Goal: Task Accomplishment & Management: Use online tool/utility

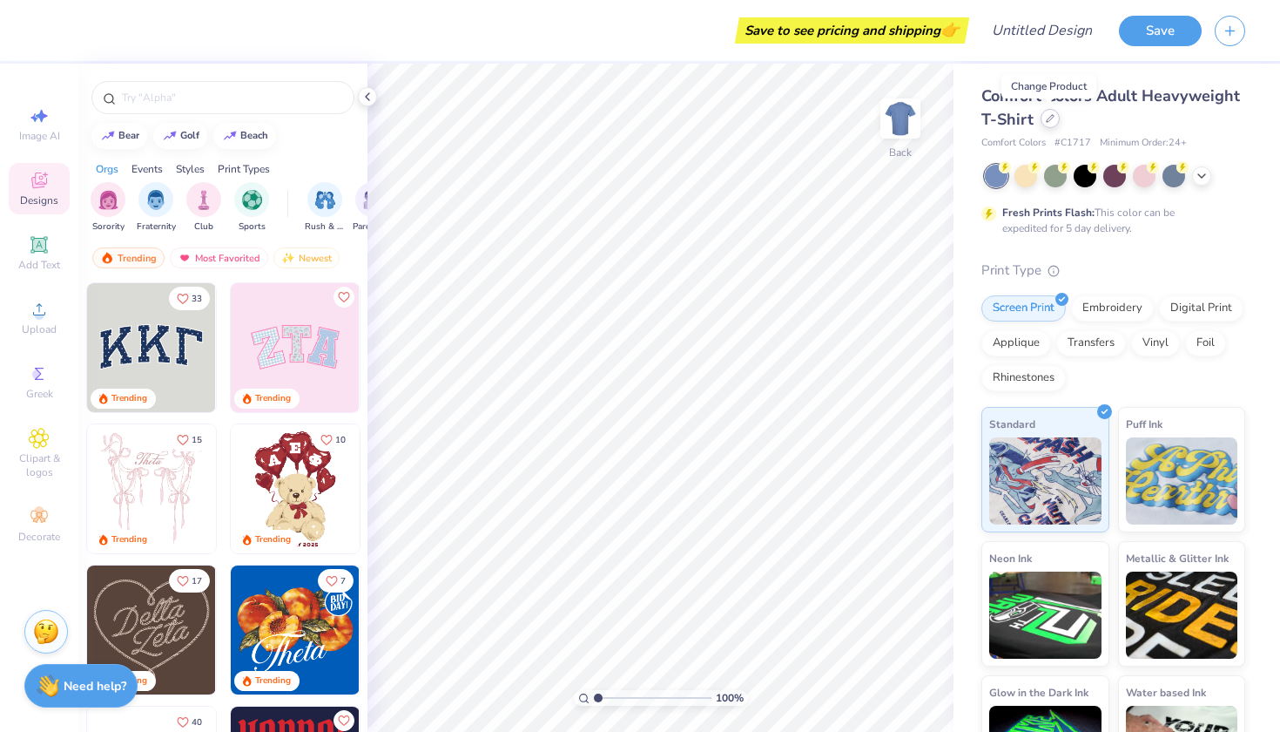
click at [1047, 128] on div "Comfort Colors Adult Heavyweight T-Shirt" at bounding box center [1113, 107] width 264 height 47
click at [1130, 172] on div at bounding box center [1115, 176] width 260 height 23
click at [1134, 172] on div at bounding box center [1144, 174] width 23 height 23
click at [293, 341] on img at bounding box center [295, 347] width 129 height 129
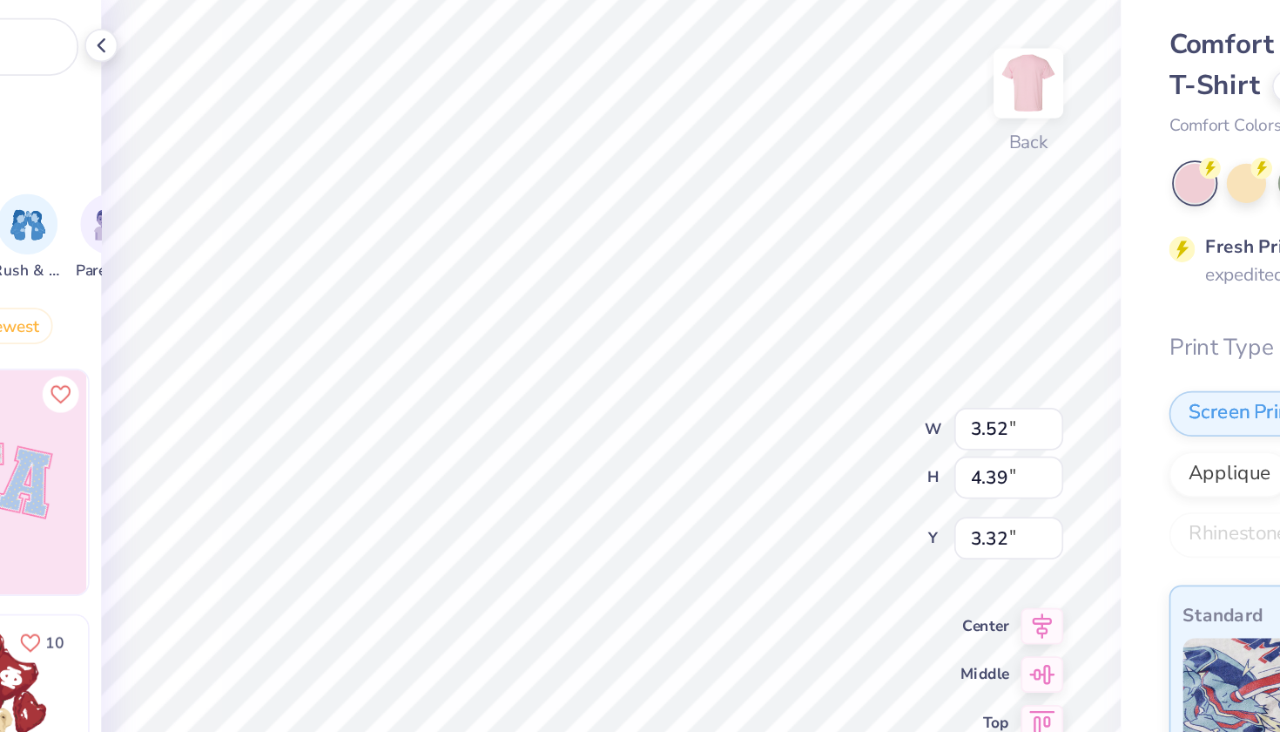
type textarea "x"
type input "3.23"
type textarea "x"
type input "3.38"
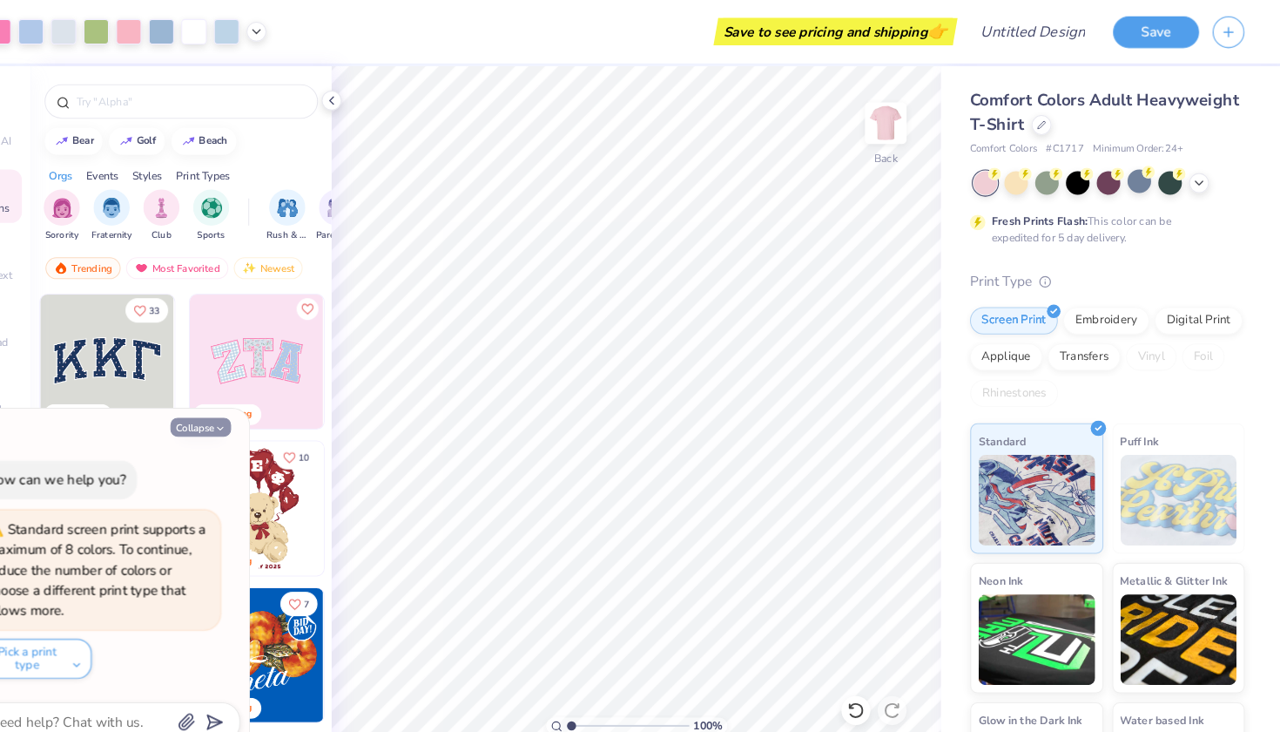
click at [212, 406] on button "Collapse" at bounding box center [241, 410] width 58 height 18
type textarea "x"
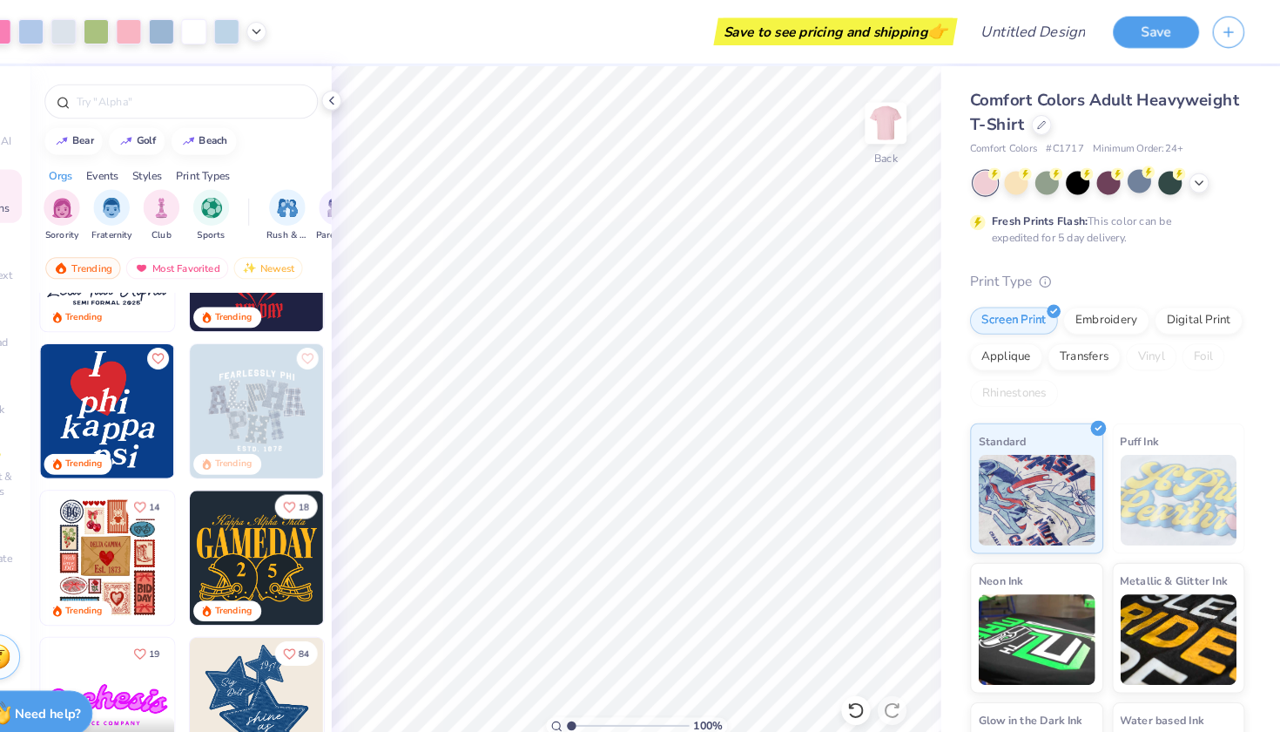
scroll to position [333, 0]
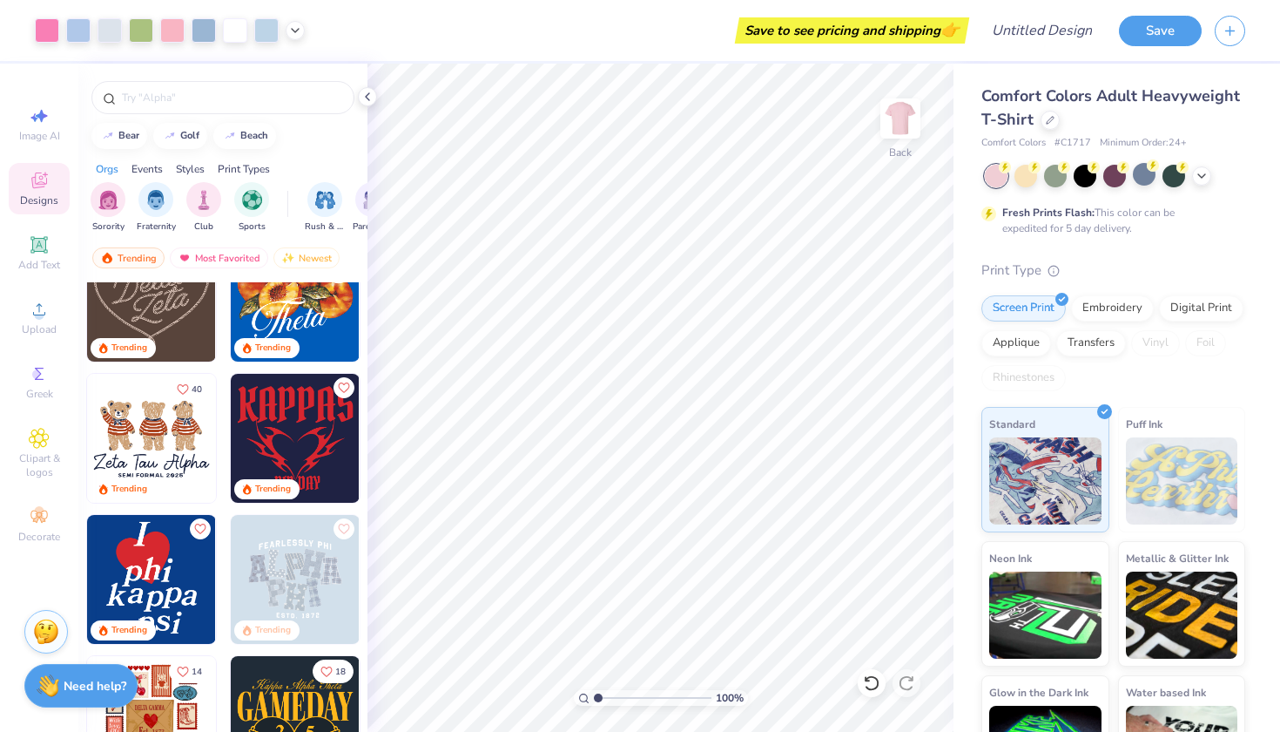
click at [1059, 122] on div "Comfort Colors Adult Heavyweight T-Shirt" at bounding box center [1113, 107] width 264 height 47
click at [1038, 122] on div "Comfort Colors Adult Heavyweight T-Shirt" at bounding box center [1113, 107] width 264 height 47
click at [1044, 119] on div at bounding box center [1050, 118] width 19 height 19
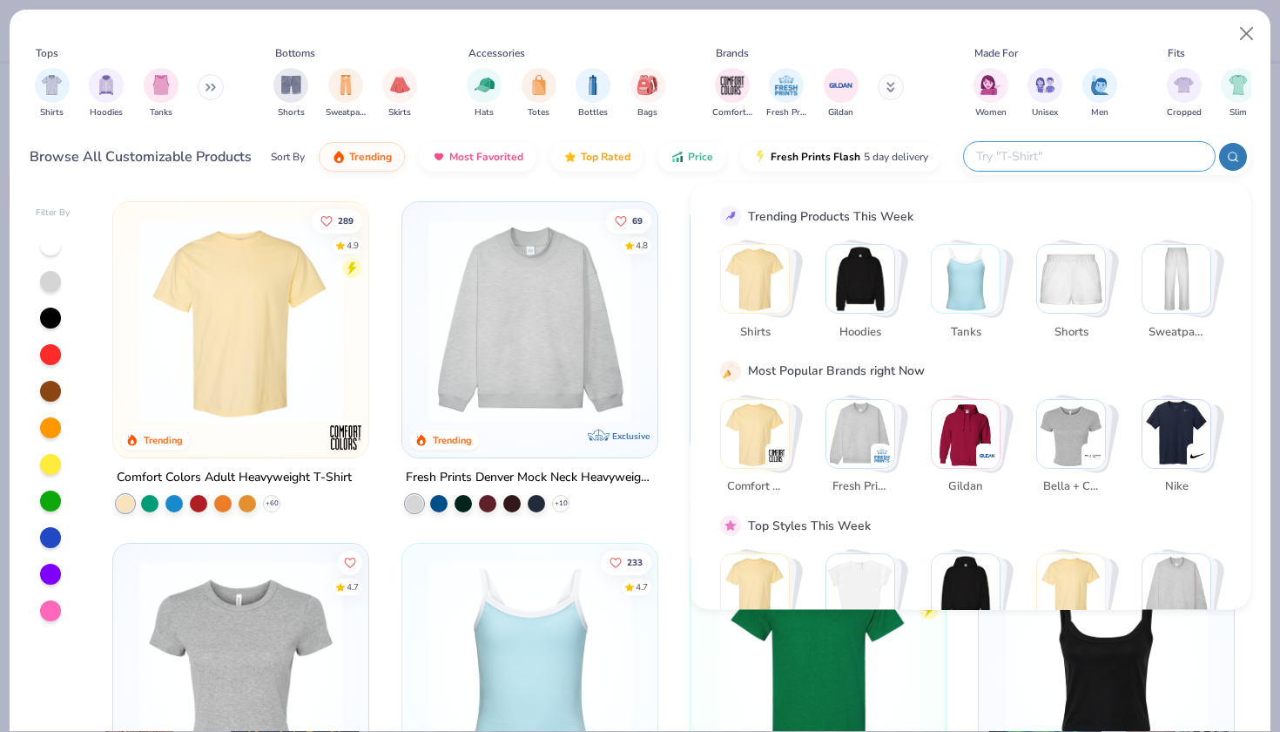
click at [1095, 146] on input "text" at bounding box center [1089, 156] width 228 height 20
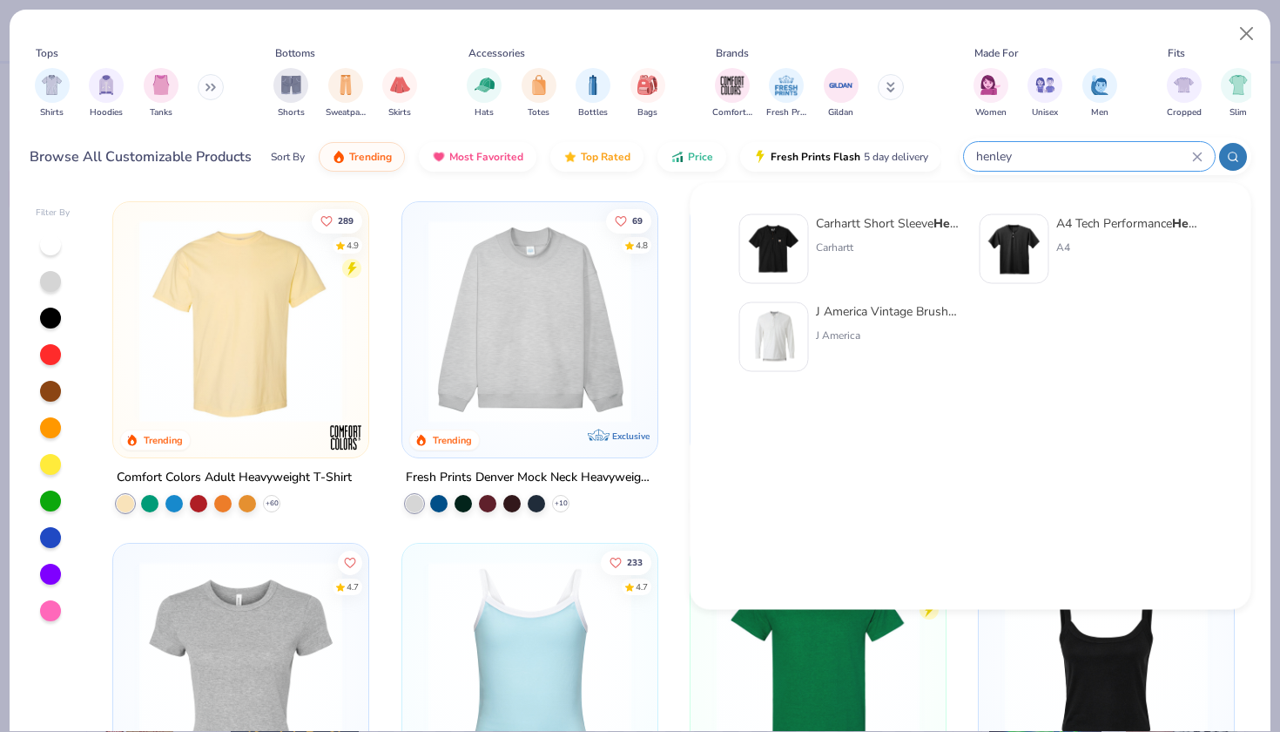
type input "henley"
click at [1078, 219] on div "A4 Tech Performance Henley" at bounding box center [1129, 223] width 146 height 18
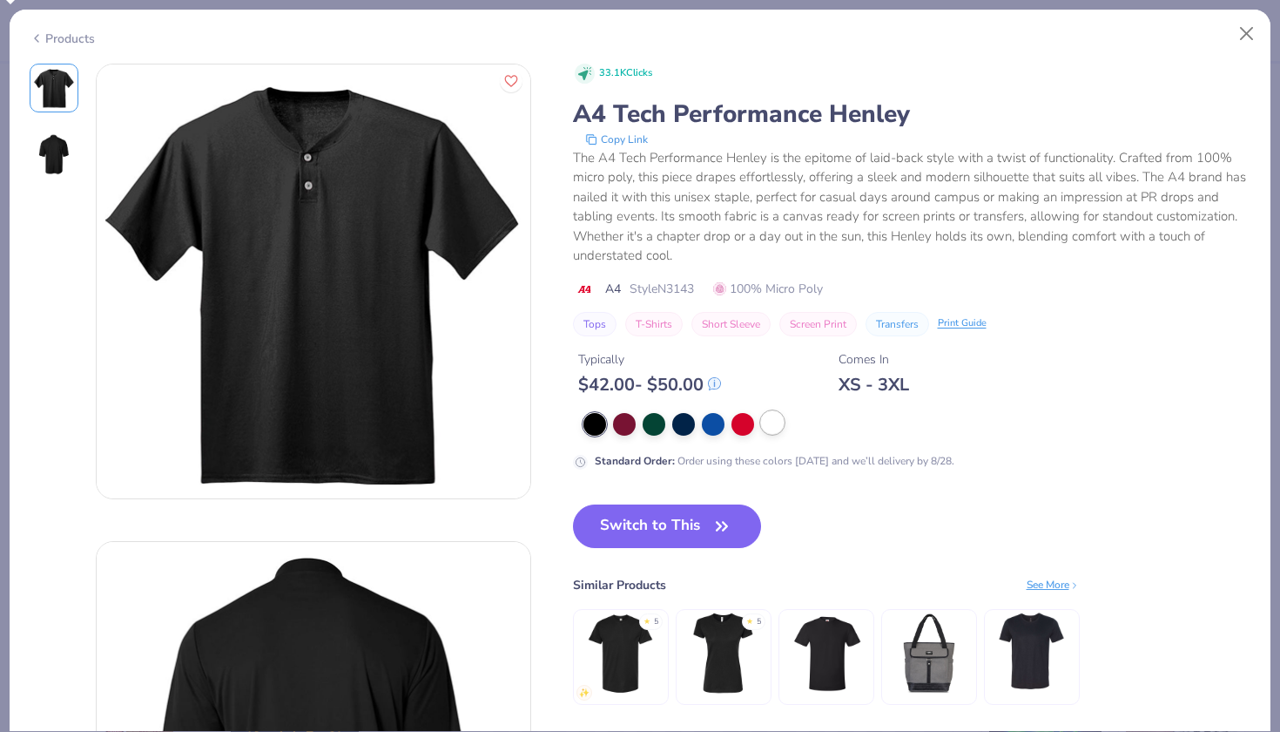
click at [771, 415] on div at bounding box center [772, 422] width 23 height 23
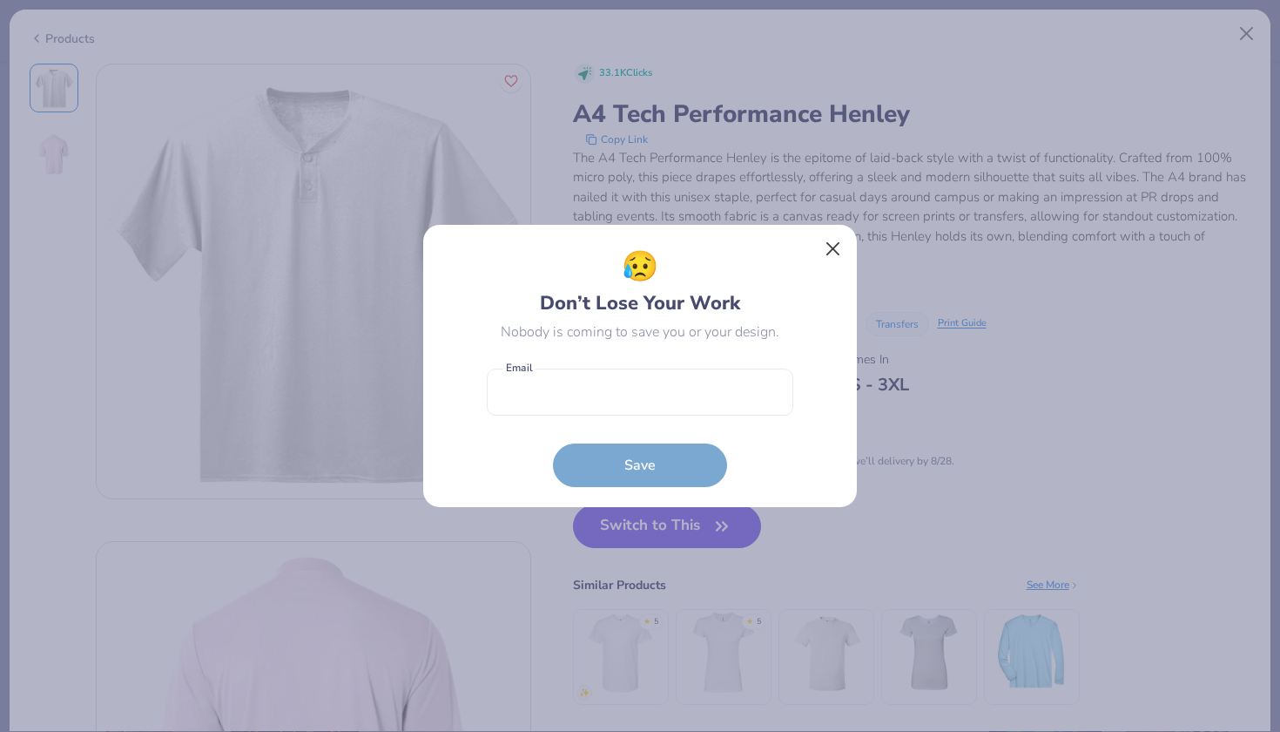
click at [838, 244] on button "Close" at bounding box center [833, 249] width 33 height 33
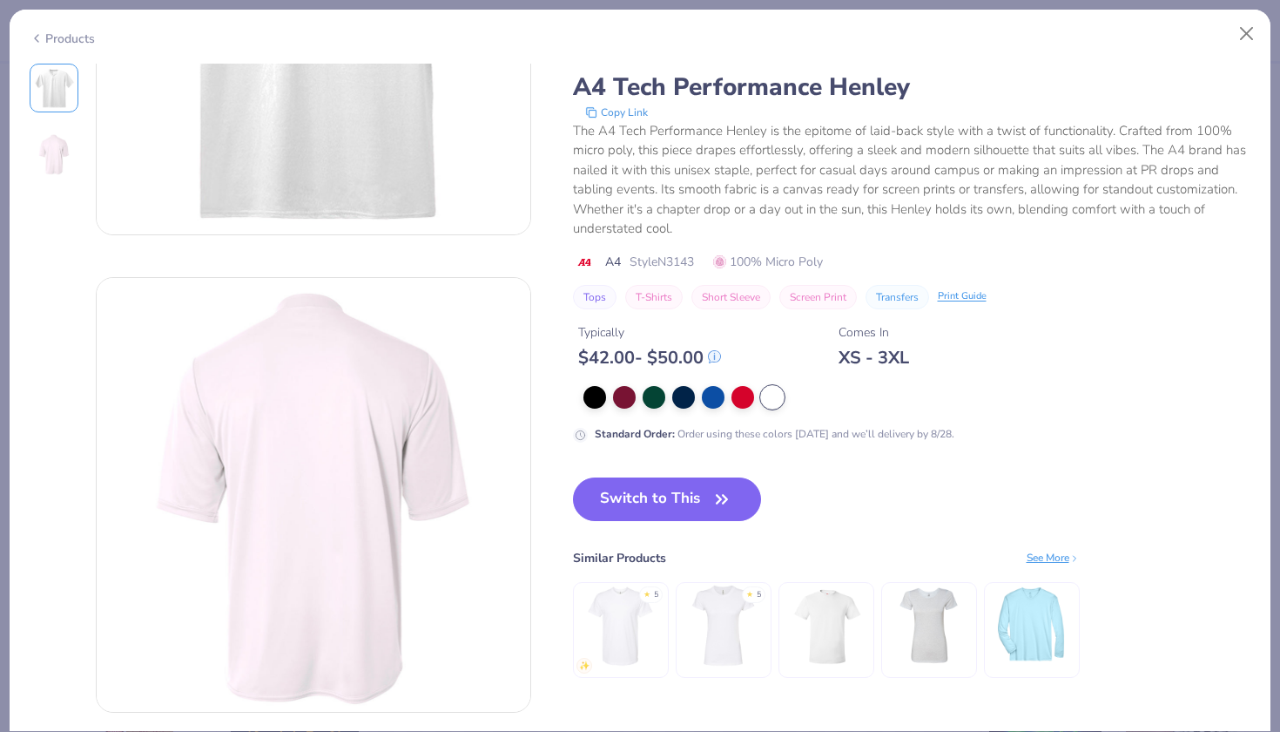
scroll to position [272, 0]
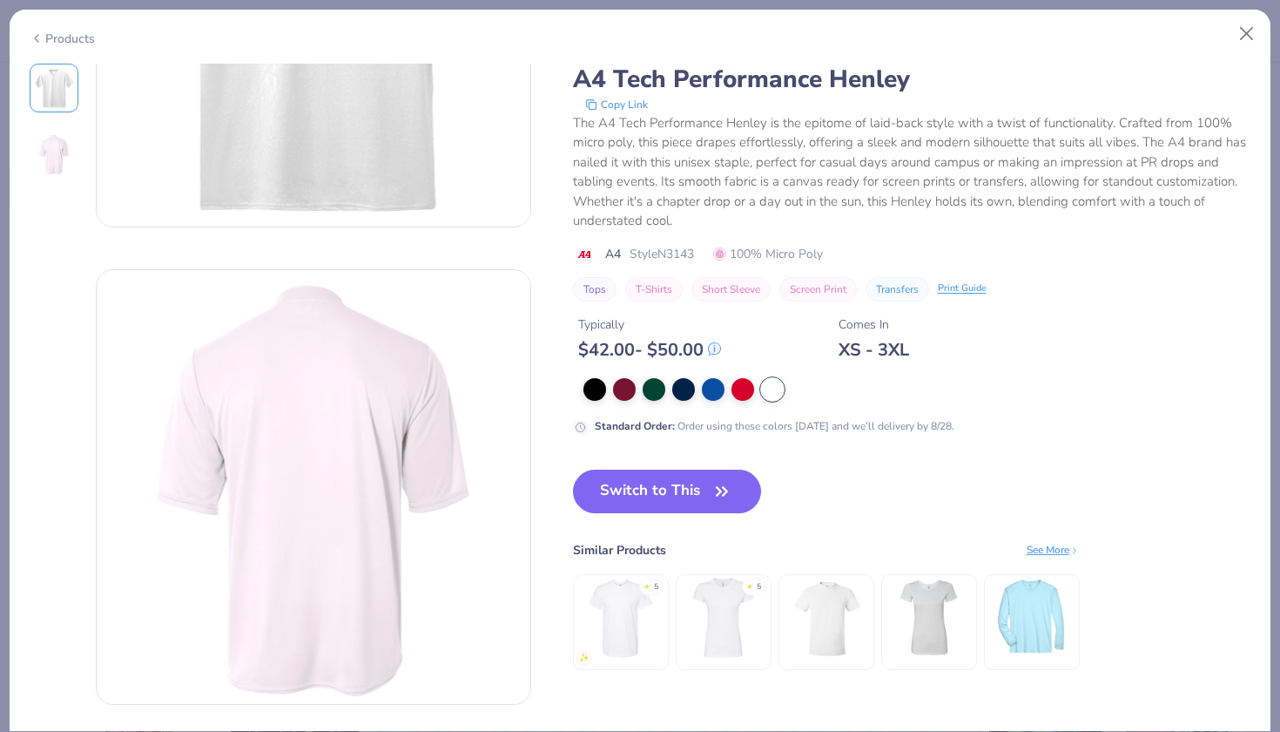
click at [755, 292] on button "Short Sleeve" at bounding box center [730, 289] width 79 height 24
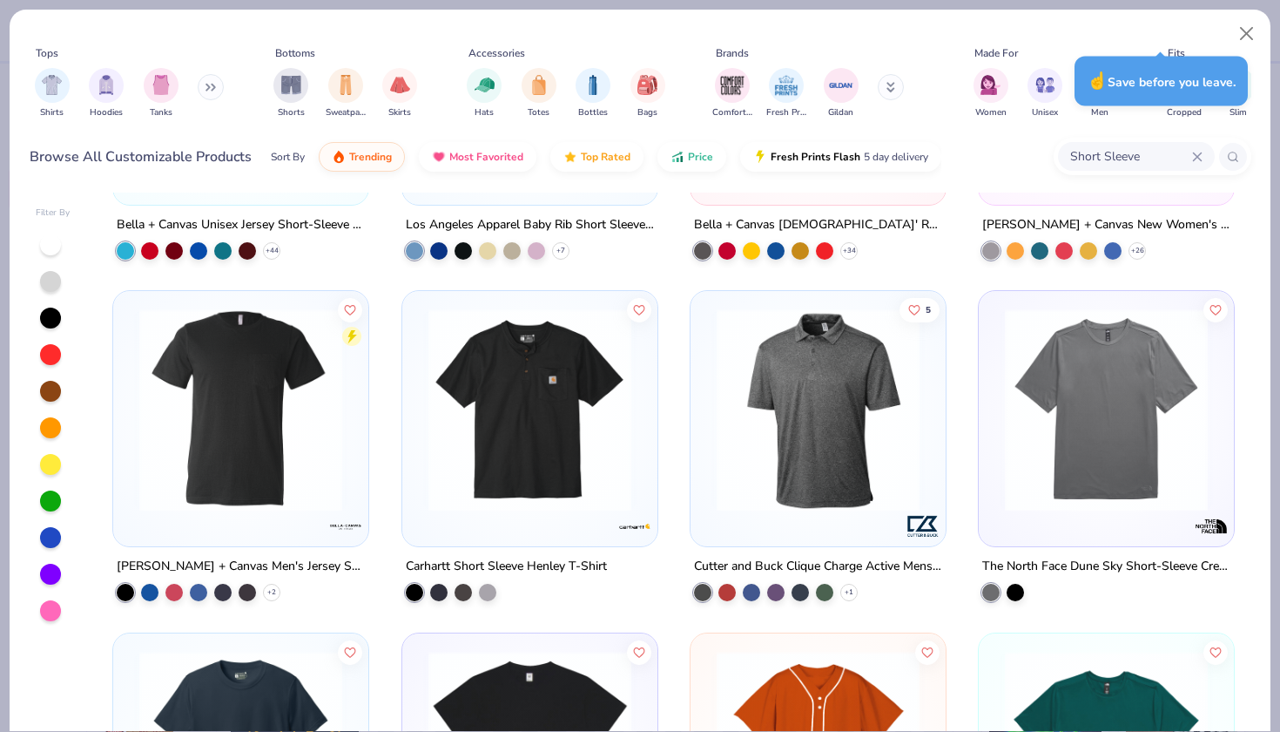
scroll to position [300, 0]
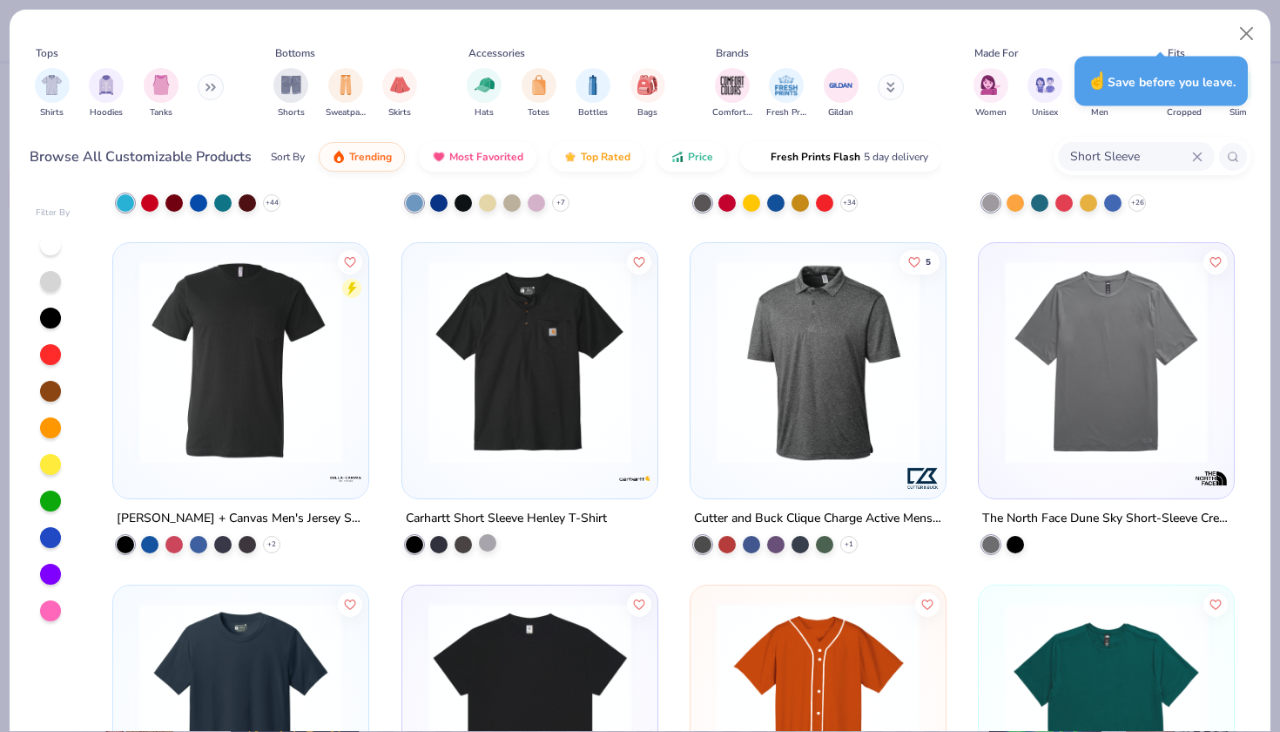
click at [492, 547] on div at bounding box center [487, 542] width 17 height 17
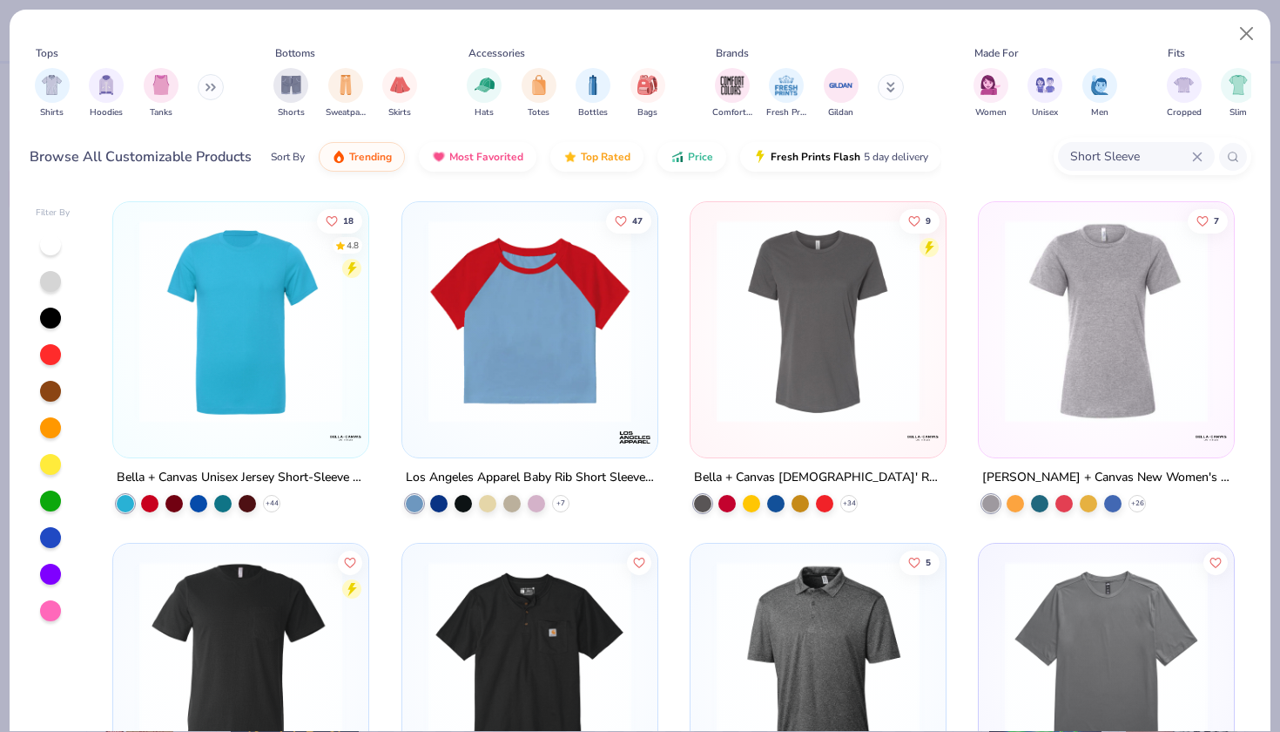
scroll to position [0, 0]
click at [1140, 149] on input "Short Sleeve" at bounding box center [1131, 156] width 124 height 20
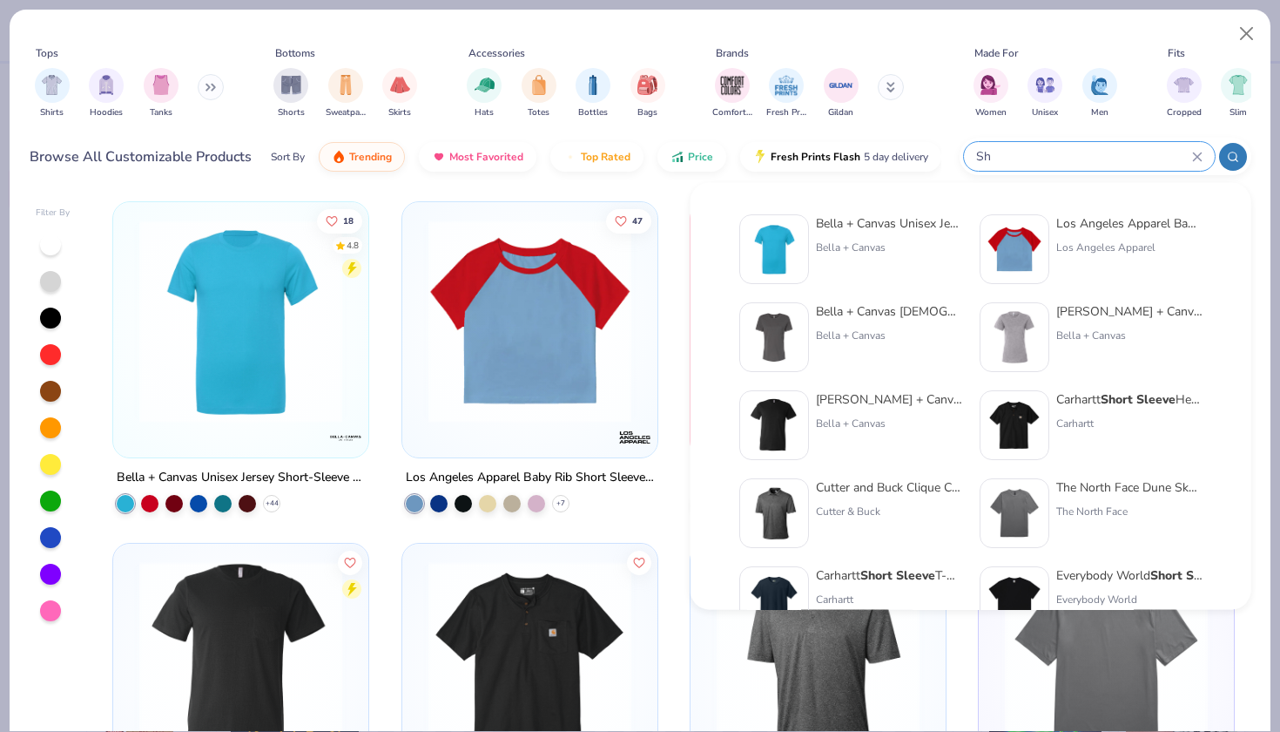
type input "S"
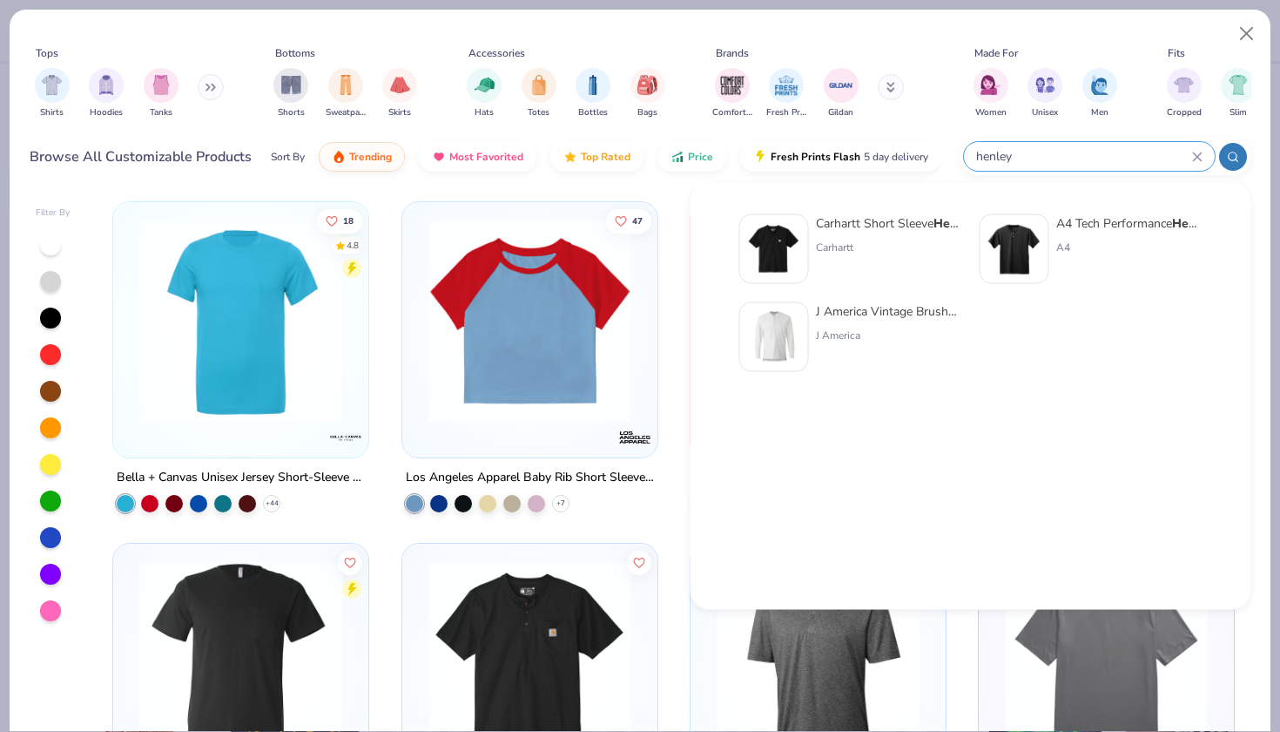
type input "henley"
click at [1025, 238] on img at bounding box center [1015, 249] width 54 height 54
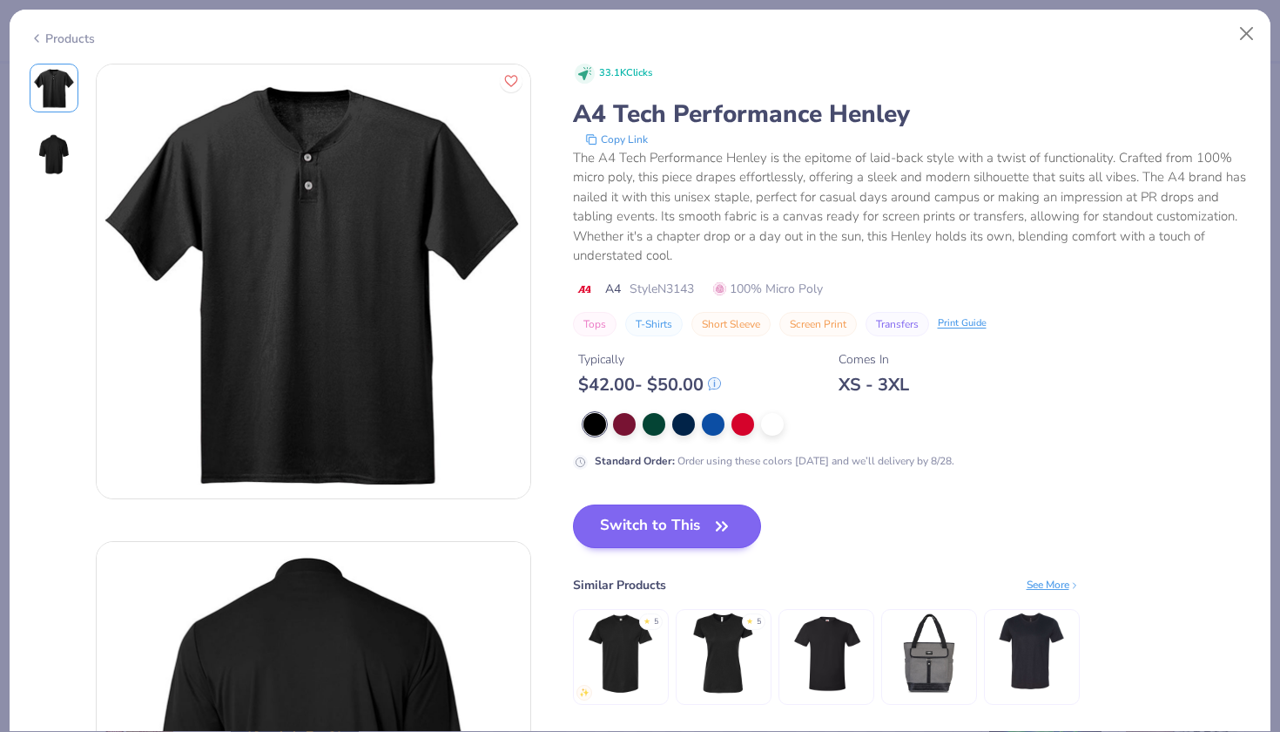
click at [668, 536] on button "Switch to This" at bounding box center [667, 526] width 189 height 44
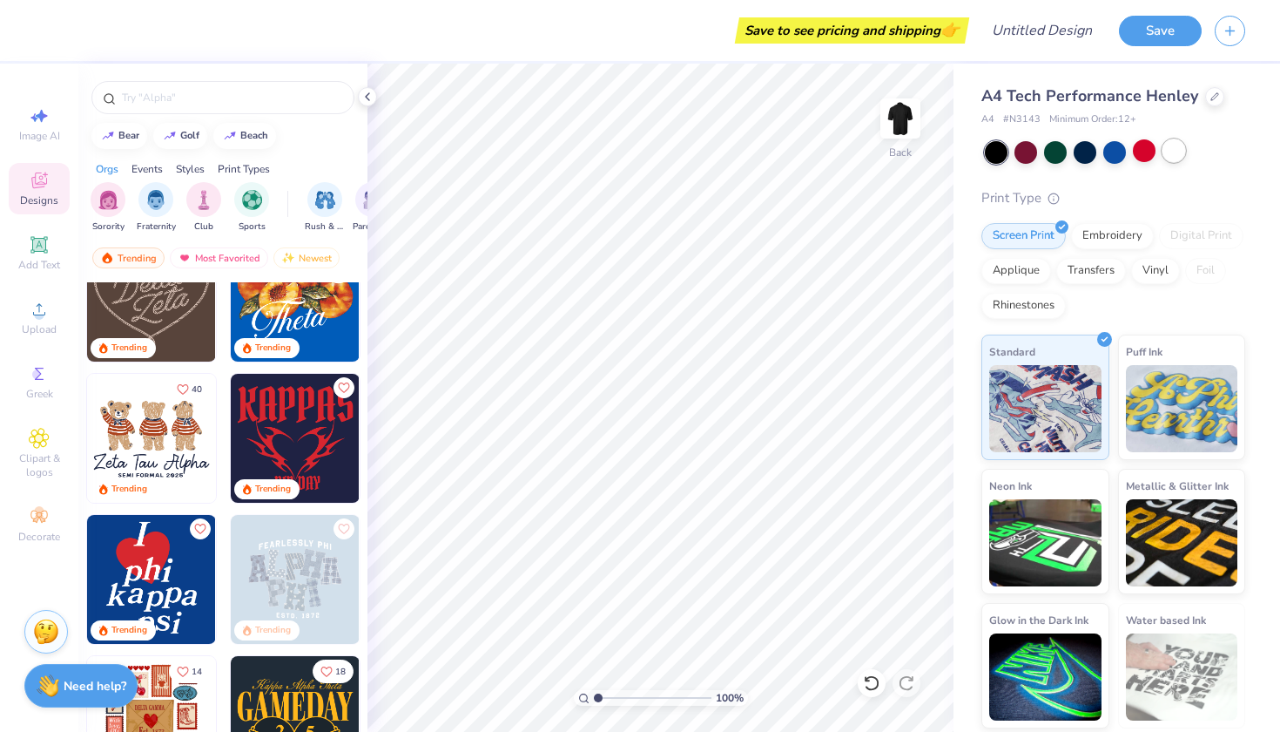
click at [1166, 155] on div at bounding box center [1174, 150] width 23 height 23
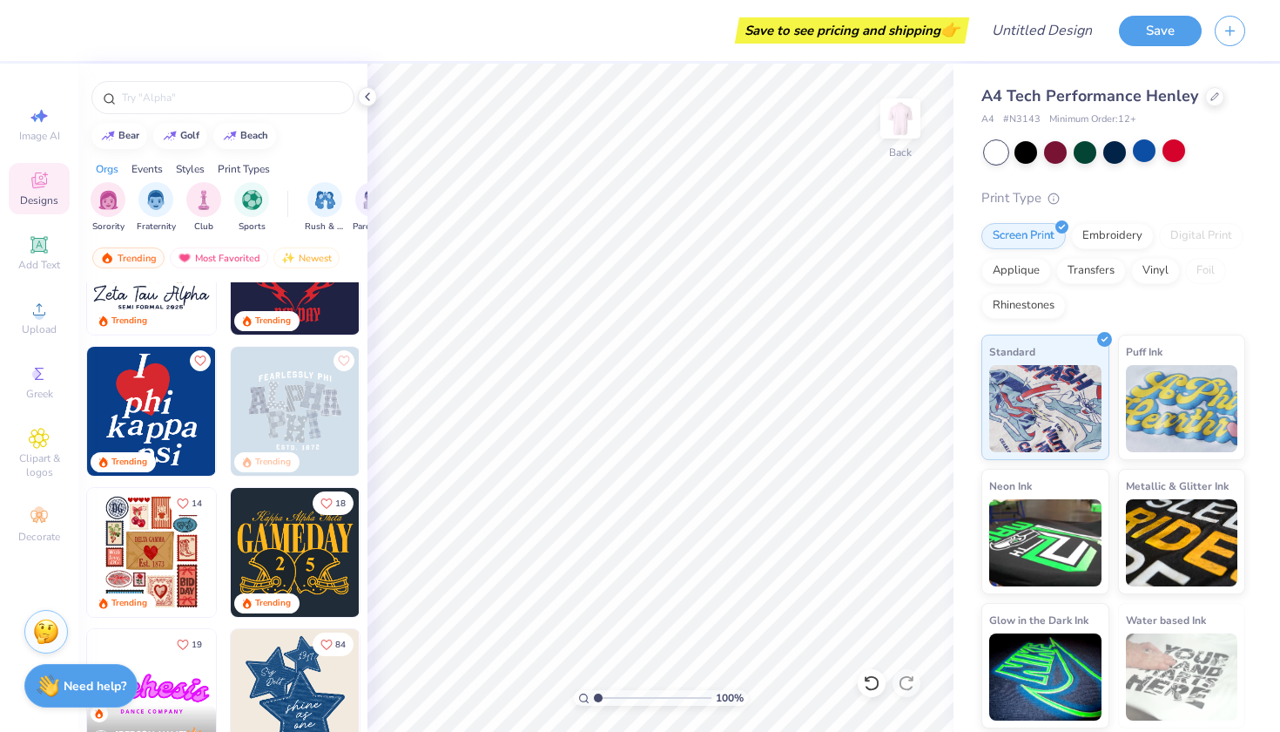
scroll to position [524, 0]
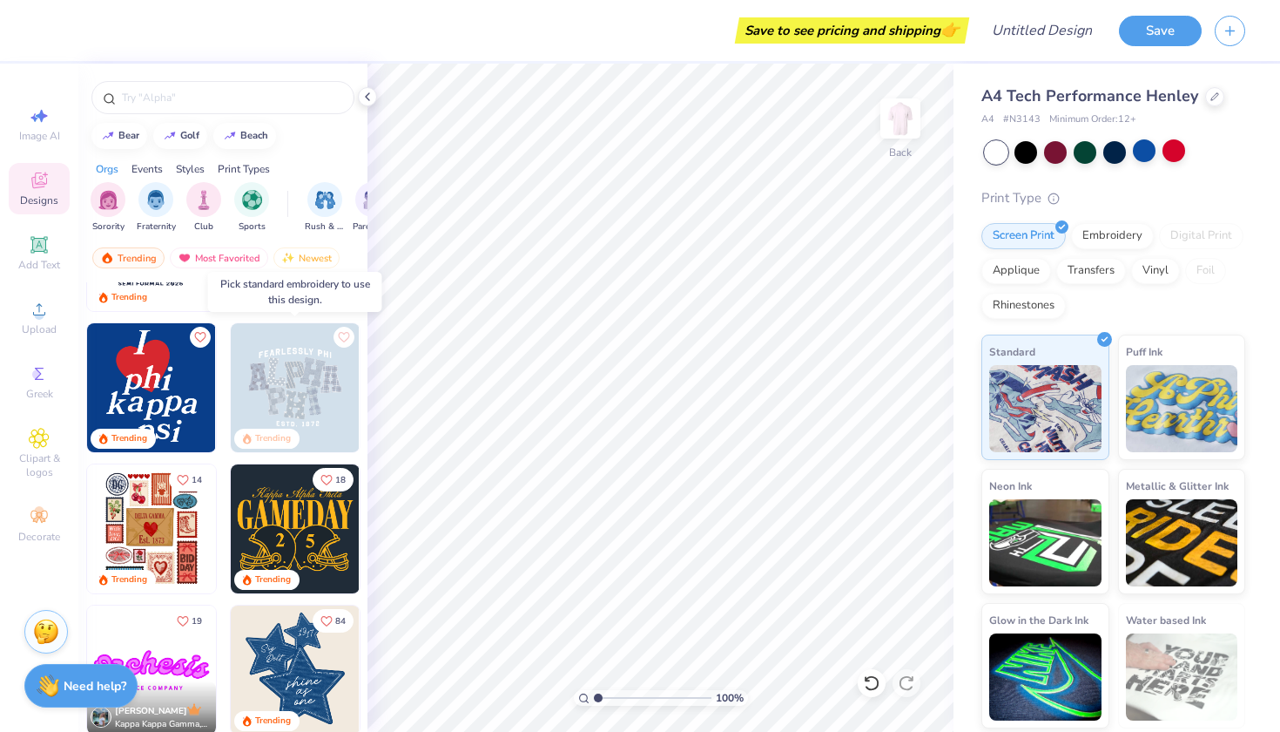
click at [281, 385] on img at bounding box center [295, 387] width 129 height 129
click at [298, 369] on img at bounding box center [295, 387] width 129 height 129
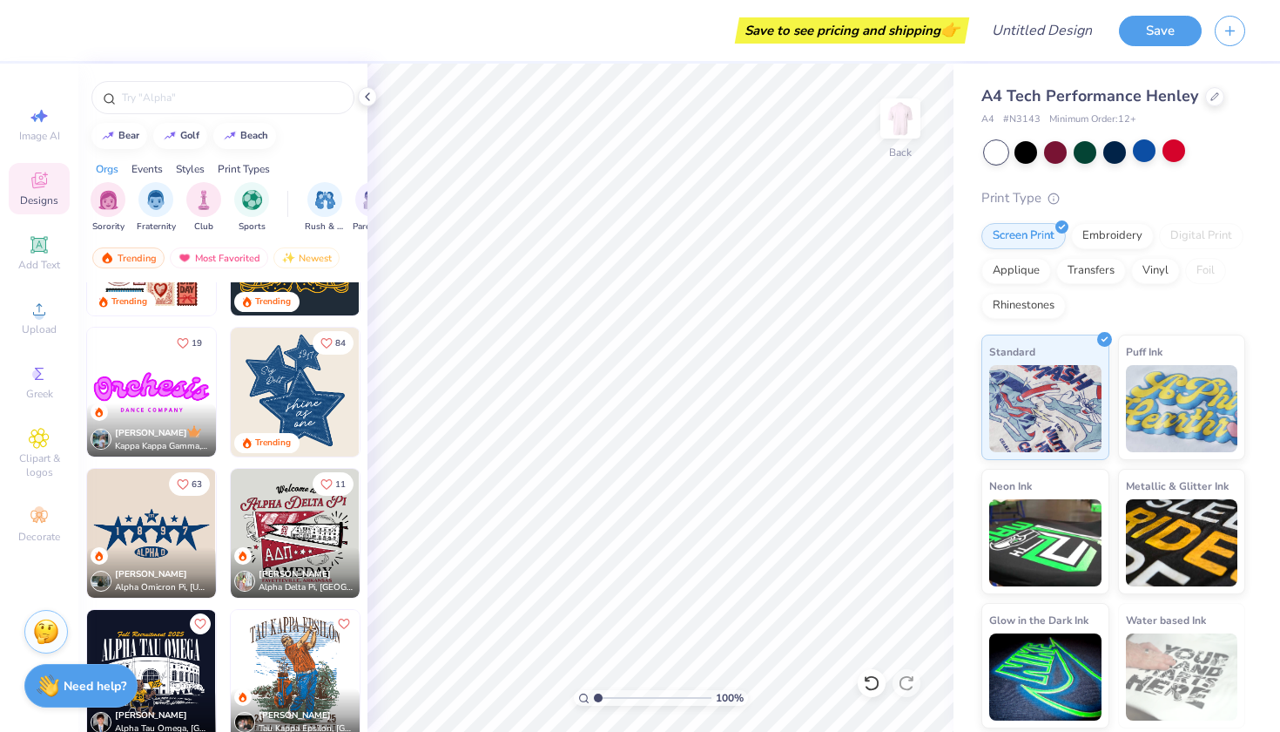
scroll to position [803, 0]
click at [312, 396] on img at bounding box center [295, 391] width 129 height 129
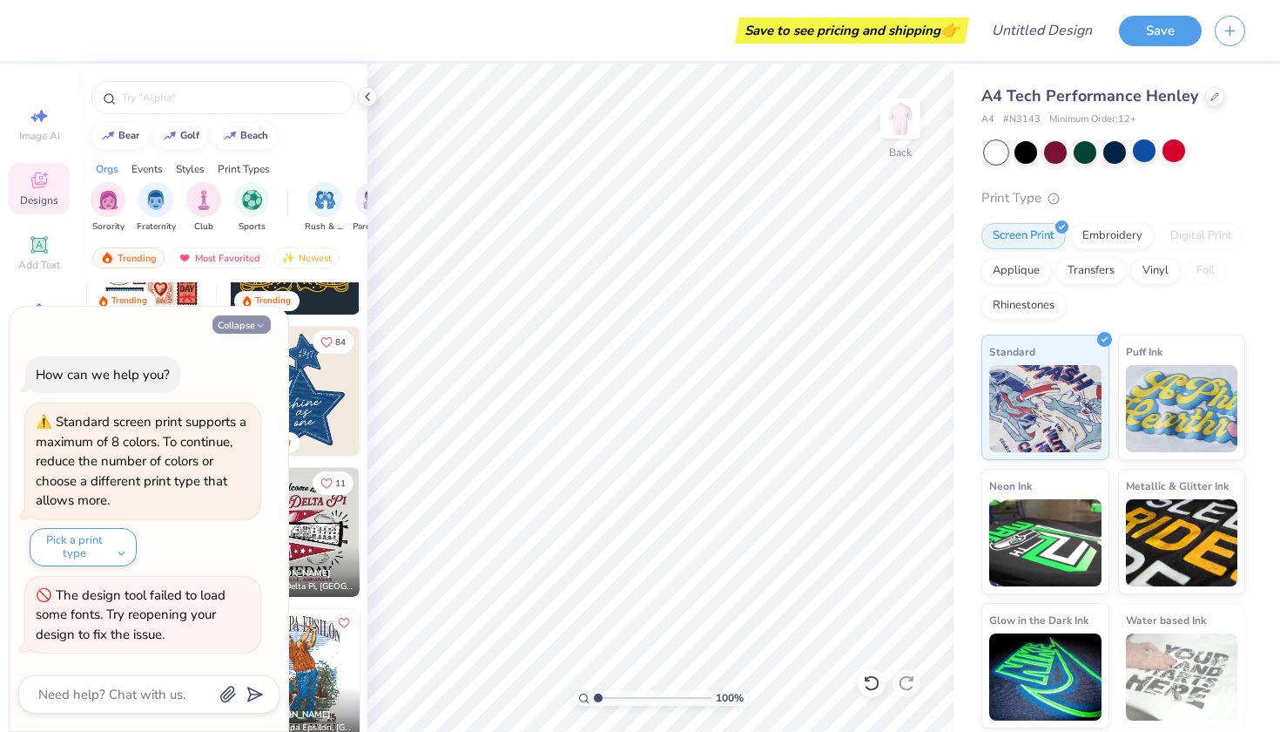
click at [252, 327] on button "Collapse" at bounding box center [241, 324] width 58 height 18
type textarea "x"
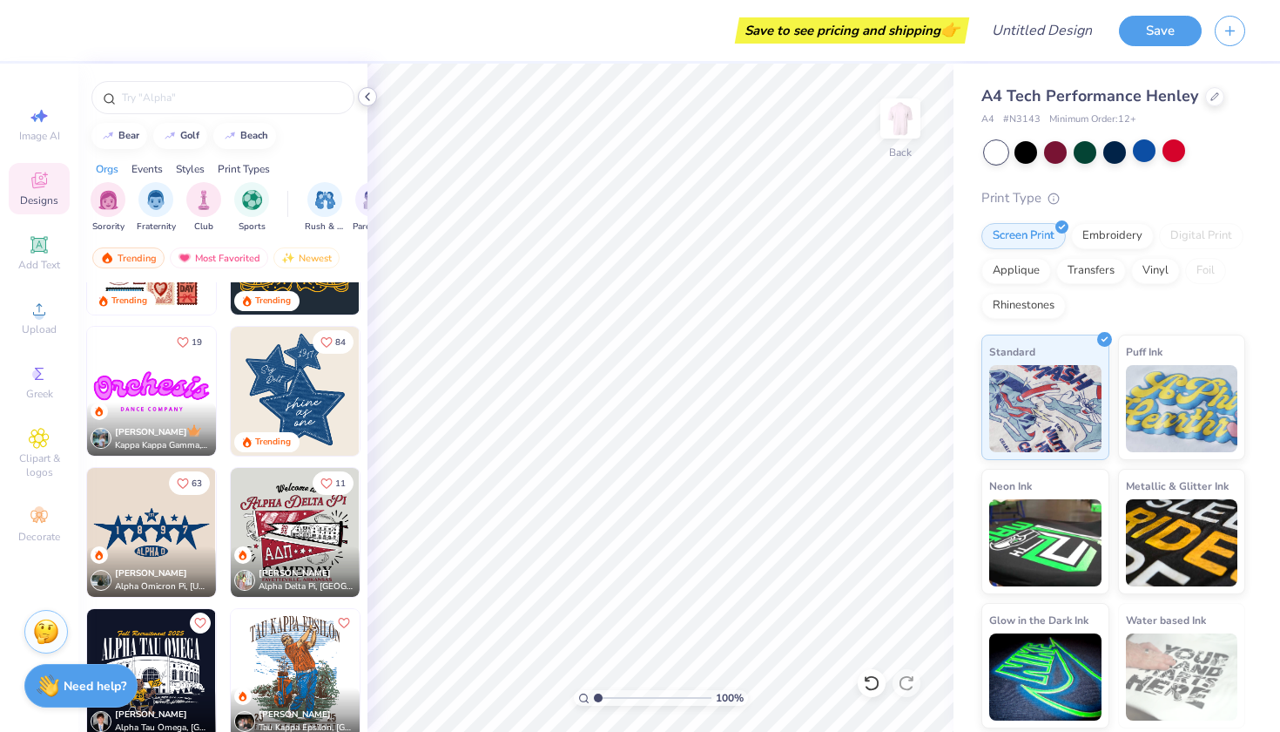
click at [374, 101] on div at bounding box center [367, 96] width 19 height 19
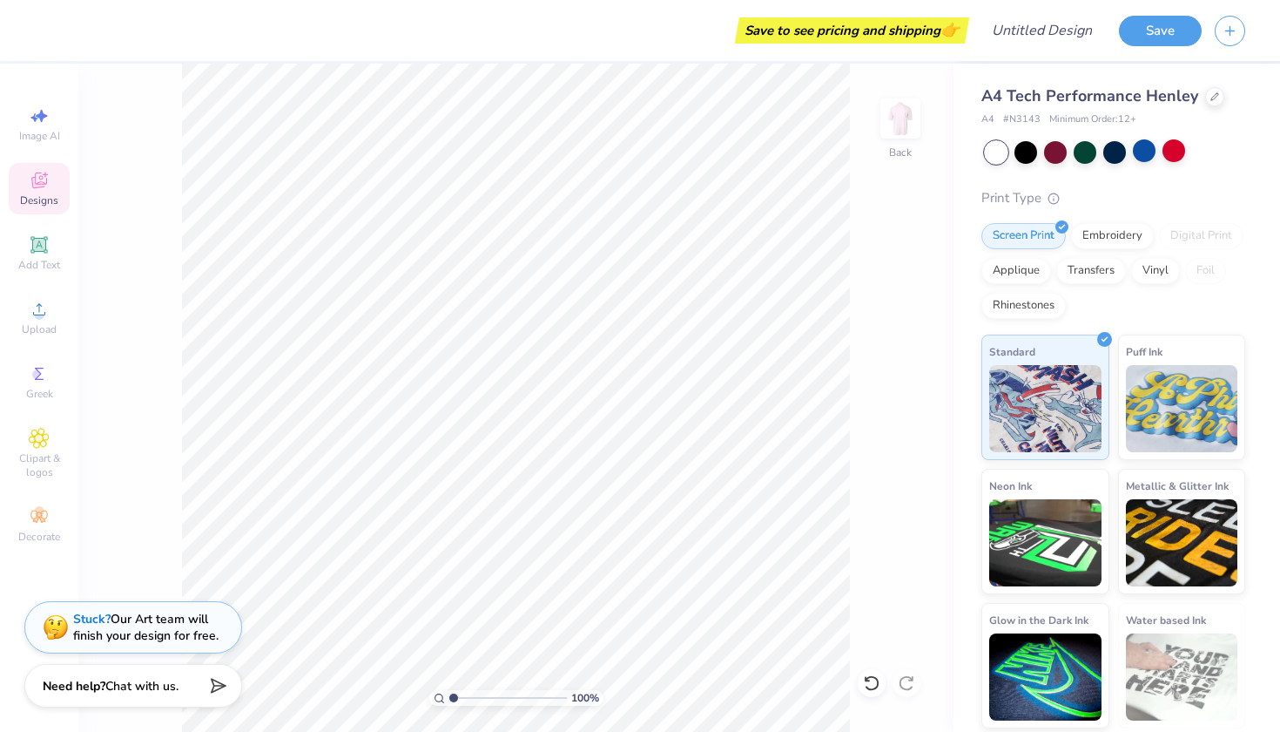
click at [1198, 89] on div "A4 Tech Performance Henley" at bounding box center [1113, 96] width 264 height 24
click at [1207, 92] on div at bounding box center [1214, 94] width 19 height 19
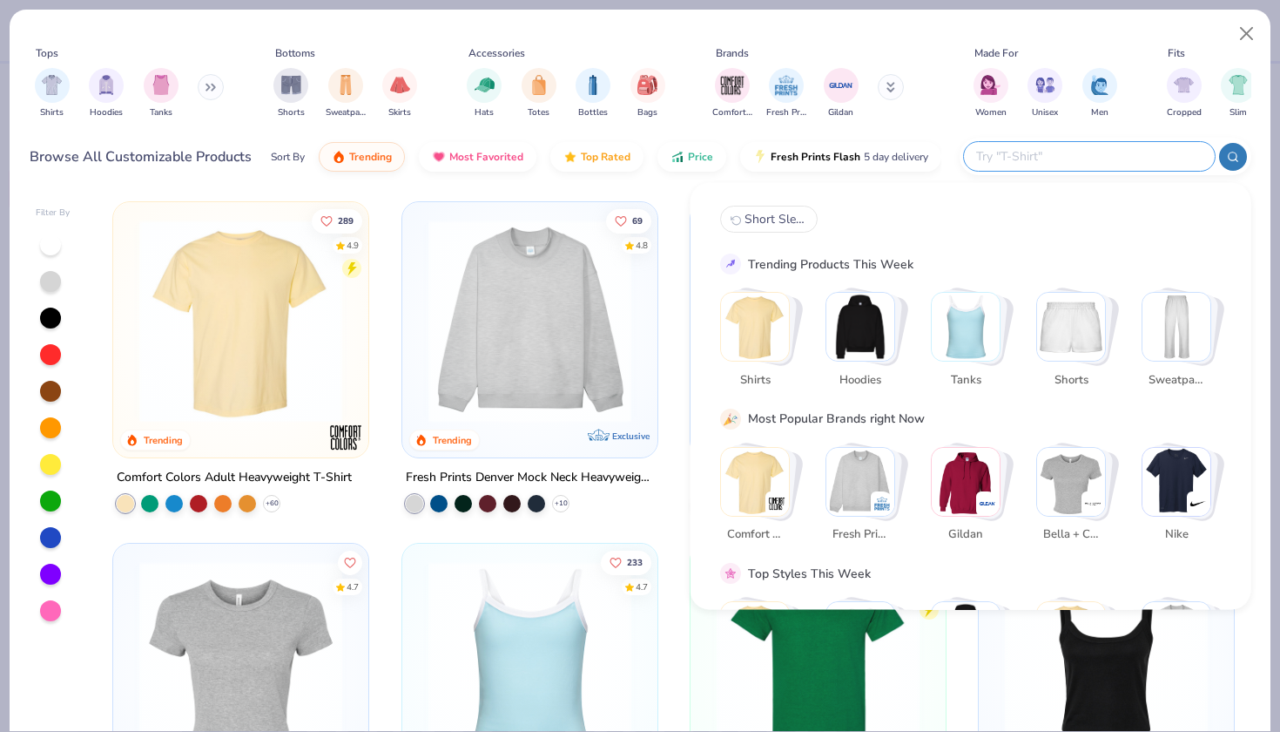
click at [1127, 163] on input "text" at bounding box center [1089, 156] width 228 height 20
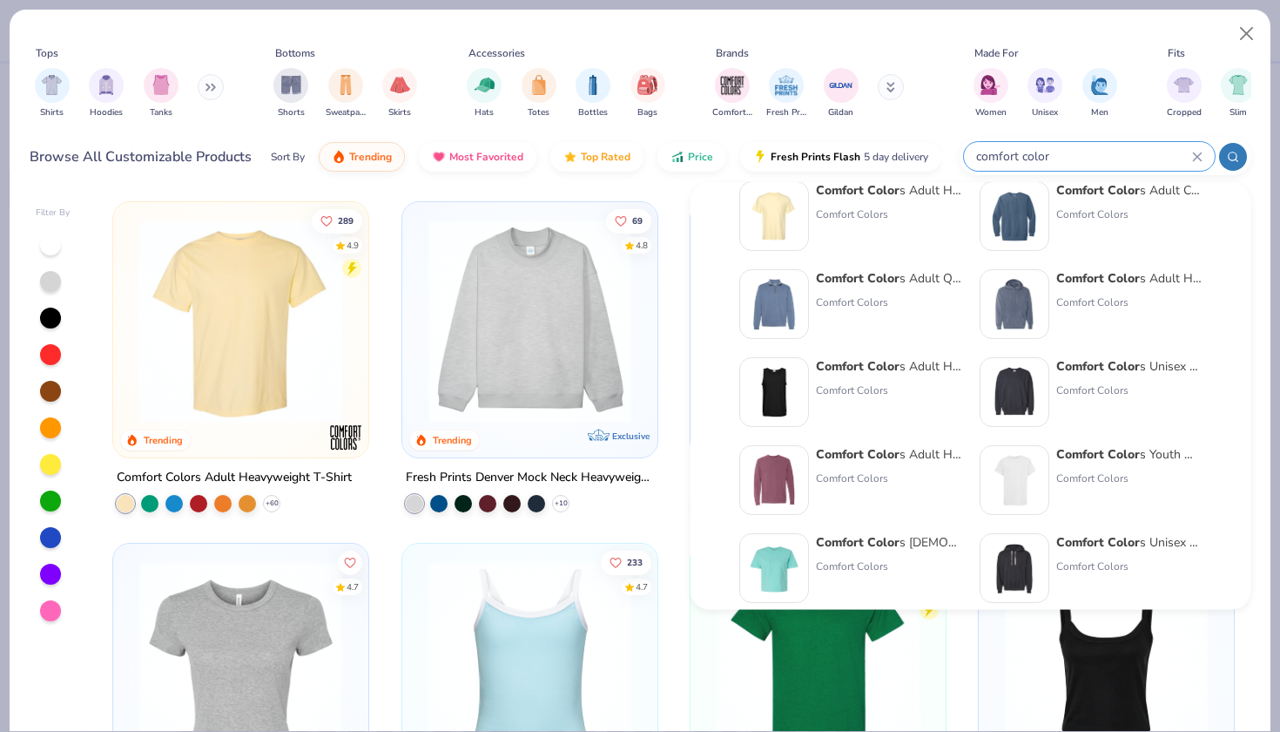
scroll to position [124, 0]
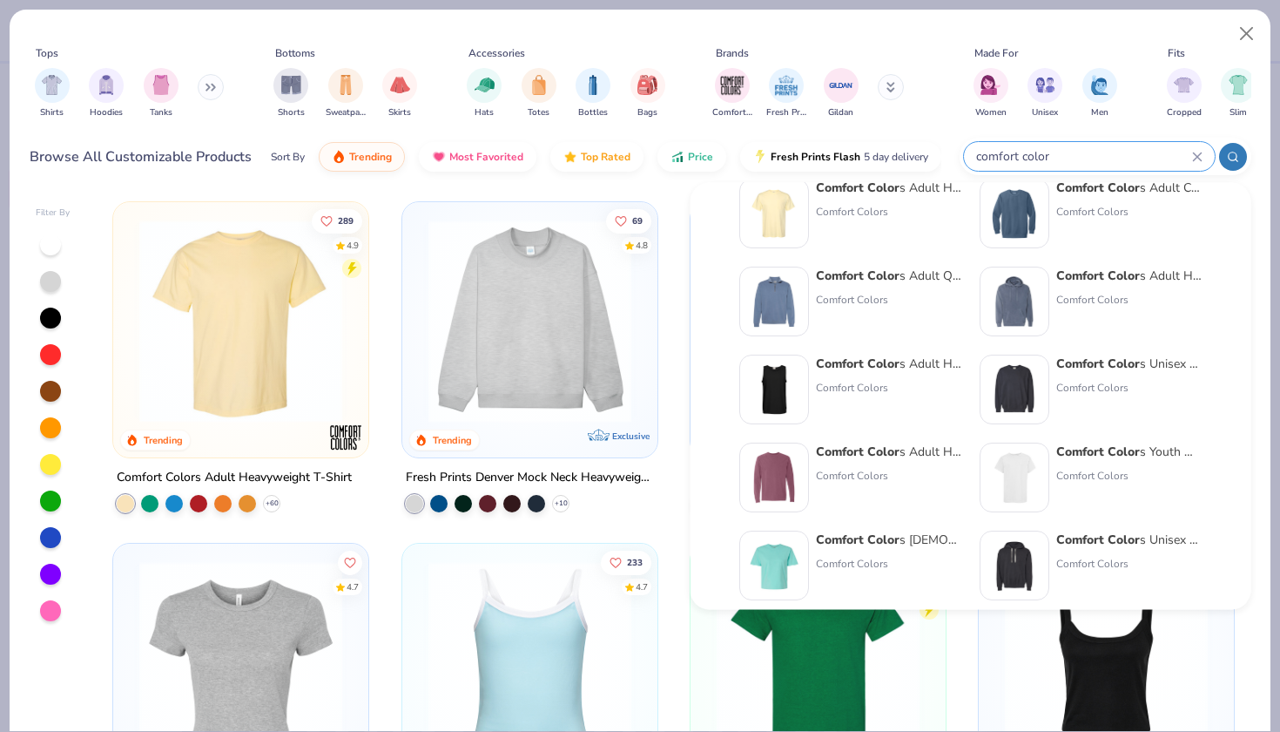
type input "comfort color"
click at [1062, 201] on div "Comfort Color s Adult Crewneck Sweatshirt Comfort Colors" at bounding box center [1129, 214] width 146 height 70
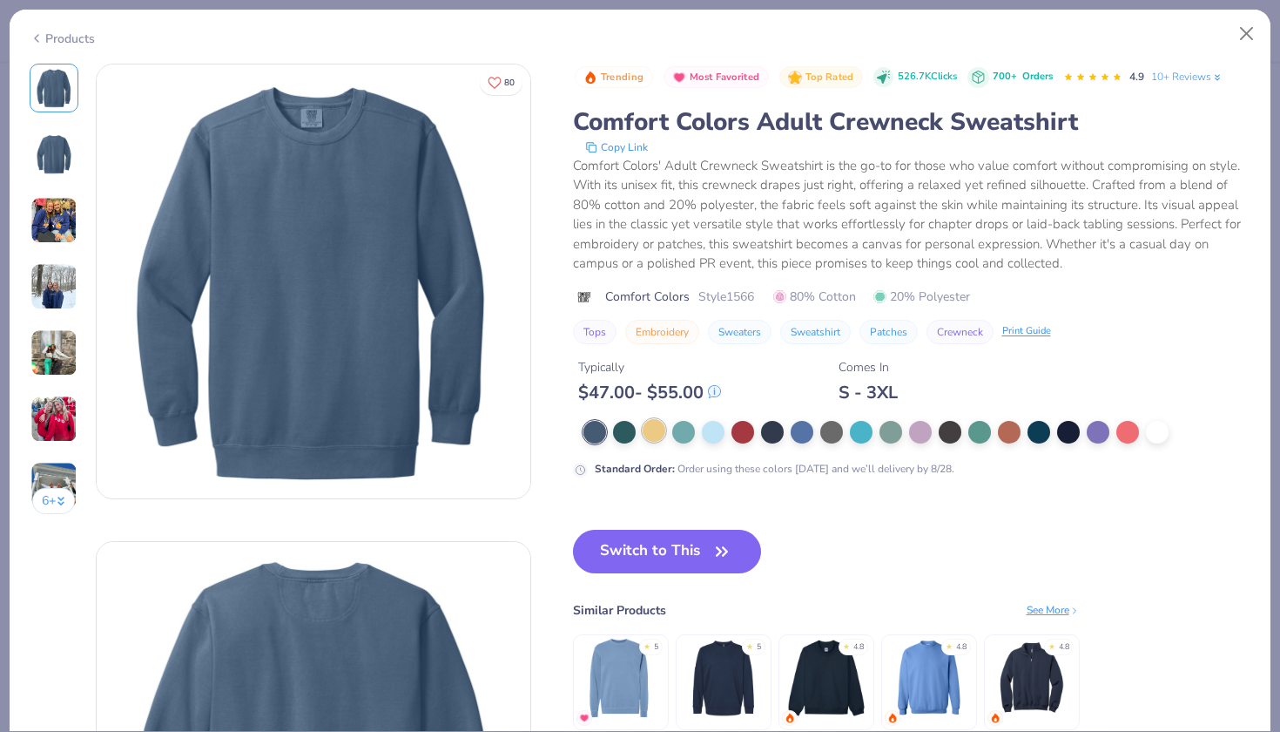
click at [651, 442] on div at bounding box center [654, 430] width 23 height 23
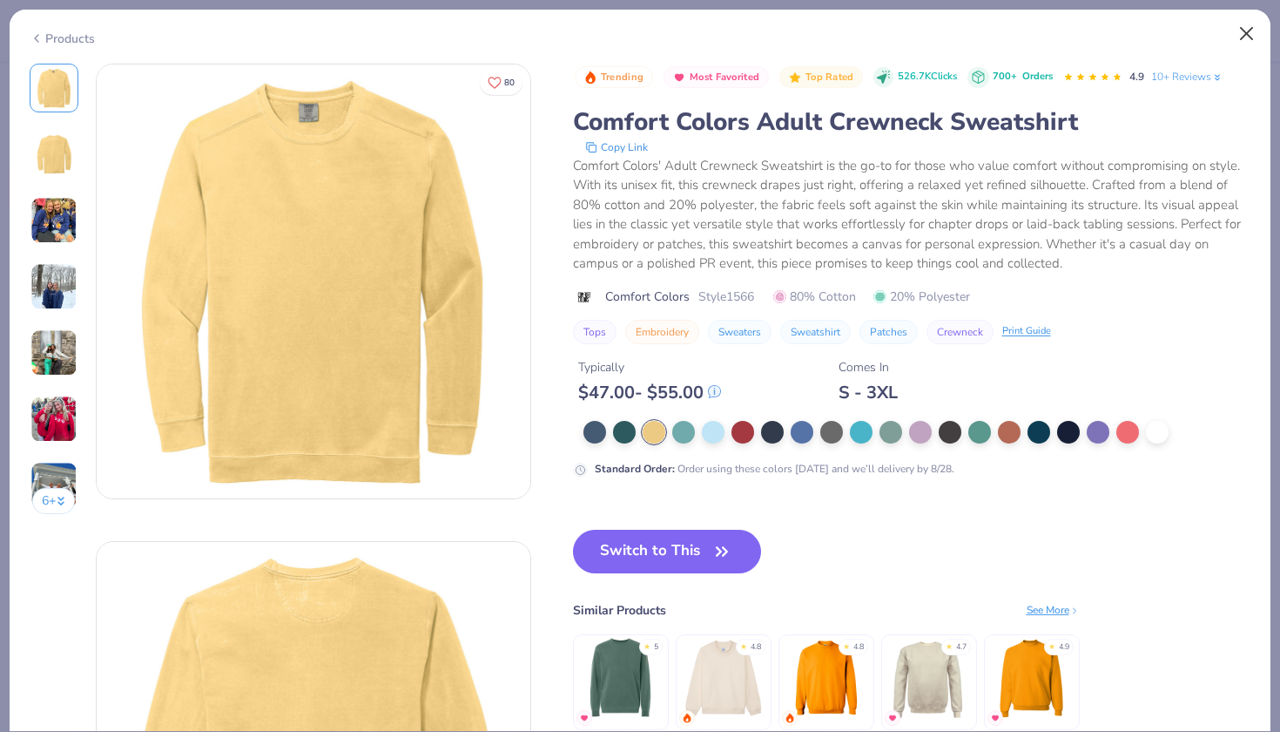
click at [1258, 28] on button "Close" at bounding box center [1247, 33] width 33 height 33
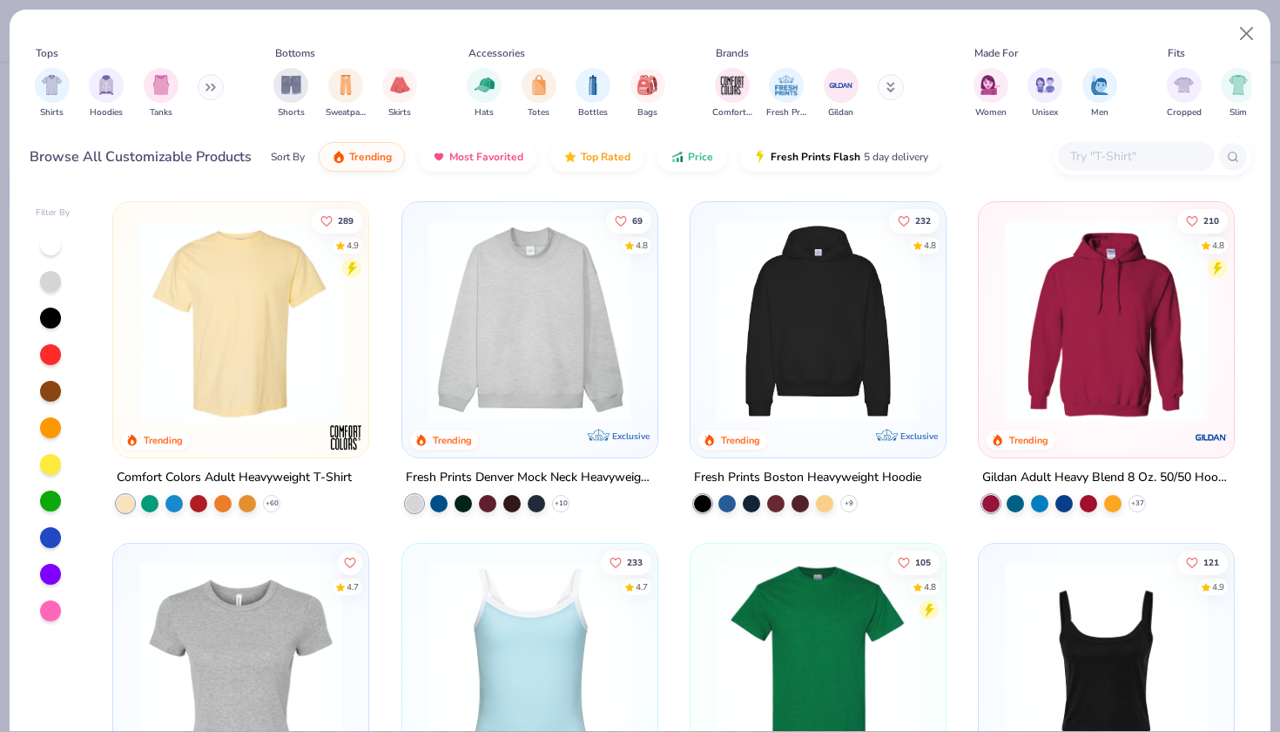
click at [1120, 138] on div at bounding box center [1153, 156] width 198 height 37
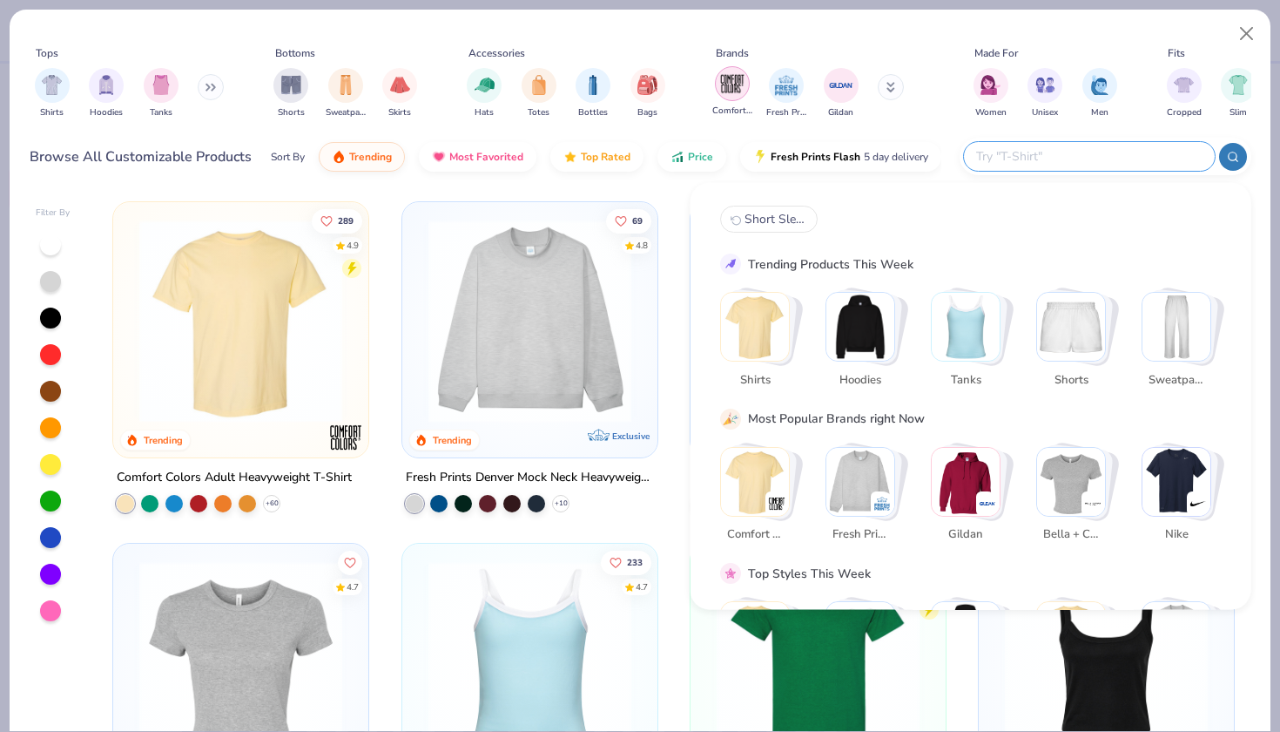
click at [742, 84] on img "filter for Comfort Colors" at bounding box center [732, 84] width 26 height 26
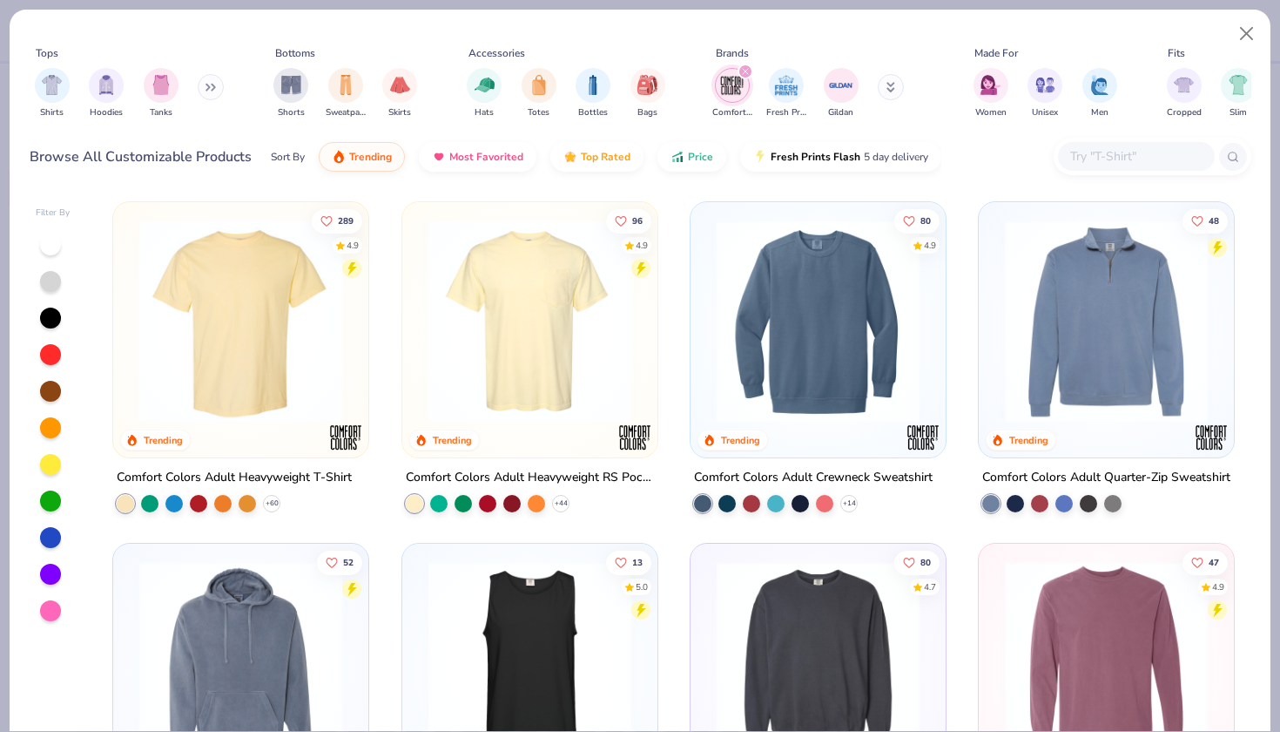
click at [226, 86] on div "Shirts Hoodies Tanks" at bounding box center [130, 93] width 200 height 64
click at [215, 86] on icon at bounding box center [213, 87] width 3 height 6
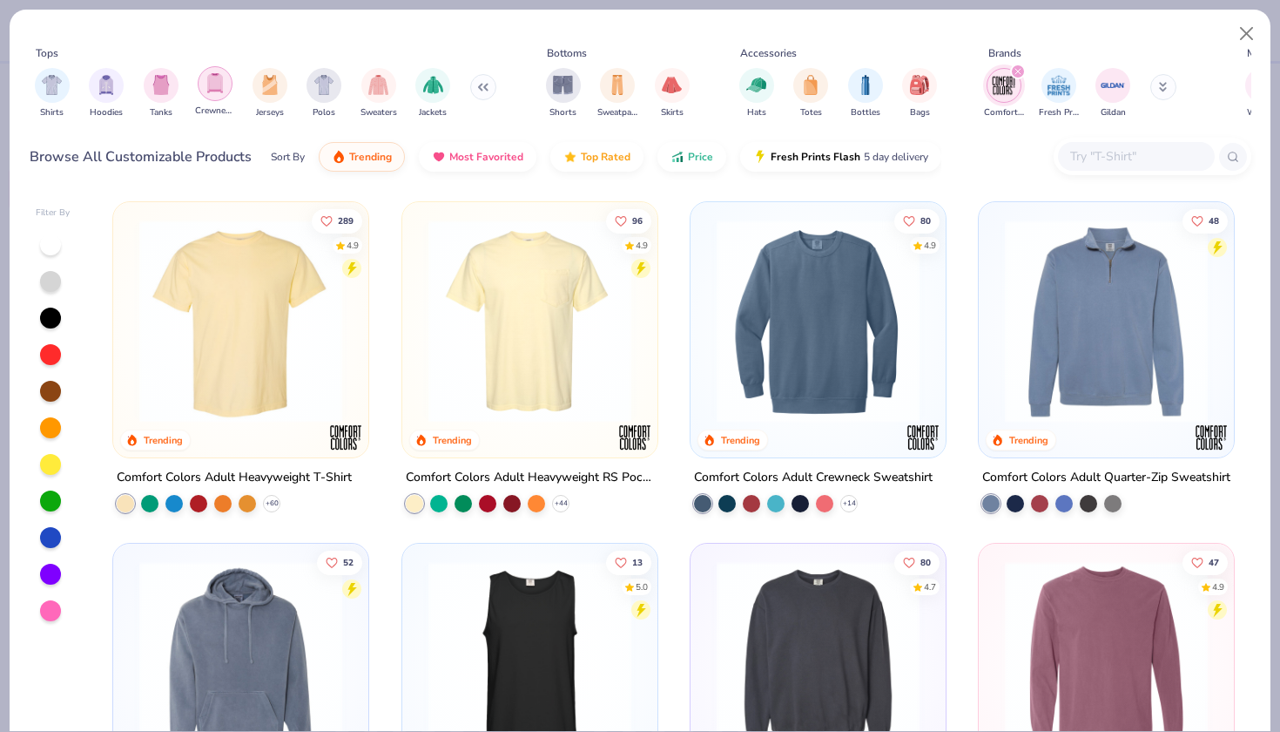
click at [210, 86] on img "filter for Crewnecks" at bounding box center [215, 83] width 19 height 20
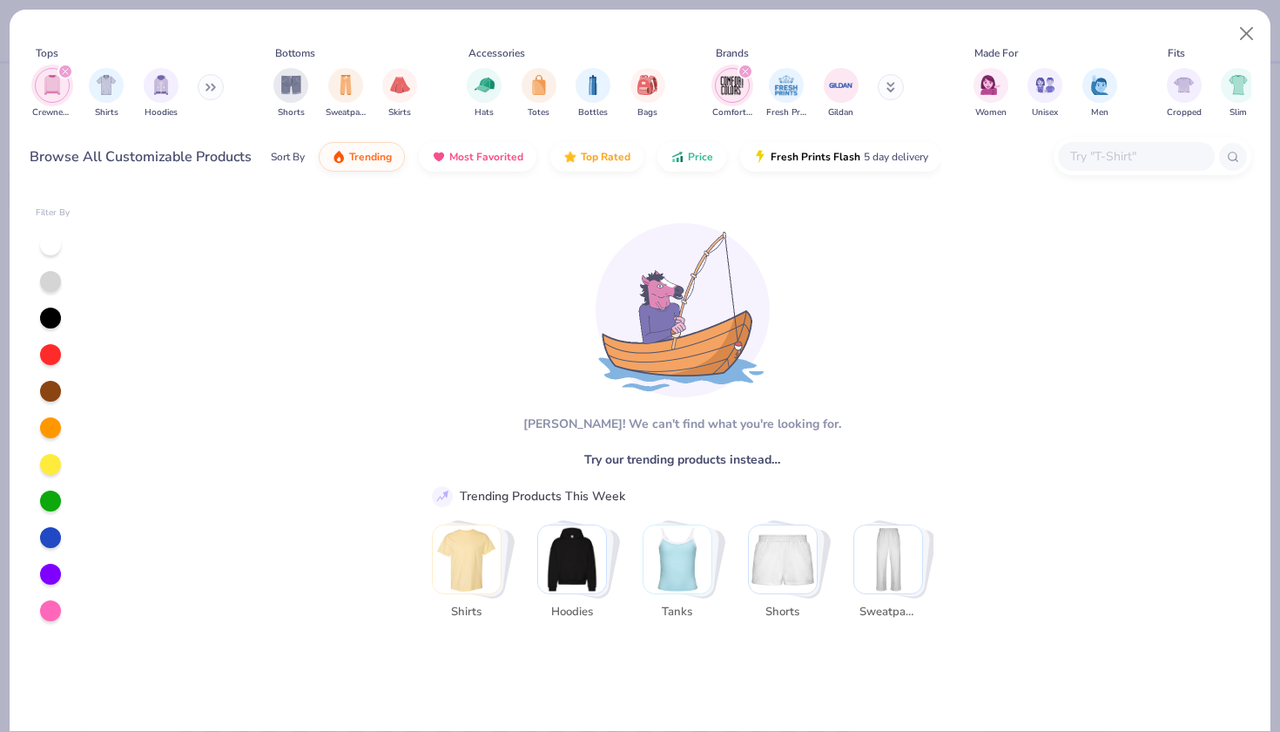
click at [53, 85] on img "filter for Crewnecks" at bounding box center [52, 85] width 19 height 20
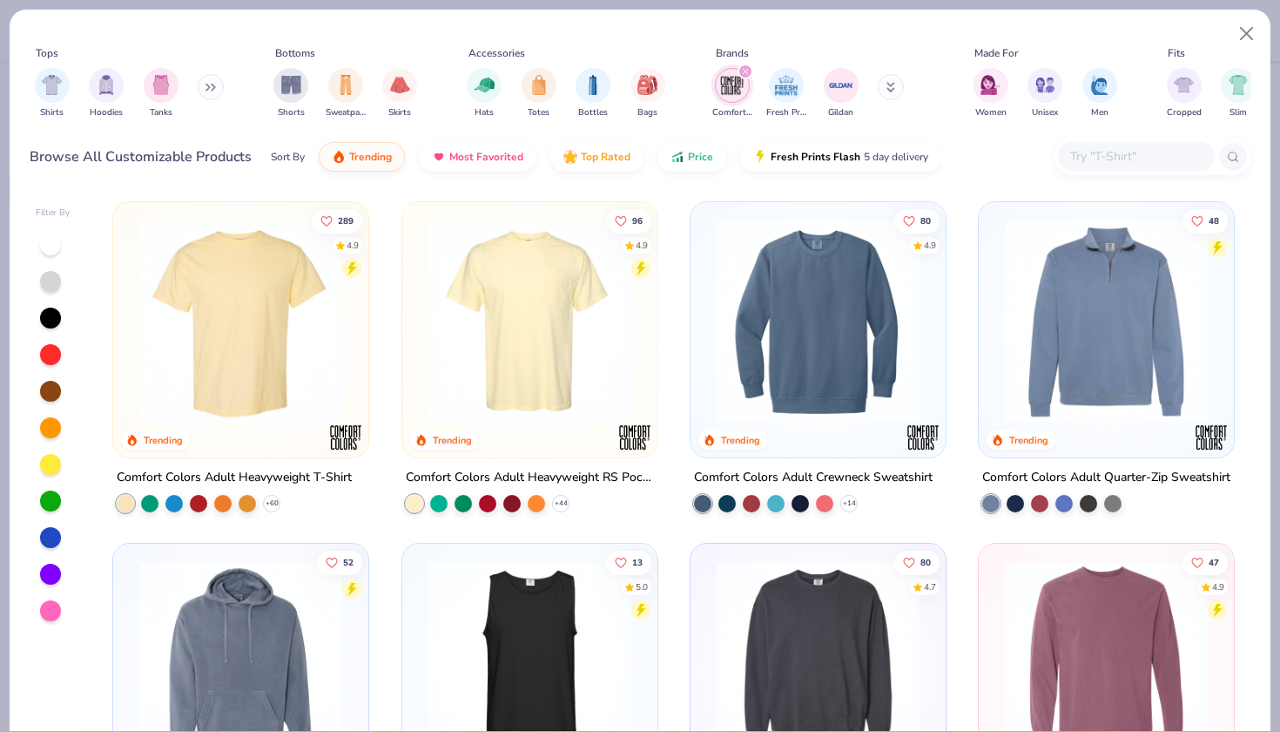
click at [207, 84] on button at bounding box center [211, 87] width 26 height 26
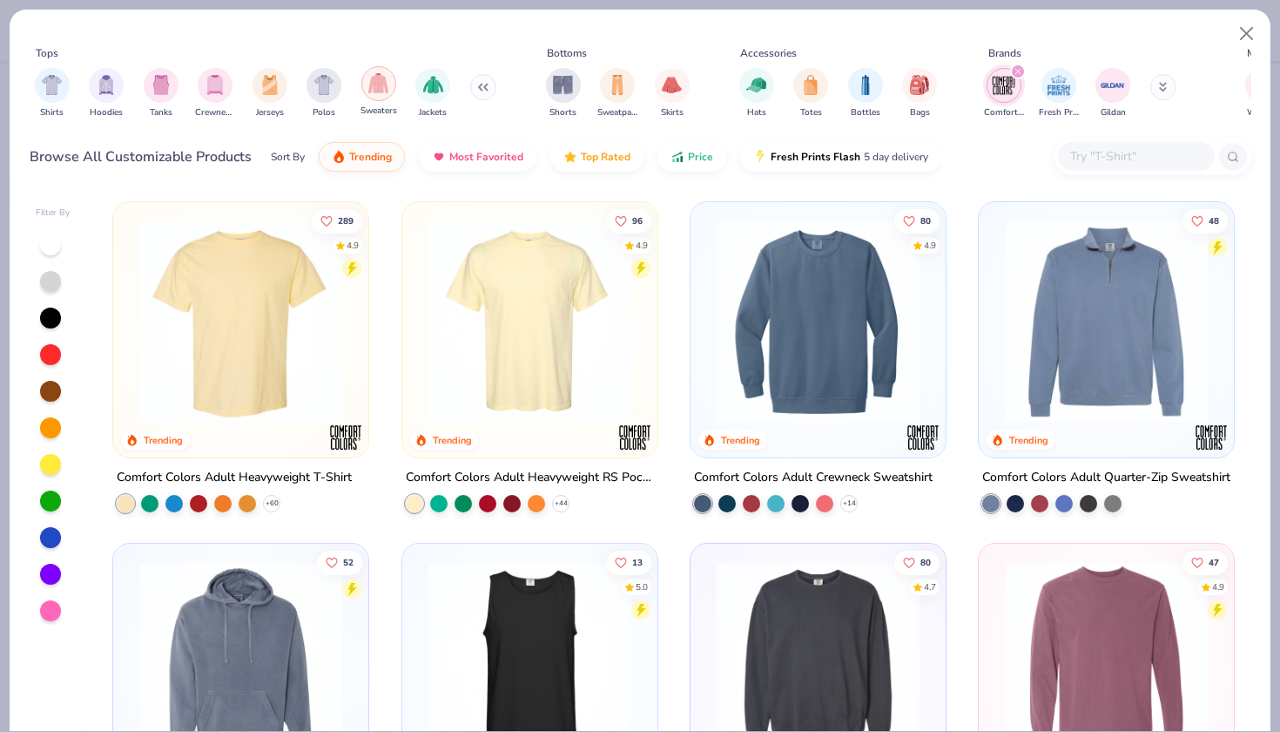
click at [388, 86] on img "filter for Sweaters" at bounding box center [378, 83] width 20 height 20
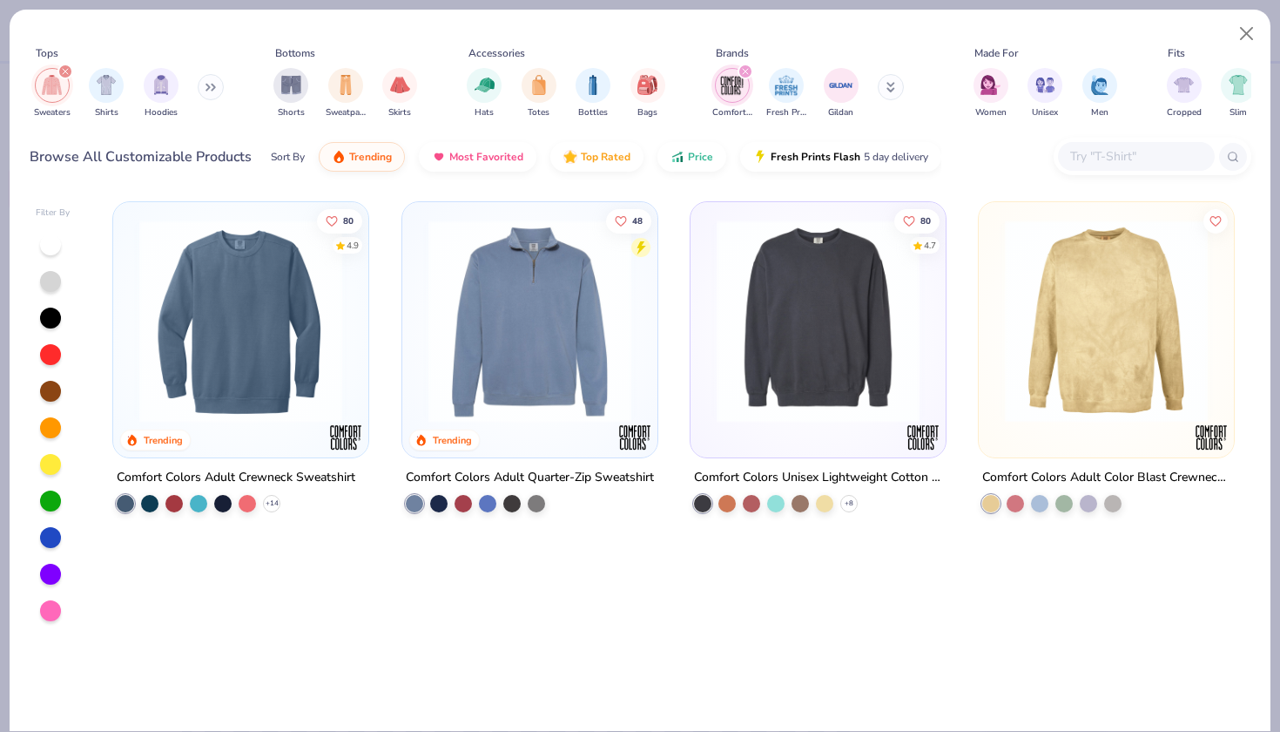
click at [861, 293] on img at bounding box center [818, 320] width 220 height 203
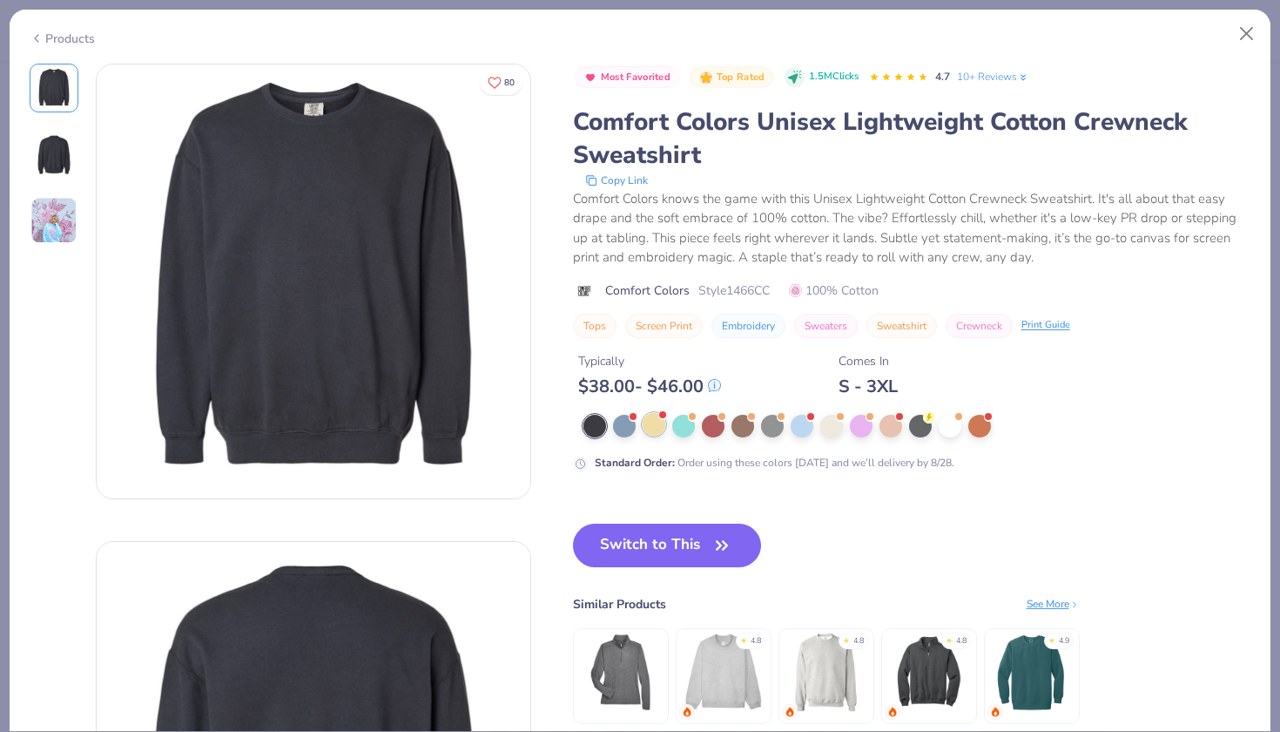
click at [655, 433] on div at bounding box center [654, 424] width 23 height 23
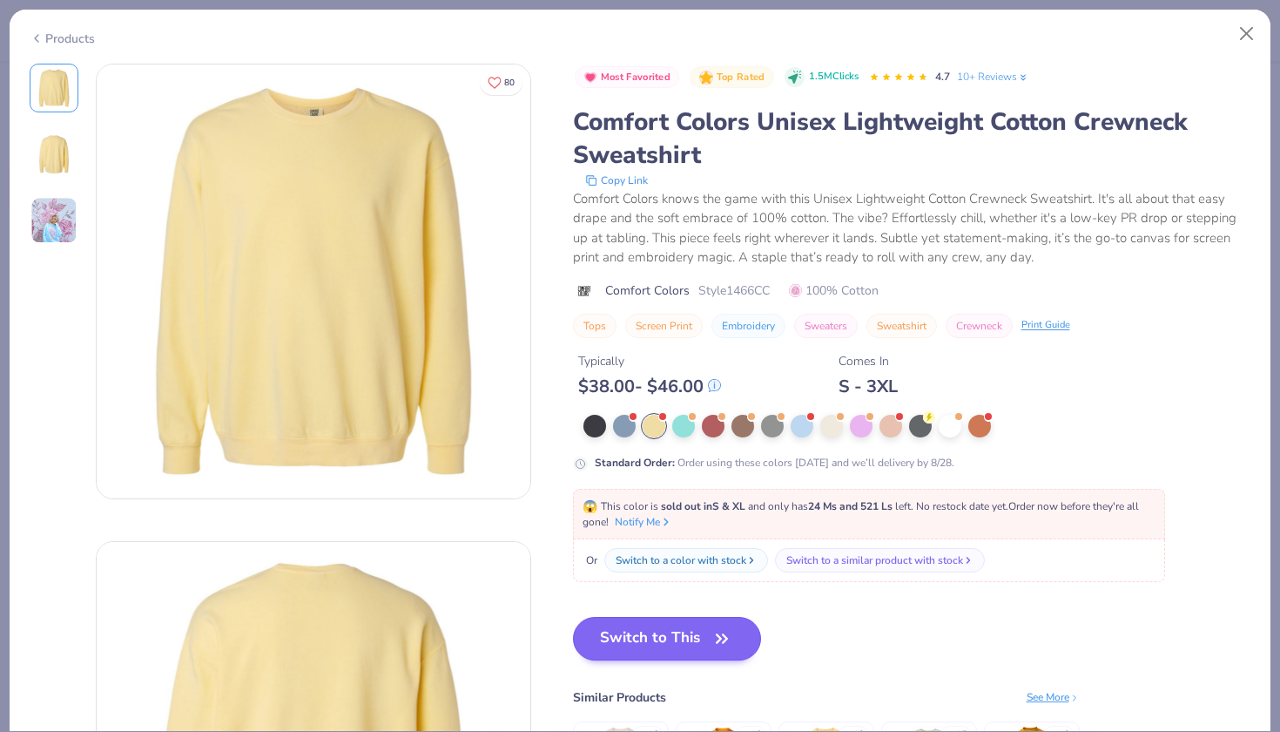
click at [649, 637] on button "Switch to This" at bounding box center [667, 639] width 189 height 44
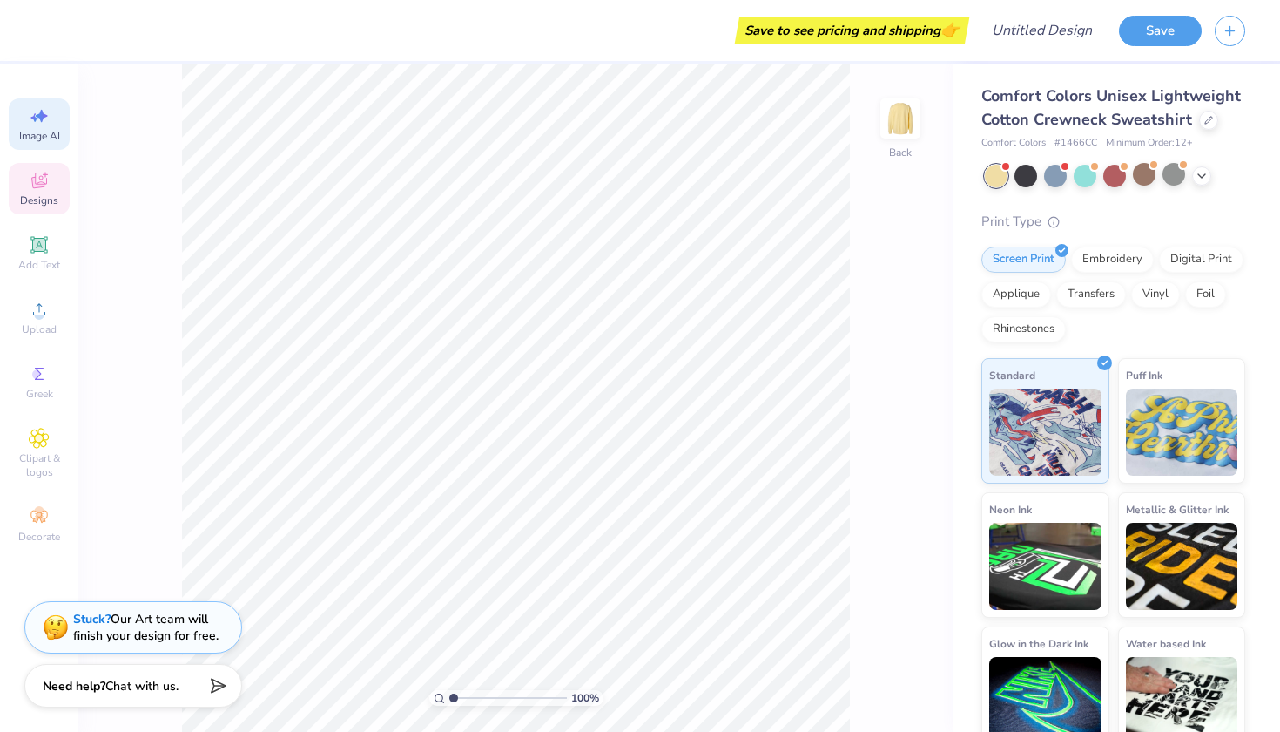
click at [44, 105] on icon at bounding box center [39, 115] width 21 height 21
select select "4"
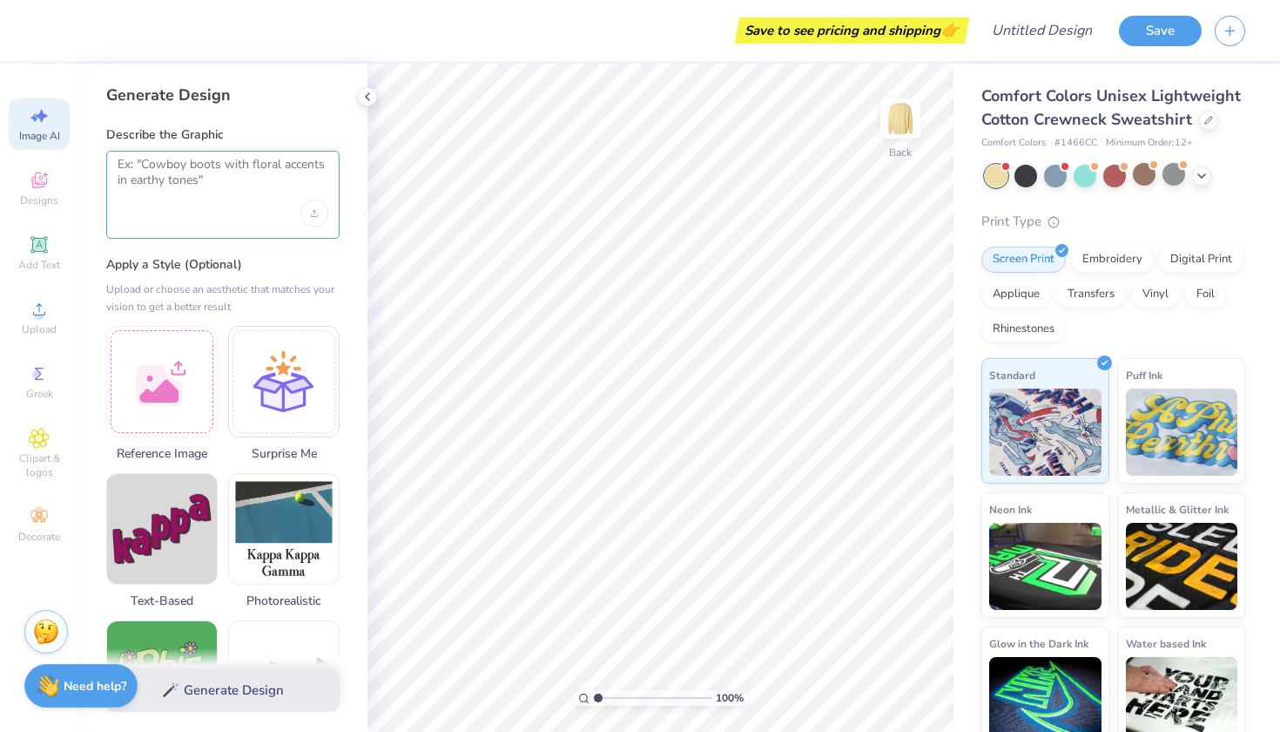
click at [246, 197] on textarea at bounding box center [223, 179] width 211 height 44
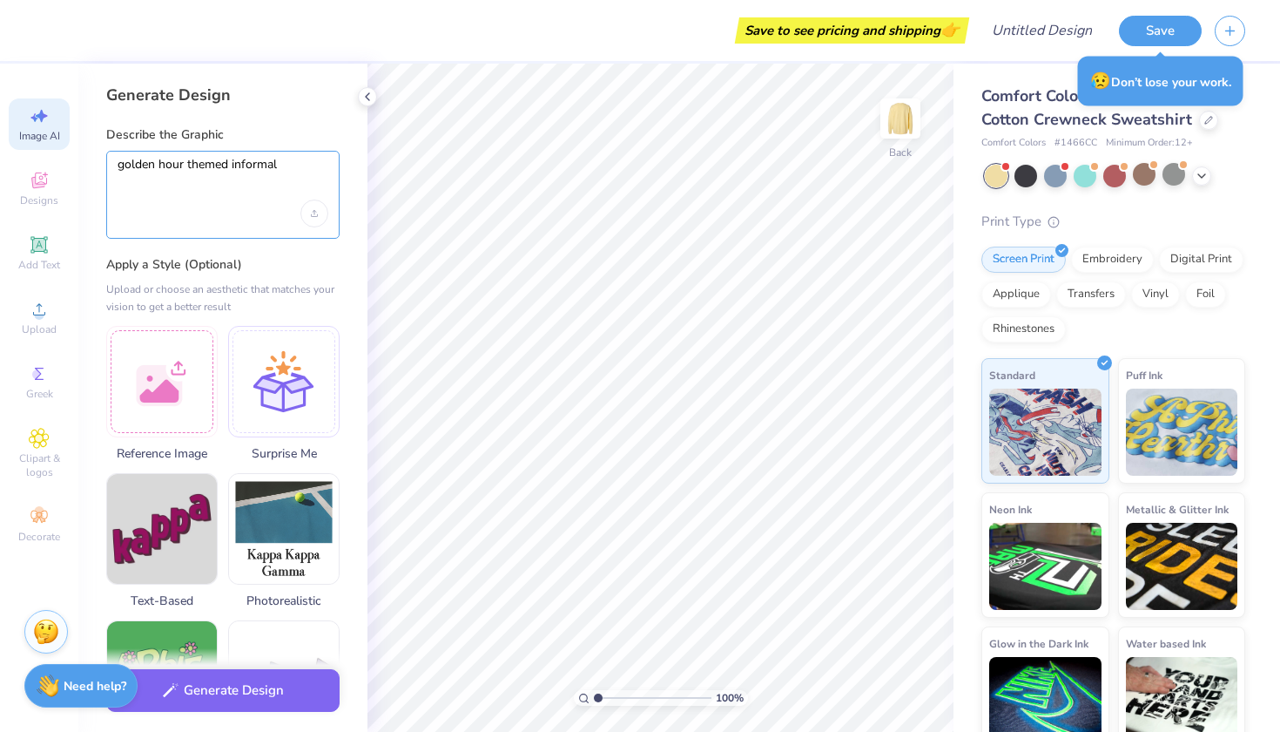
click at [266, 199] on textarea "golden hour themed informal" at bounding box center [223, 179] width 211 height 44
type textarea "golden hour themed informal"
click at [279, 256] on label "Apply a Style (Optional)" at bounding box center [222, 264] width 233 height 17
click at [266, 177] on textarea "golden hour themed informal" at bounding box center [223, 179] width 211 height 44
drag, startPoint x: 300, startPoint y: 172, endPoint x: 110, endPoint y: 179, distance: 190.0
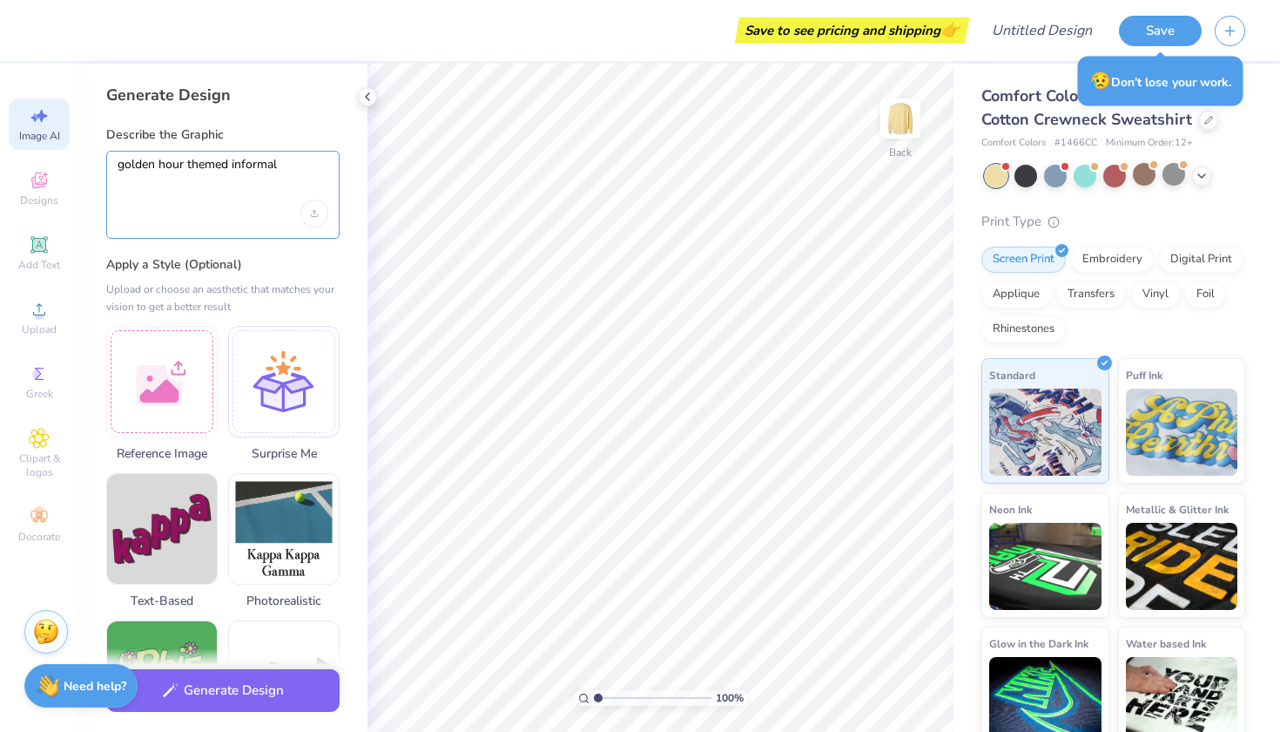
click at [110, 179] on div "golden hour themed informal" at bounding box center [222, 195] width 233 height 88
click at [312, 220] on div "Upload image" at bounding box center [314, 213] width 28 height 28
click at [219, 106] on div "Generate Design Describe the Graphic golden hour themed informal Apply a Style …" at bounding box center [222, 398] width 289 height 668
click at [275, 164] on textarea "golden hour themed informal" at bounding box center [223, 179] width 211 height 44
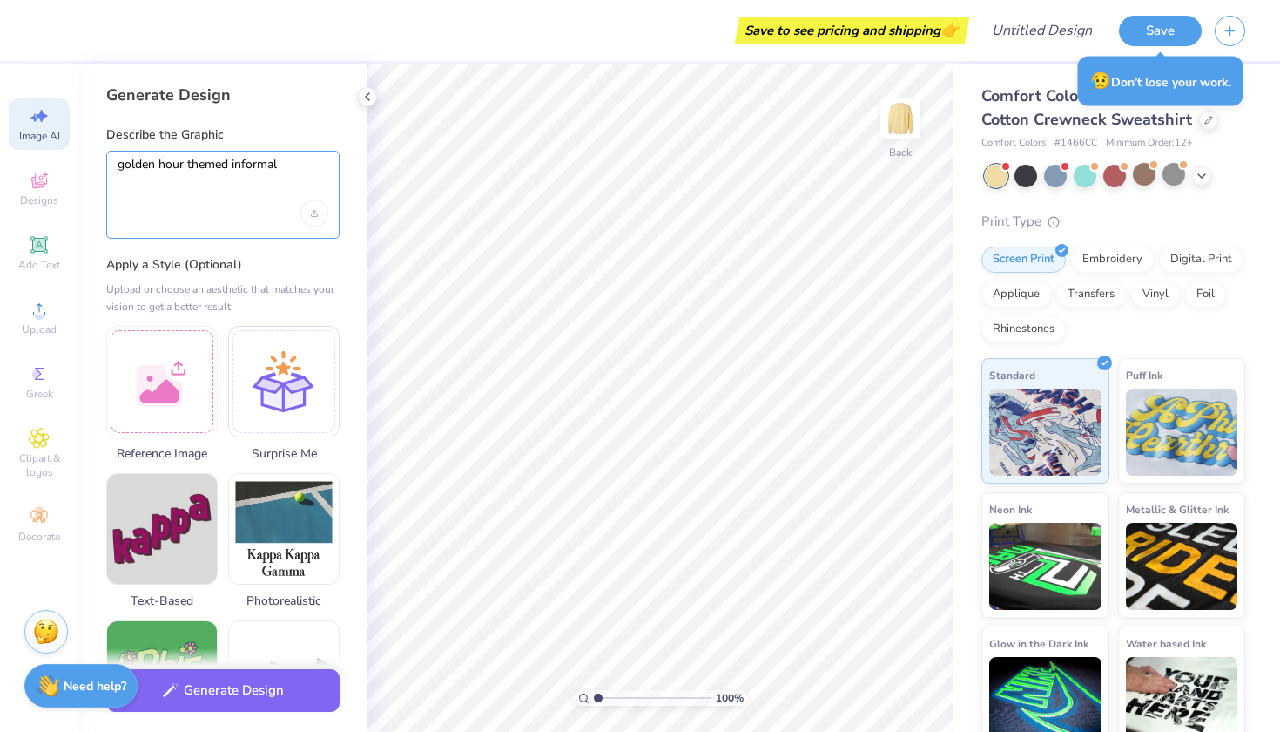
click at [275, 164] on textarea "golden hour themed informal" at bounding box center [223, 179] width 211 height 44
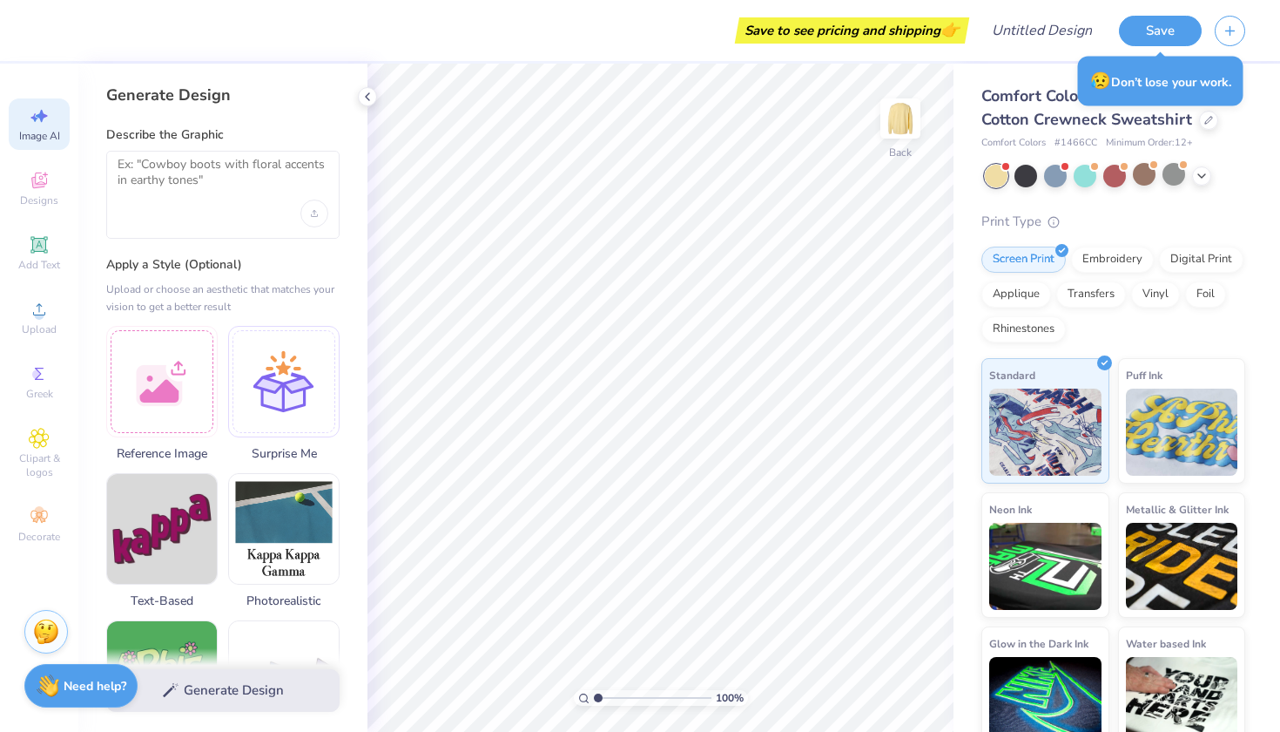
click at [312, 112] on div "Generate Design Describe the Graphic Apply a Style (Optional) Upload or choose …" at bounding box center [222, 398] width 289 height 668
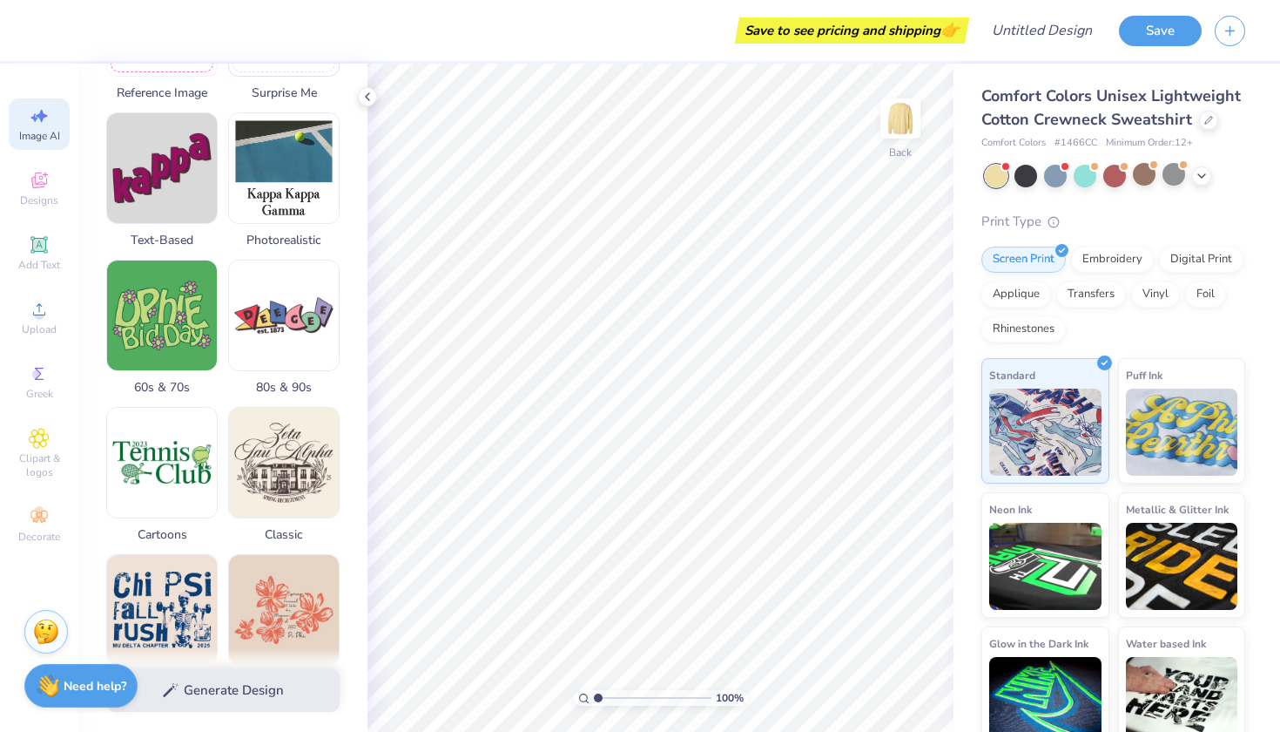
scroll to position [193, 0]
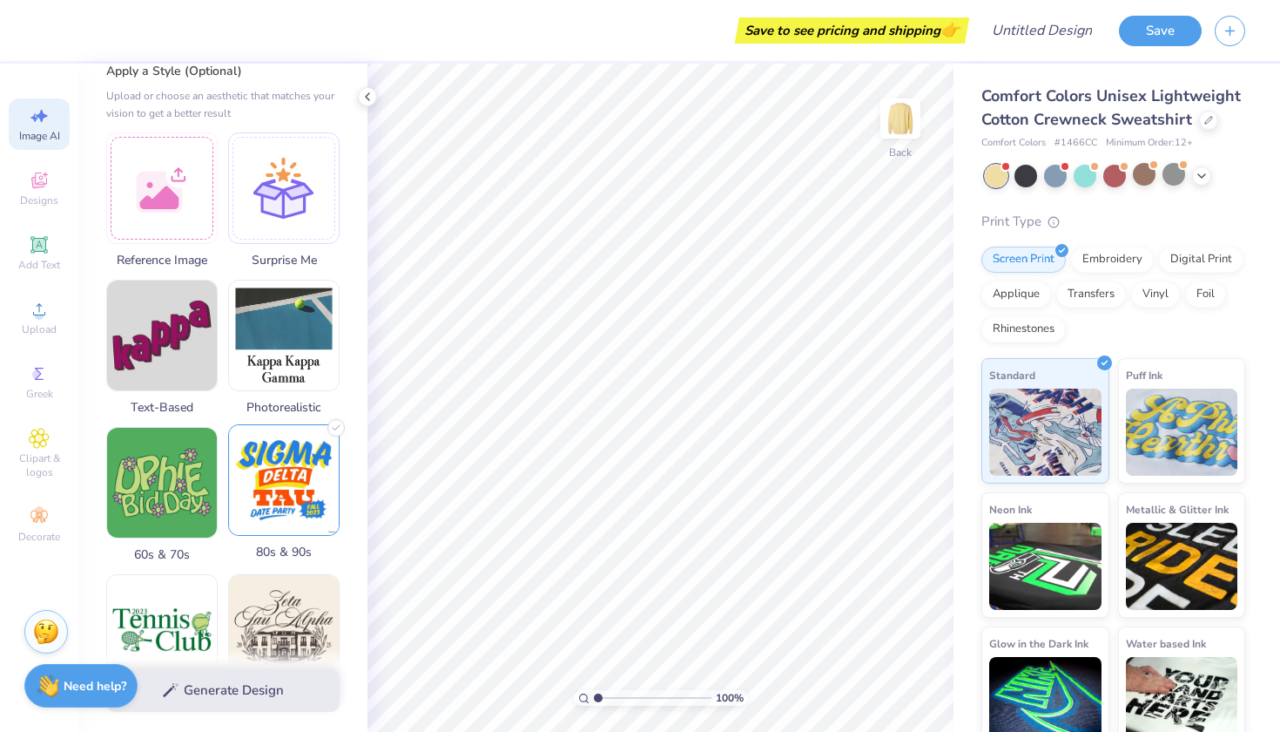
click at [337, 478] on img at bounding box center [284, 480] width 110 height 110
click at [281, 479] on img at bounding box center [284, 480] width 110 height 110
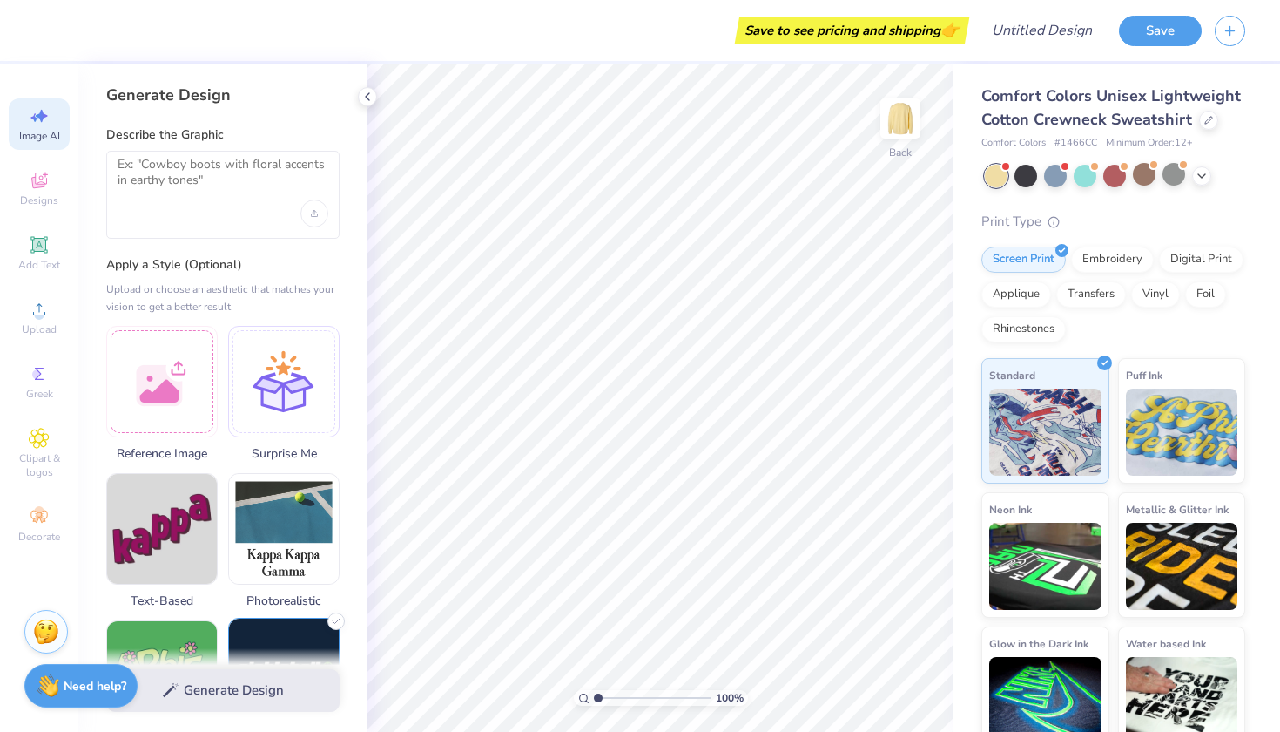
scroll to position [0, 0]
click at [230, 212] on div at bounding box center [222, 195] width 233 height 88
click at [264, 371] on div at bounding box center [283, 378] width 111 height 111
click at [330, 439] on div "Surprise Me" at bounding box center [283, 391] width 111 height 137
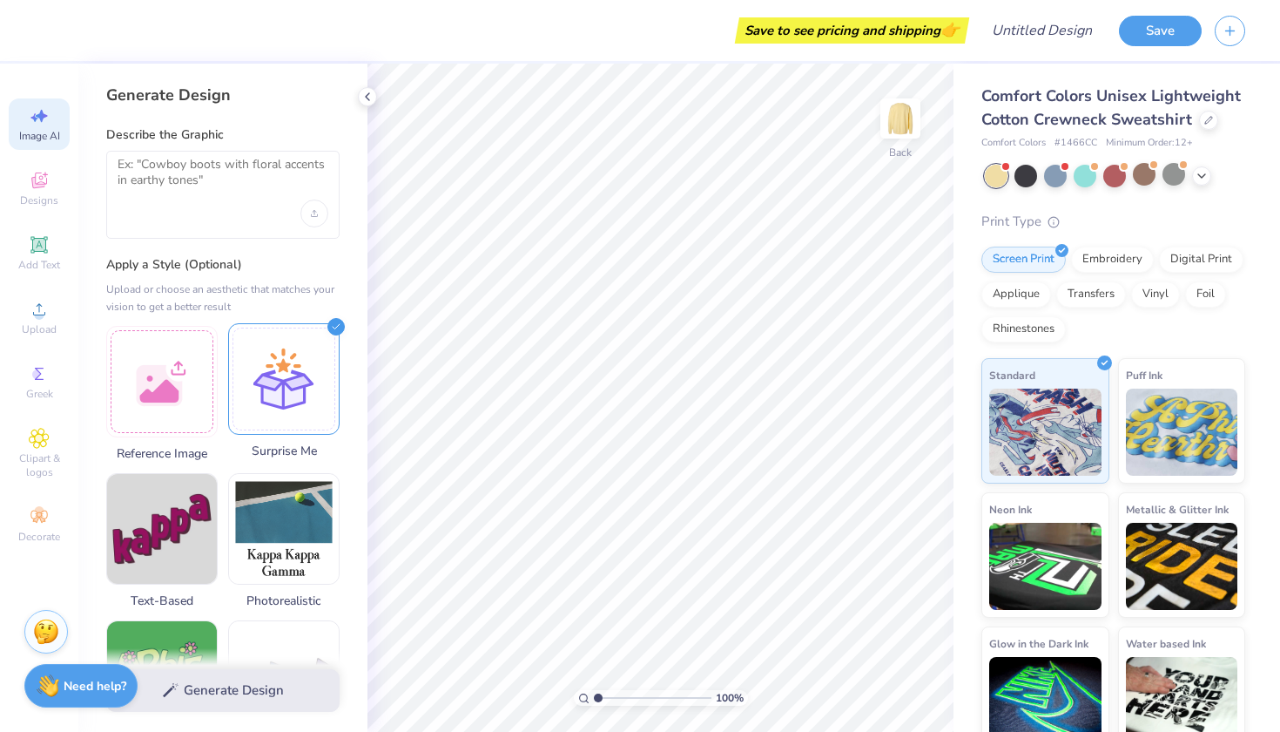
click at [289, 408] on div at bounding box center [283, 378] width 111 height 111
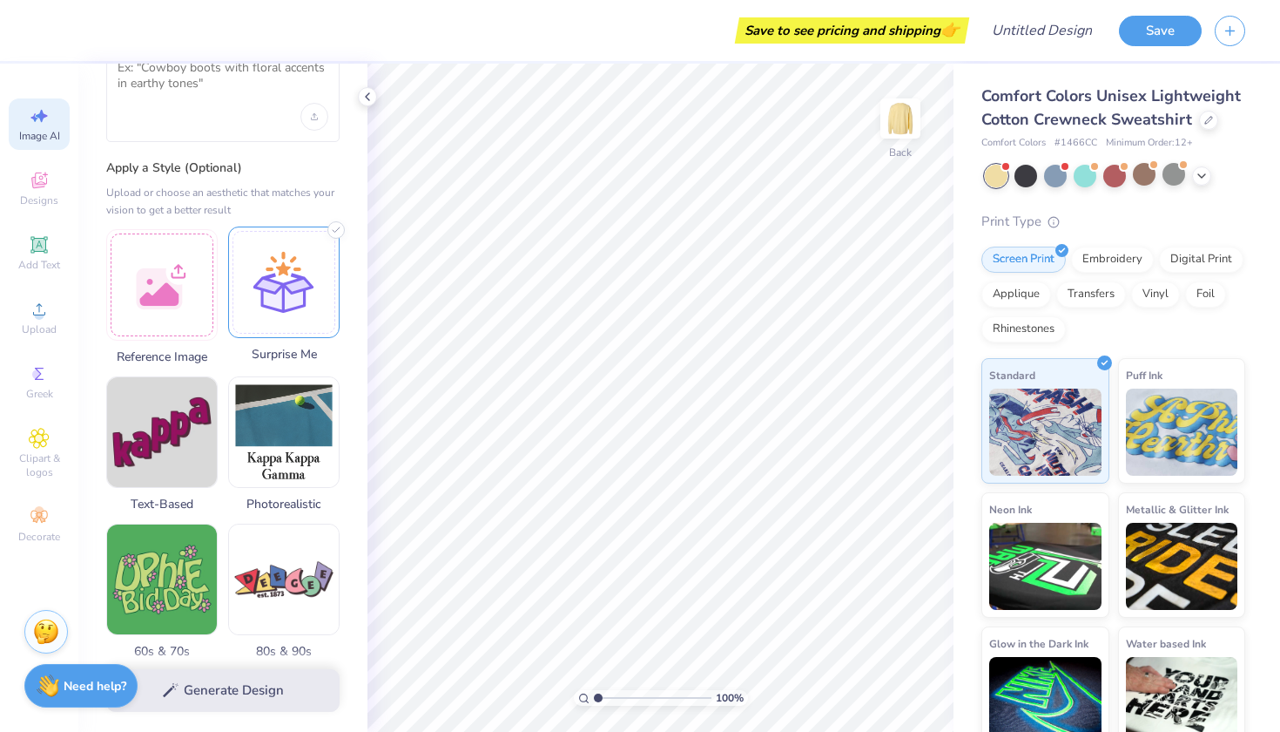
scroll to position [100, 0]
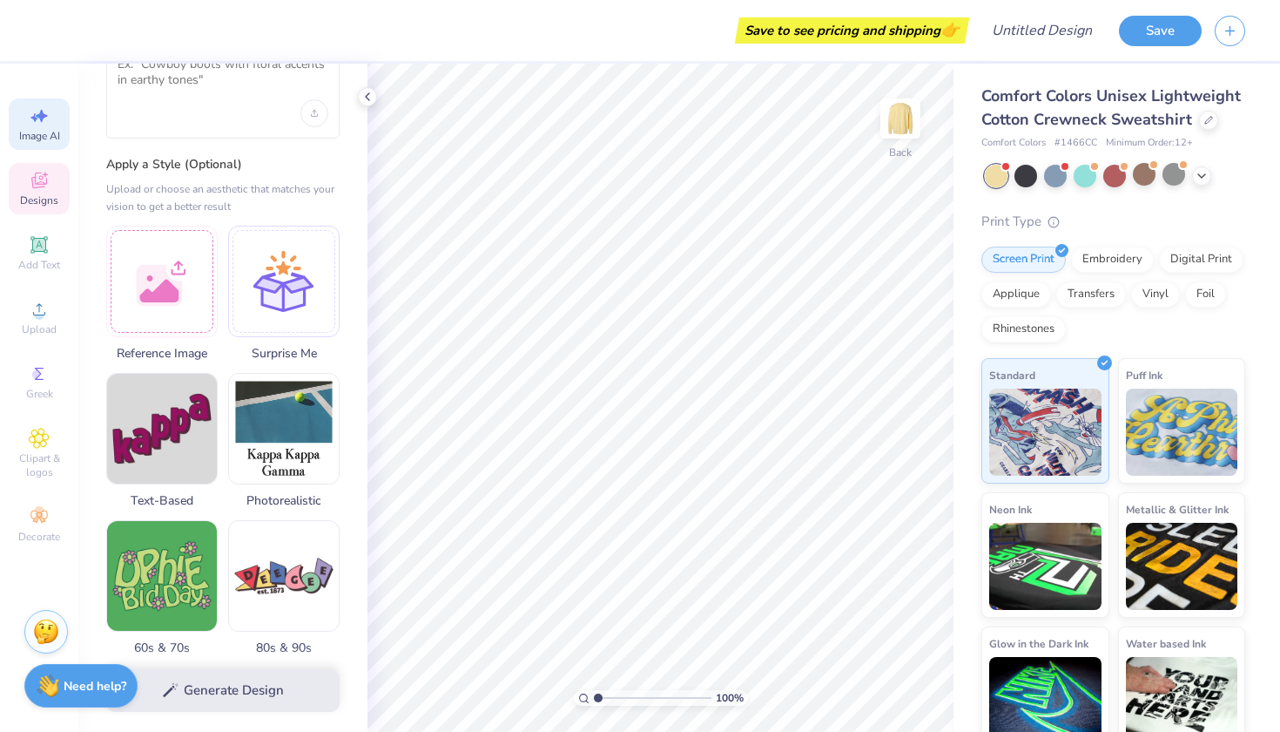
click at [53, 172] on div "Designs" at bounding box center [39, 188] width 61 height 51
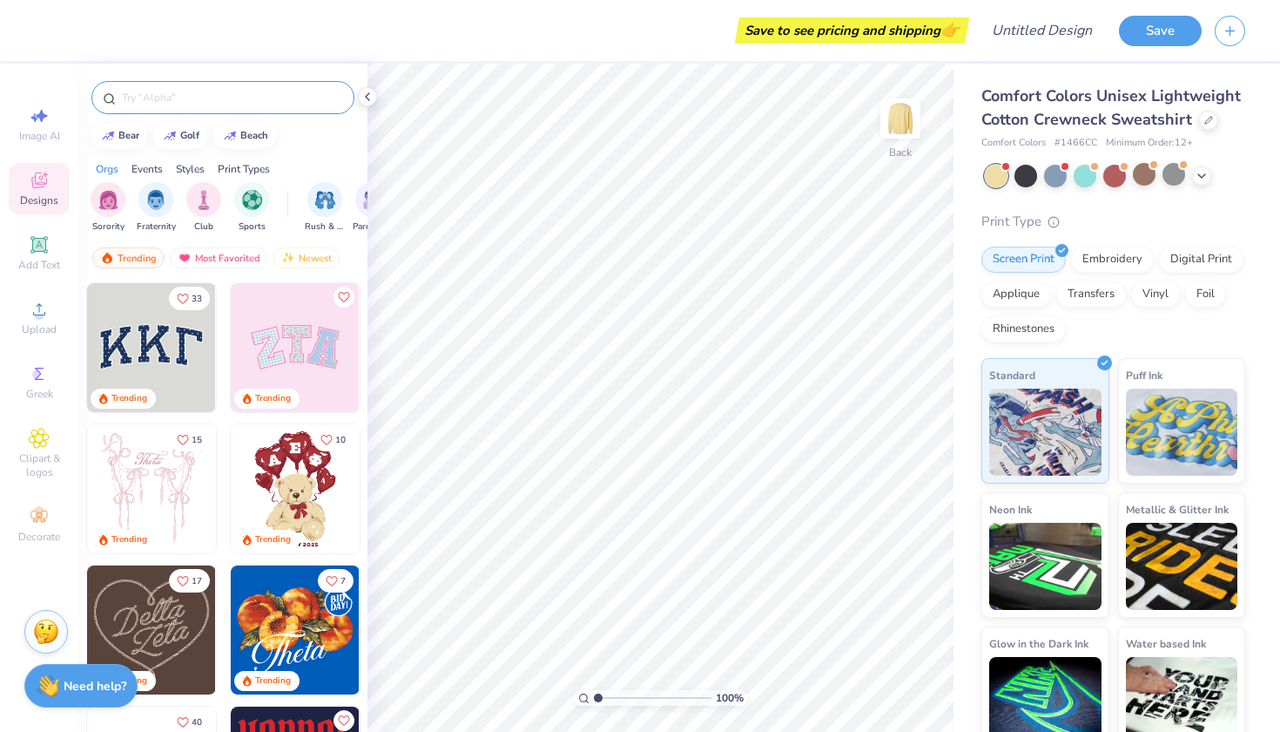
click at [172, 94] on input "text" at bounding box center [231, 97] width 223 height 17
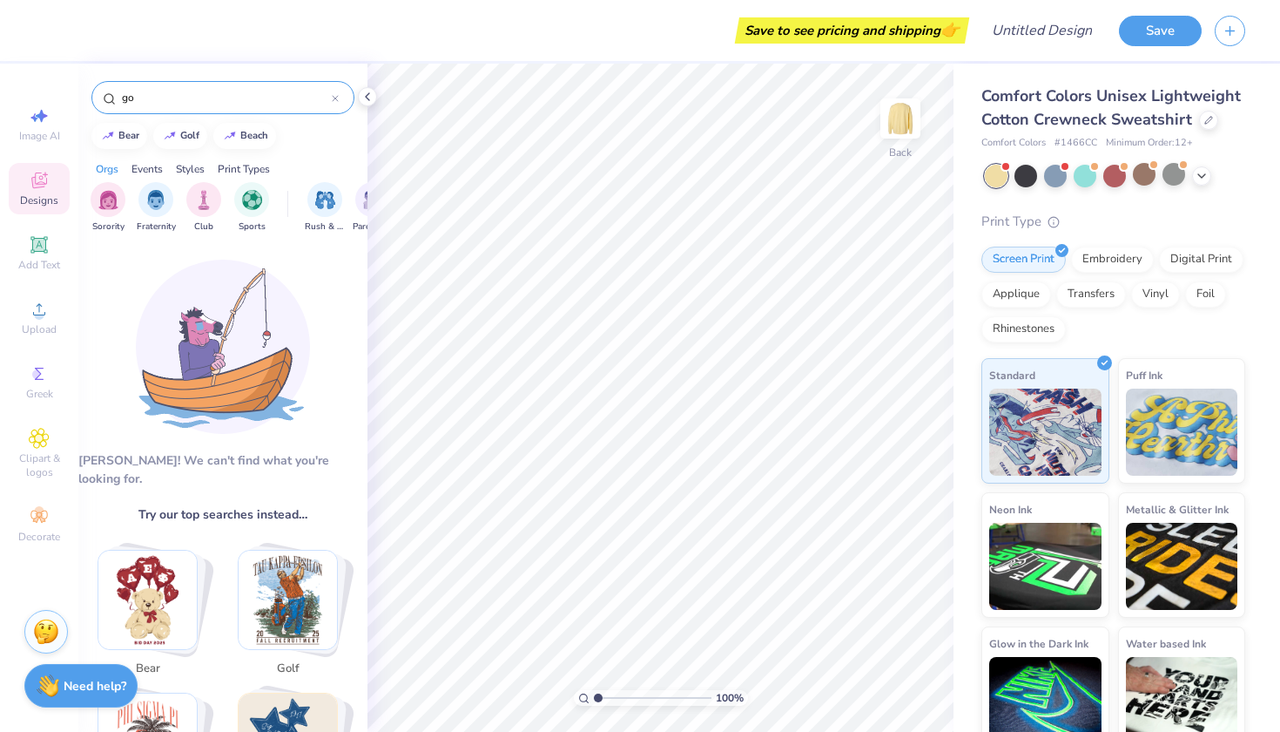
type input "g"
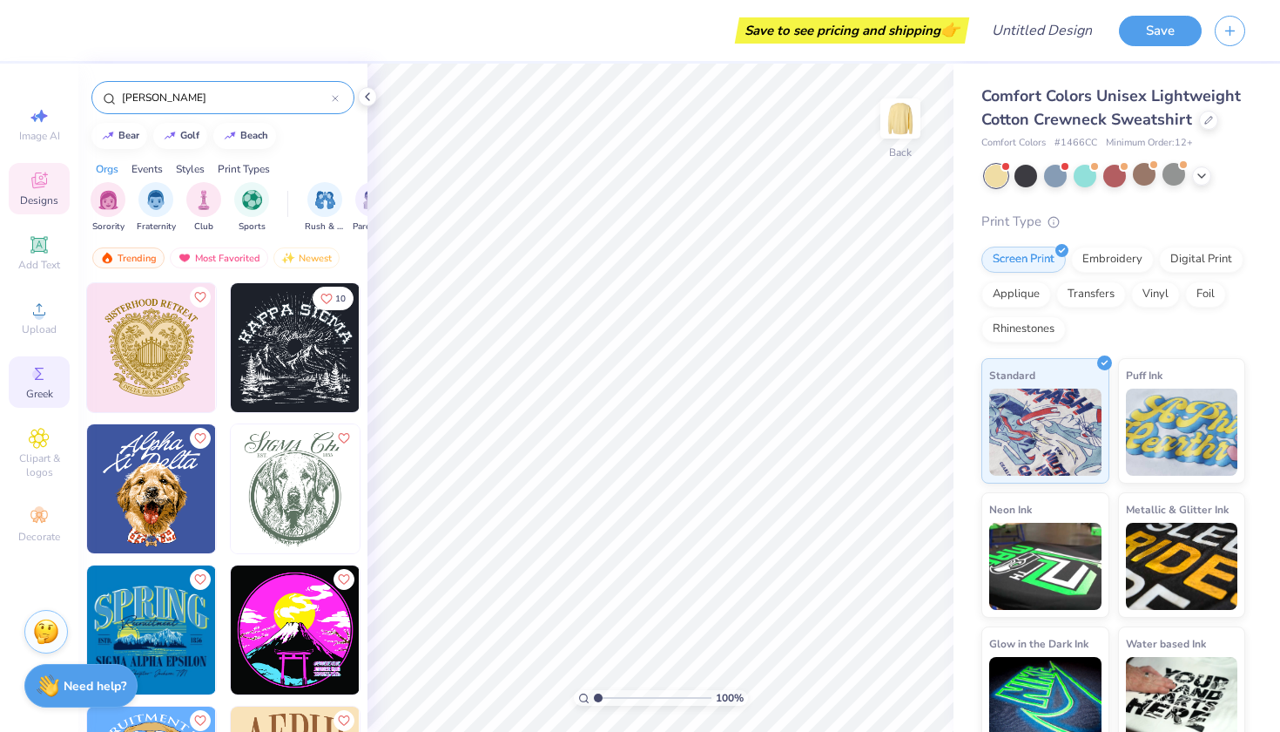
type input "[PERSON_NAME]"
click at [48, 370] on icon at bounding box center [39, 373] width 21 height 21
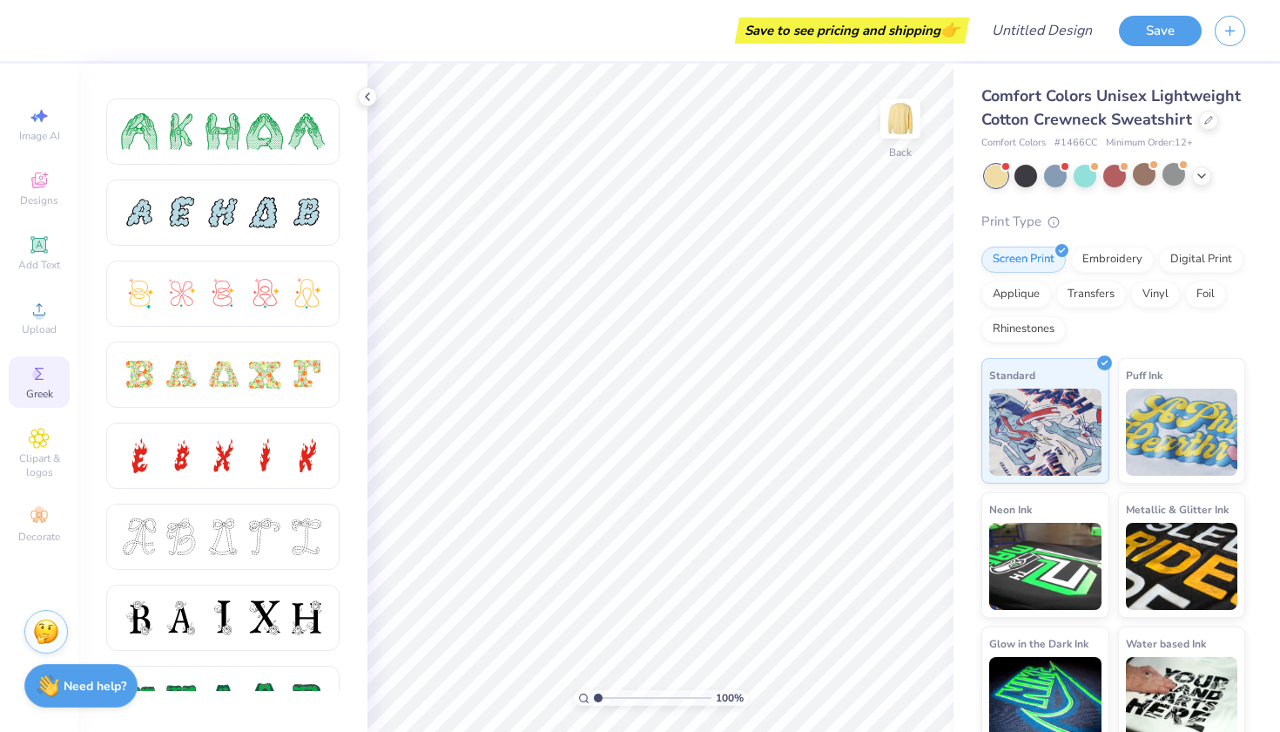
scroll to position [308, 0]
click at [232, 378] on div at bounding box center [223, 376] width 37 height 37
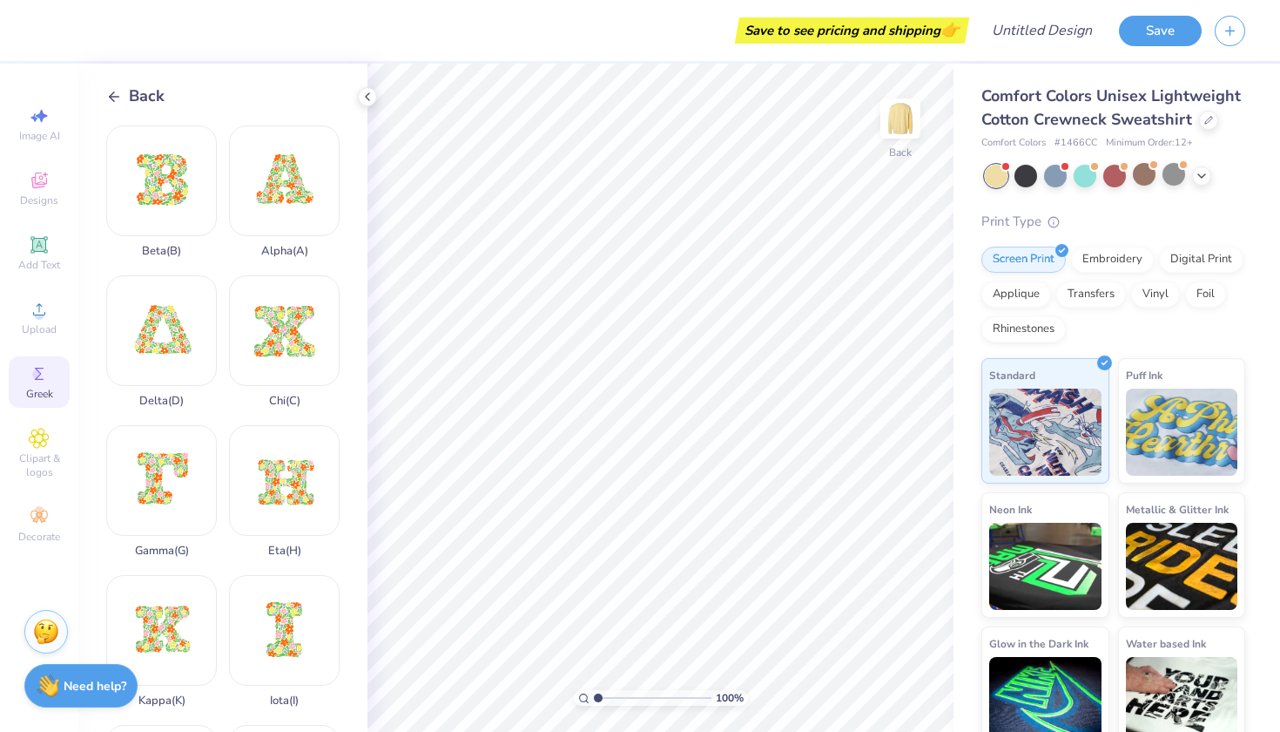
click at [115, 86] on div "Back" at bounding box center [135, 96] width 58 height 24
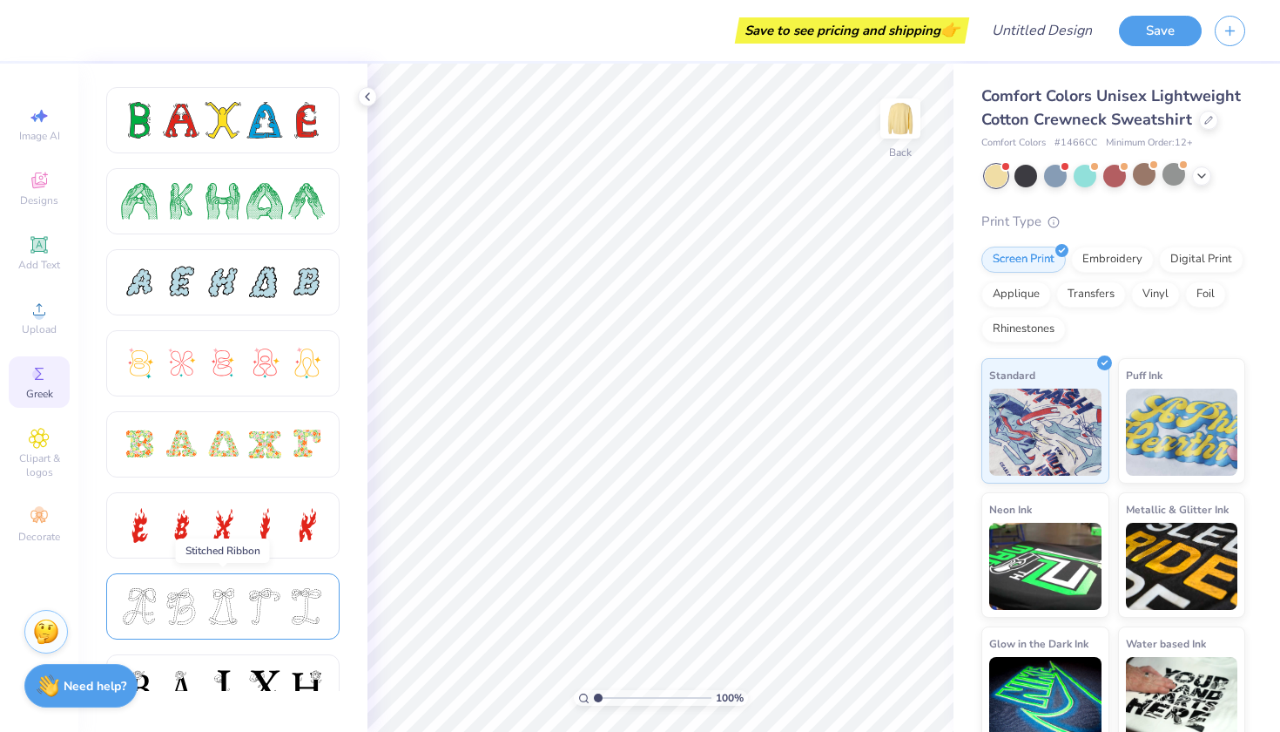
scroll to position [238, 0]
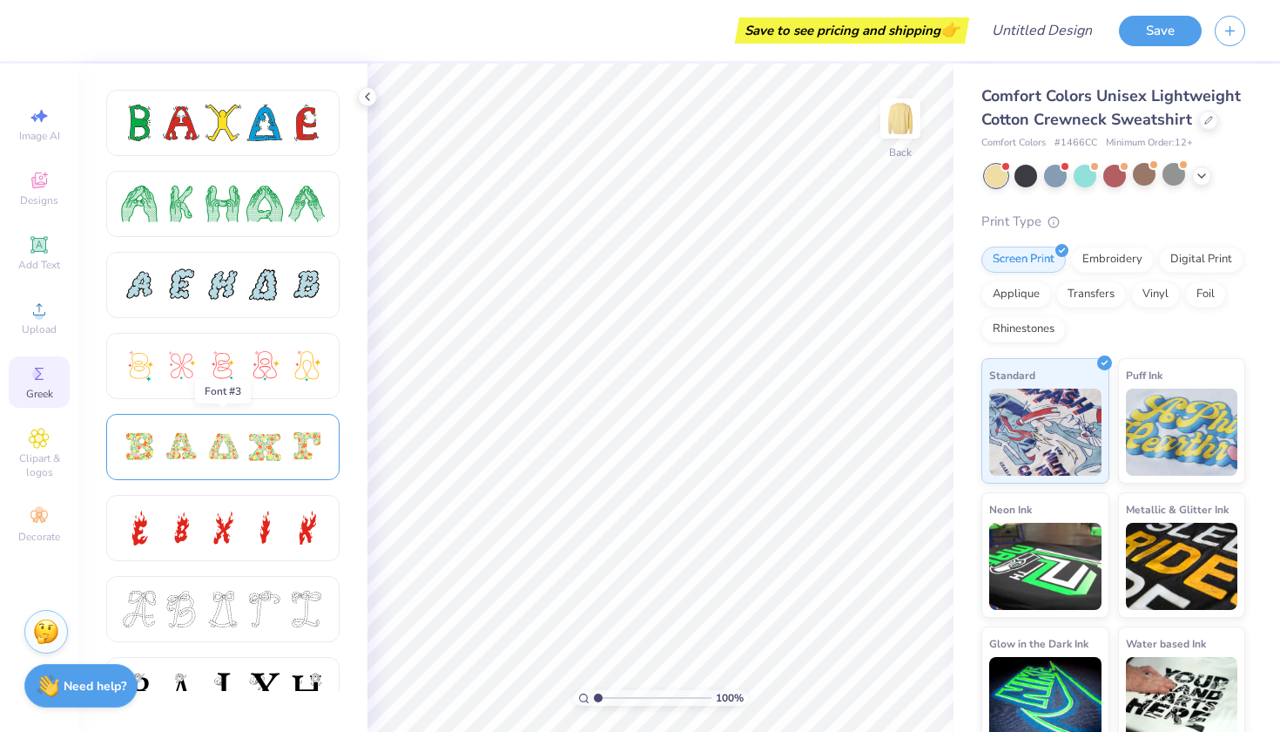
click at [231, 441] on div at bounding box center [223, 446] width 37 height 37
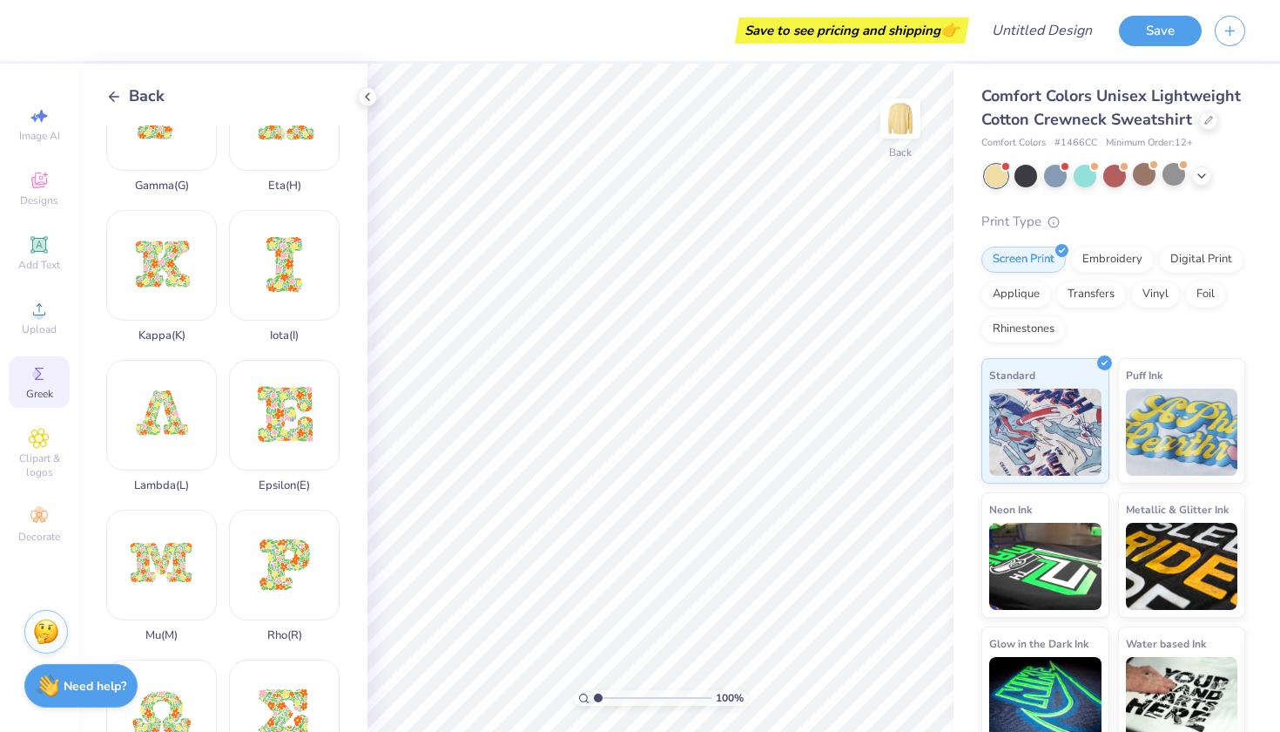
scroll to position [322, 0]
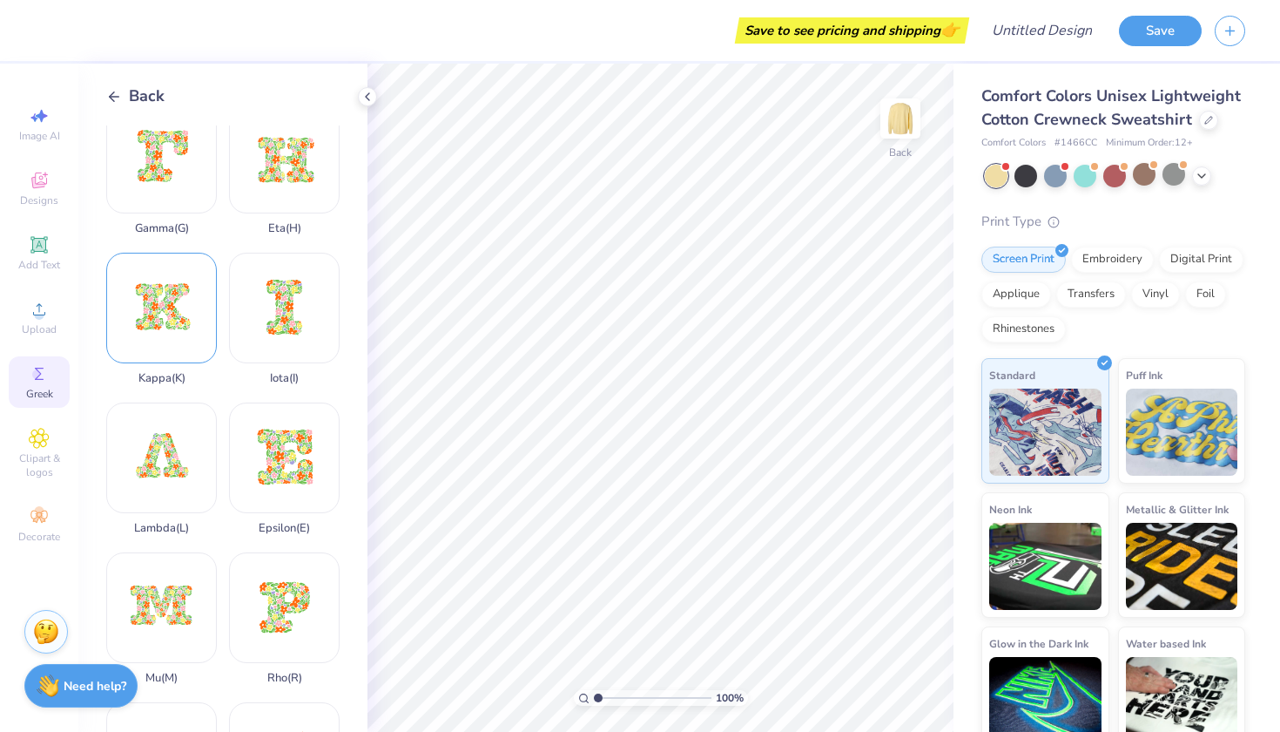
click at [145, 322] on div "Kappa ( K )" at bounding box center [161, 319] width 111 height 132
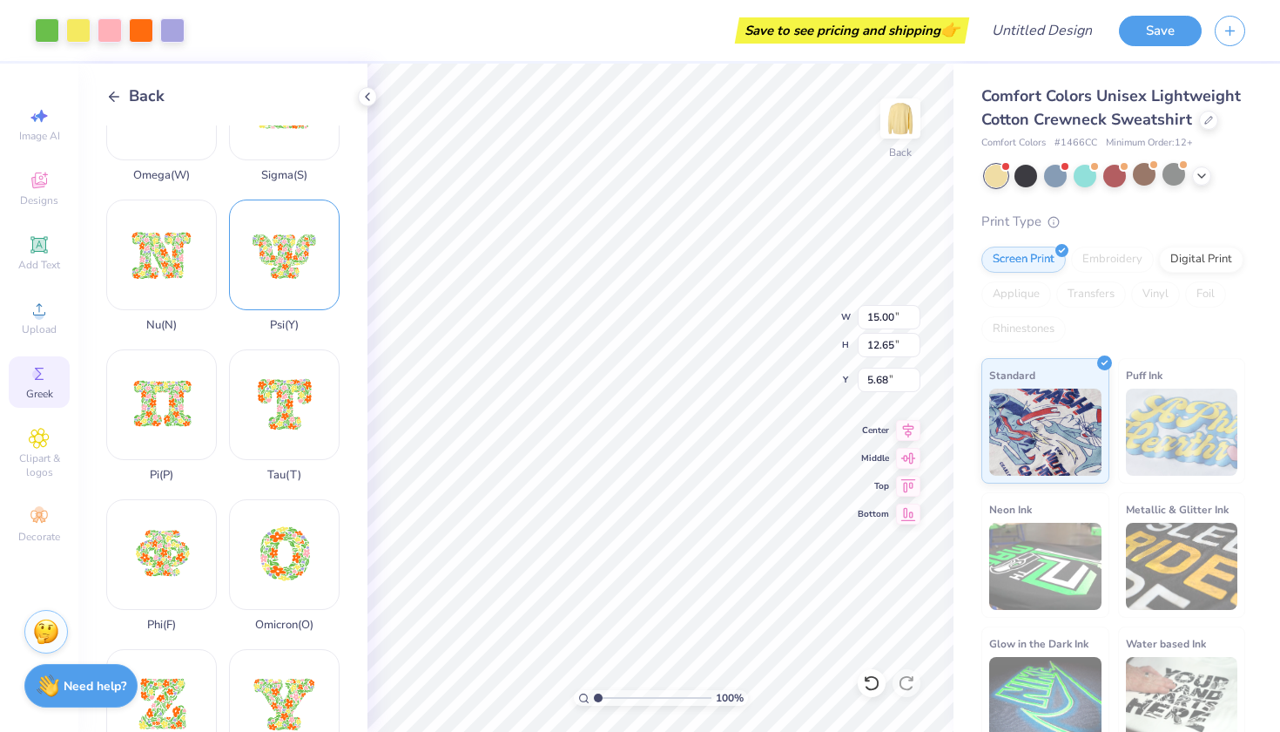
scroll to position [997, 0]
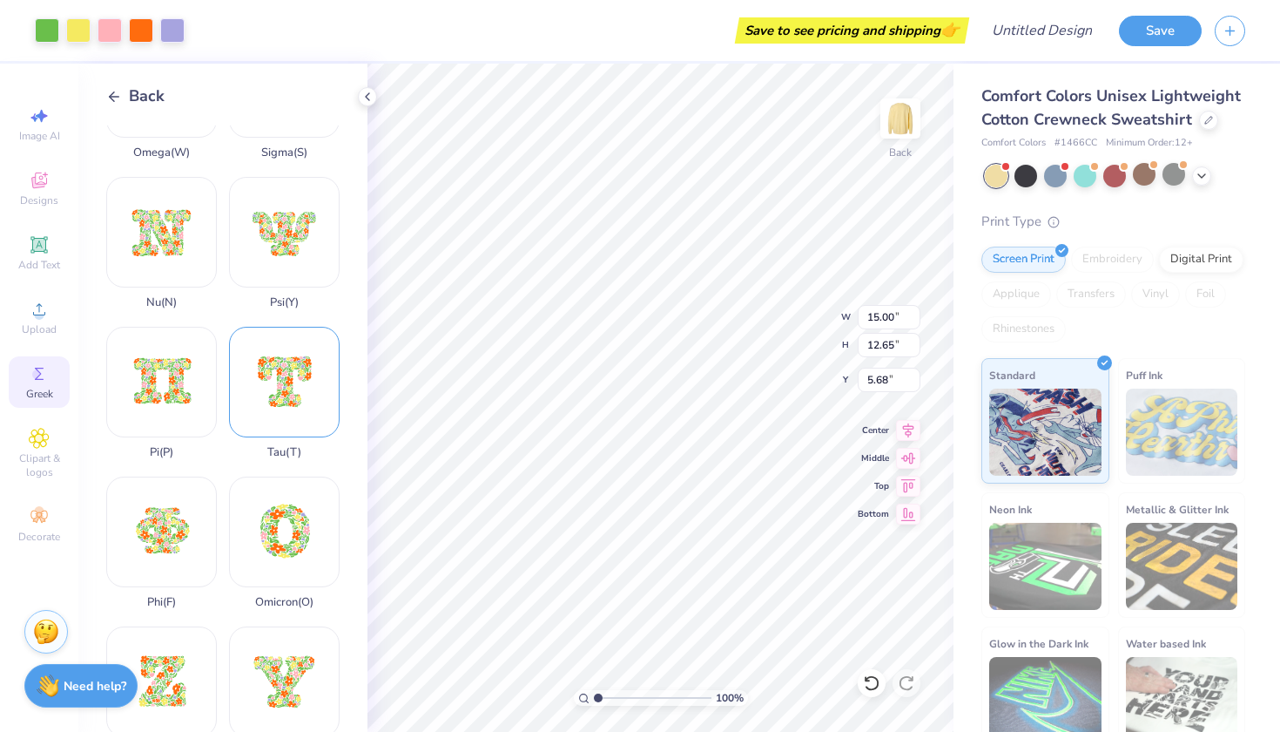
click at [277, 393] on div "Tau ( T )" at bounding box center [284, 393] width 111 height 132
type input "14.21"
type input "4.90"
type input "8.48"
type input "8.04"
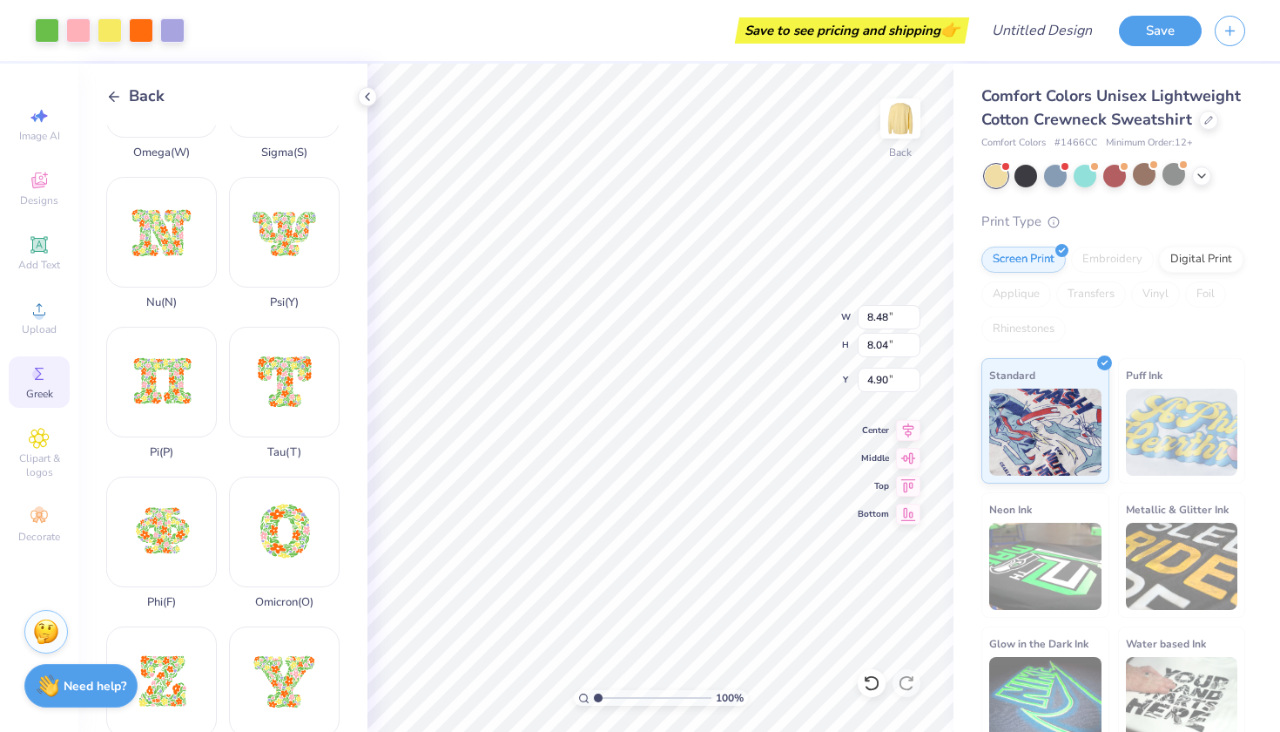
type input "15.00"
type input "12.65"
type input "5.68"
type input "9.77"
type input "8.24"
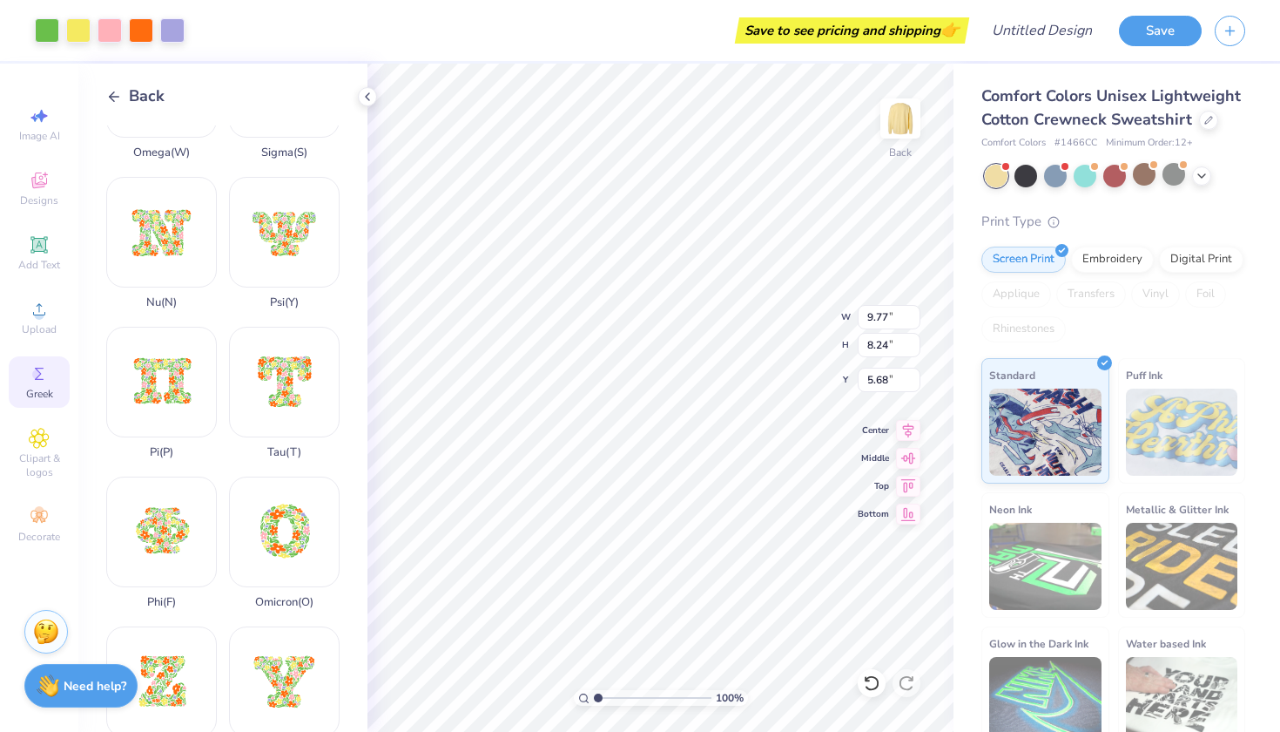
type input "8.63"
type input "7.28"
type input "8.48"
type input "8.04"
type input "12.00"
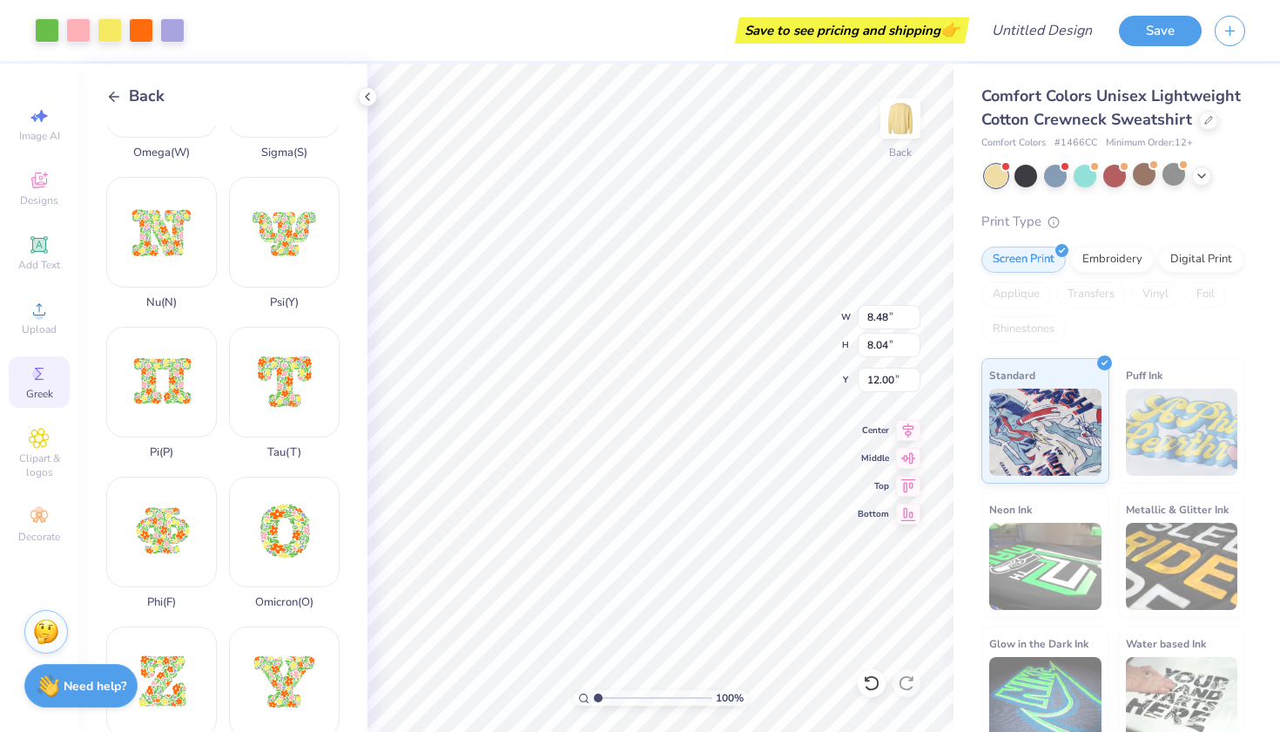
type input "8.63"
type input "7.28"
type input "5.68"
type input "8.48"
type input "8.04"
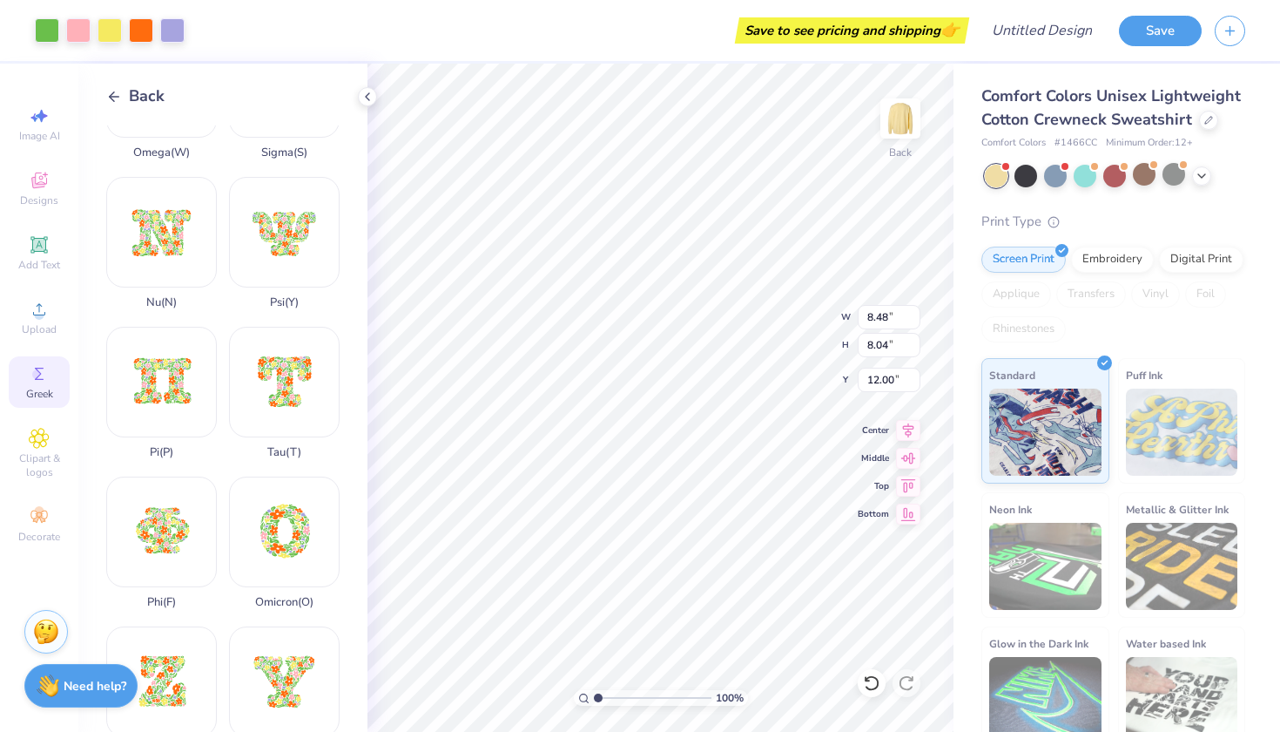
type input "5.68"
type input "7.80"
type input "7.39"
type input "13.43"
type input "8.63"
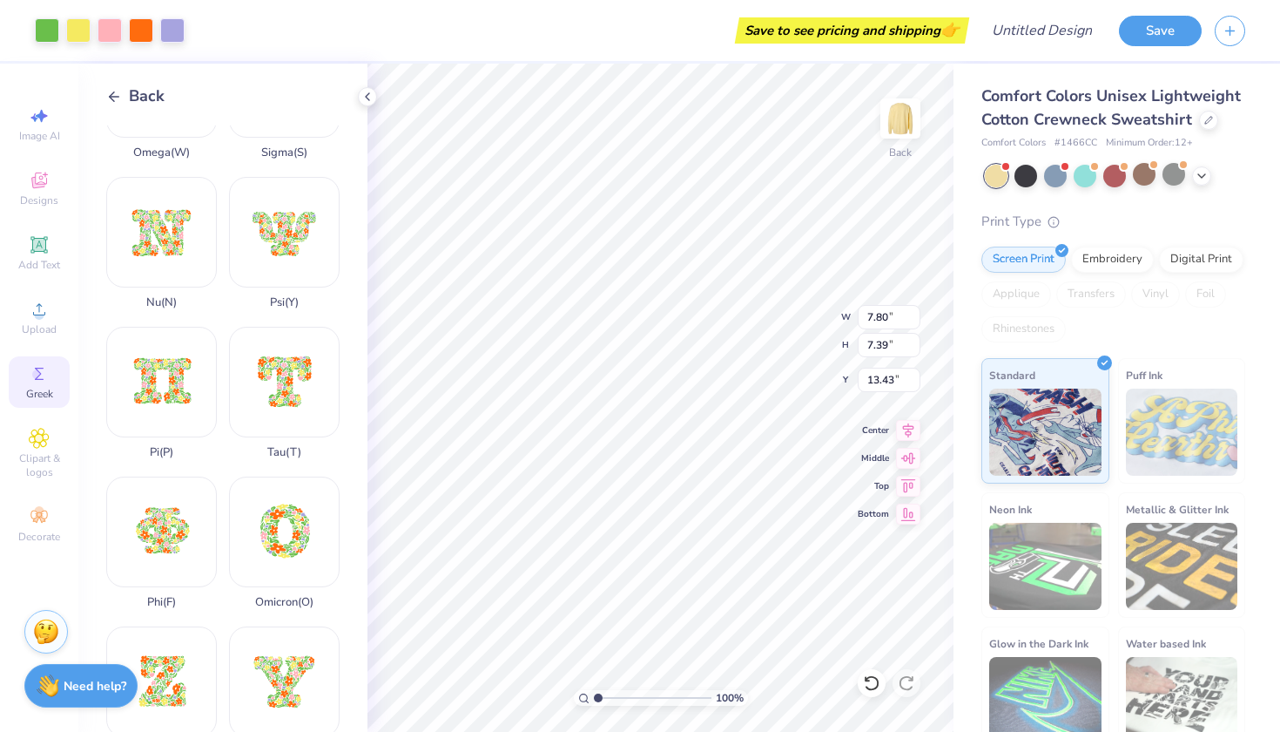
type input "7.28"
type input "5.72"
type input "7.80"
type input "7.39"
type input "13.43"
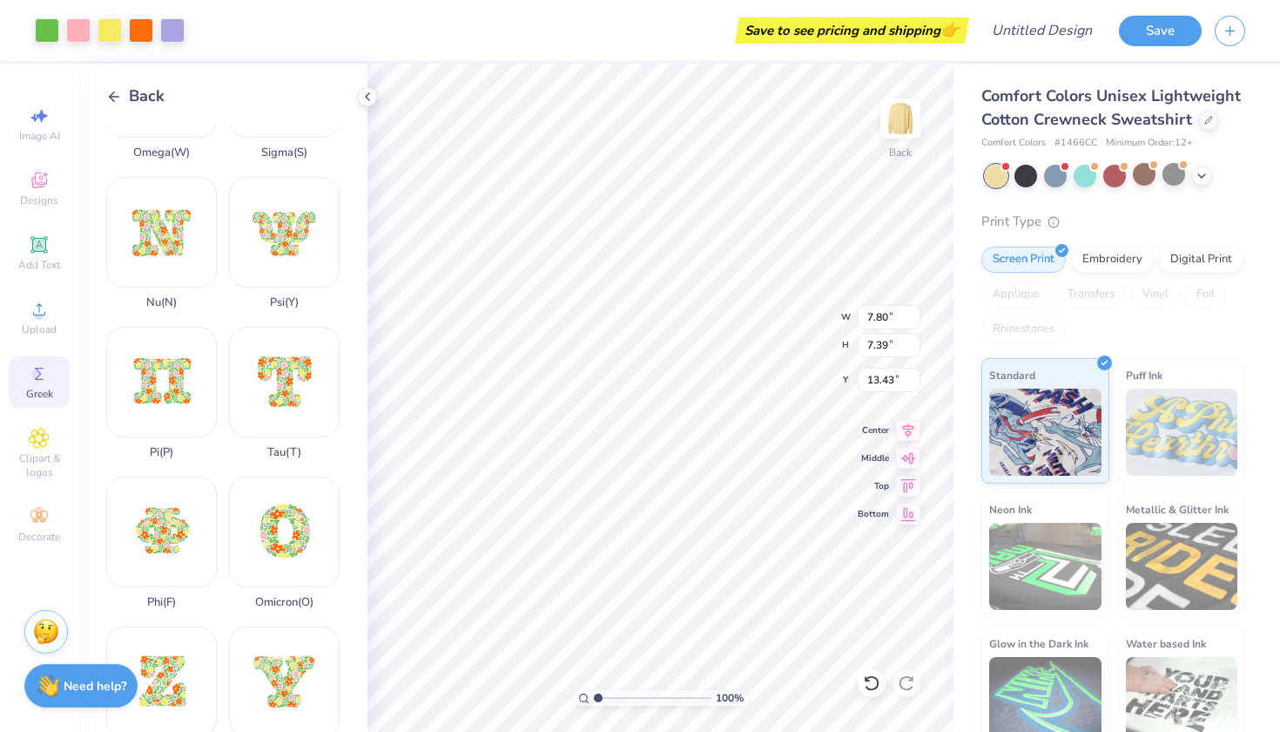
type input "8.63"
type input "7.28"
type input "5.68"
type input "8.13"
type input "6.85"
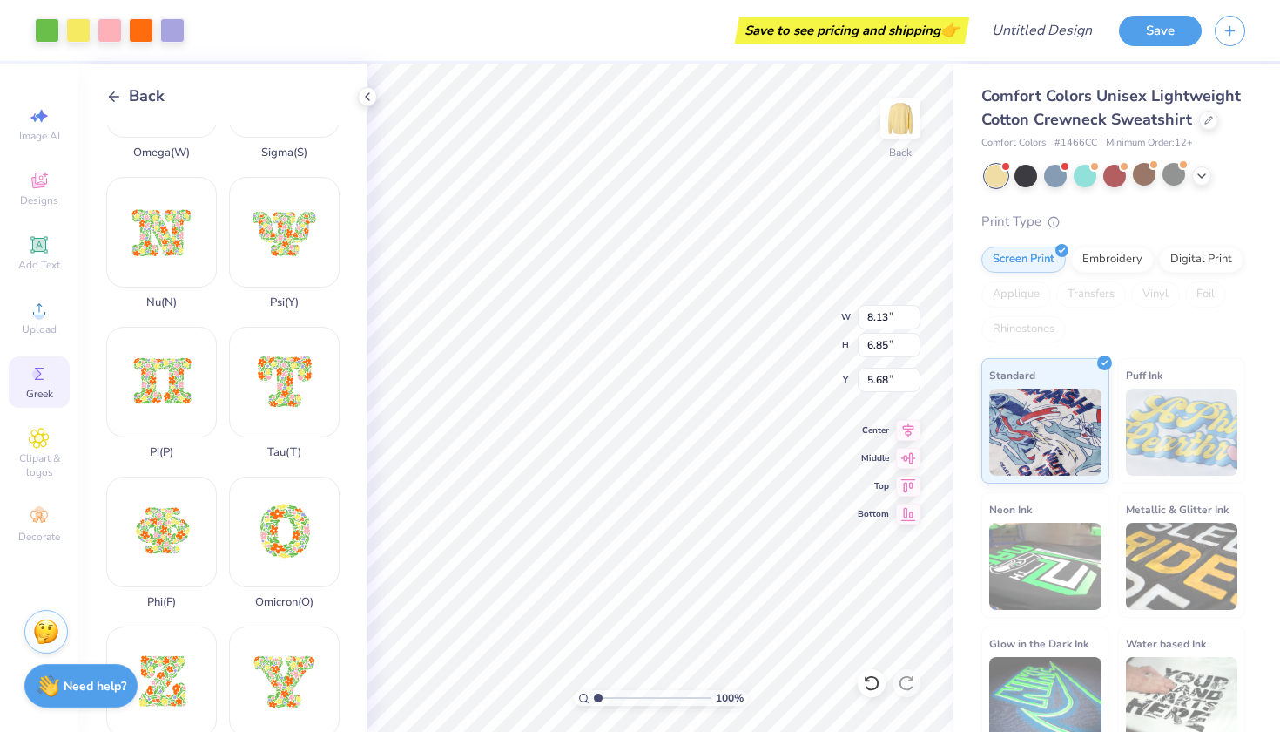
type input "7.80"
type input "7.39"
type input "13.43"
type input "7.21"
type input "6.83"
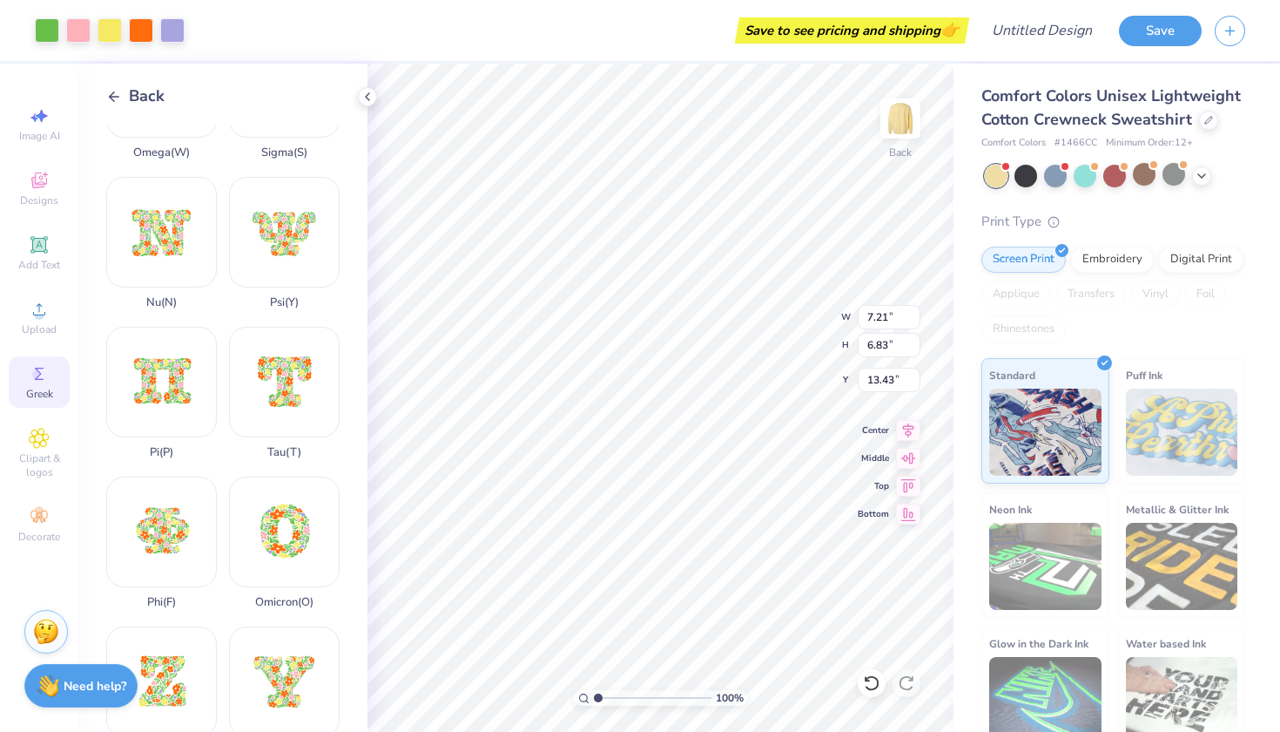
type input "5.68"
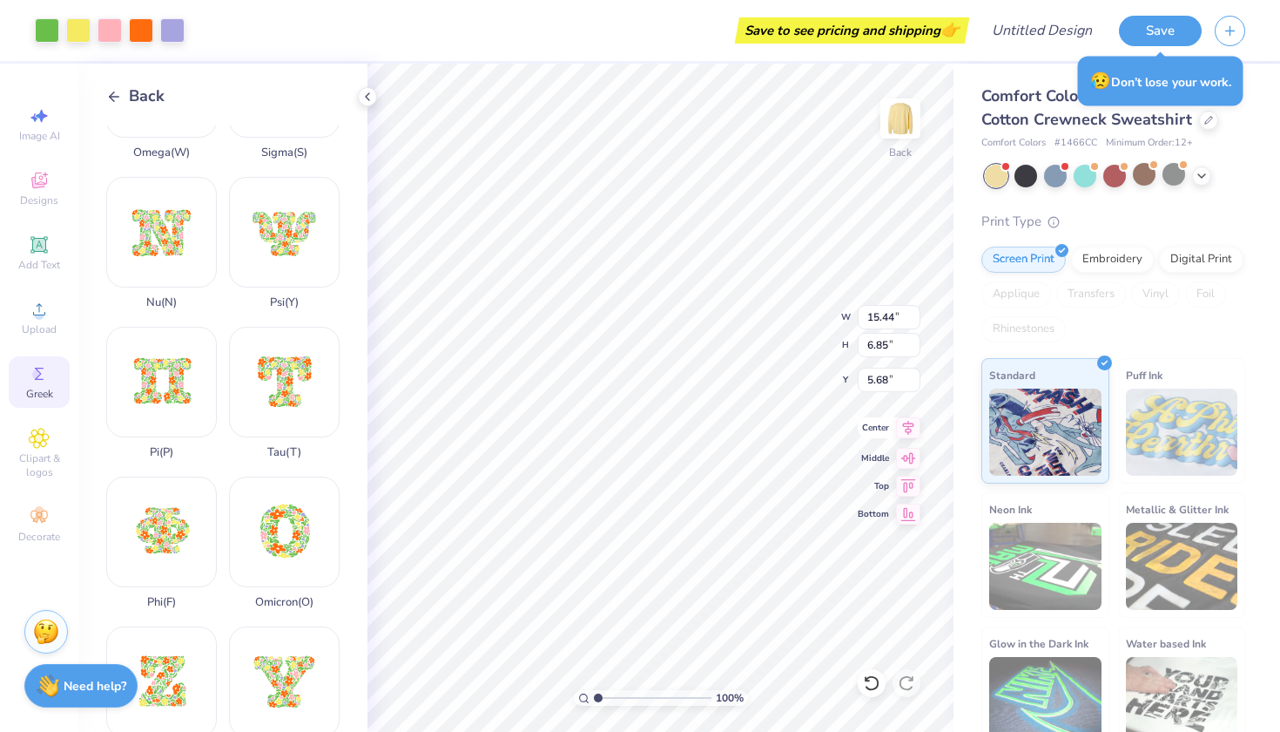
click at [914, 433] on icon at bounding box center [908, 427] width 24 height 21
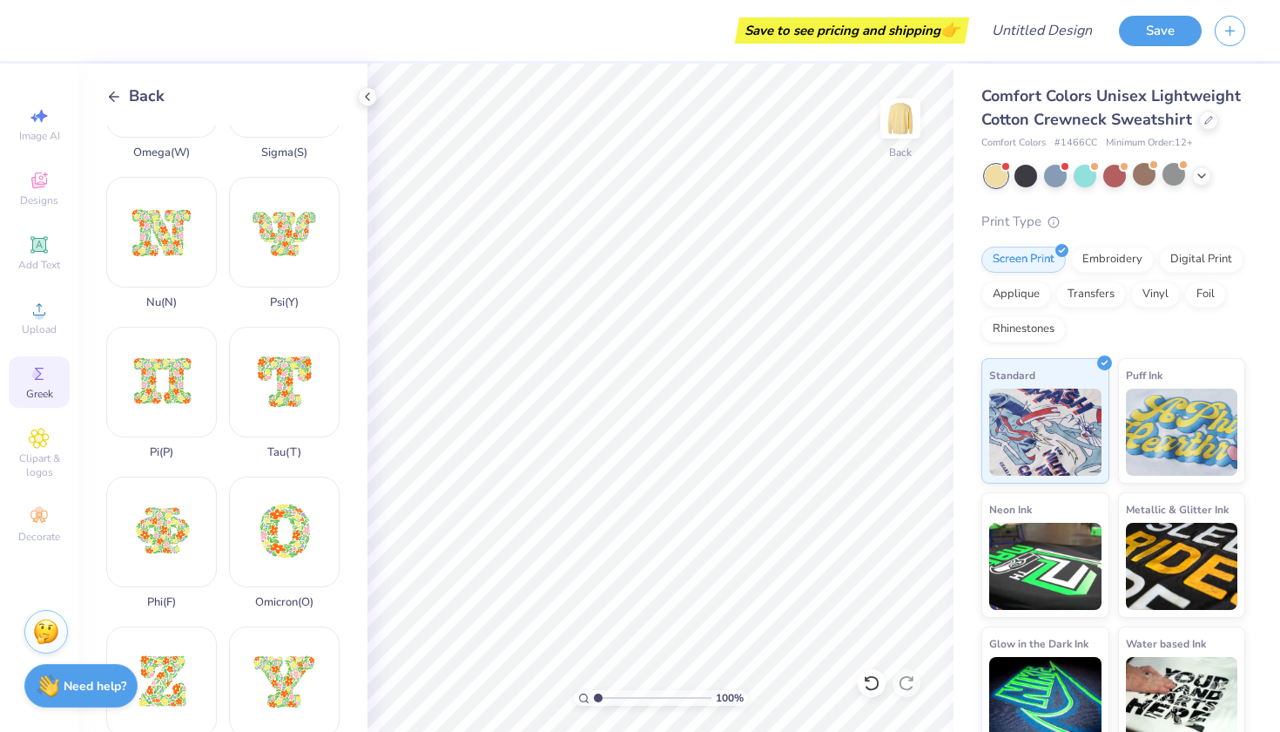
click at [51, 377] on div "Greek" at bounding box center [39, 381] width 61 height 51
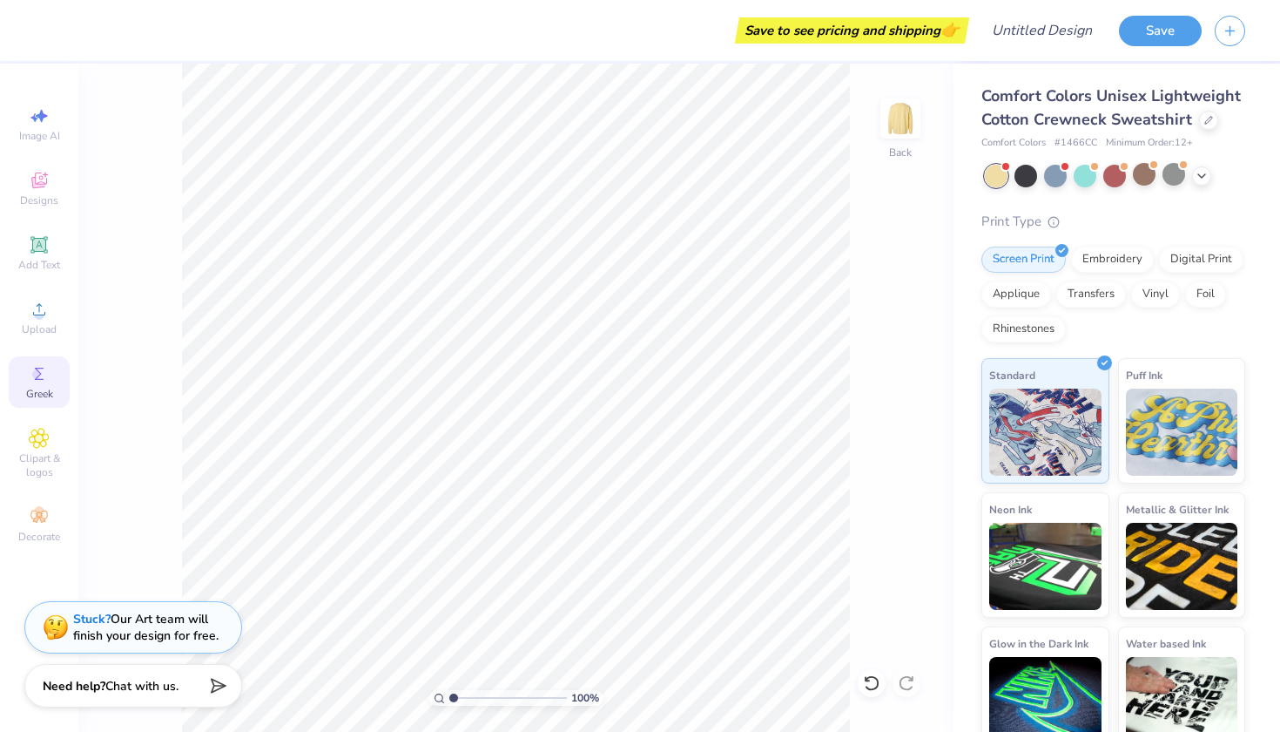
click at [51, 377] on div "Greek" at bounding box center [39, 381] width 61 height 51
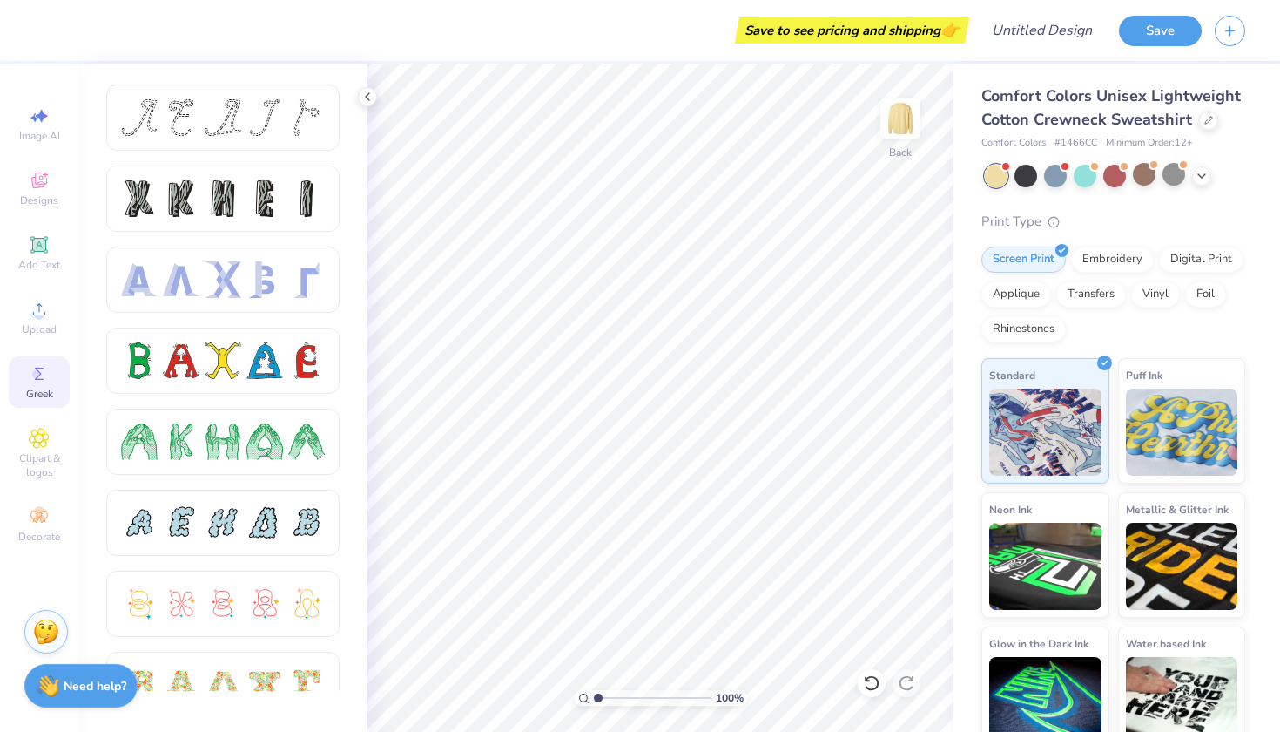
click at [51, 377] on div "Greek" at bounding box center [39, 381] width 61 height 51
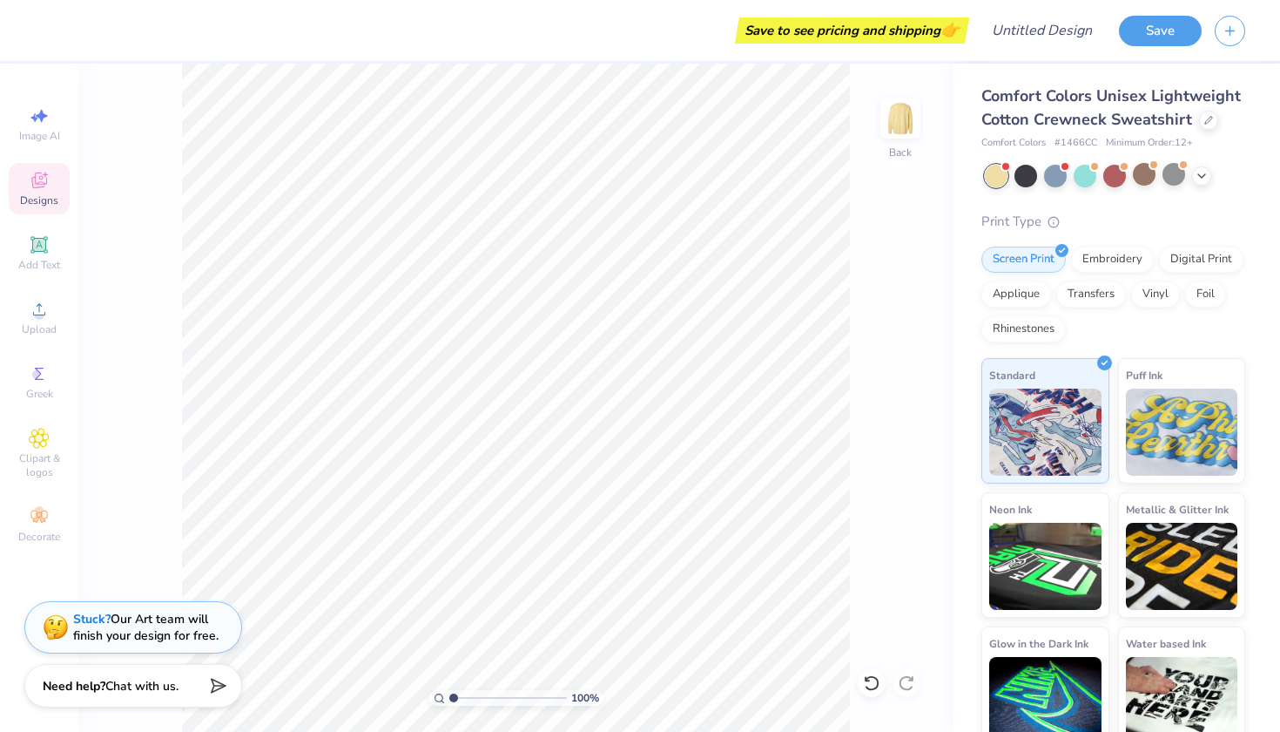
click at [26, 196] on span "Designs" at bounding box center [39, 200] width 38 height 14
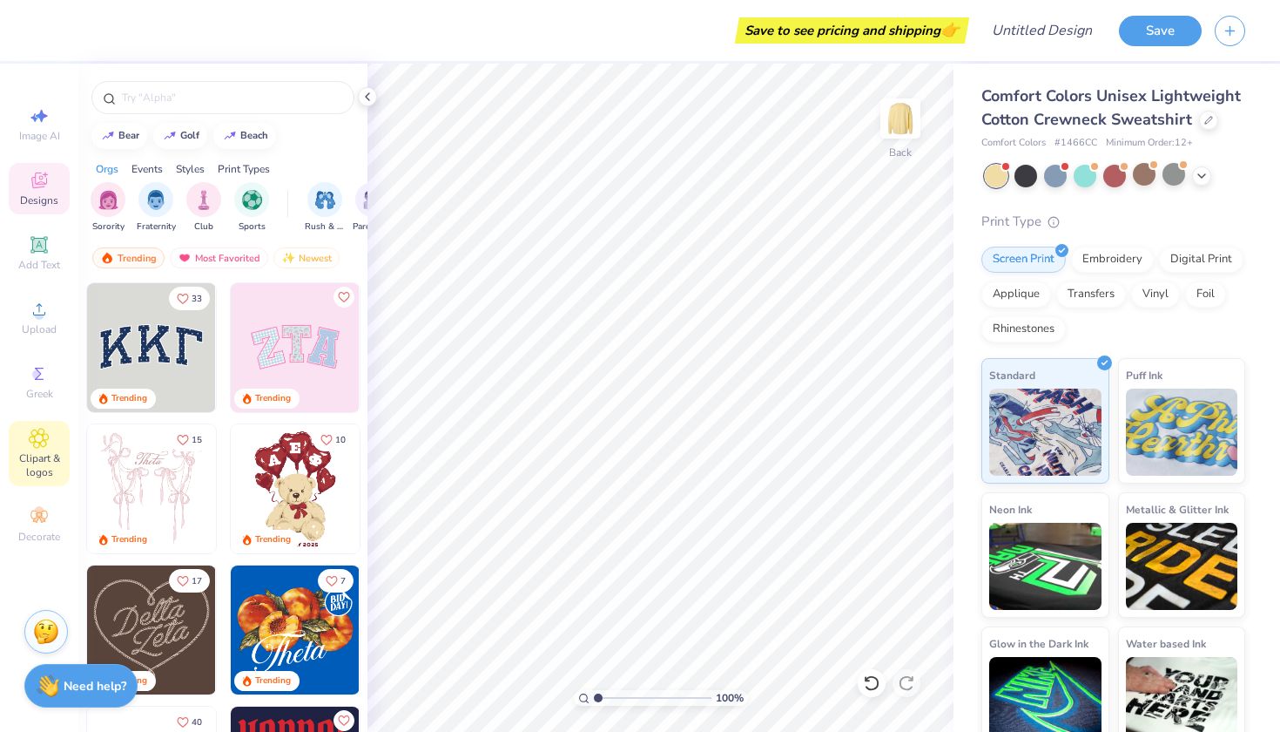
click at [43, 444] on icon at bounding box center [39, 438] width 20 height 21
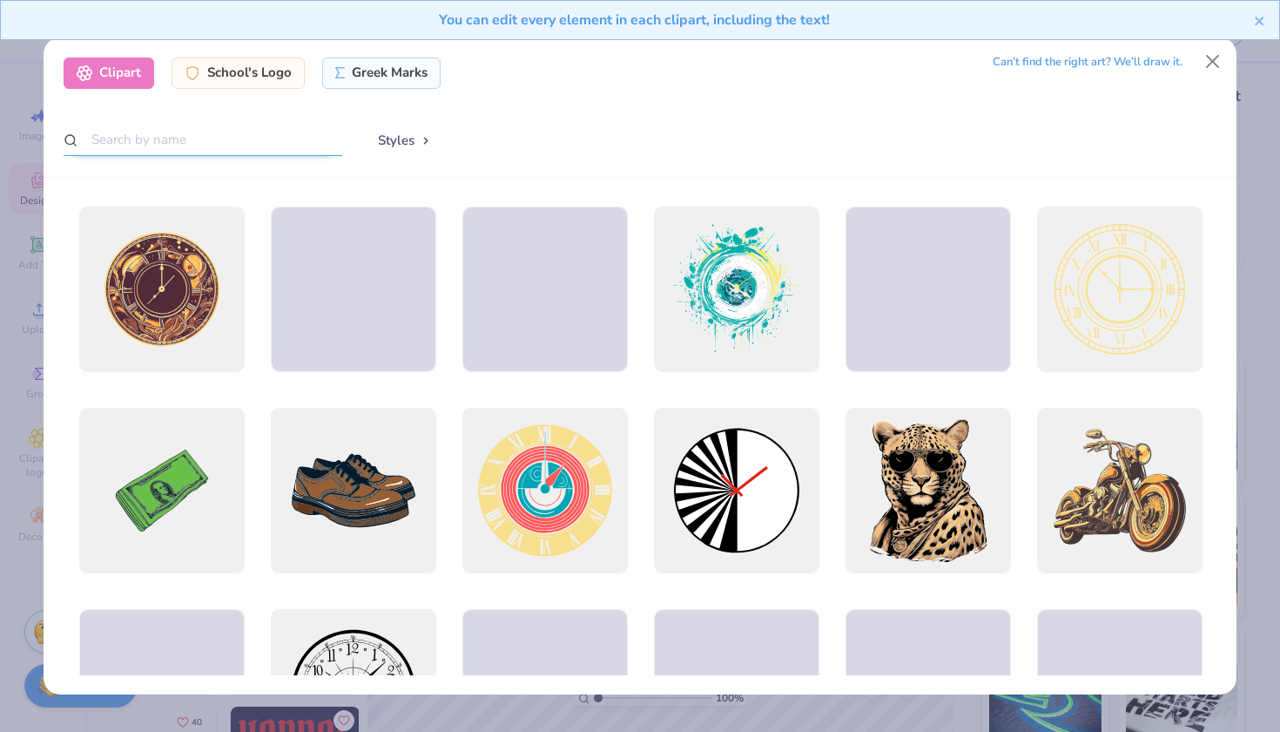
click at [217, 140] on input "text" at bounding box center [203, 140] width 279 height 32
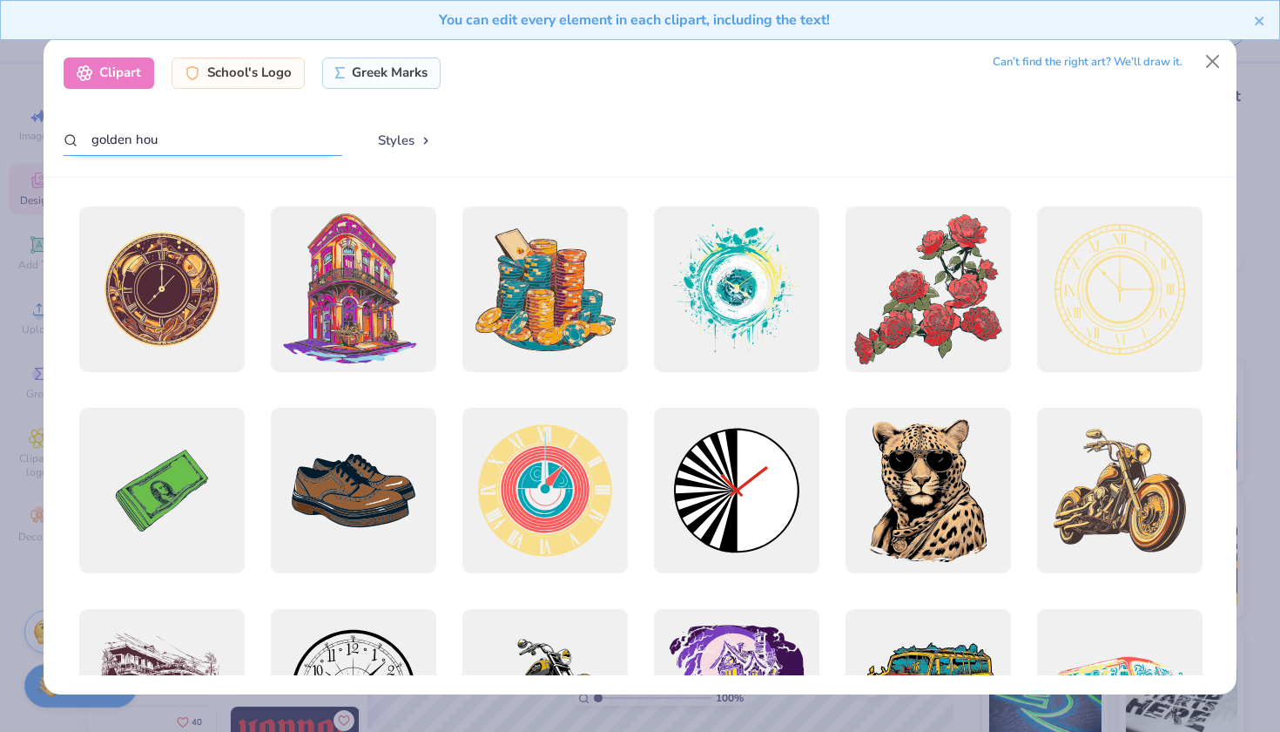
type input "golden hour"
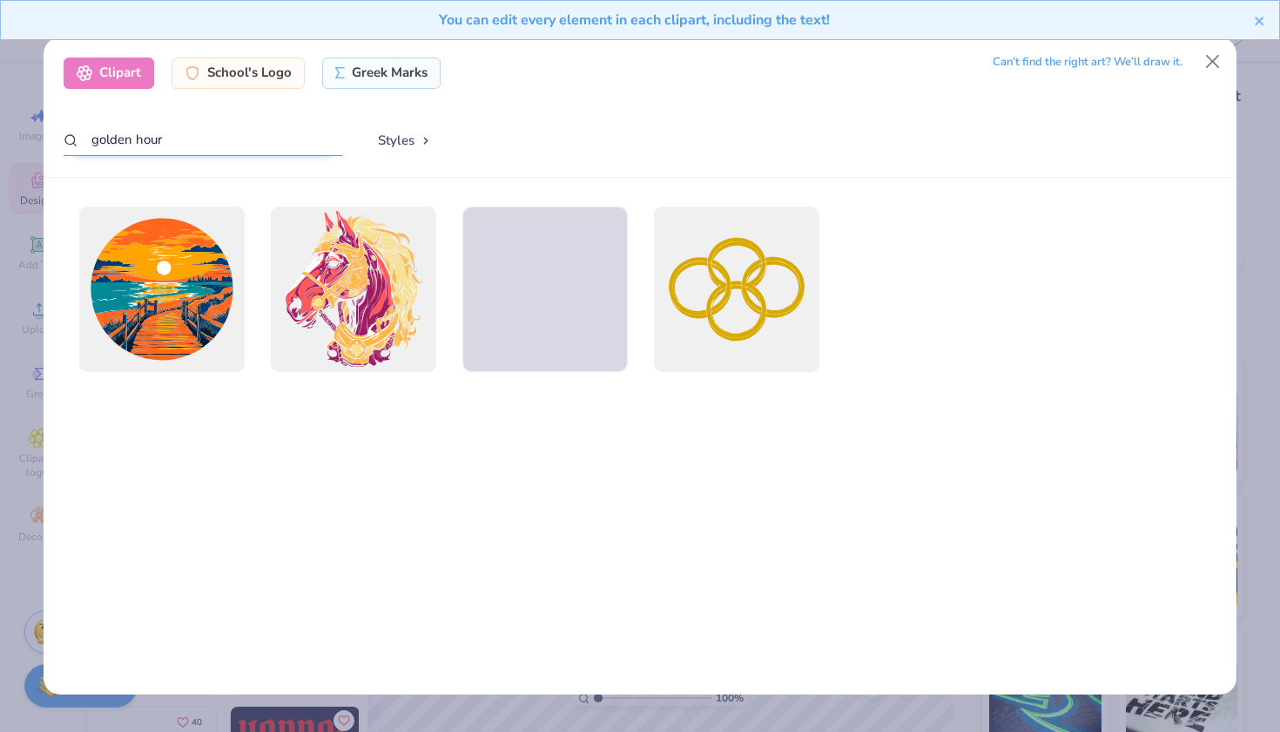
click at [234, 135] on input "golden hour" at bounding box center [203, 140] width 279 height 32
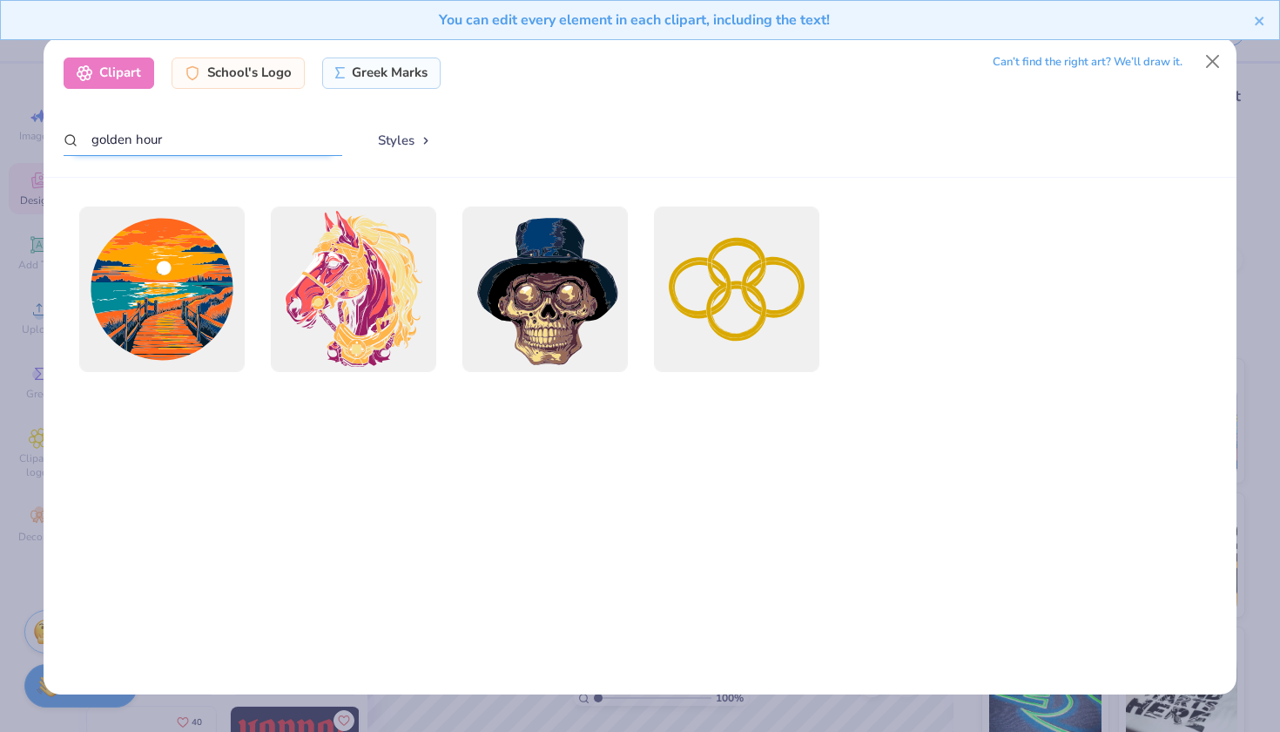
click at [234, 135] on input "golden hour" at bounding box center [203, 140] width 279 height 32
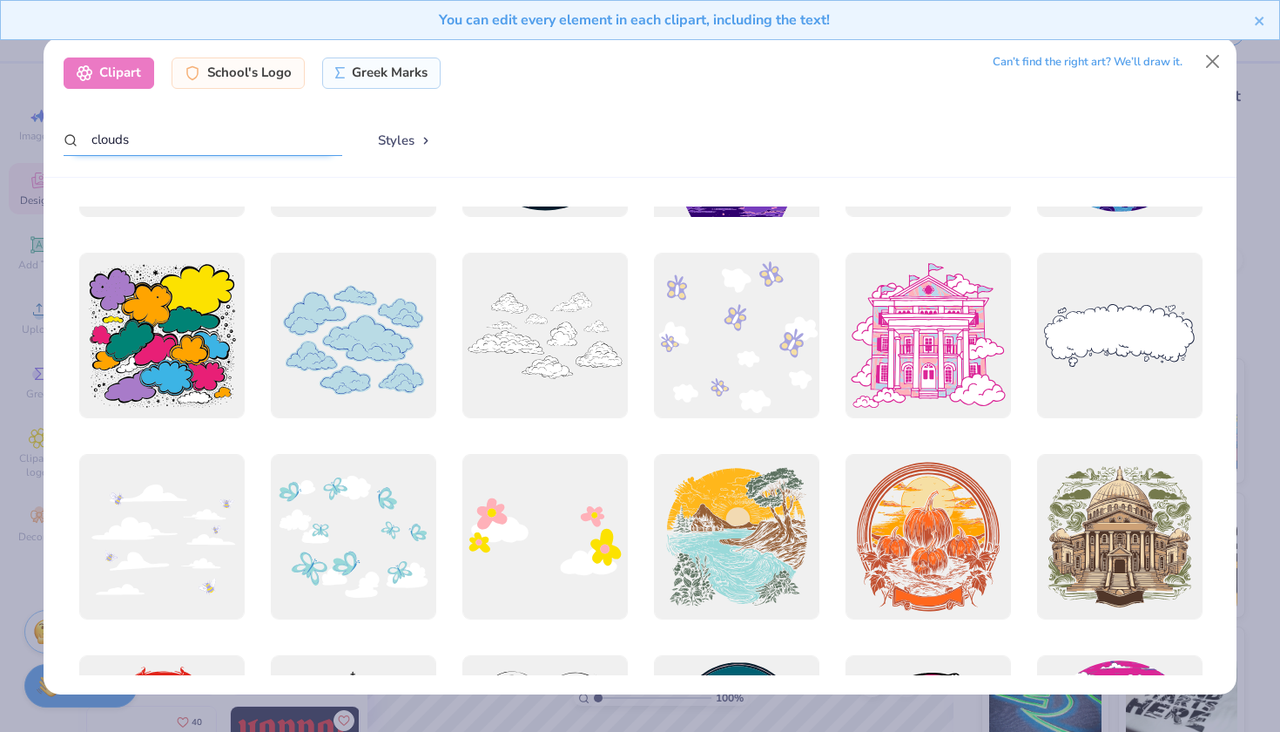
scroll to position [359, 0]
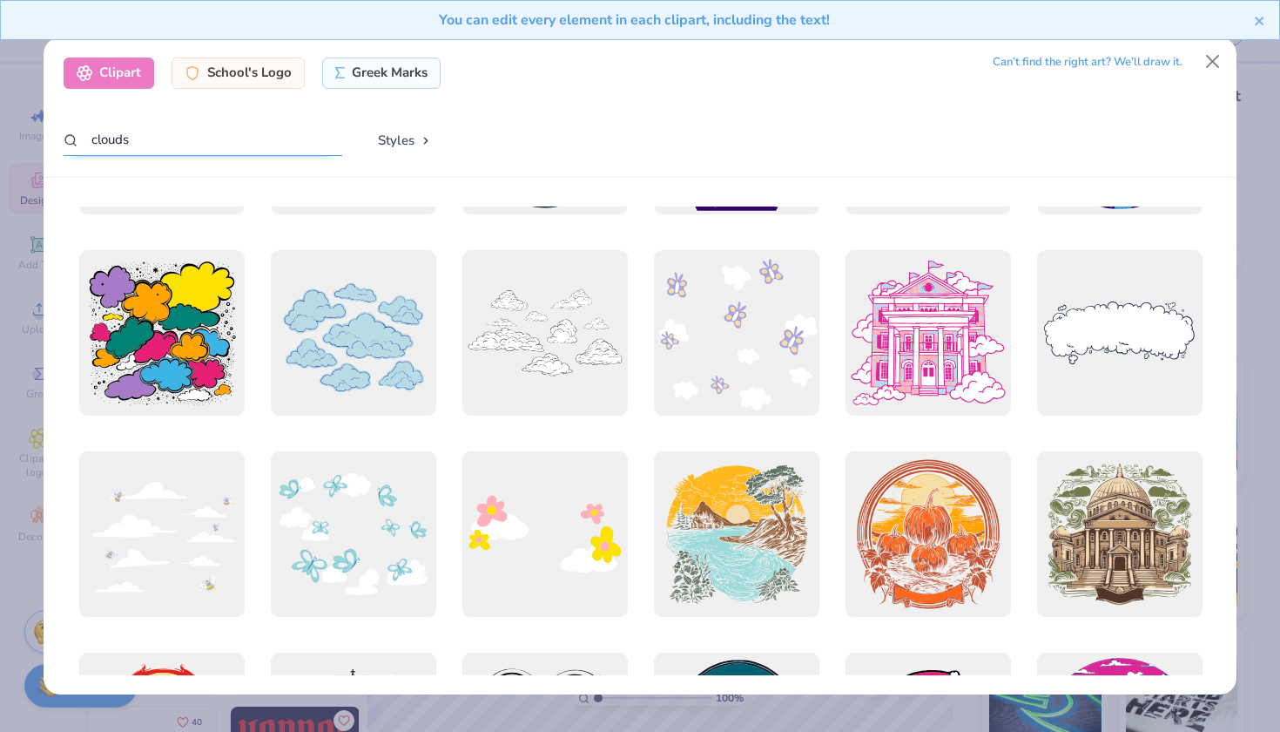
click at [216, 147] on input "clouds" at bounding box center [203, 140] width 279 height 32
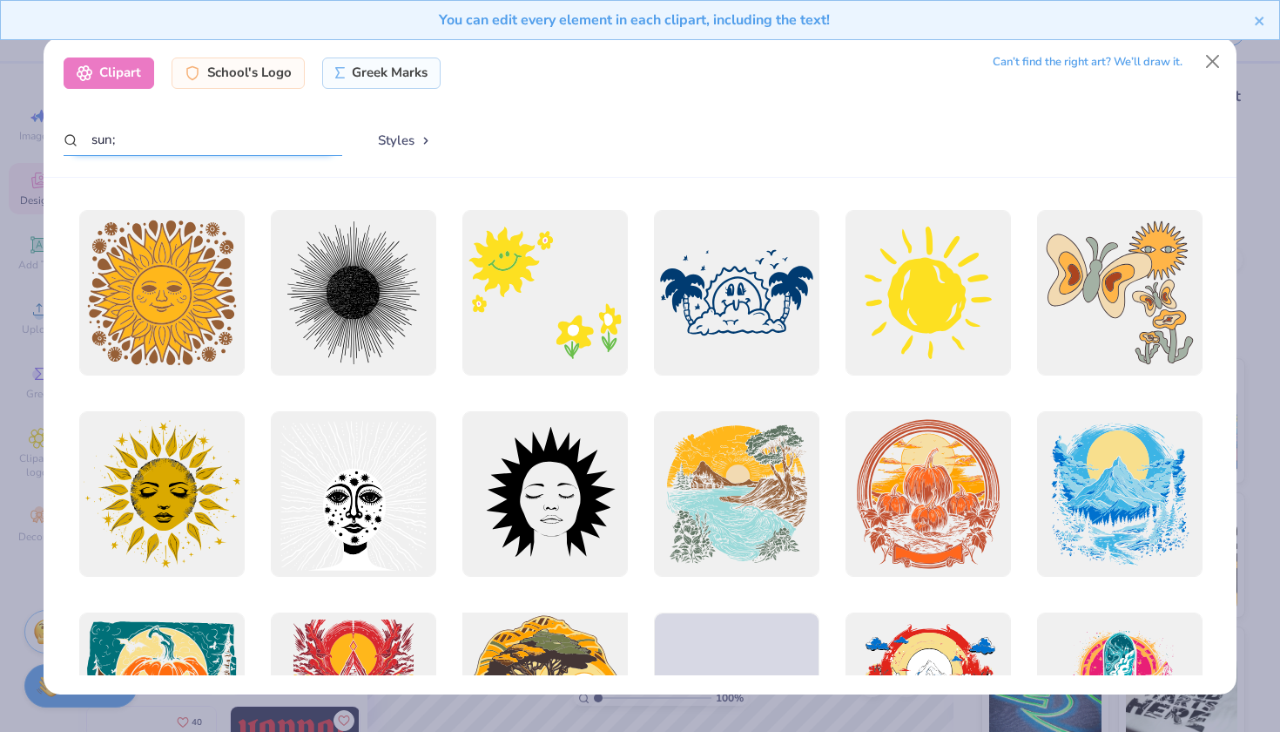
scroll to position [563, 0]
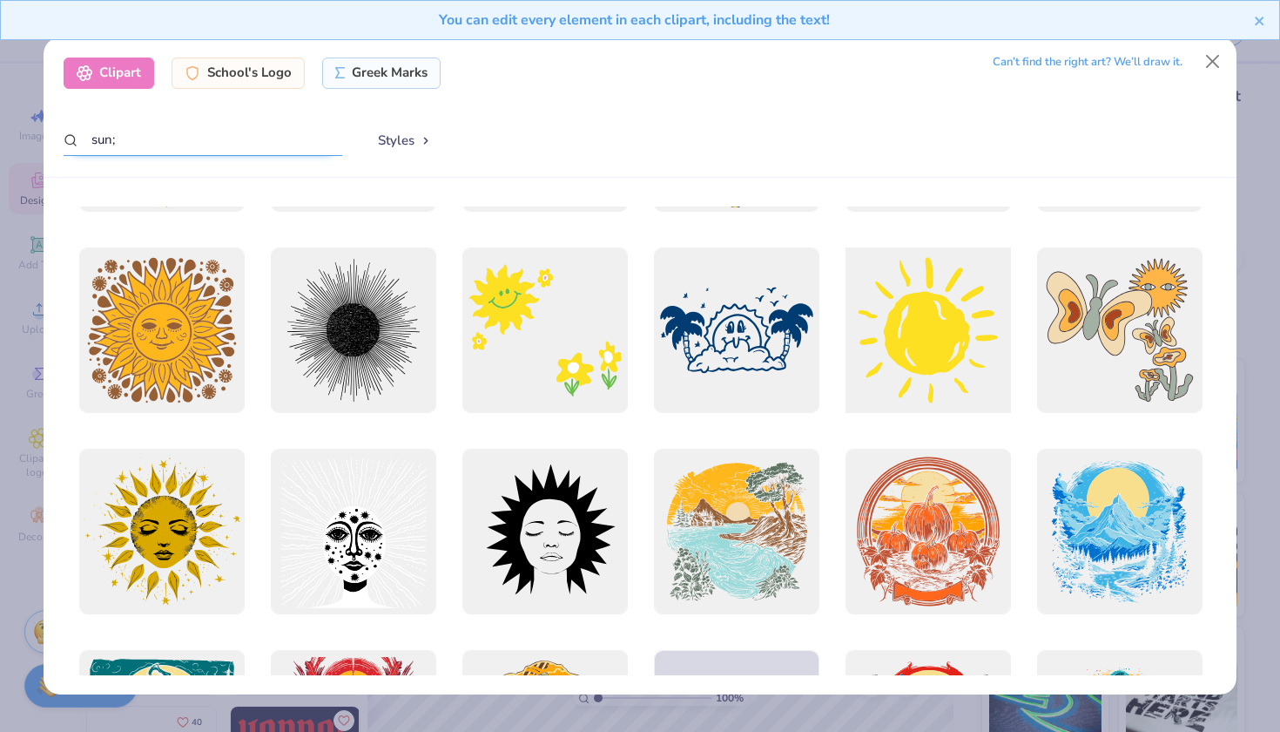
type input "sun;"
click at [1009, 314] on div at bounding box center [928, 330] width 182 height 182
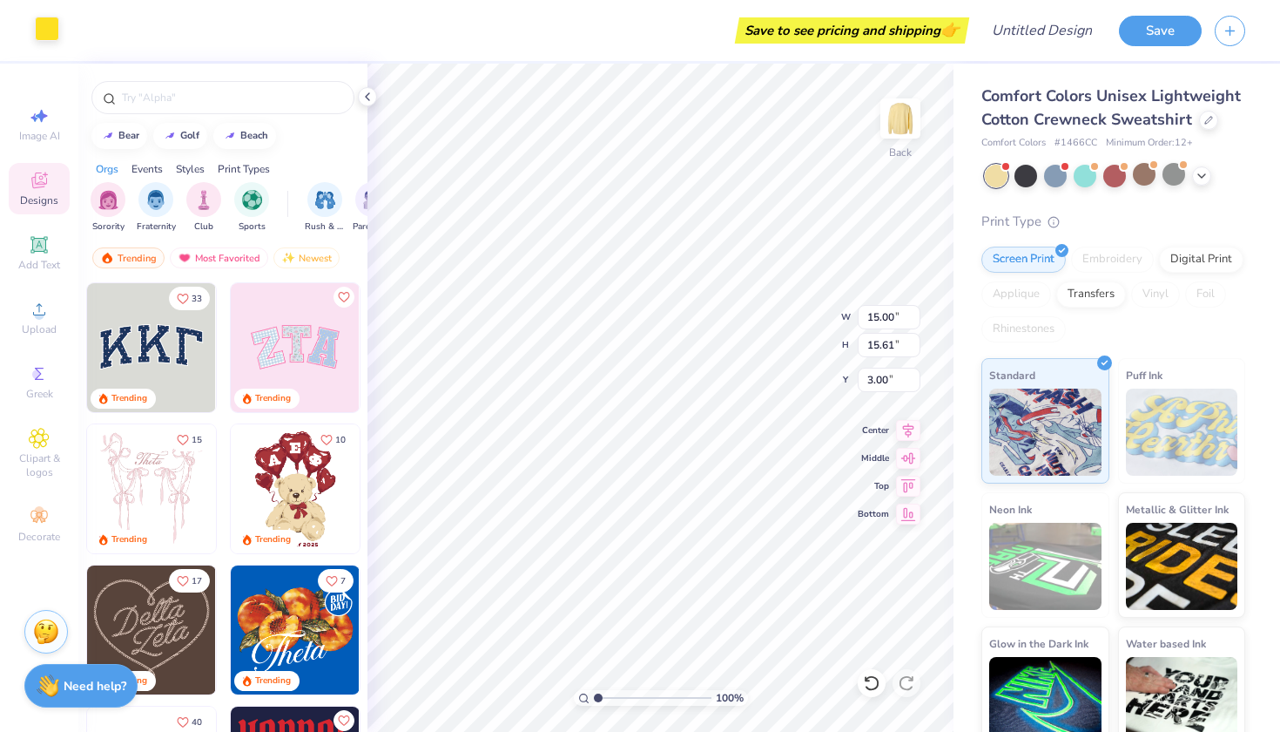
click at [51, 37] on div at bounding box center [47, 29] width 24 height 24
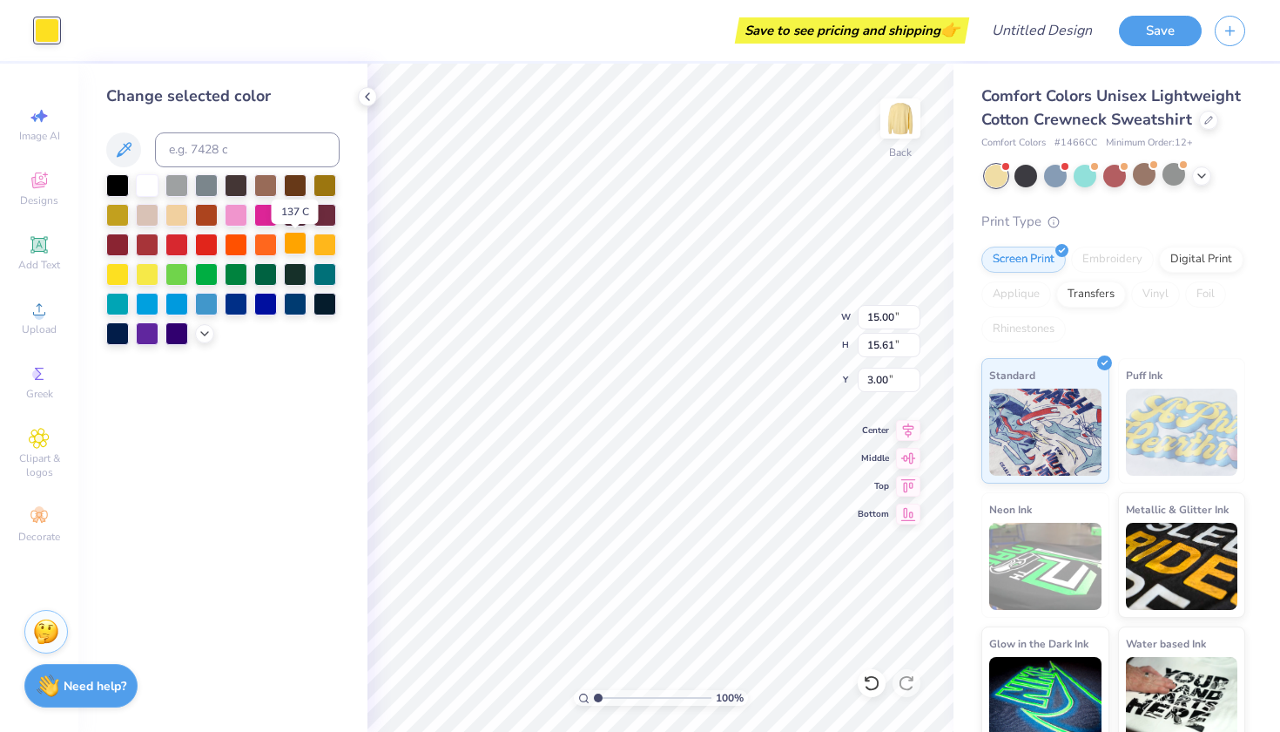
click at [289, 246] on div at bounding box center [295, 243] width 23 height 23
click at [266, 246] on div at bounding box center [265, 243] width 23 height 23
click at [331, 244] on div at bounding box center [325, 243] width 23 height 23
click at [302, 246] on div at bounding box center [295, 243] width 23 height 23
type input "9.42"
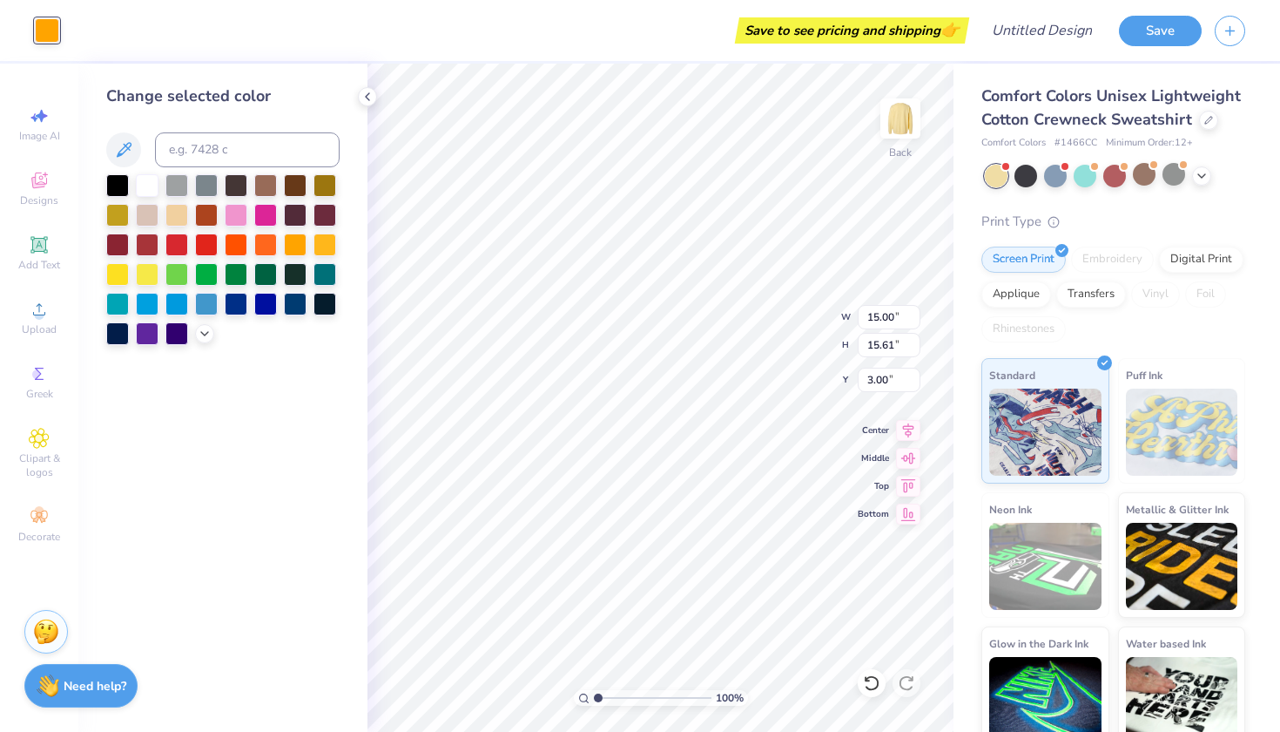
type input "9.81"
click at [899, 429] on icon at bounding box center [908, 427] width 24 height 21
click at [909, 463] on icon at bounding box center [908, 455] width 24 height 21
type input "5.85"
type input "8.28"
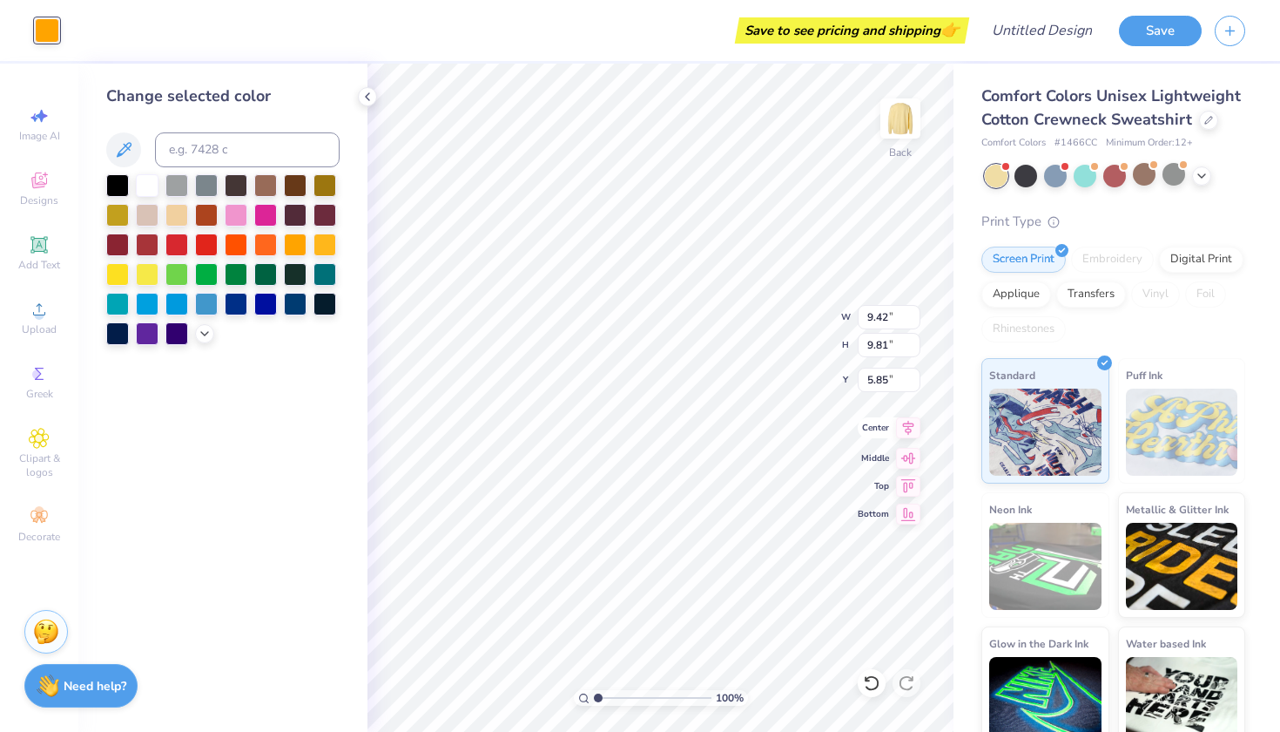
type input "8.61"
type input "3.39"
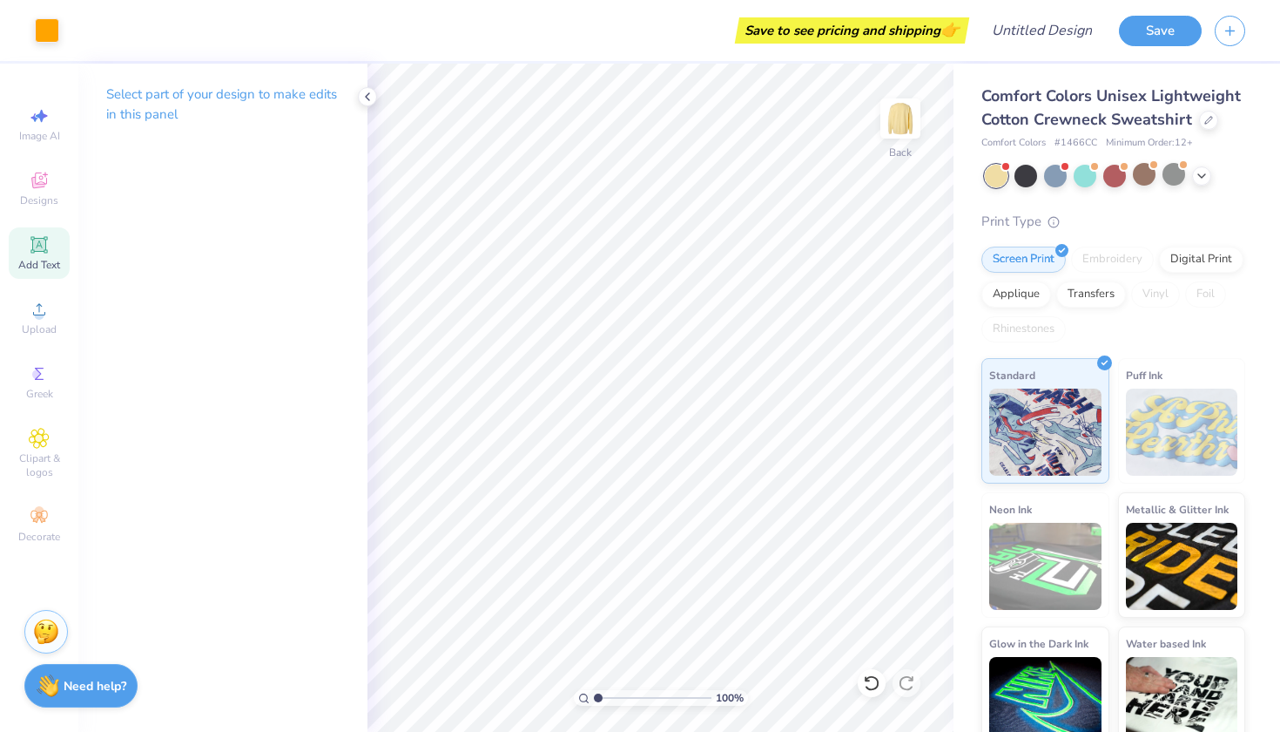
click at [37, 271] on span "Add Text" at bounding box center [39, 265] width 42 height 14
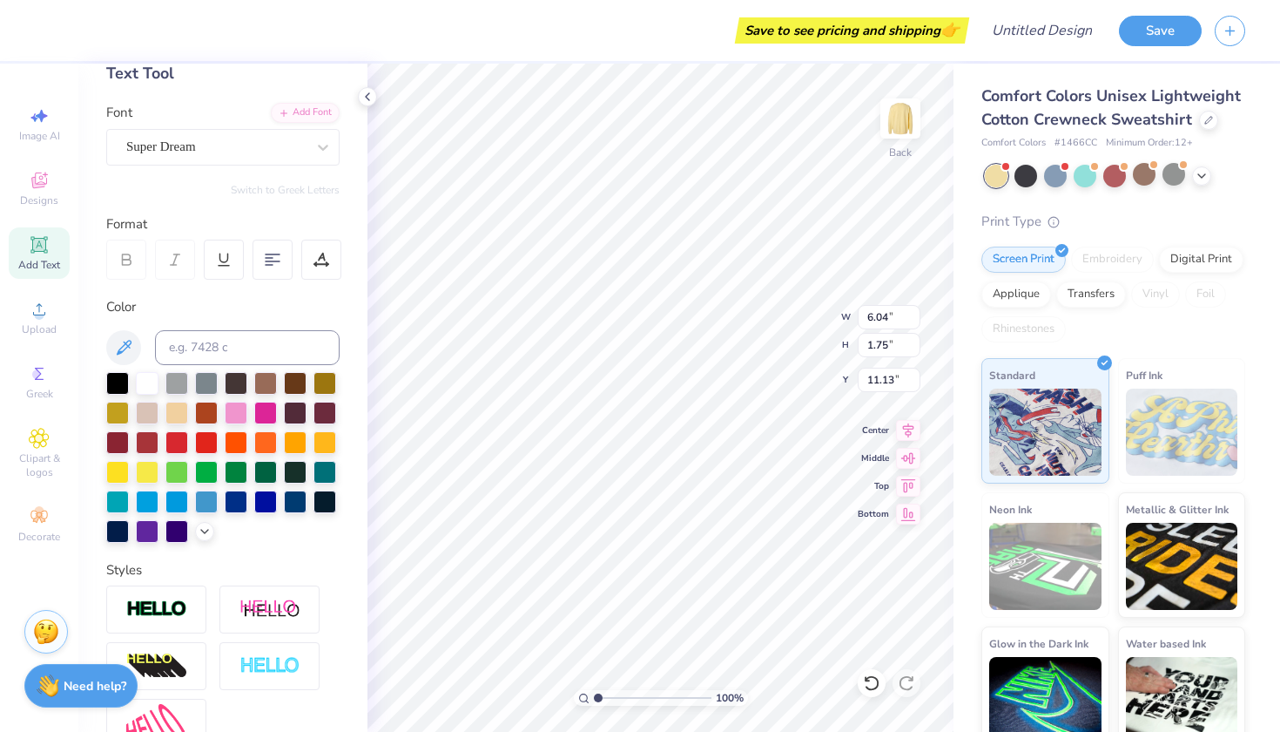
scroll to position [281, 0]
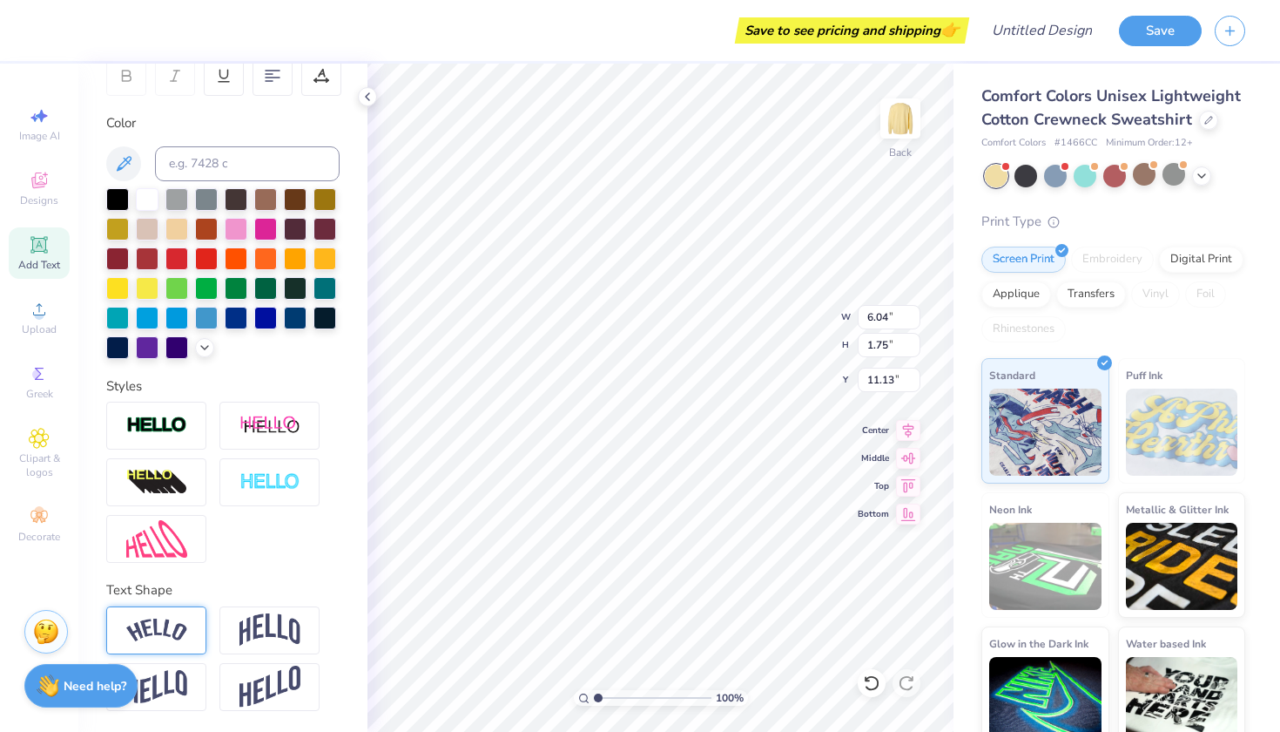
type textarea "Kissimee Social Tribe"
click at [183, 628] on img at bounding box center [156, 630] width 61 height 24
click at [324, 649] on div "Direction Horizontal Vertical Bend 0.50" at bounding box center [222, 709] width 233 height 206
click at [290, 631] on img at bounding box center [269, 629] width 61 height 33
click at [316, 611] on icon at bounding box center [317, 609] width 10 height 10
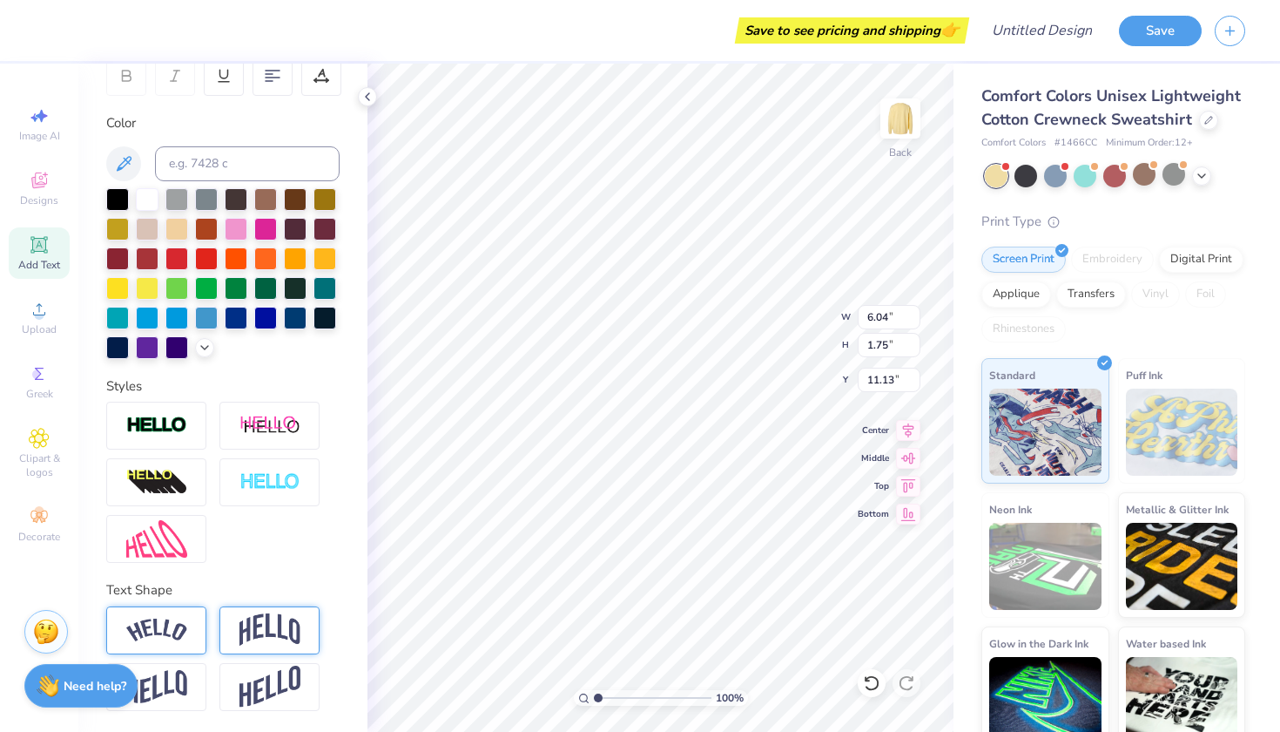
click at [153, 628] on img at bounding box center [156, 630] width 61 height 24
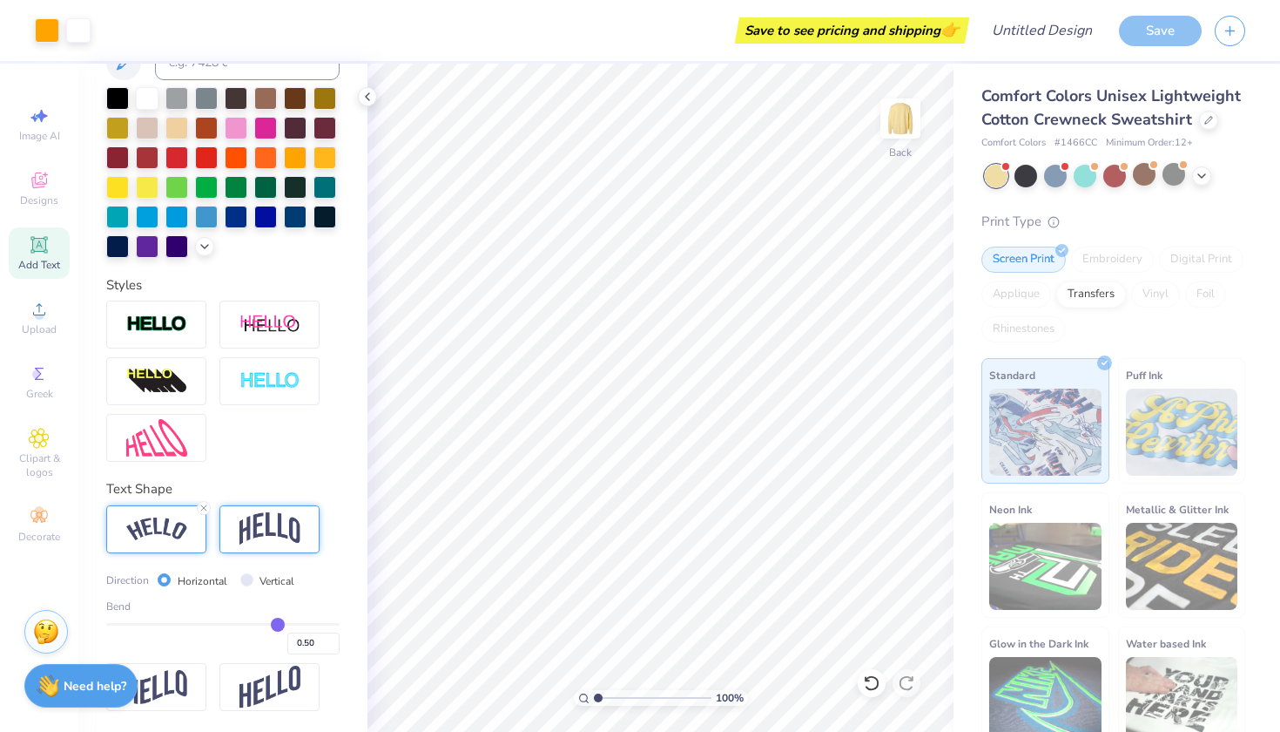
scroll to position [383, 0]
type input "0.51"
type input "0.52"
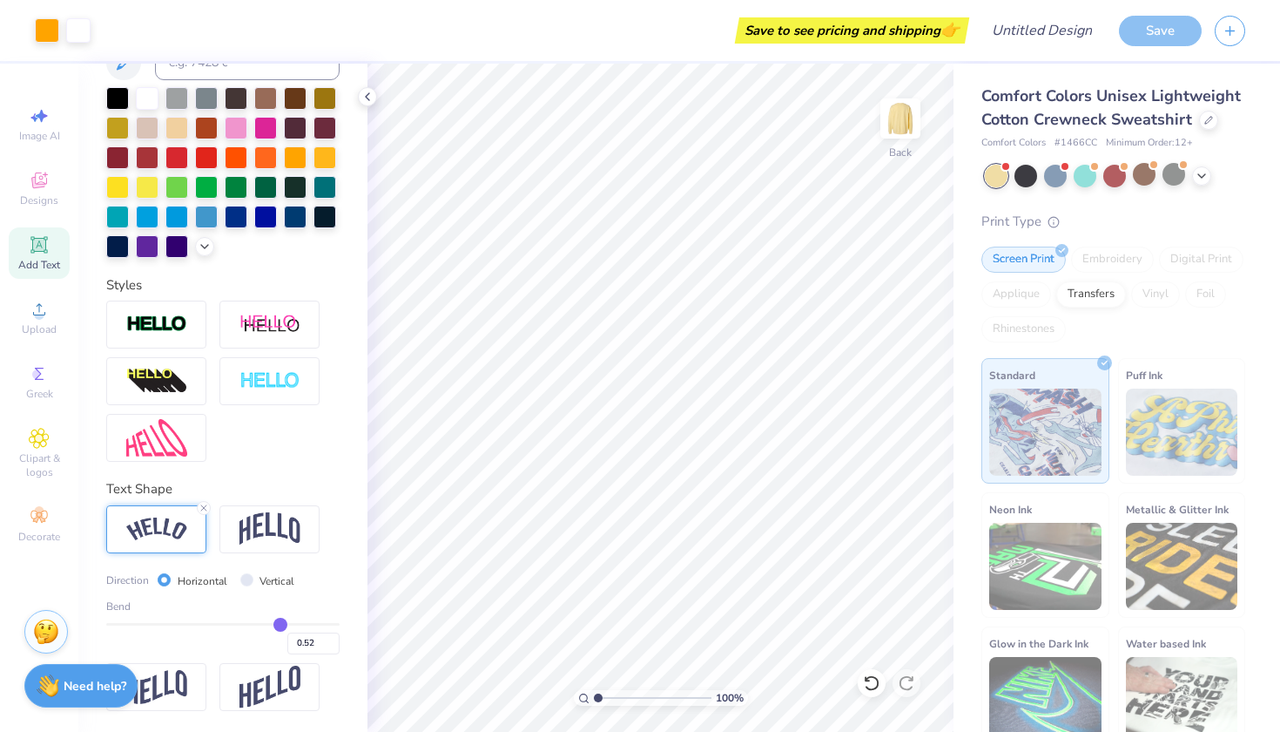
type input "0.54"
type input "0.57"
type input "0.63"
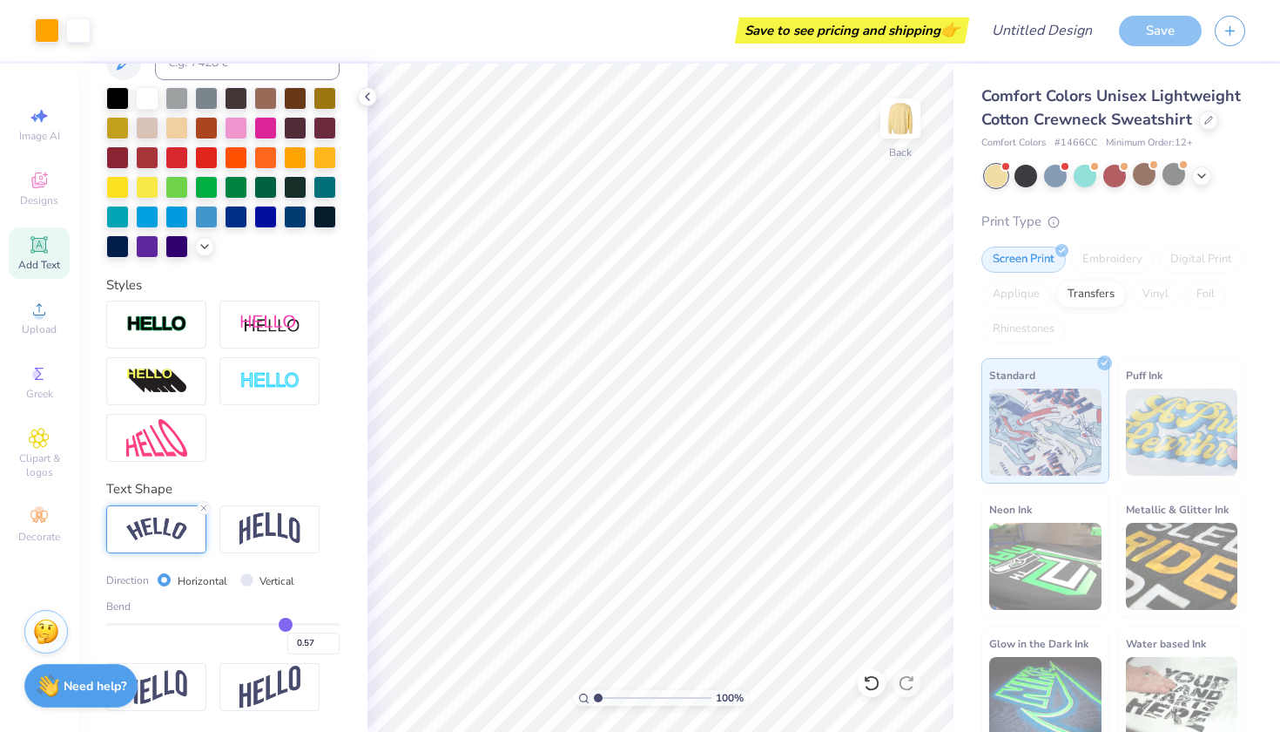
type input "0.63"
type input "0.71"
type input "0.77"
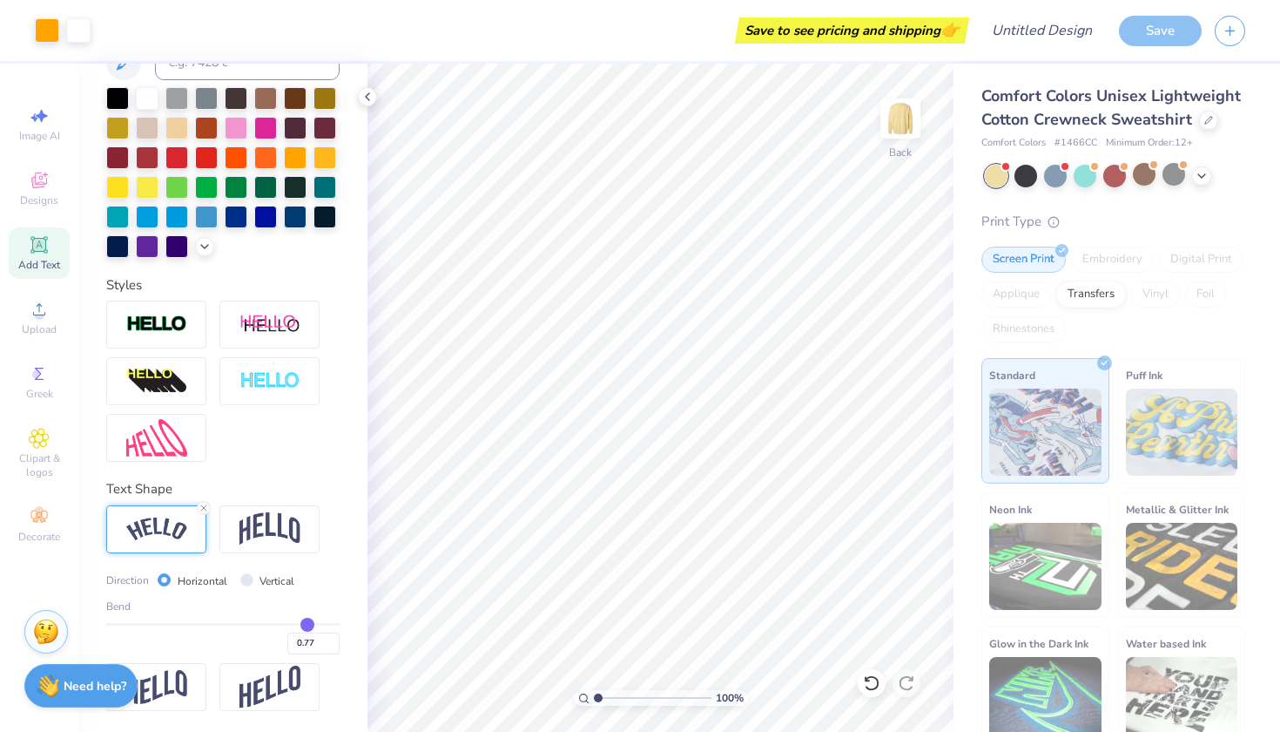
type input "0.82"
type input "0.85"
type input "0.87"
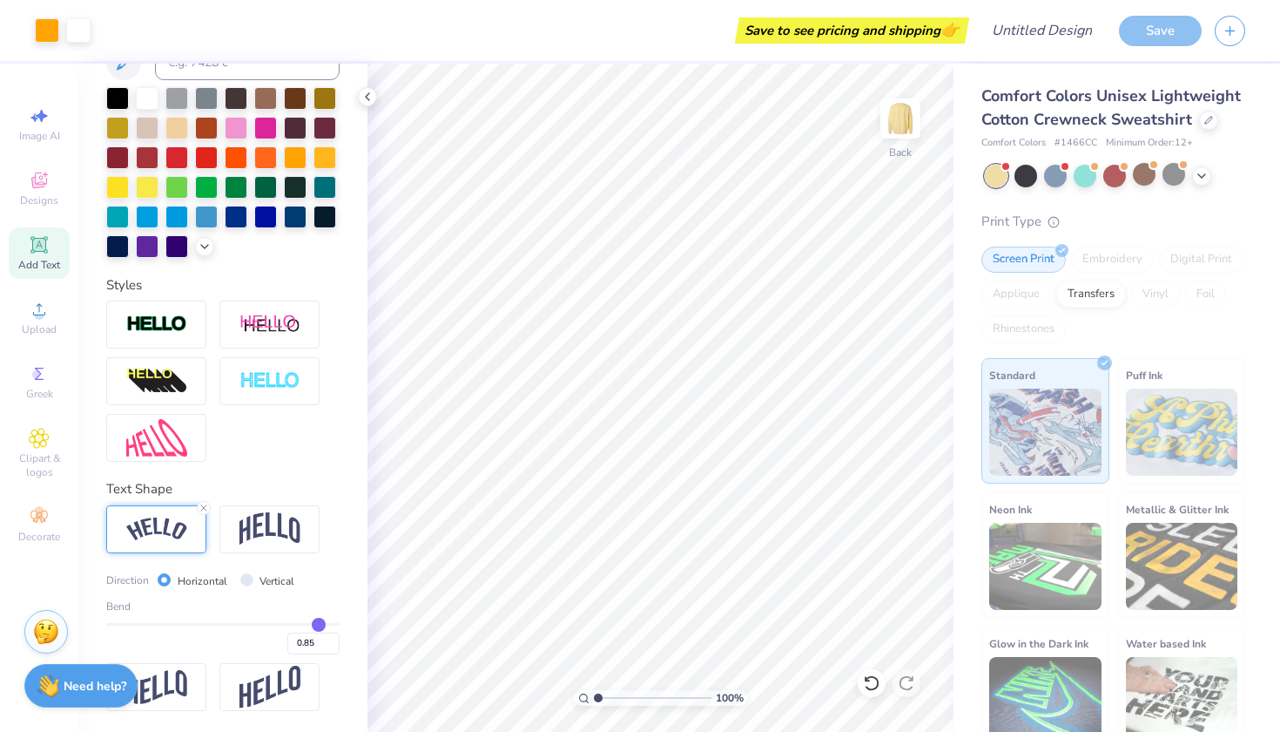
type input "0.87"
type input "0.88"
drag, startPoint x: 279, startPoint y: 623, endPoint x: 320, endPoint y: 623, distance: 40.9
type input "0.88"
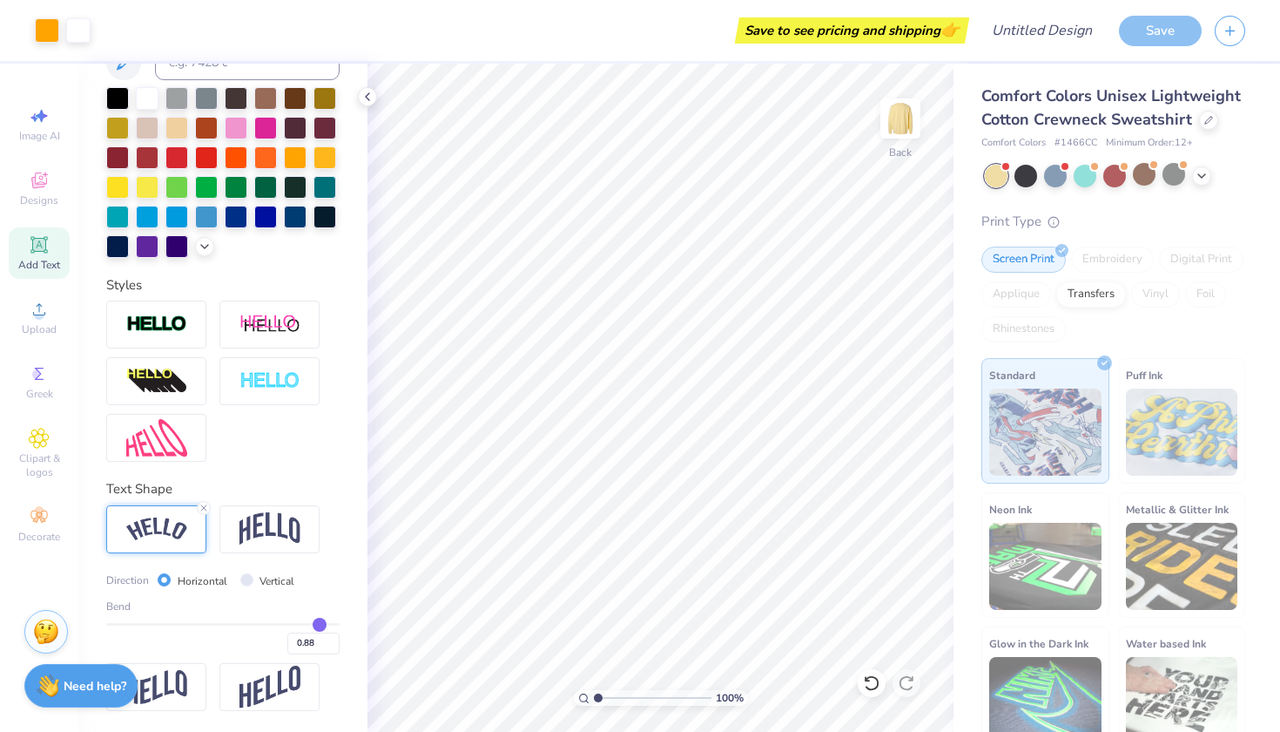
click at [320, 623] on input "range" at bounding box center [222, 624] width 233 height 3
type input "2.04"
click at [204, 510] on icon at bounding box center [204, 508] width 10 height 10
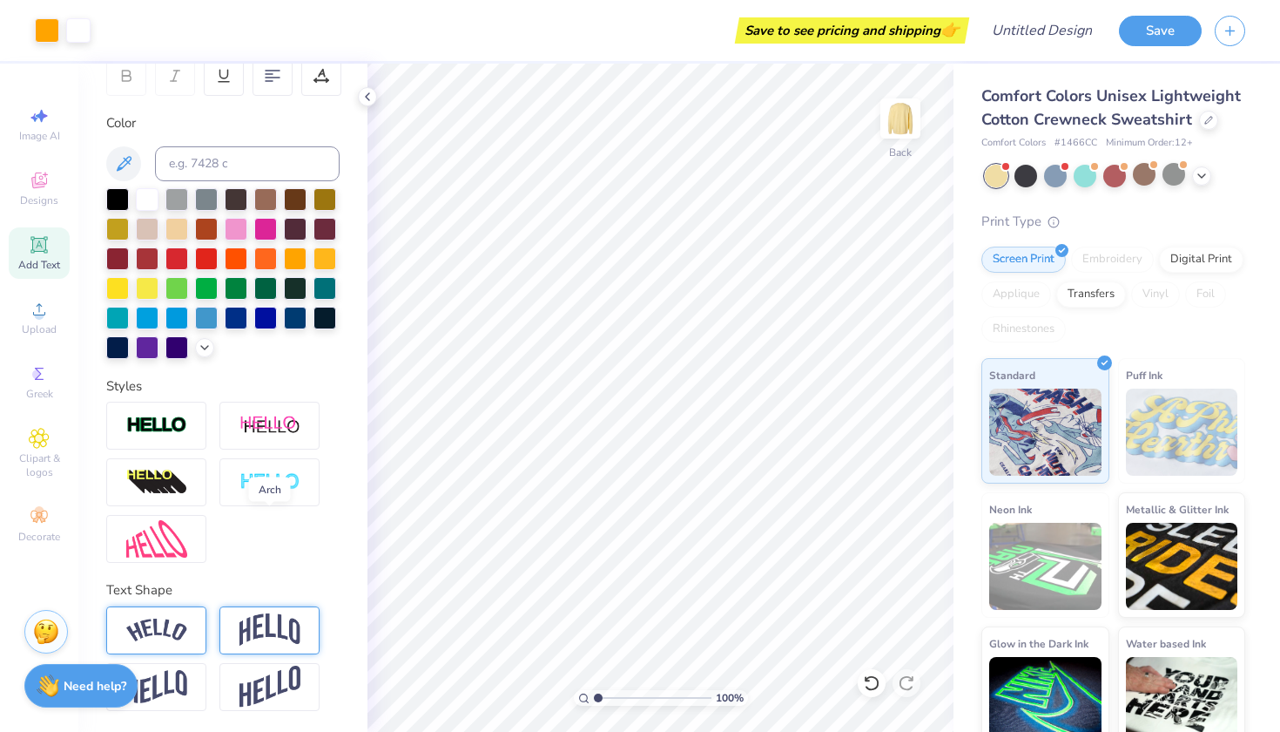
click at [243, 613] on img at bounding box center [269, 629] width 61 height 33
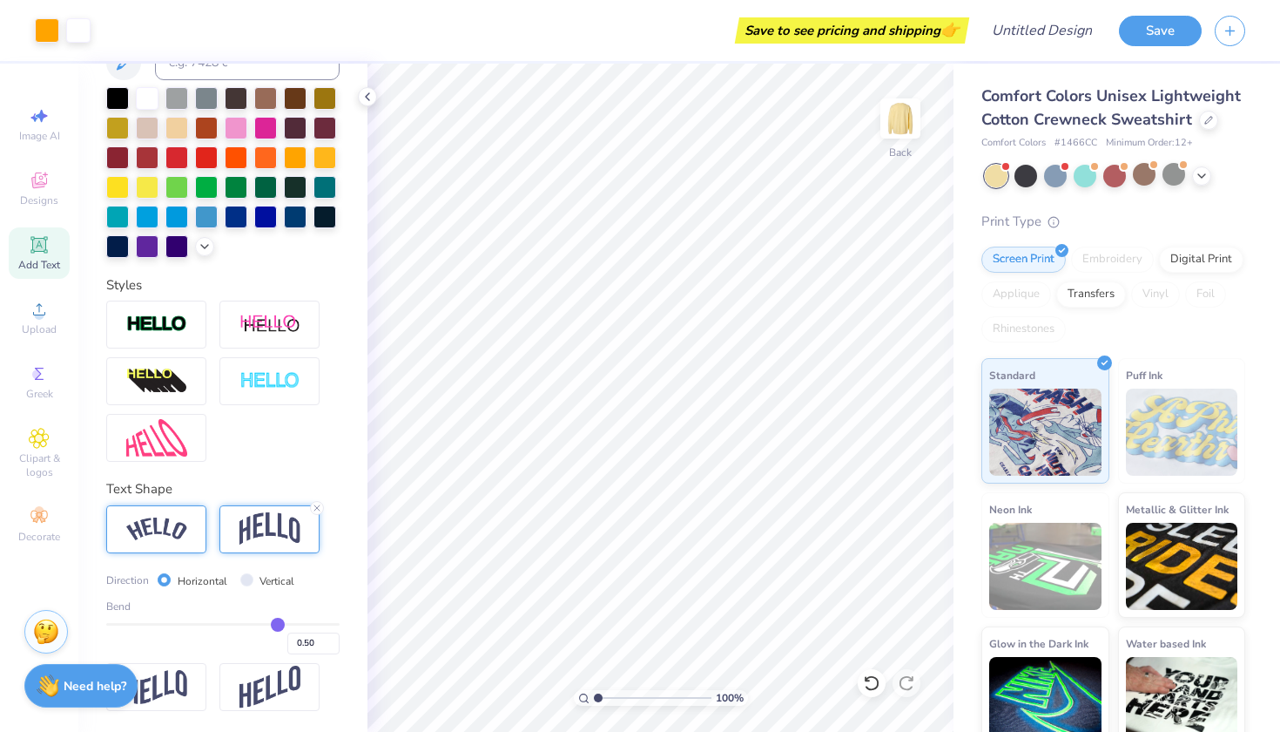
type input "0.51"
type input "0.52"
type input "0.54"
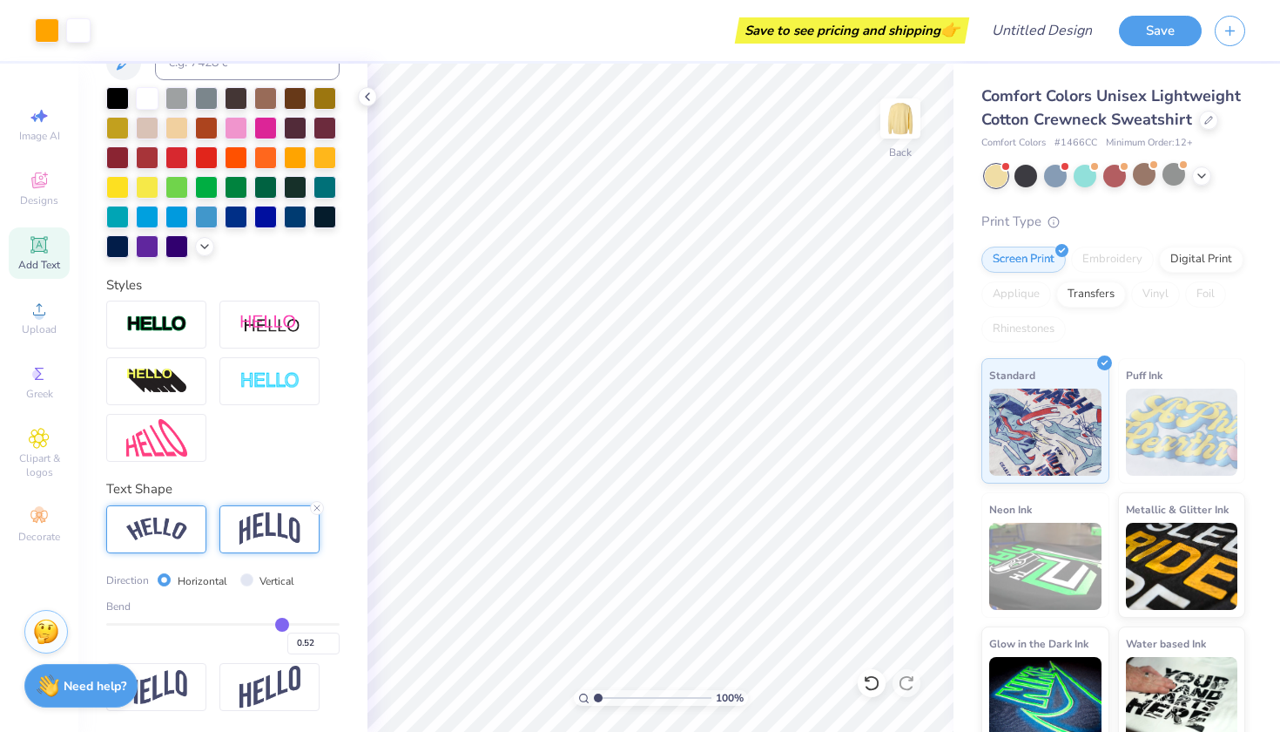
type input "0.54"
type input "0.56"
type input "0.58"
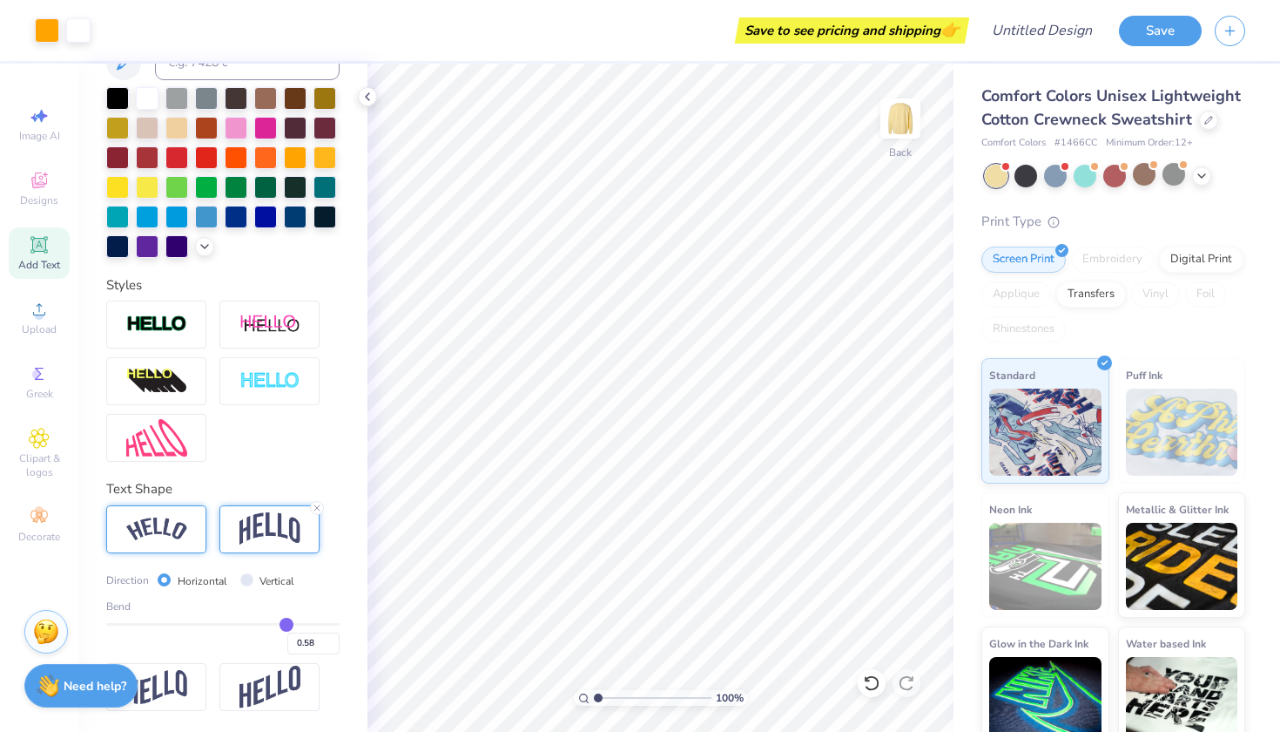
type input "0.6"
type input "0.60"
type input "0.61"
type input "0.62"
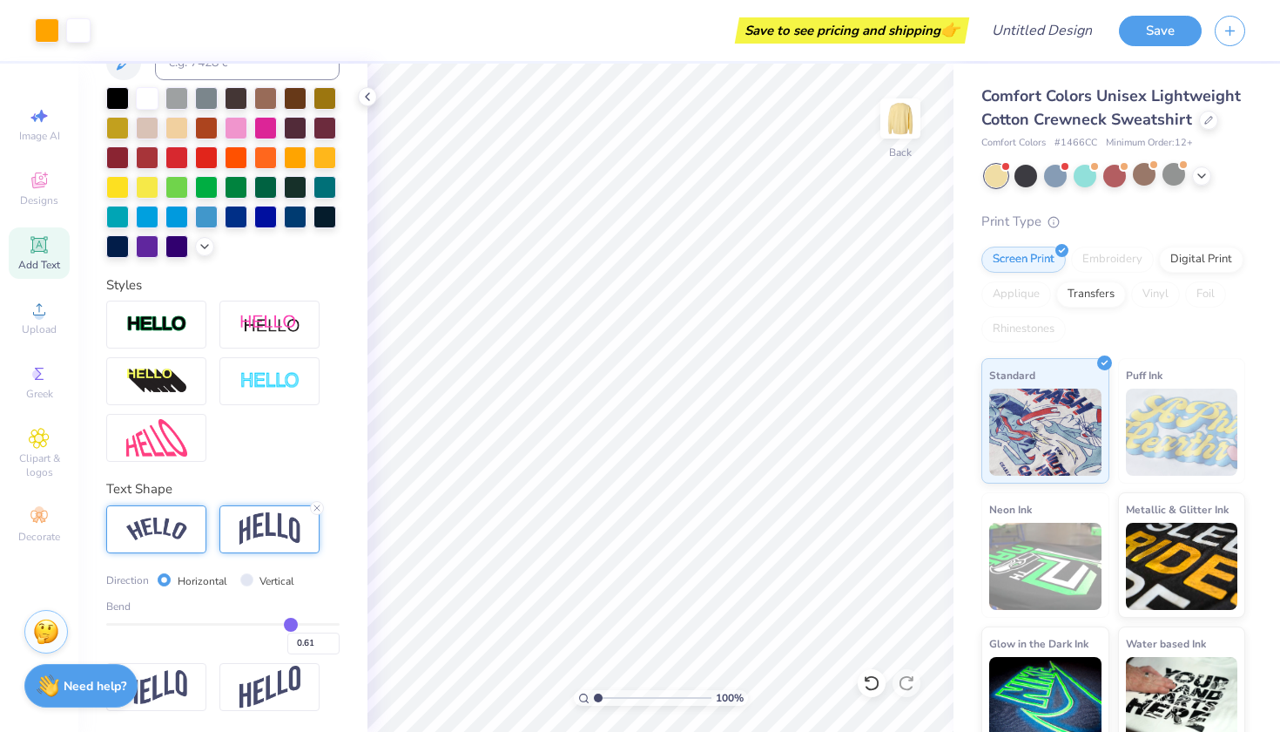
type input "0.62"
type input "0.63"
type input "0.64"
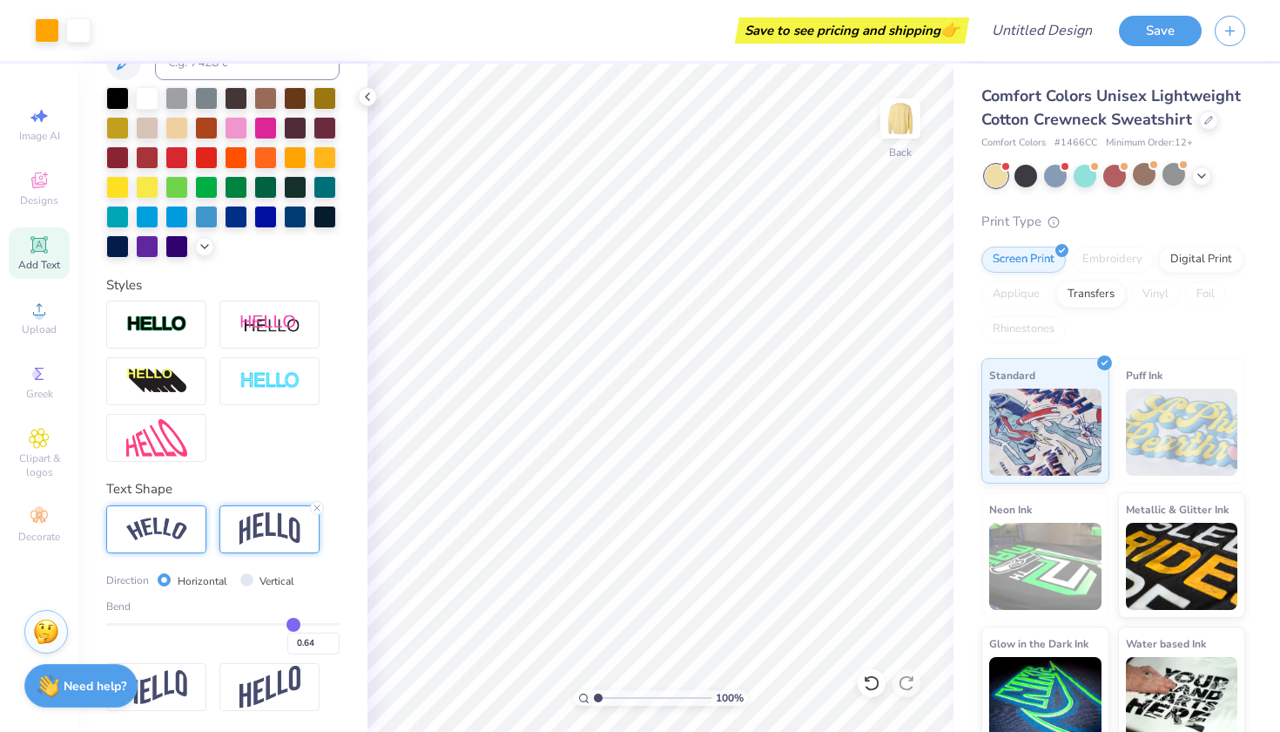
type input "0.65"
type input "0.66"
drag, startPoint x: 279, startPoint y: 617, endPoint x: 295, endPoint y: 617, distance: 16.5
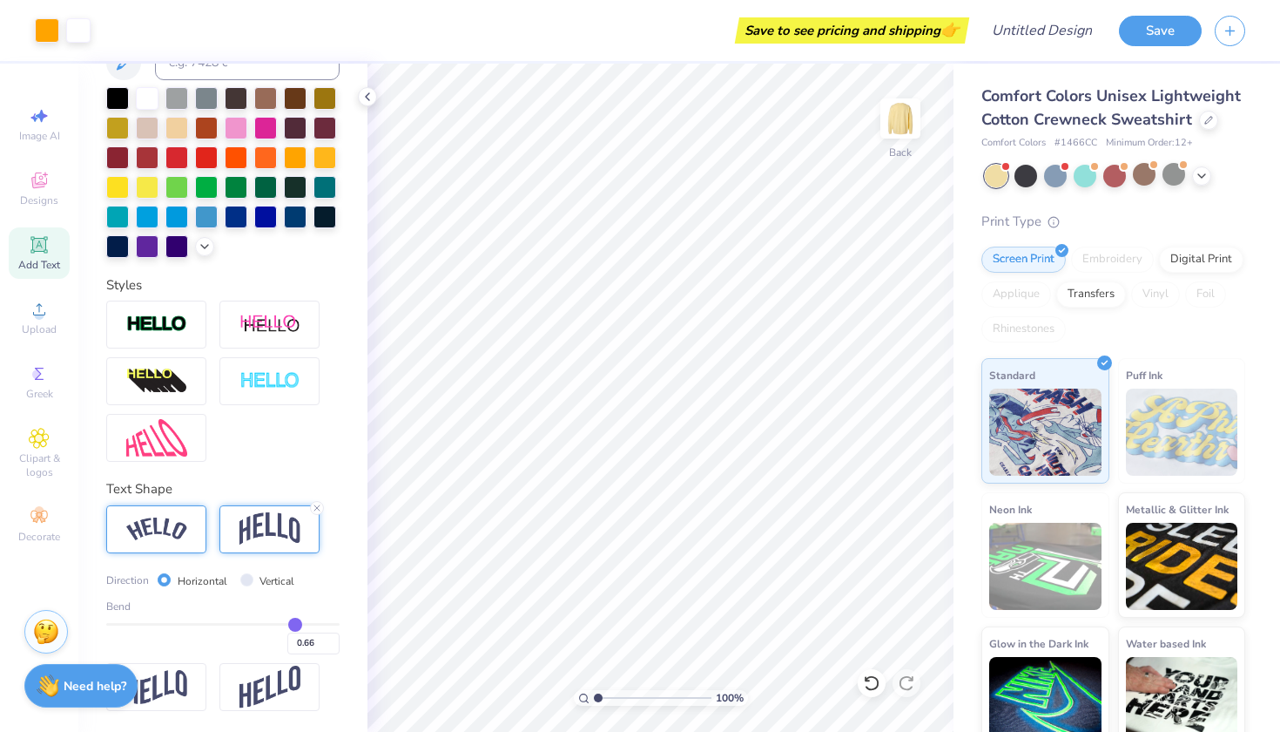
click at [295, 623] on input "range" at bounding box center [222, 624] width 233 height 3
click at [161, 516] on div at bounding box center [156, 529] width 100 height 48
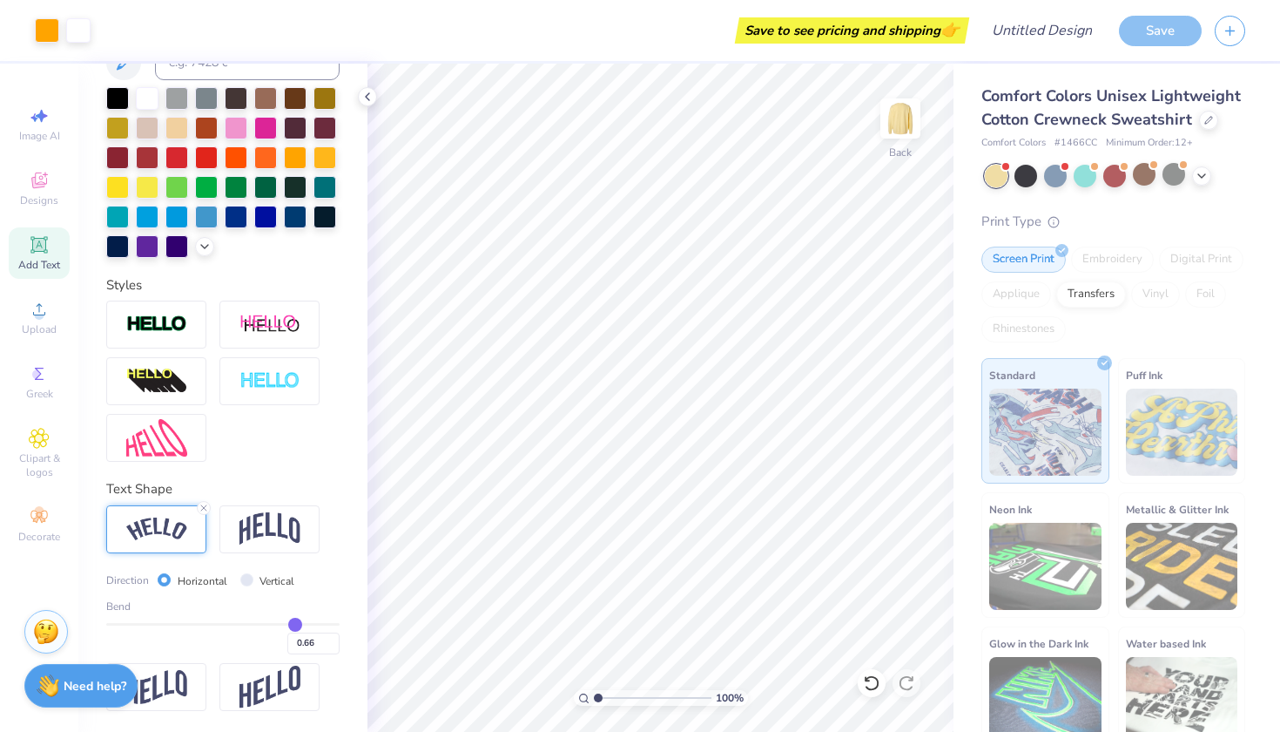
type input "0.67"
type input "0.69"
type input "0.71"
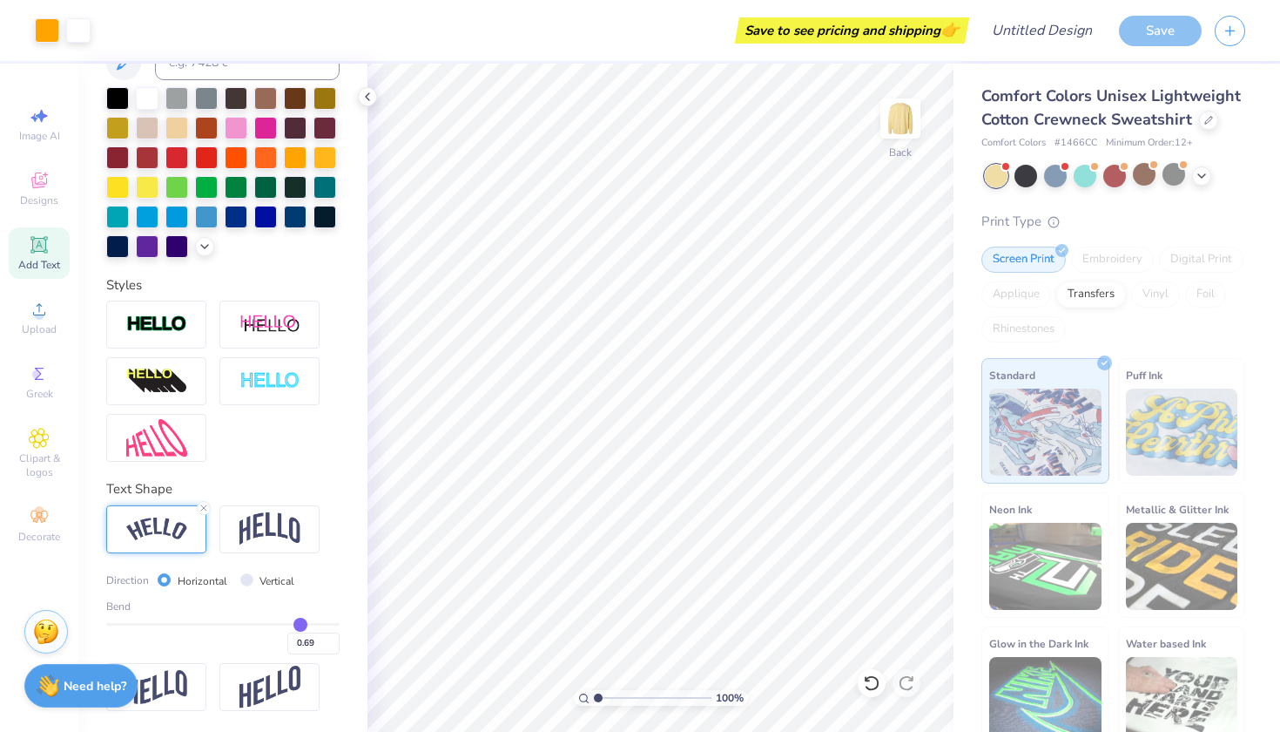
type input "0.71"
type input "0.73"
type input "0.75"
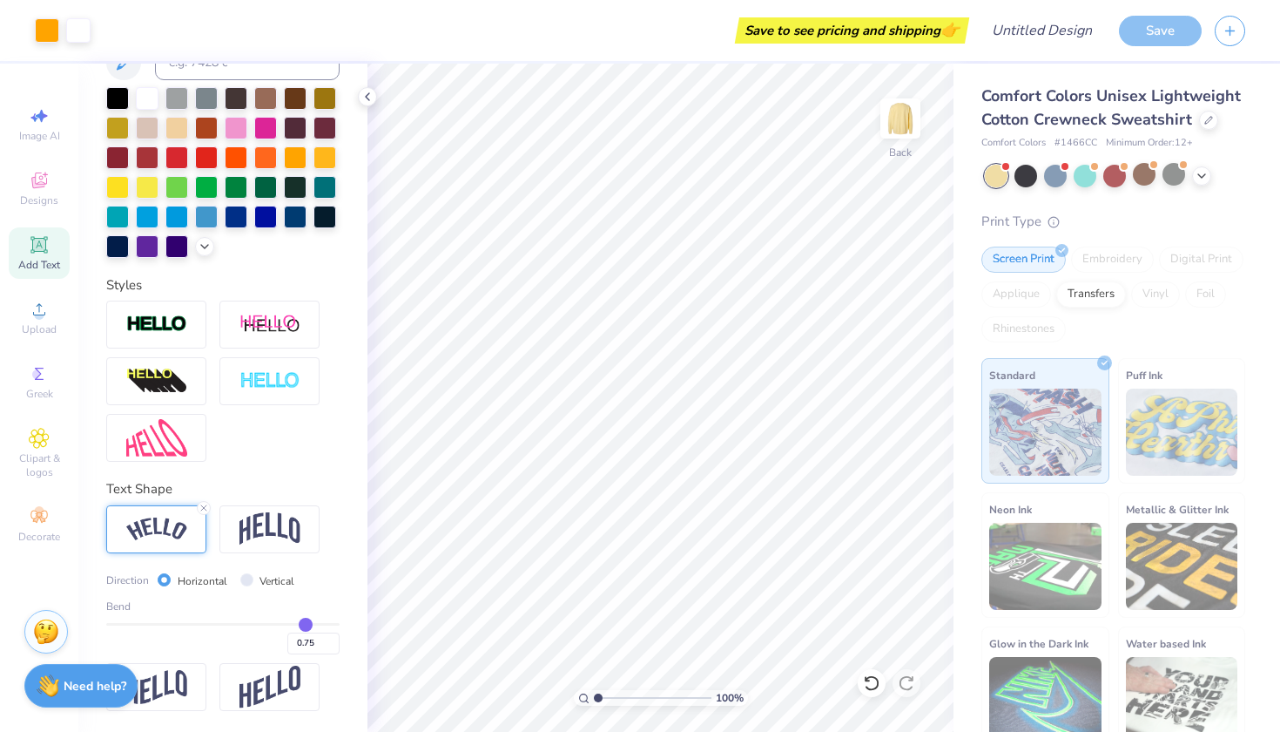
type input "0.77"
type input "0.79"
type input "0.8"
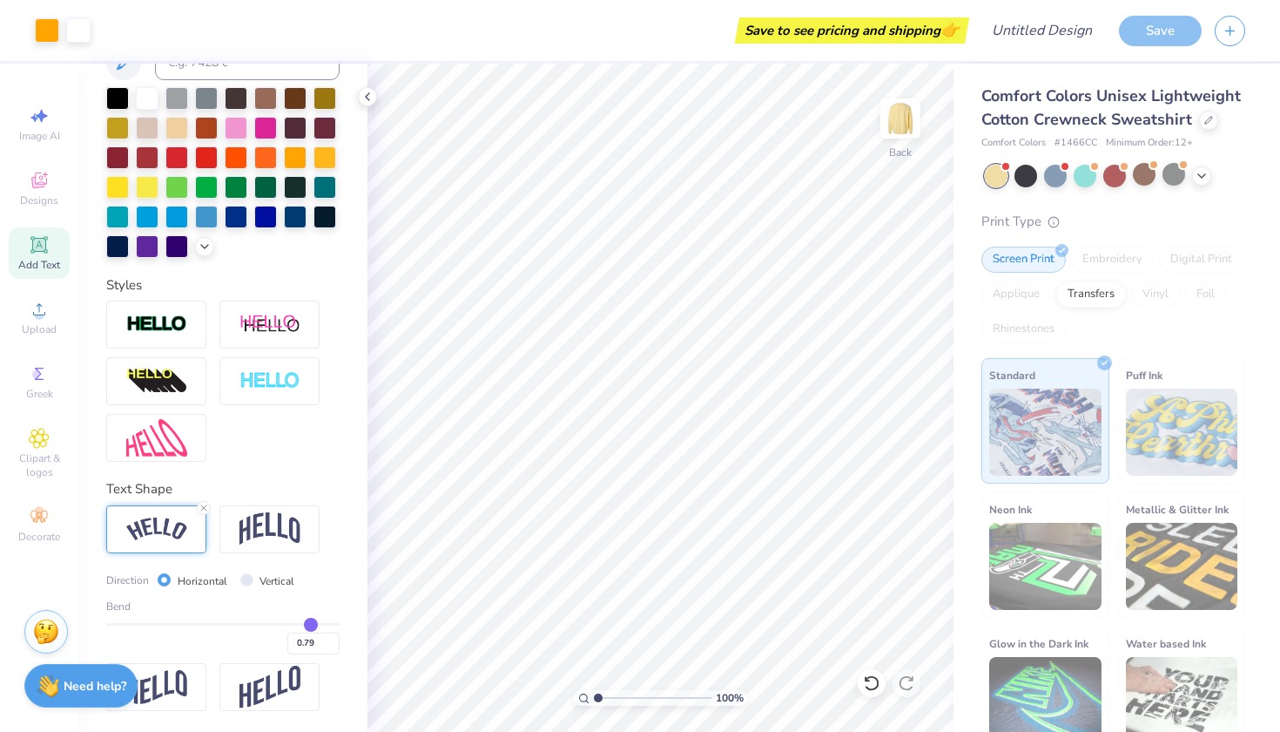
type input "0.80"
type input "0.81"
type input "0.82"
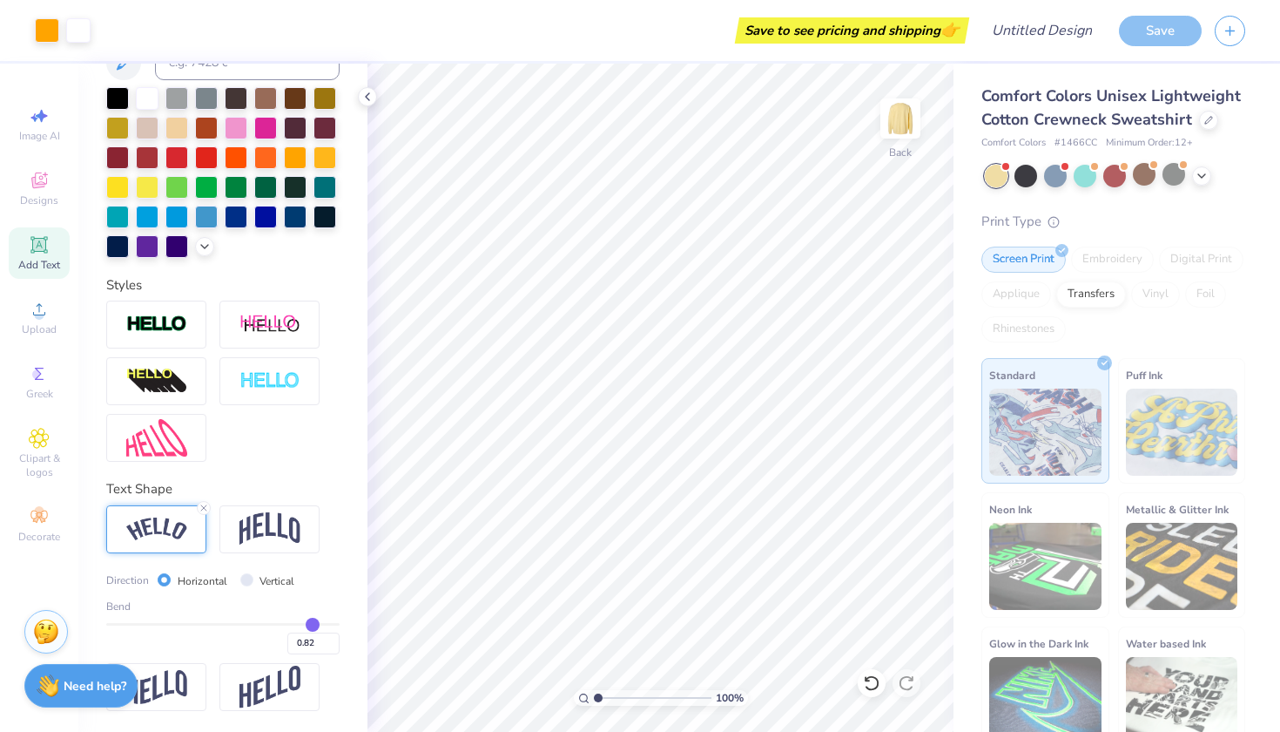
type input "0.83"
drag, startPoint x: 295, startPoint y: 625, endPoint x: 314, endPoint y: 623, distance: 19.3
type input "0.83"
click at [314, 623] on input "range" at bounding box center [222, 624] width 233 height 3
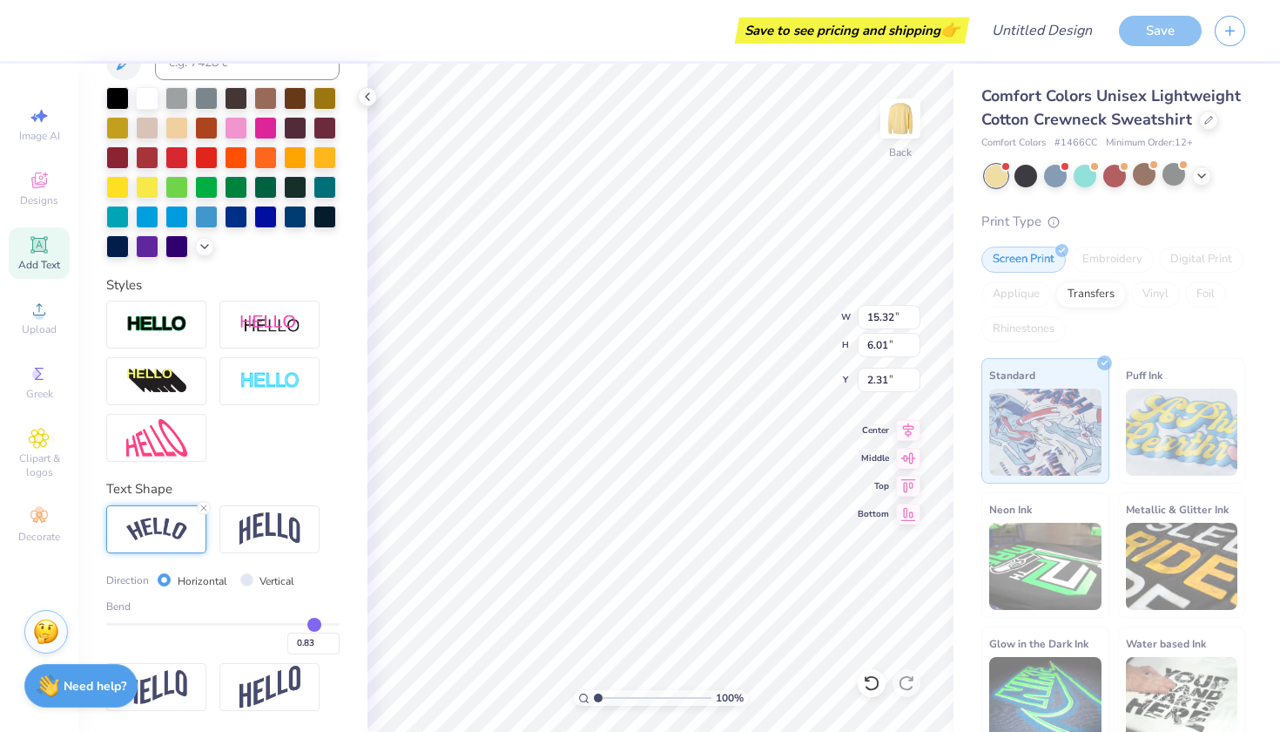
type input "2.22"
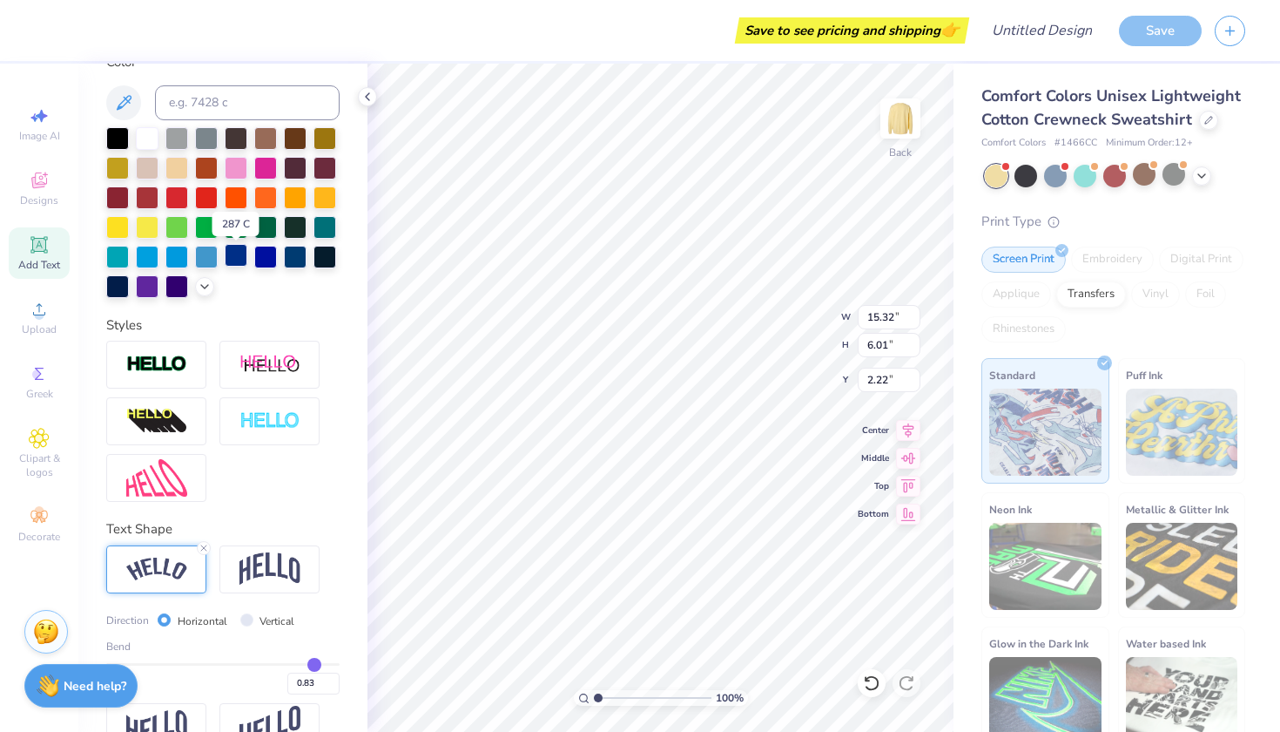
scroll to position [341, 0]
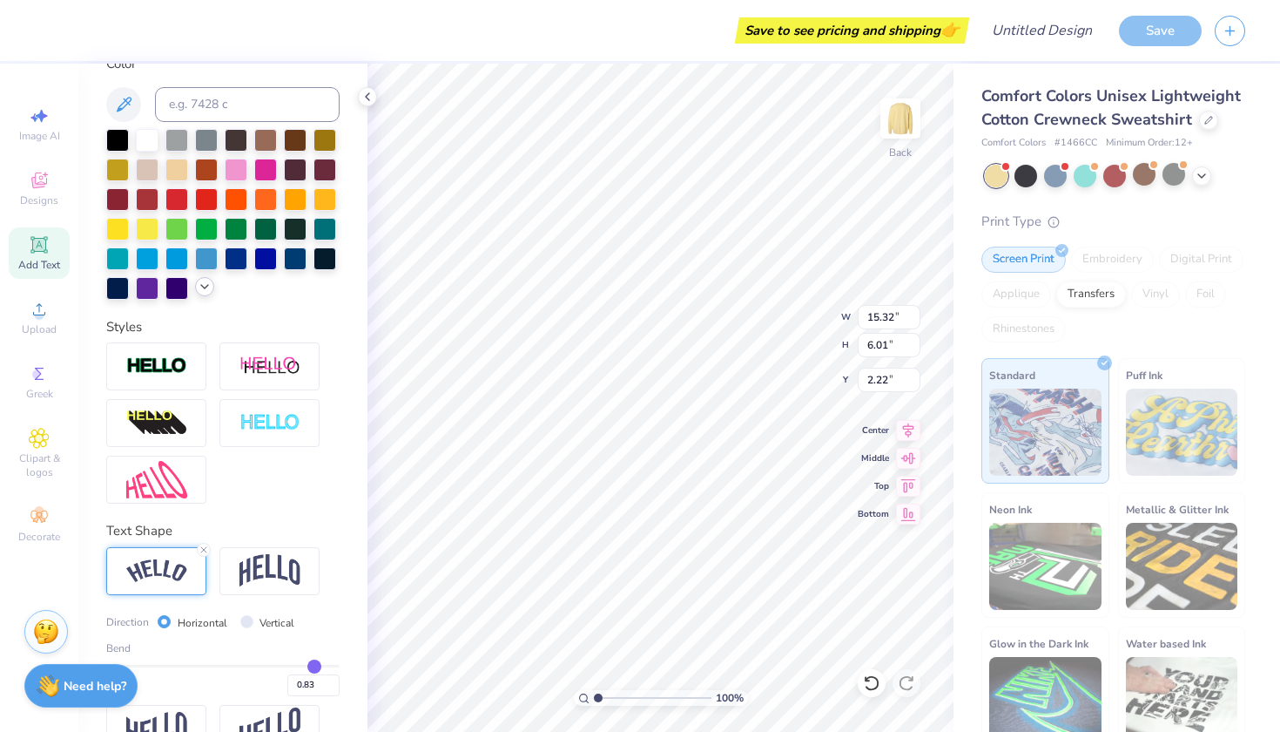
click at [211, 293] on icon at bounding box center [205, 287] width 14 height 14
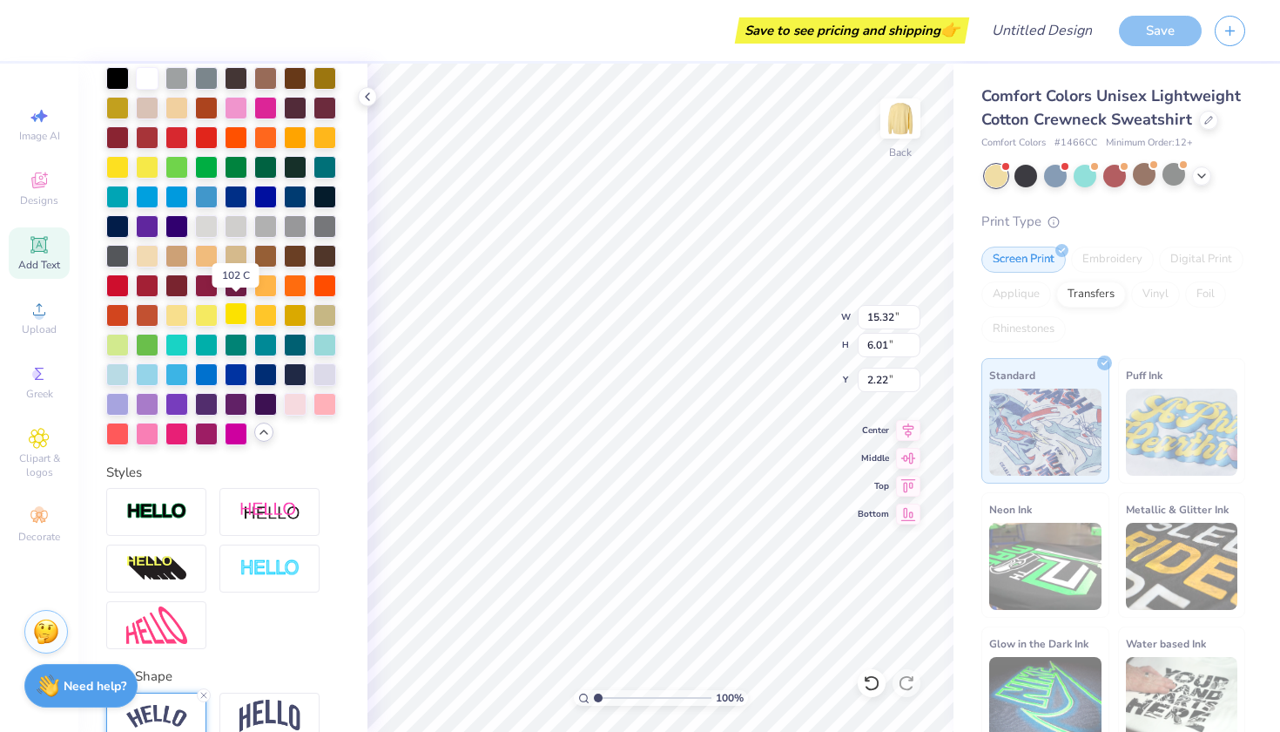
scroll to position [408, 0]
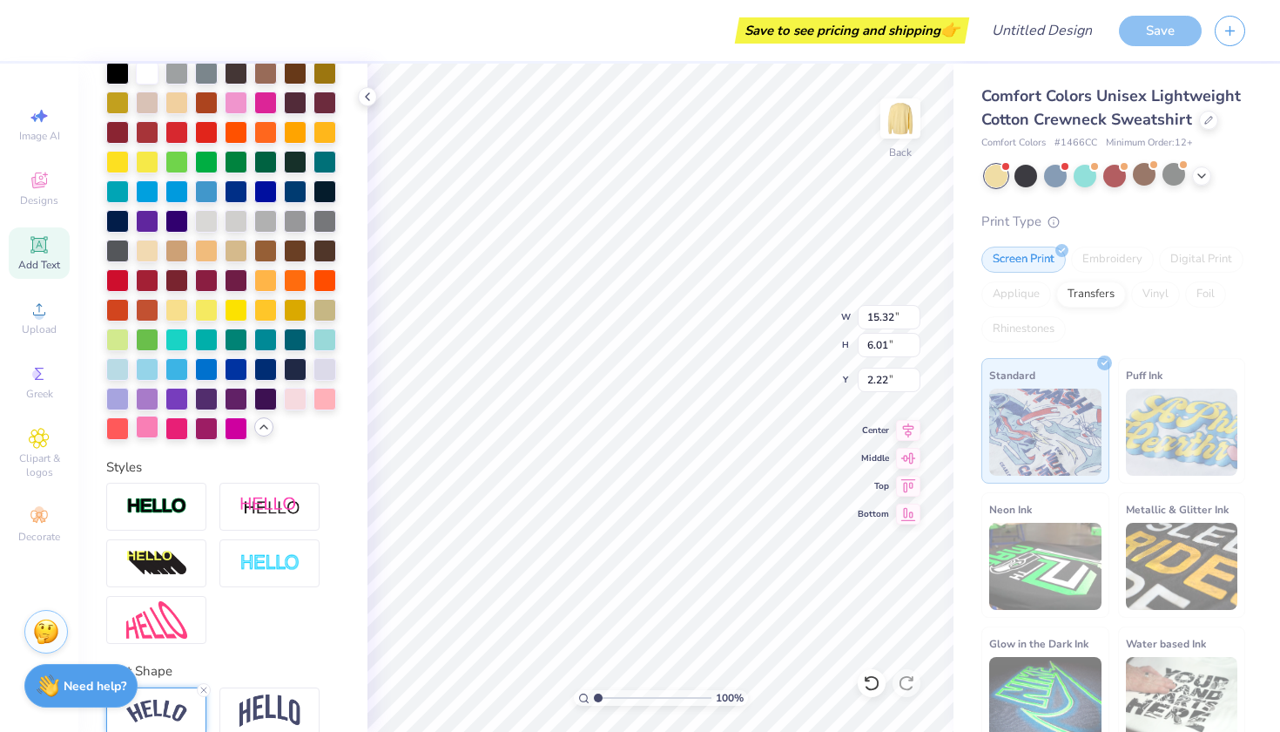
click at [148, 432] on div at bounding box center [147, 426] width 23 height 23
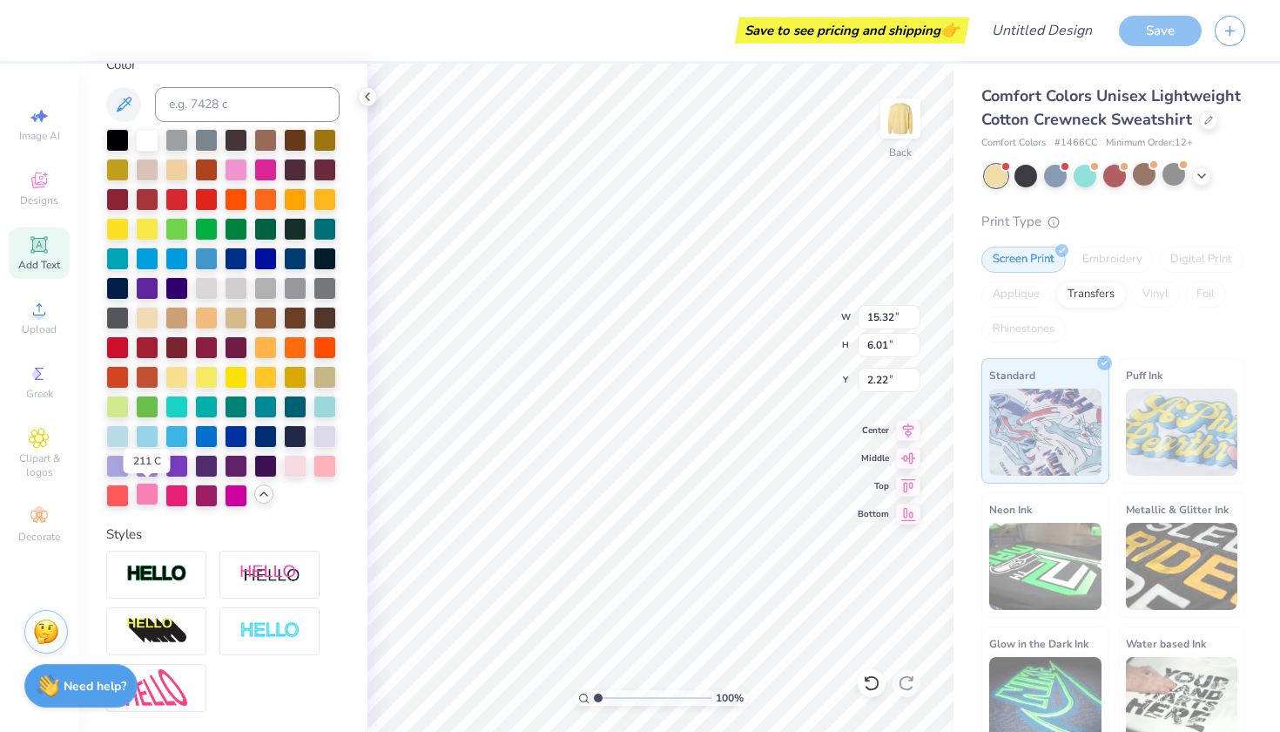
scroll to position [0, 3]
click at [319, 462] on div at bounding box center [325, 464] width 23 height 23
click at [266, 352] on div at bounding box center [265, 345] width 23 height 23
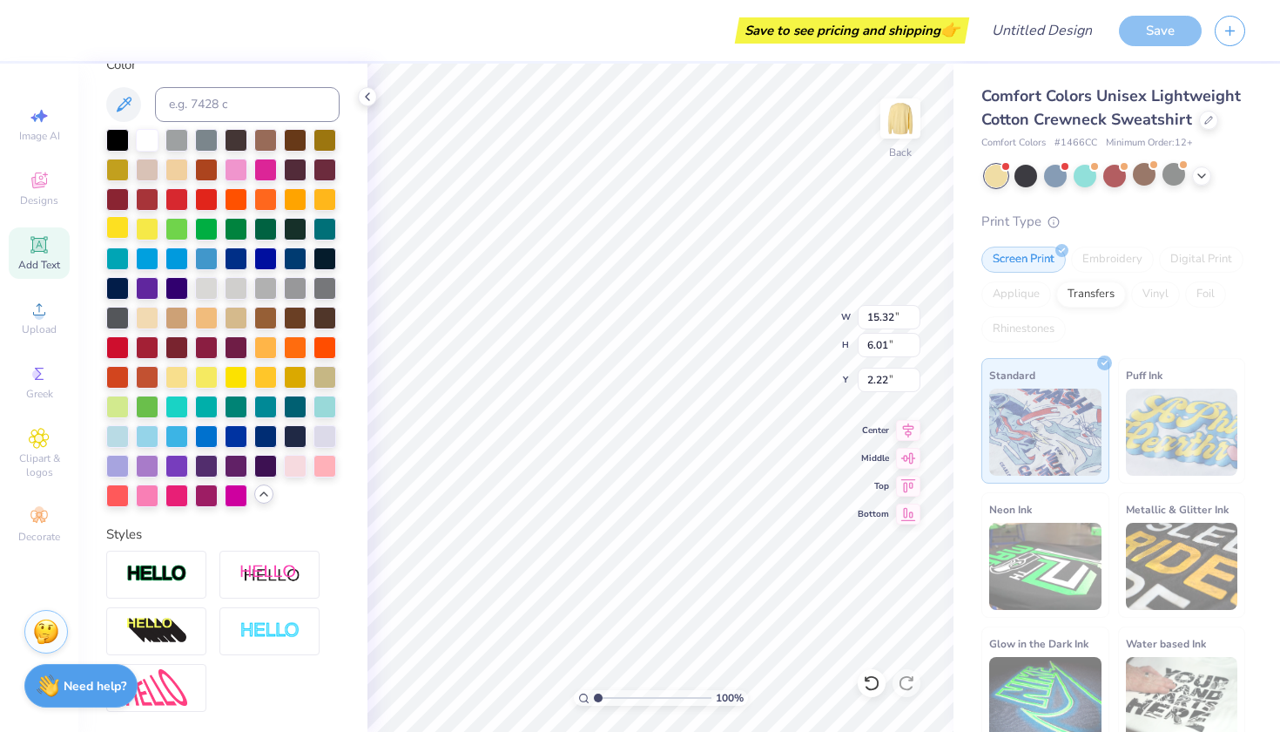
click at [124, 226] on div at bounding box center [117, 227] width 23 height 23
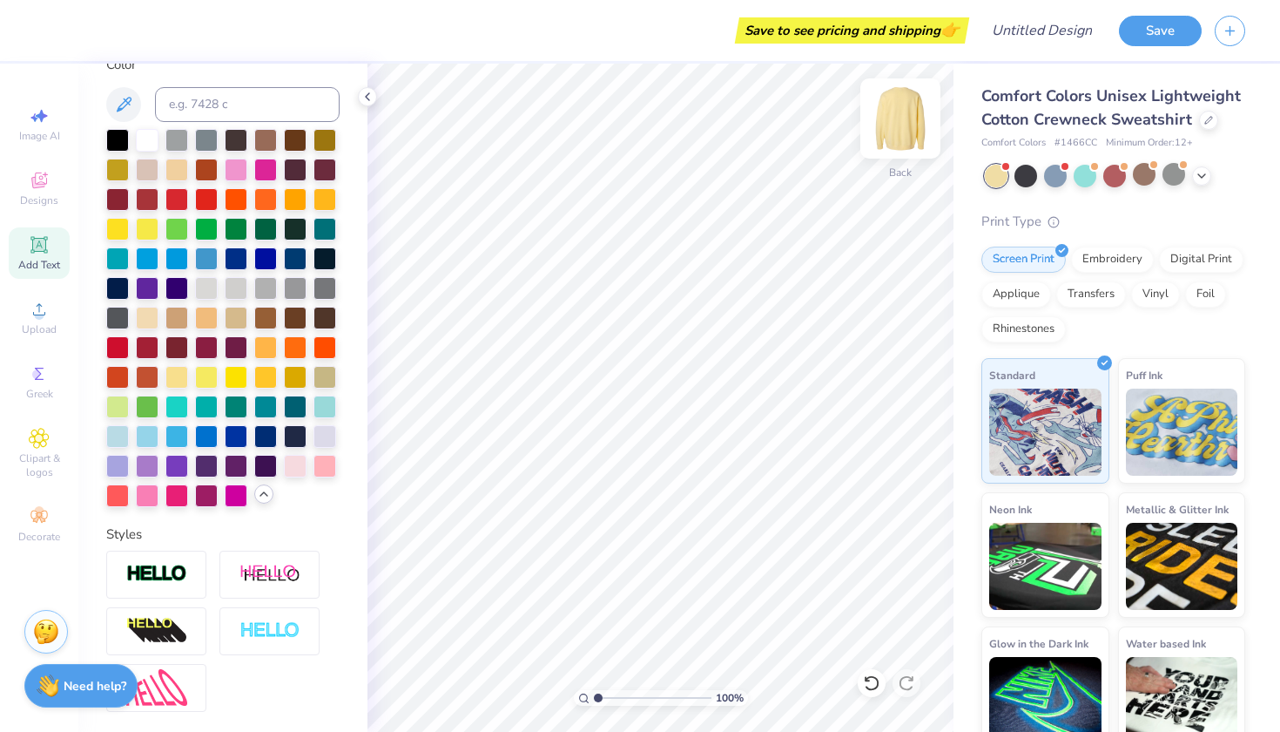
click at [901, 115] on img at bounding box center [901, 119] width 70 height 70
click at [55, 461] on span "Clipart & logos" at bounding box center [39, 465] width 61 height 28
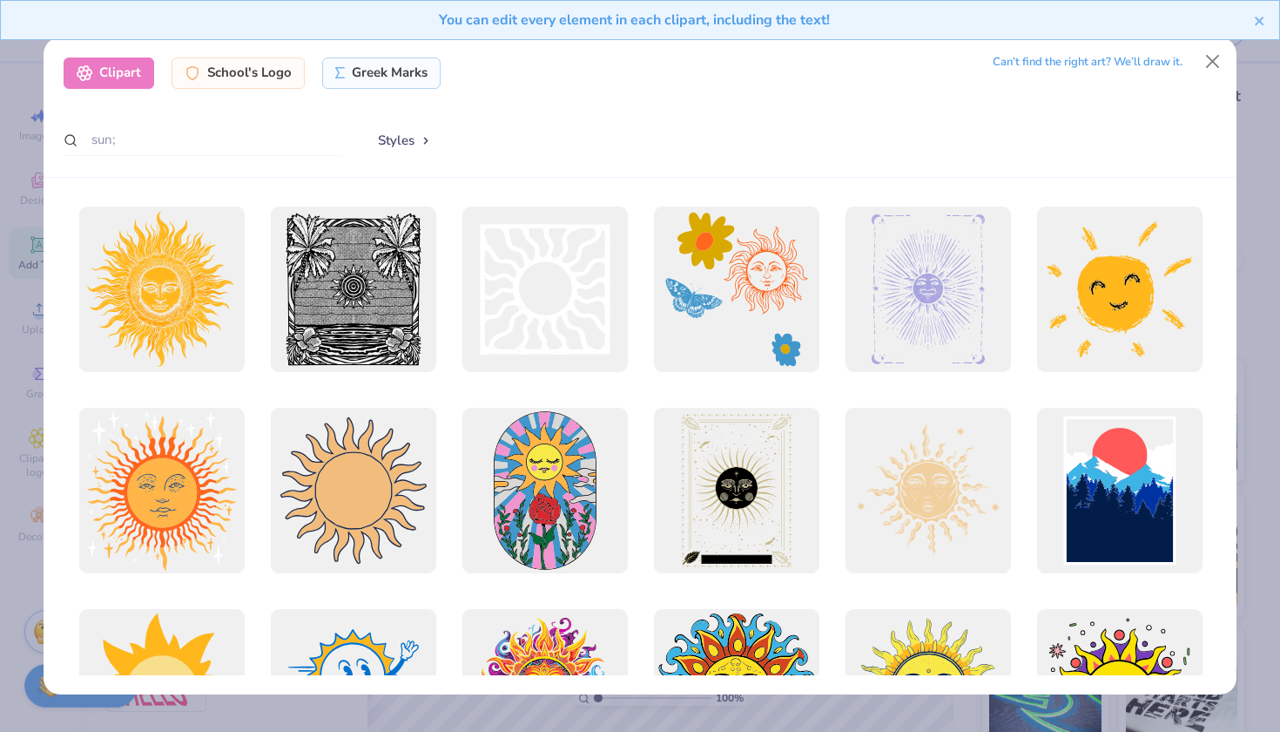
click at [273, 172] on div "Clipart School's Logo Greek Marks Can’t find the right art? We’ll draw it. sun;…" at bounding box center [640, 107] width 1193 height 140
click at [272, 149] on input "sun;" at bounding box center [203, 140] width 279 height 32
type input "clouds"
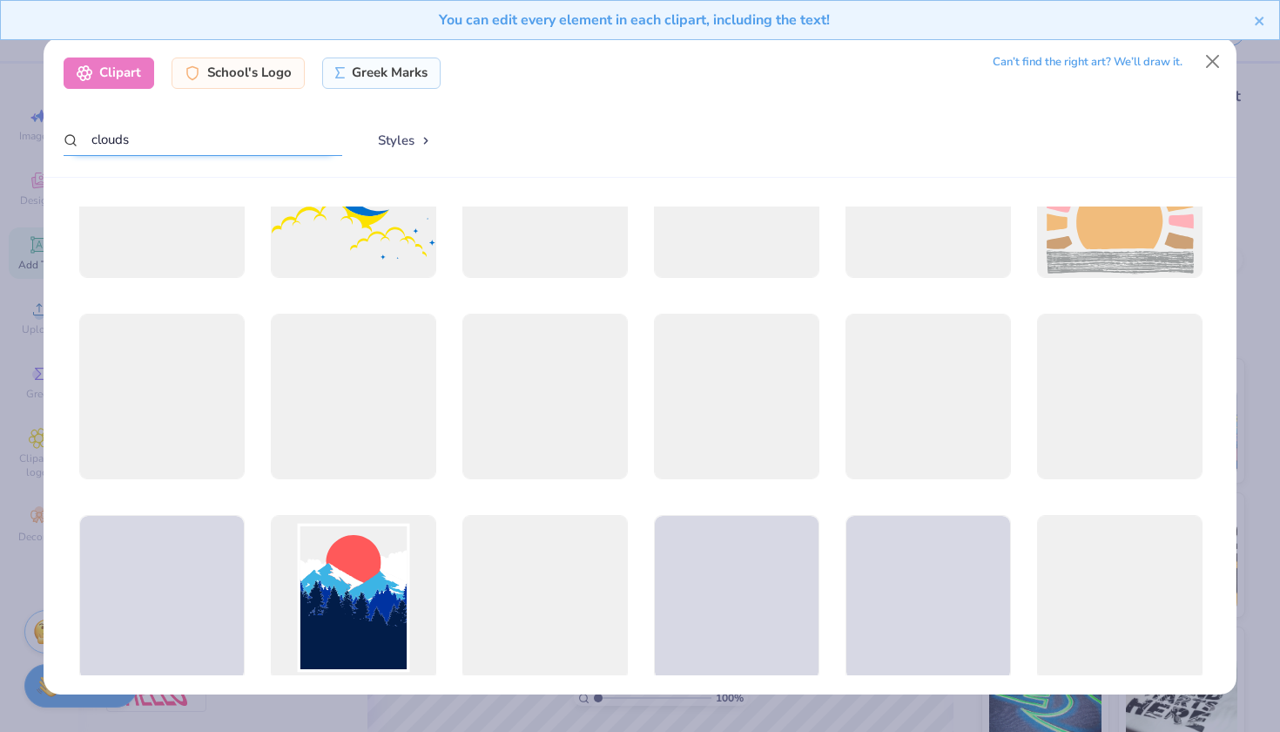
scroll to position [3115, 0]
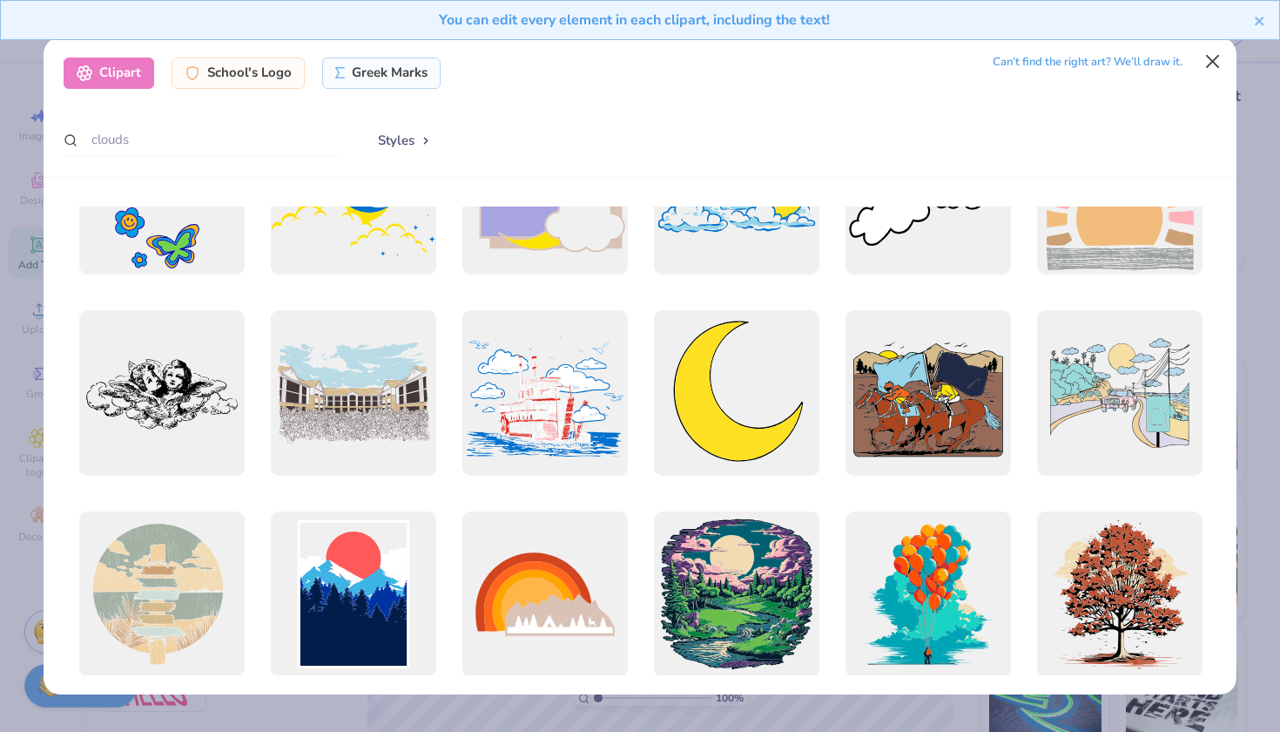
click at [1224, 53] on button "Close" at bounding box center [1213, 61] width 33 height 33
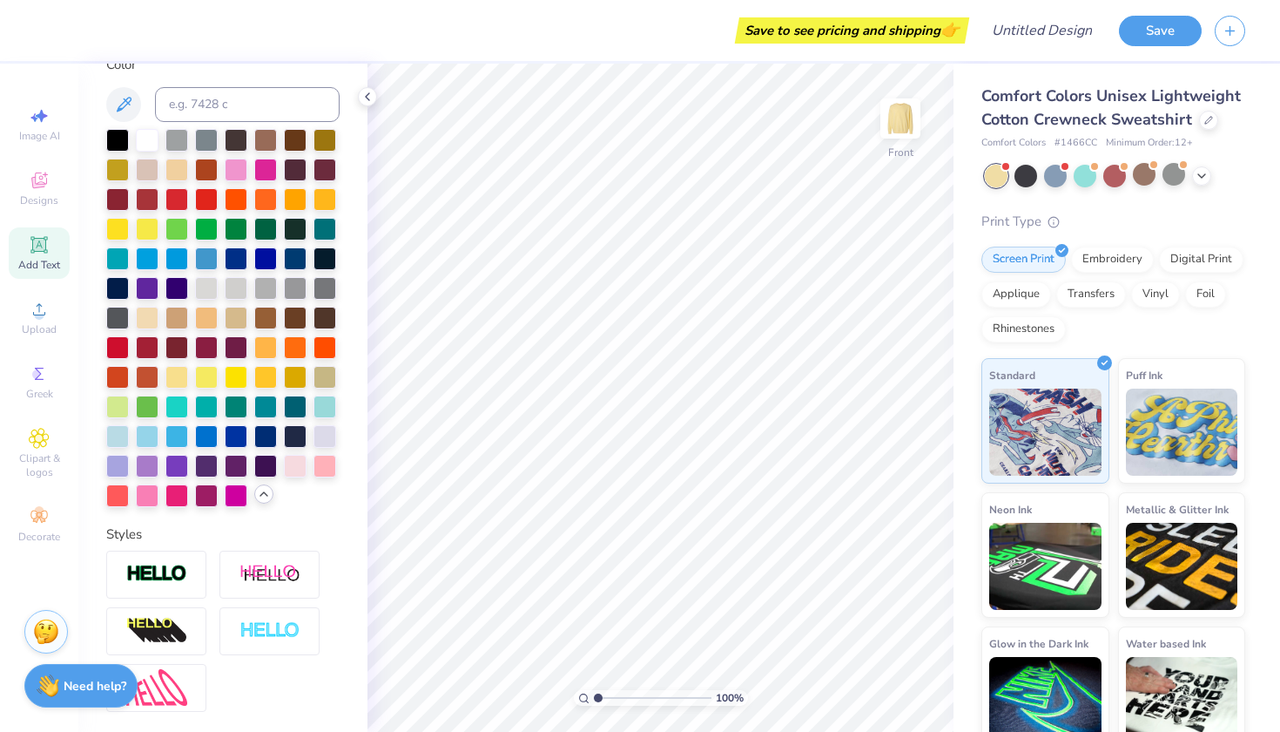
click at [40, 228] on div "Add Text" at bounding box center [39, 252] width 61 height 51
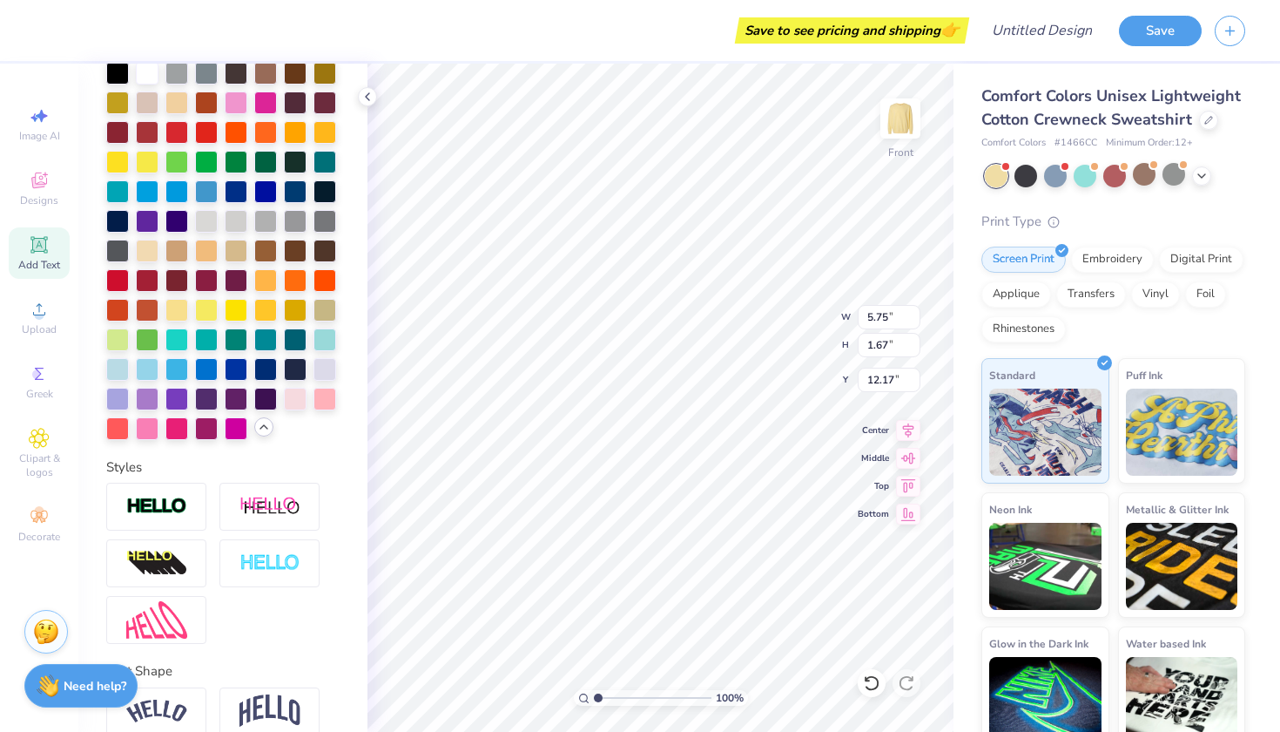
type textarea "You're"
click at [40, 244] on icon at bounding box center [38, 244] width 17 height 17
type textarea "SO"
type input "14.22"
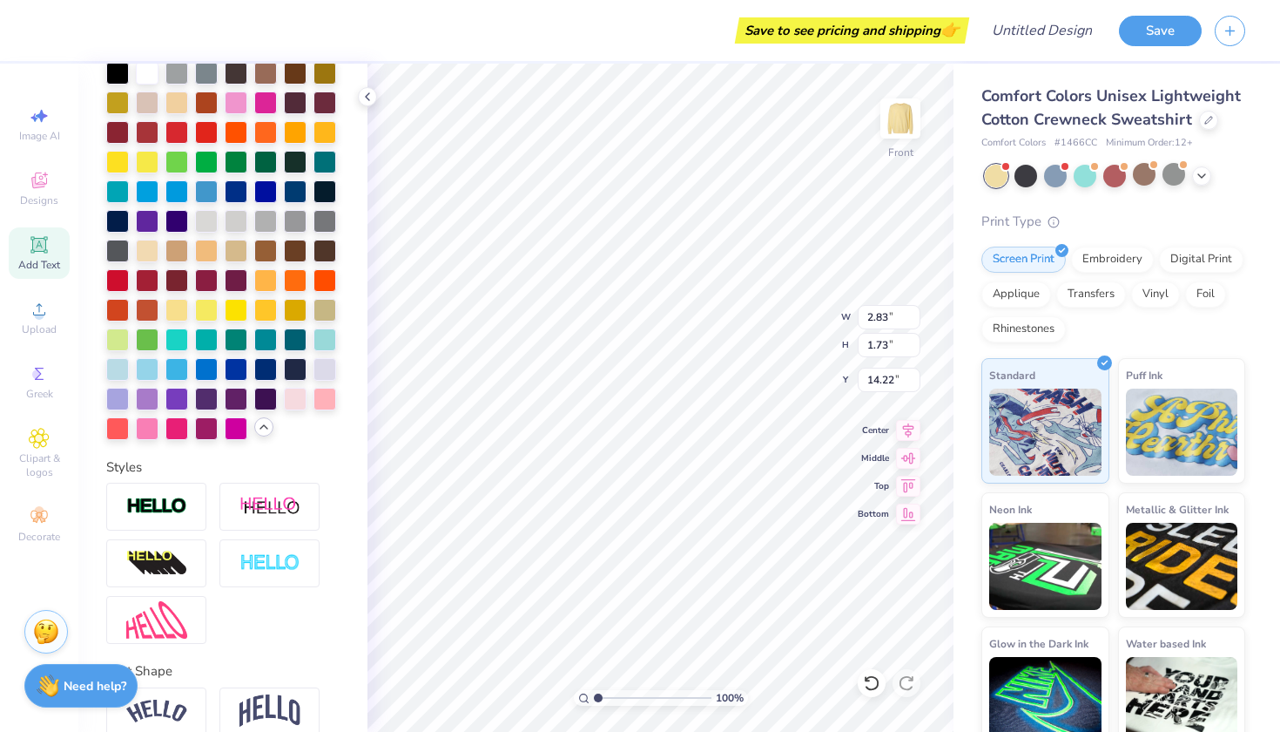
click at [42, 256] on div "Add Text" at bounding box center [39, 252] width 61 height 51
type input "5.75"
type input "1.67"
type input "16.61"
type textarea "Golden,"
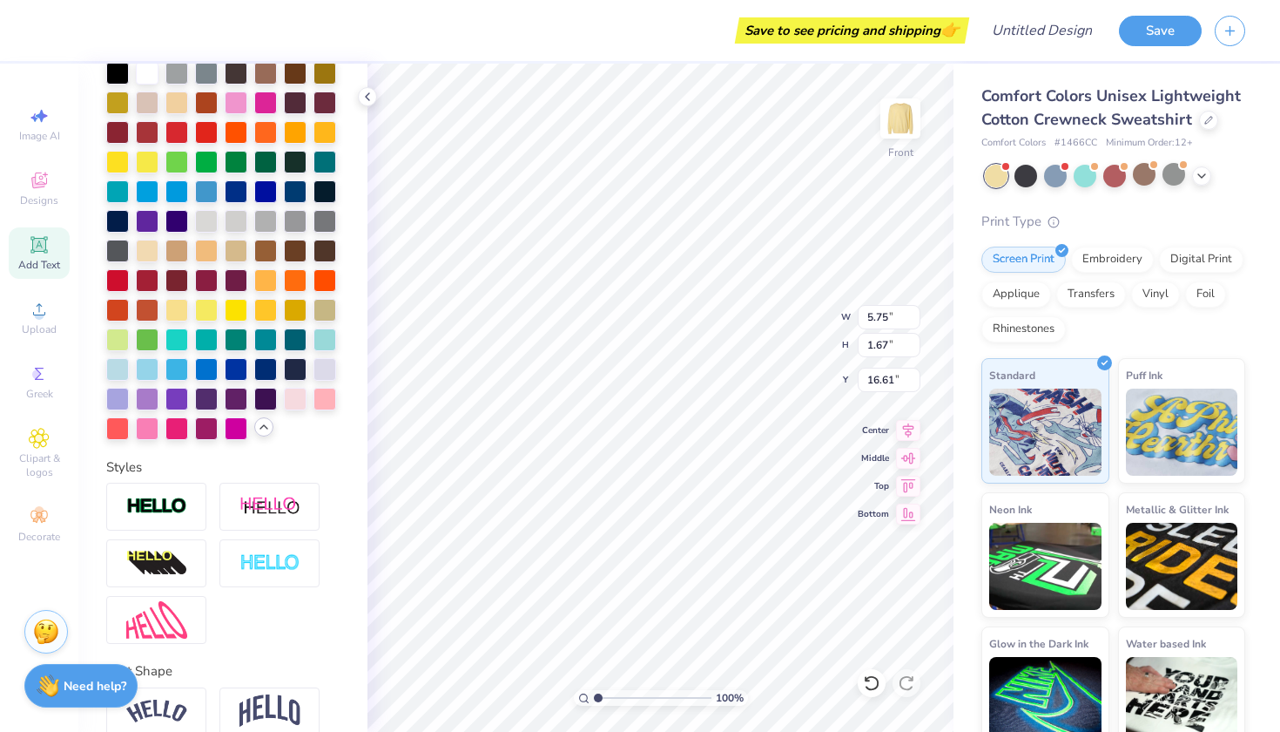
click at [44, 265] on span "Add Text" at bounding box center [39, 265] width 42 height 14
type input "7.99"
type input "1.98"
type input "16.46"
type input "5.75"
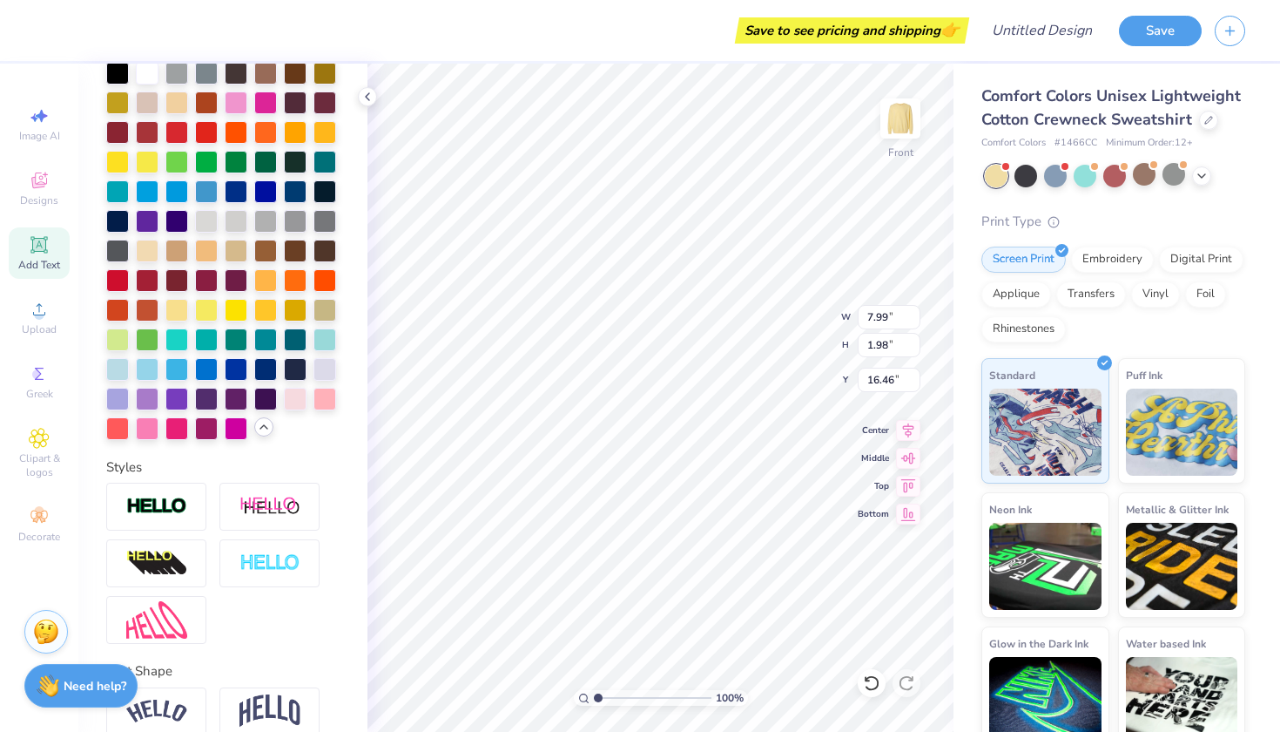
type input "1.67"
type input "12.17"
type input "18.44"
type textarea "Kissimee"
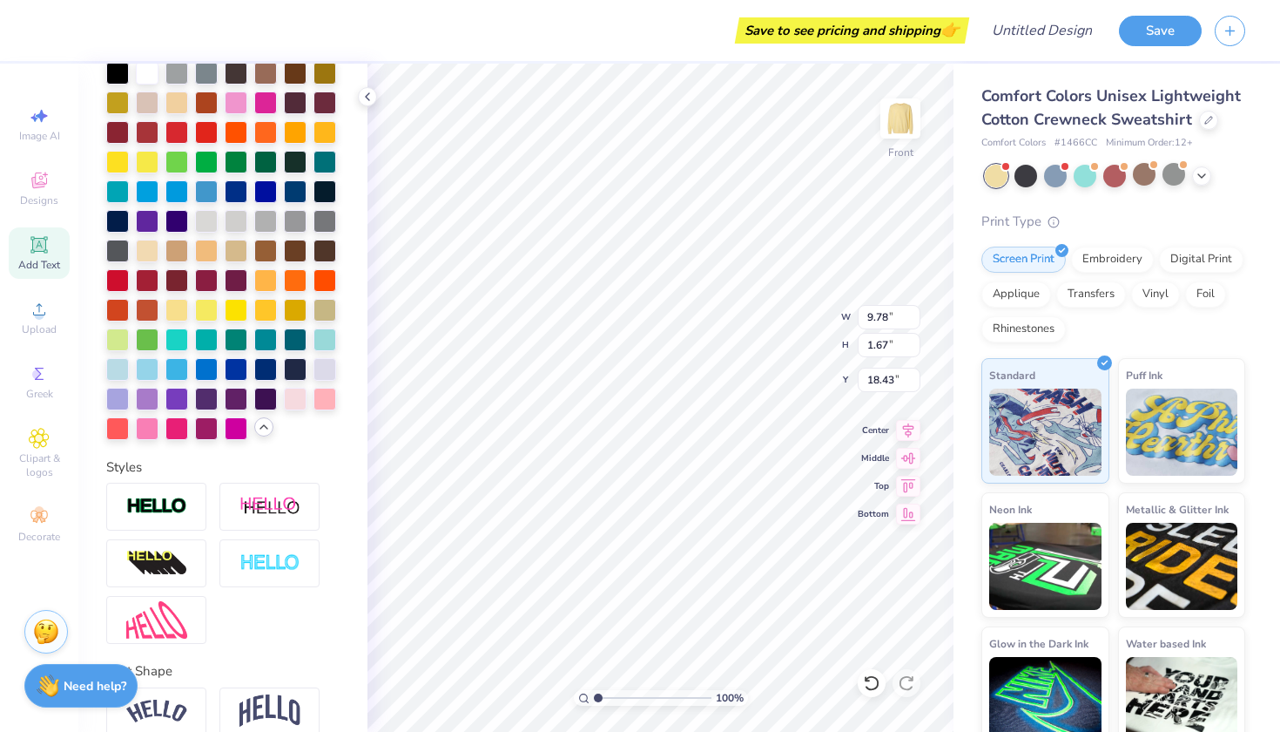
type textarea "Kissimee!"
click at [777, 332] on div "100 % Front W 10.41 10.41 " H 7.95 7.95 " Y 12.15 12.15 " Center Middle Top Bot…" at bounding box center [661, 398] width 586 height 668
click at [329, 397] on div at bounding box center [325, 397] width 23 height 23
type input "2.83"
type input "1.73"
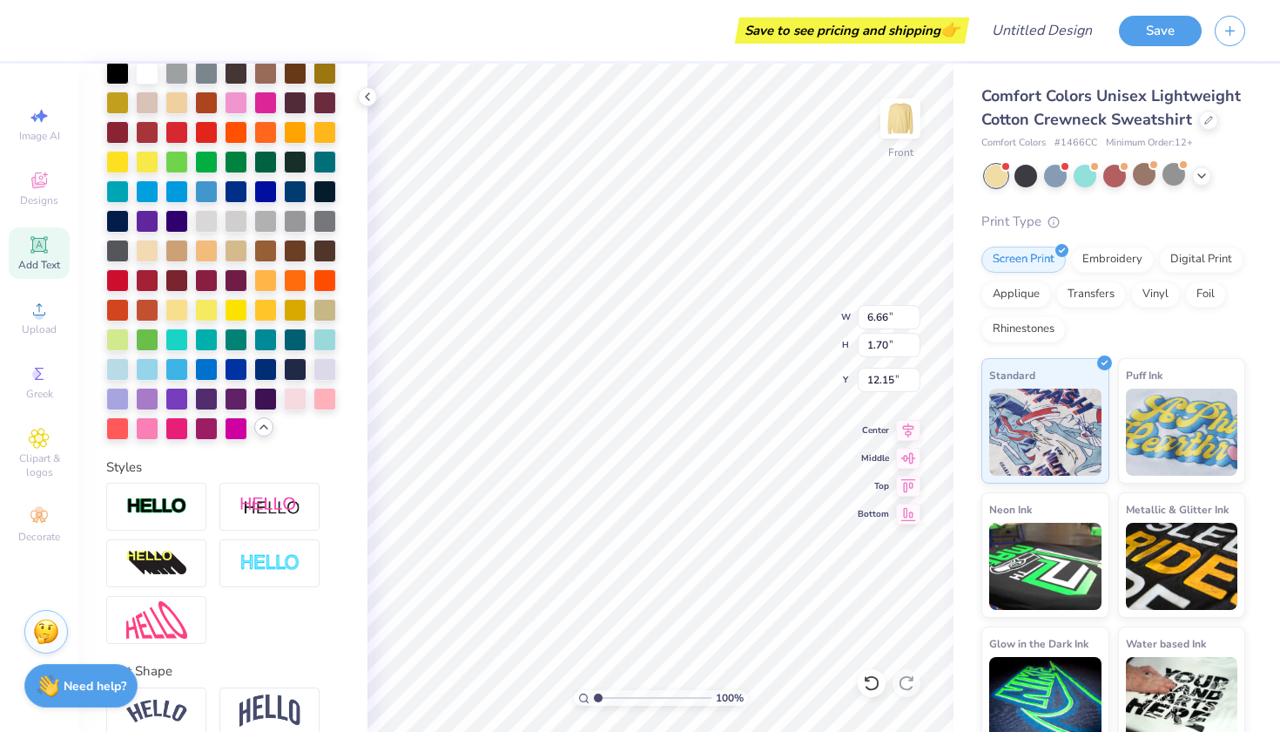
type input "14.22"
type input "7.99"
type input "1.98"
type input "16.46"
click at [266, 311] on div at bounding box center [265, 308] width 23 height 23
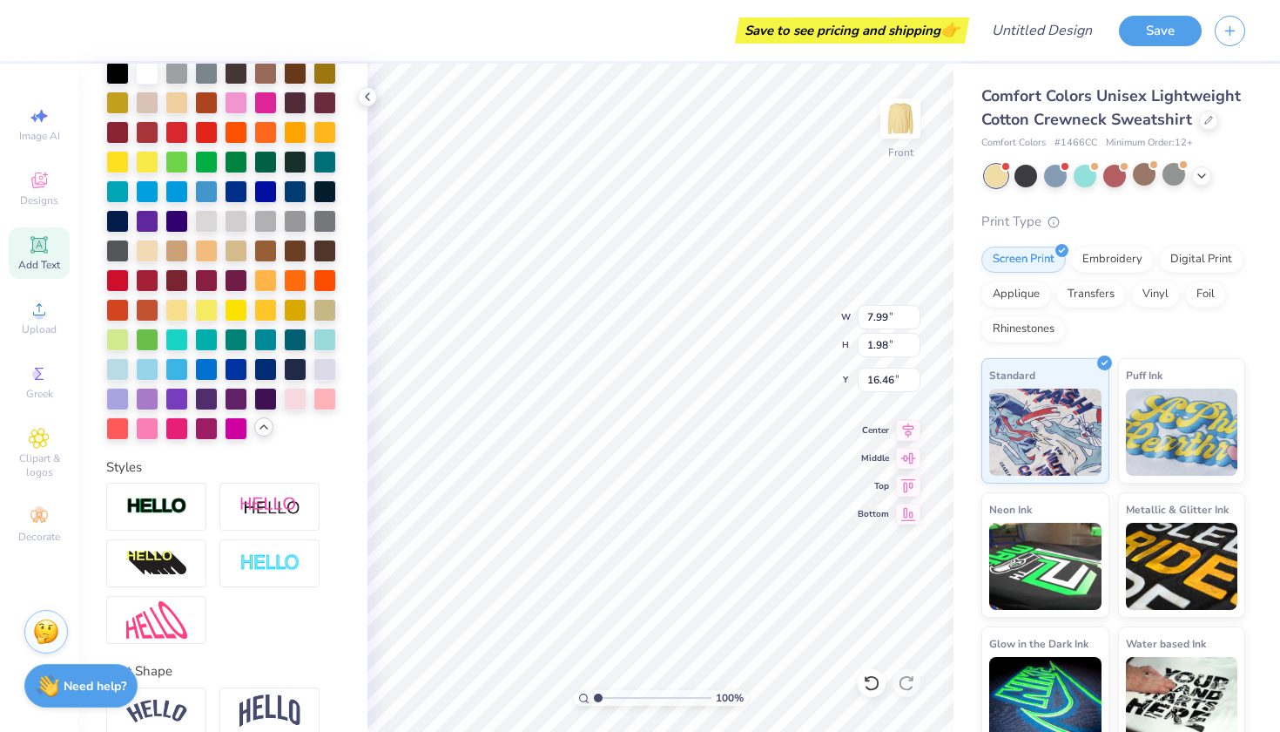
type input "2.83"
type input "1.73"
type input "14.22"
click at [266, 280] on div at bounding box center [265, 278] width 23 height 23
click at [329, 401] on div at bounding box center [325, 397] width 23 height 23
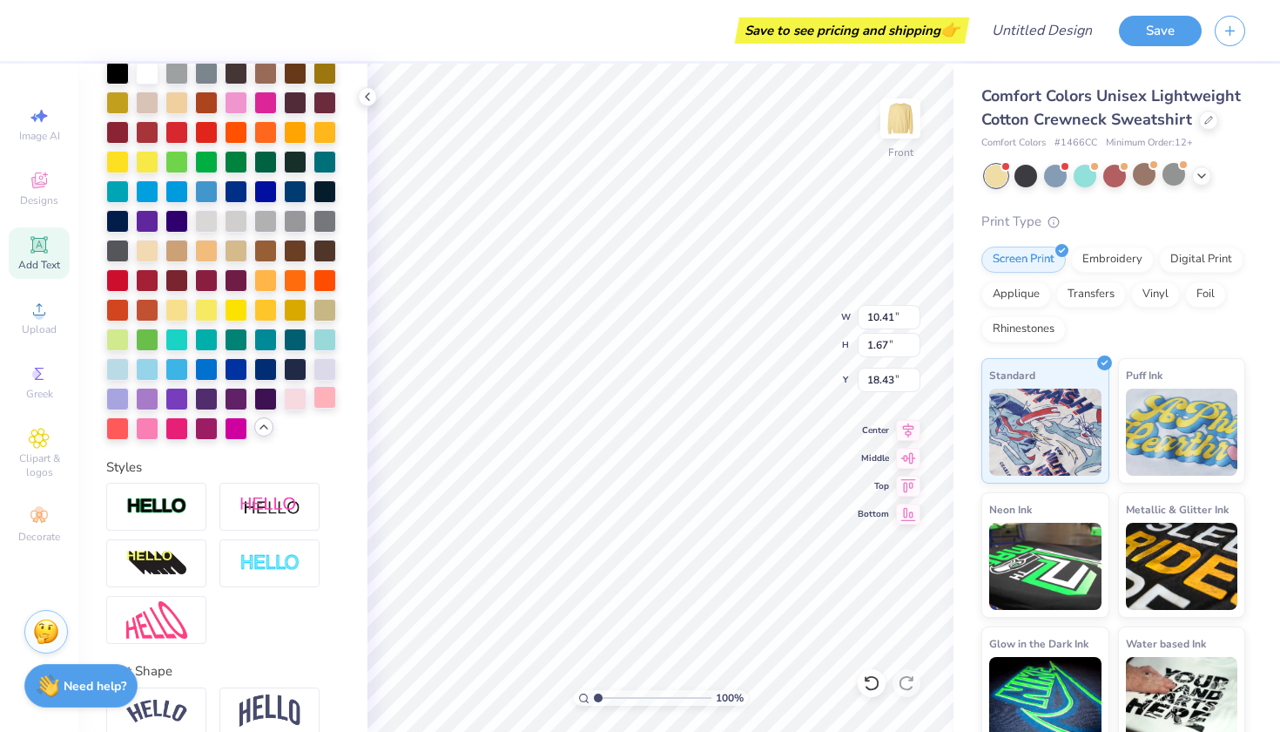
click at [330, 395] on div at bounding box center [325, 397] width 23 height 23
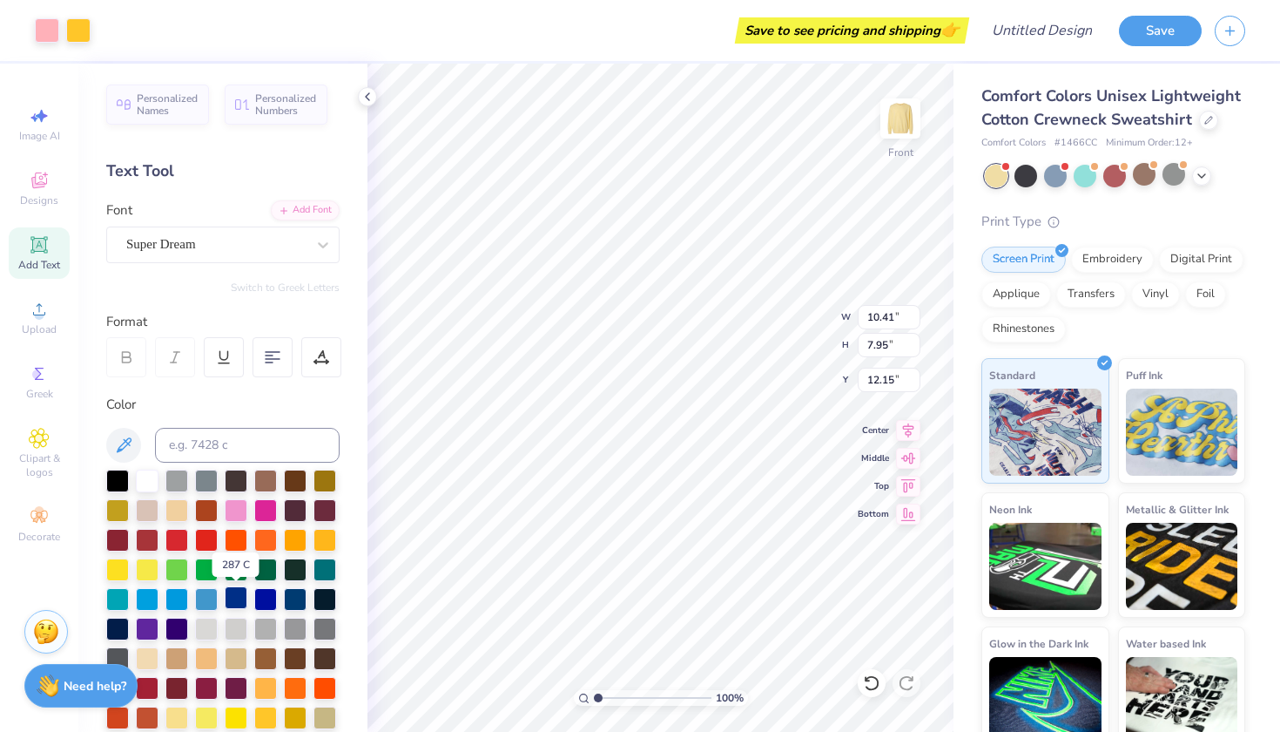
scroll to position [0, 0]
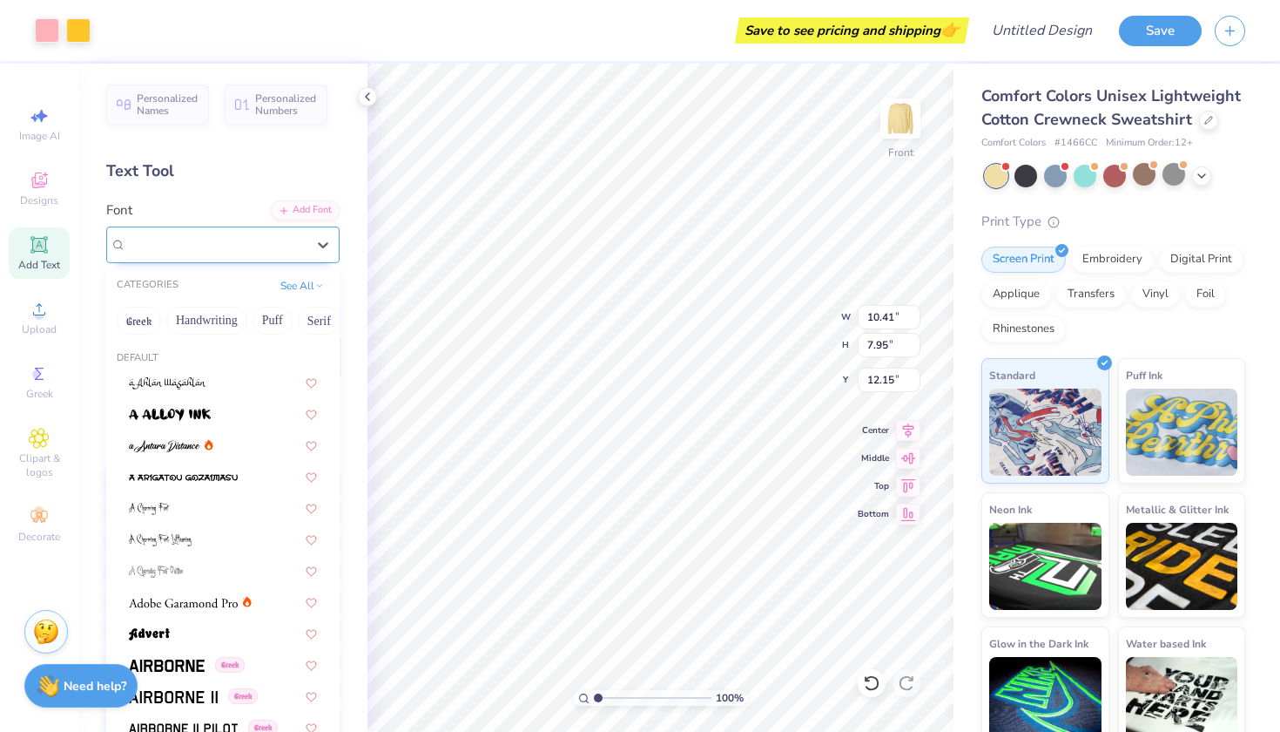
click at [239, 246] on div "Super Dream" at bounding box center [216, 244] width 183 height 27
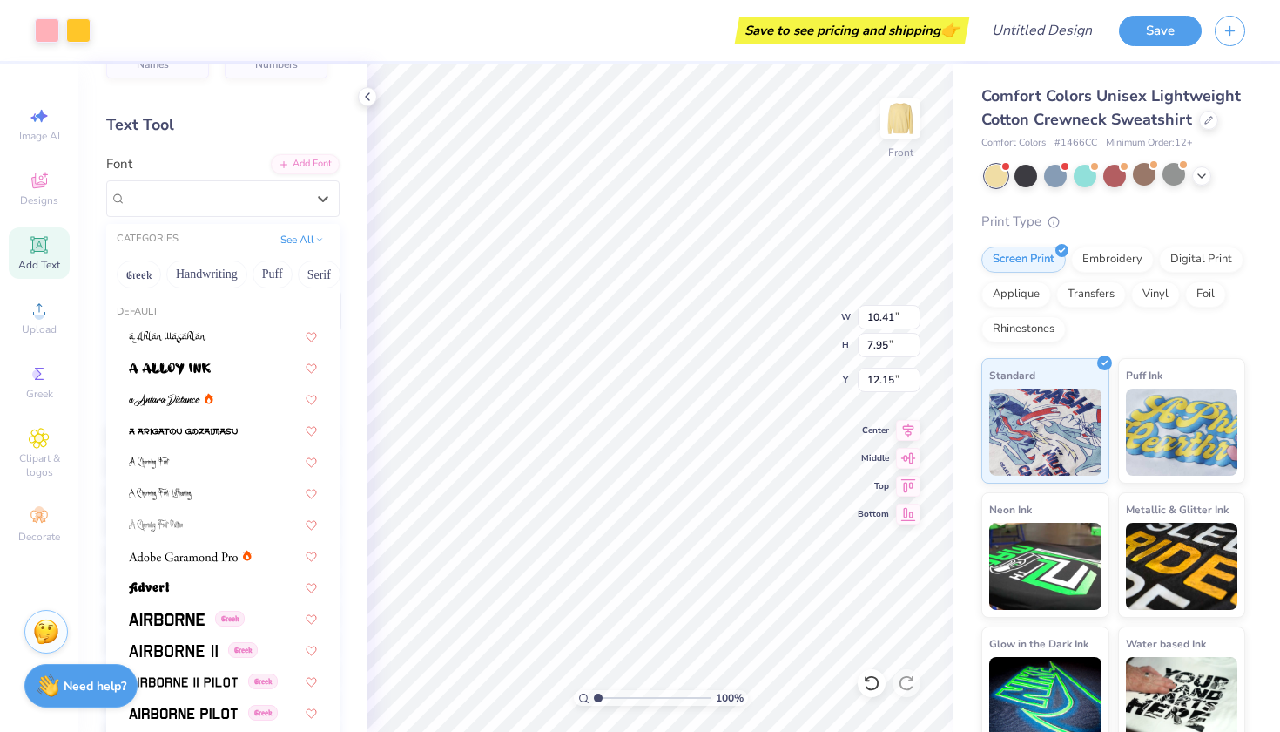
scroll to position [99, 0]
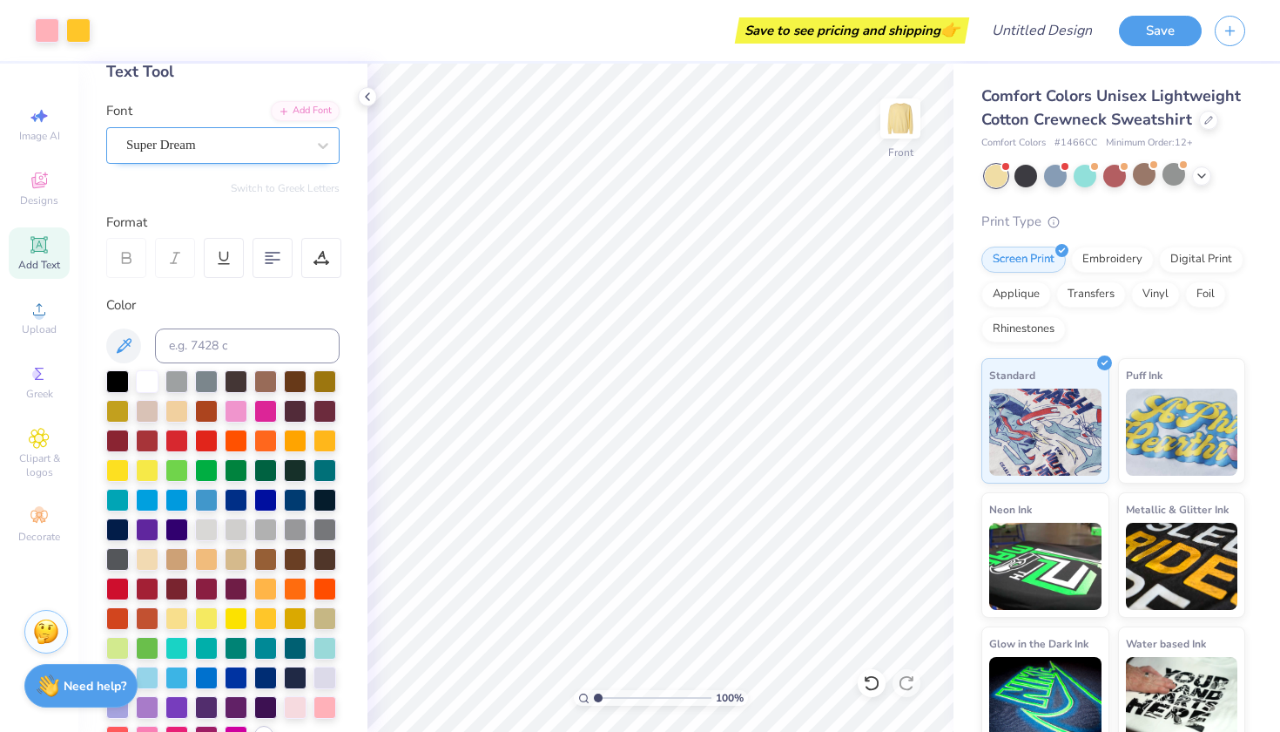
click at [311, 161] on div at bounding box center [322, 145] width 31 height 35
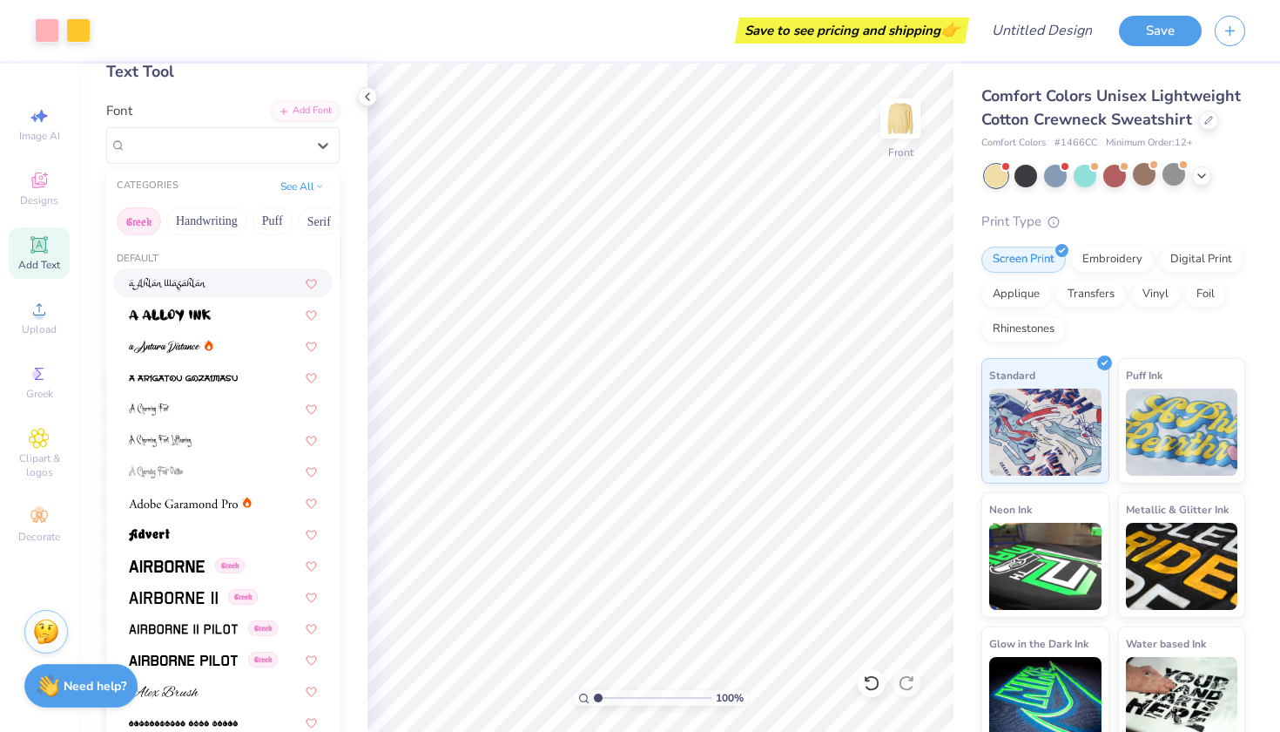
click at [148, 225] on button "Greek" at bounding box center [139, 221] width 44 height 28
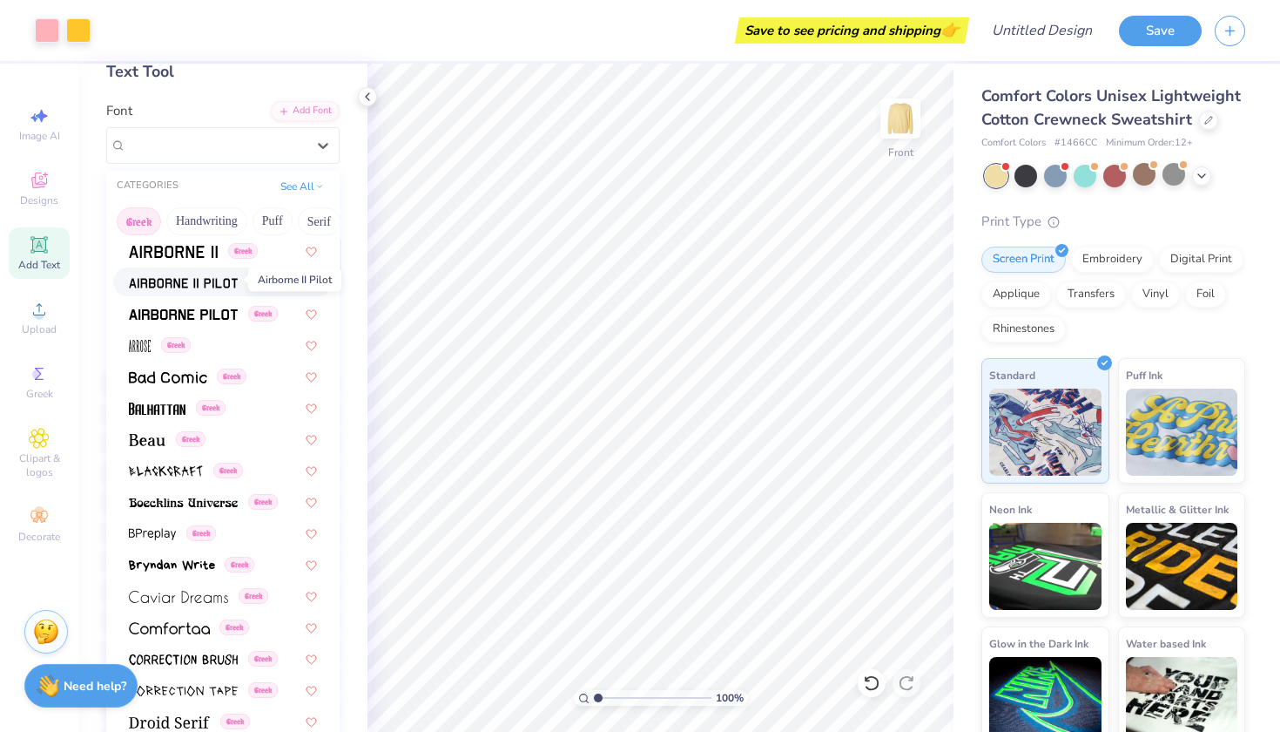
scroll to position [68, 0]
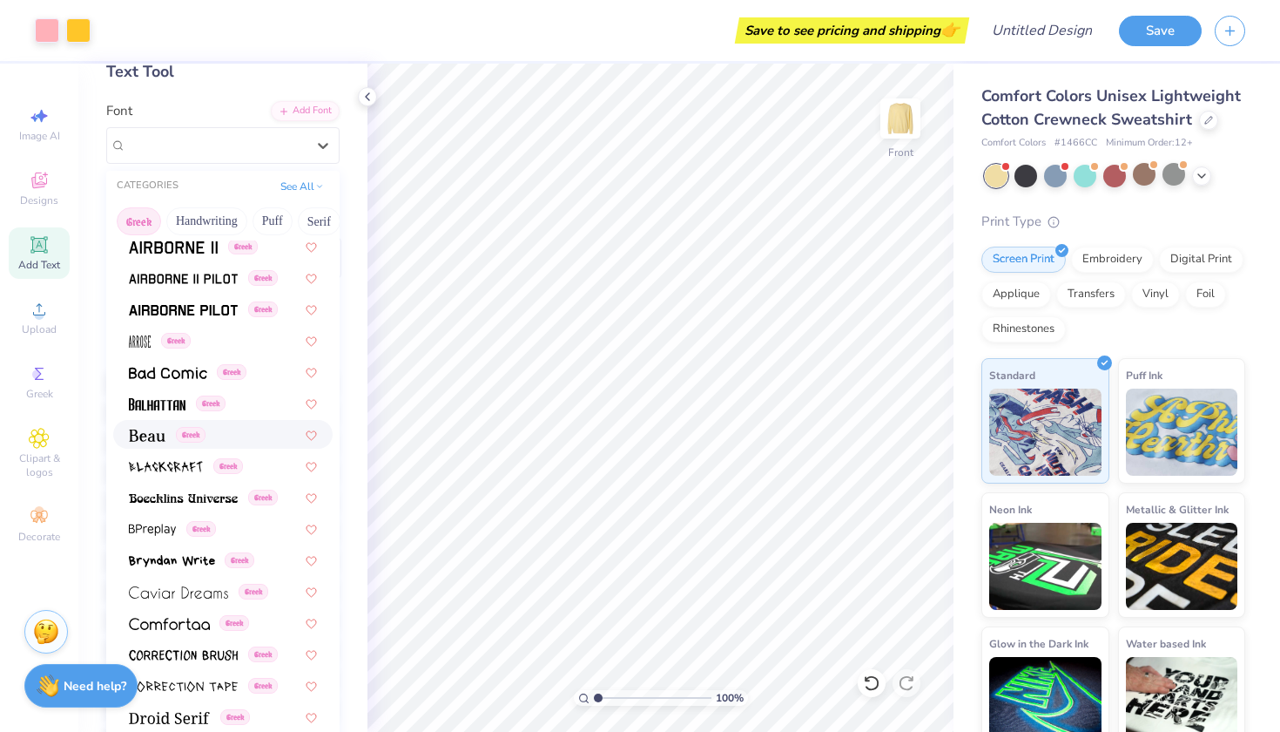
click at [184, 436] on span "Greek" at bounding box center [191, 435] width 30 height 16
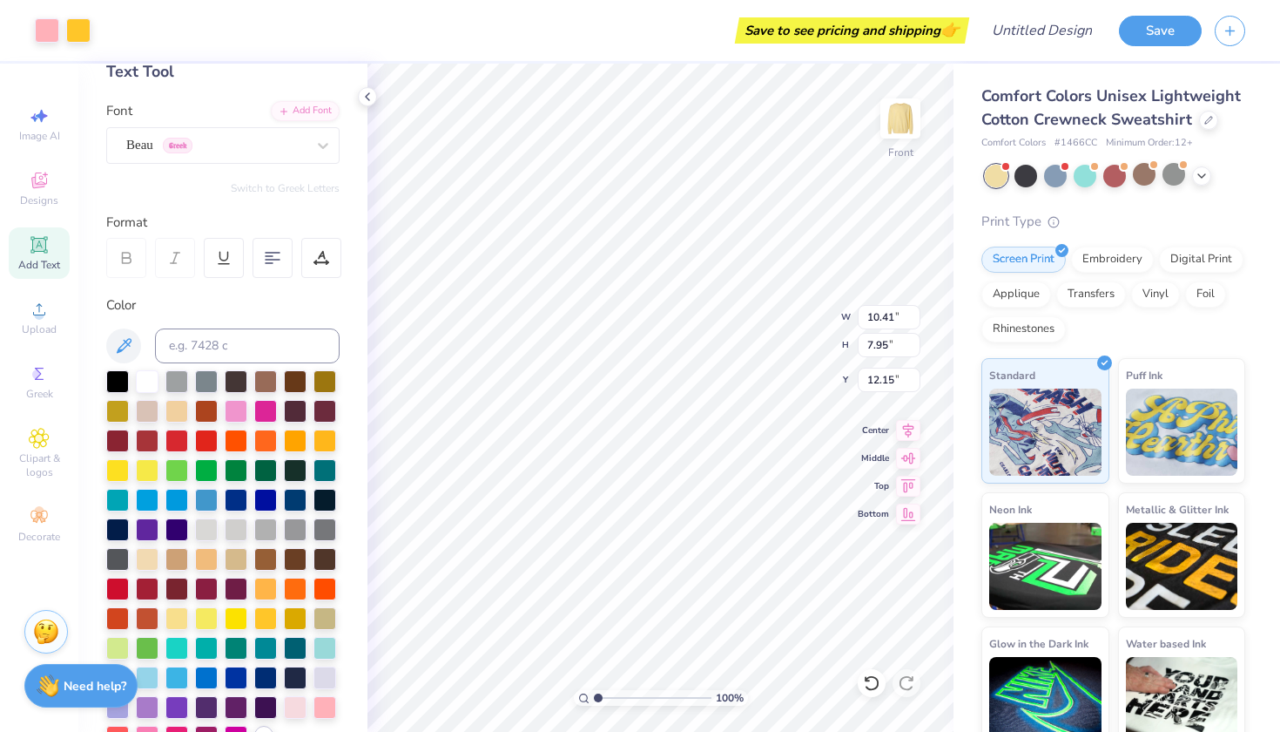
type textarea "x"
type input "9.47"
type input "7.99"
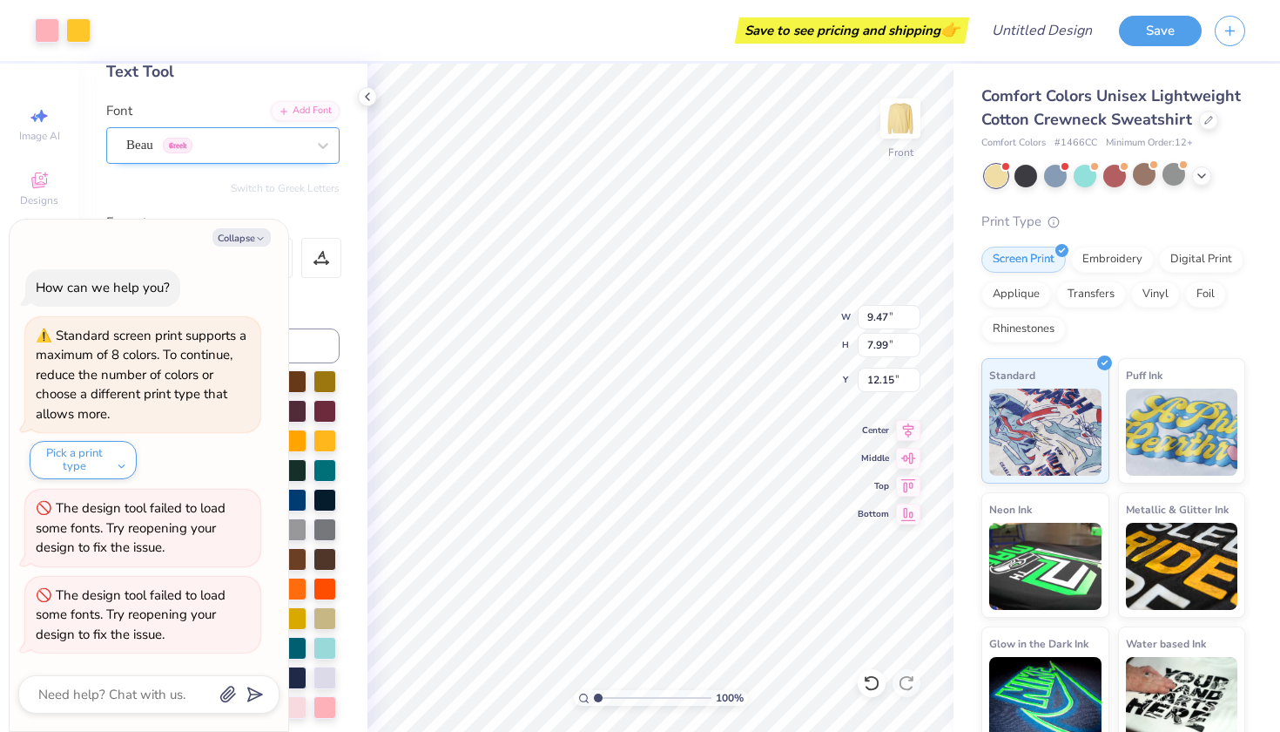
click at [239, 134] on div at bounding box center [215, 145] width 179 height 24
click at [244, 241] on button "Collapse" at bounding box center [241, 237] width 58 height 18
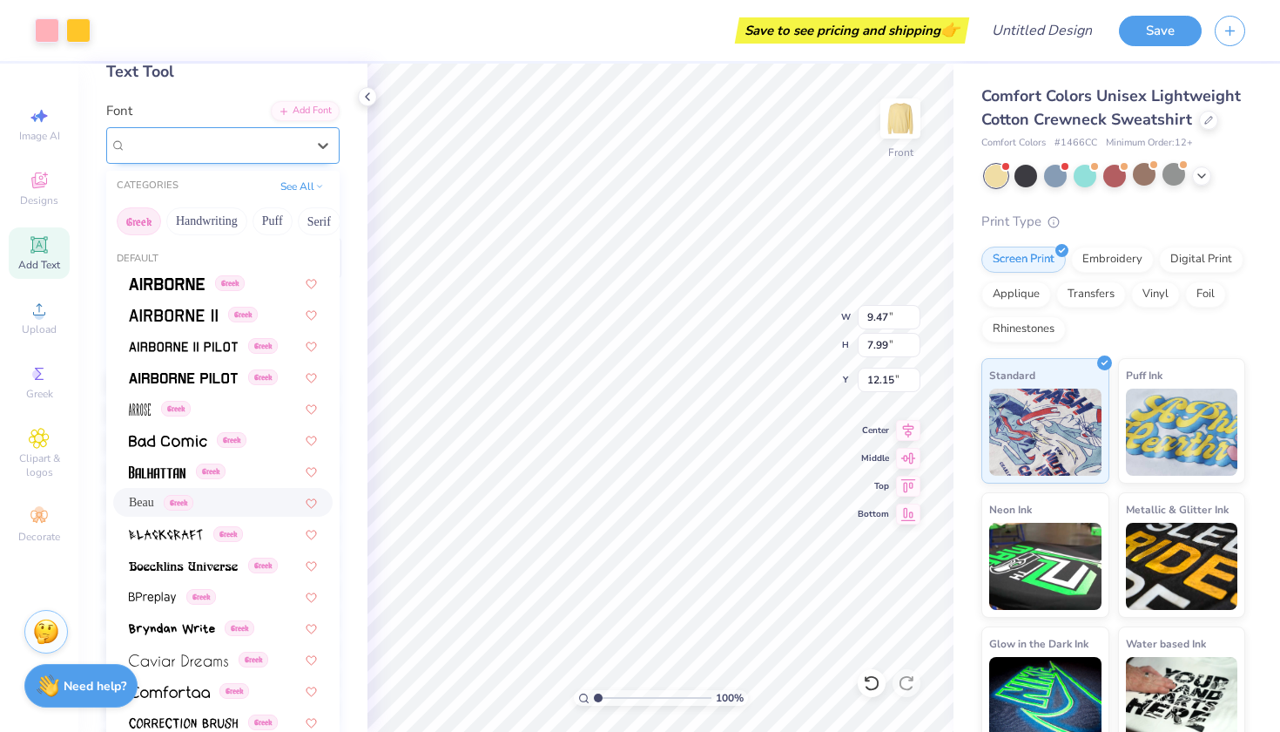
click at [220, 148] on div "Beau Greek" at bounding box center [216, 145] width 183 height 27
click at [218, 224] on button "Bold" at bounding box center [206, 221] width 43 height 28
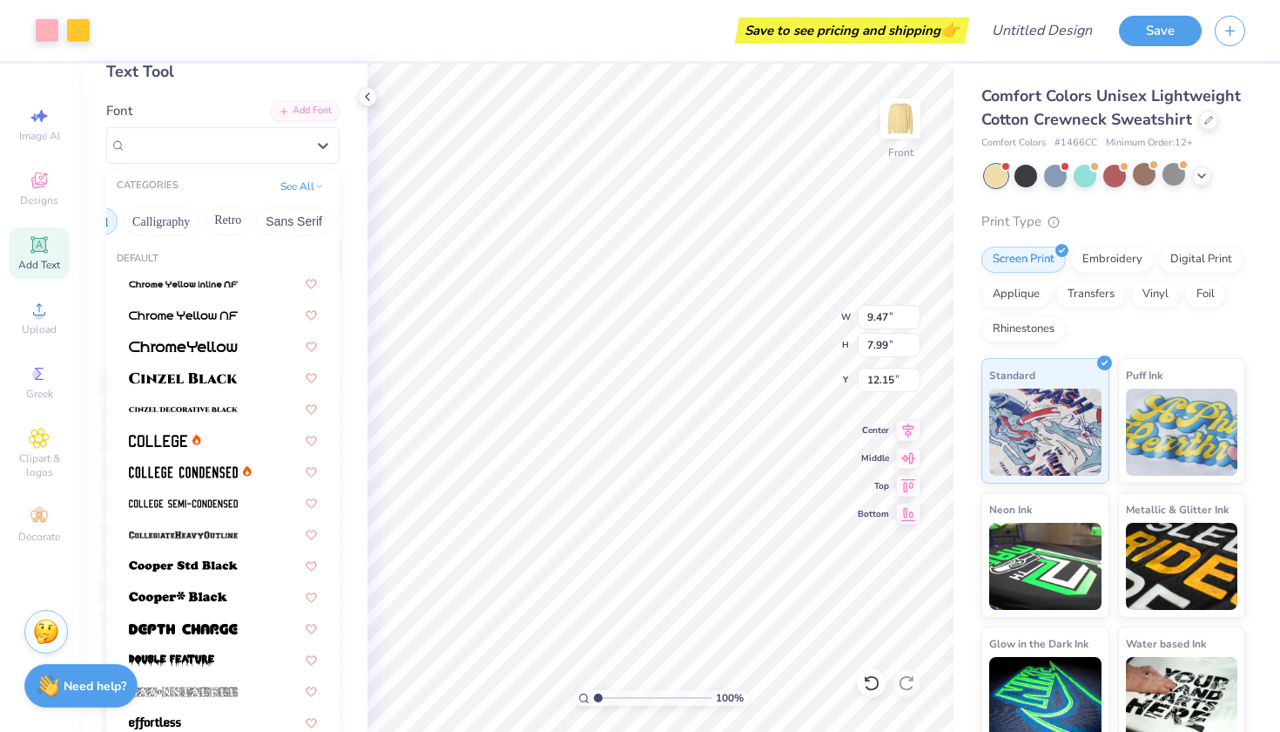
scroll to position [0, 362]
click at [268, 219] on button "Minimal" at bounding box center [276, 221] width 61 height 28
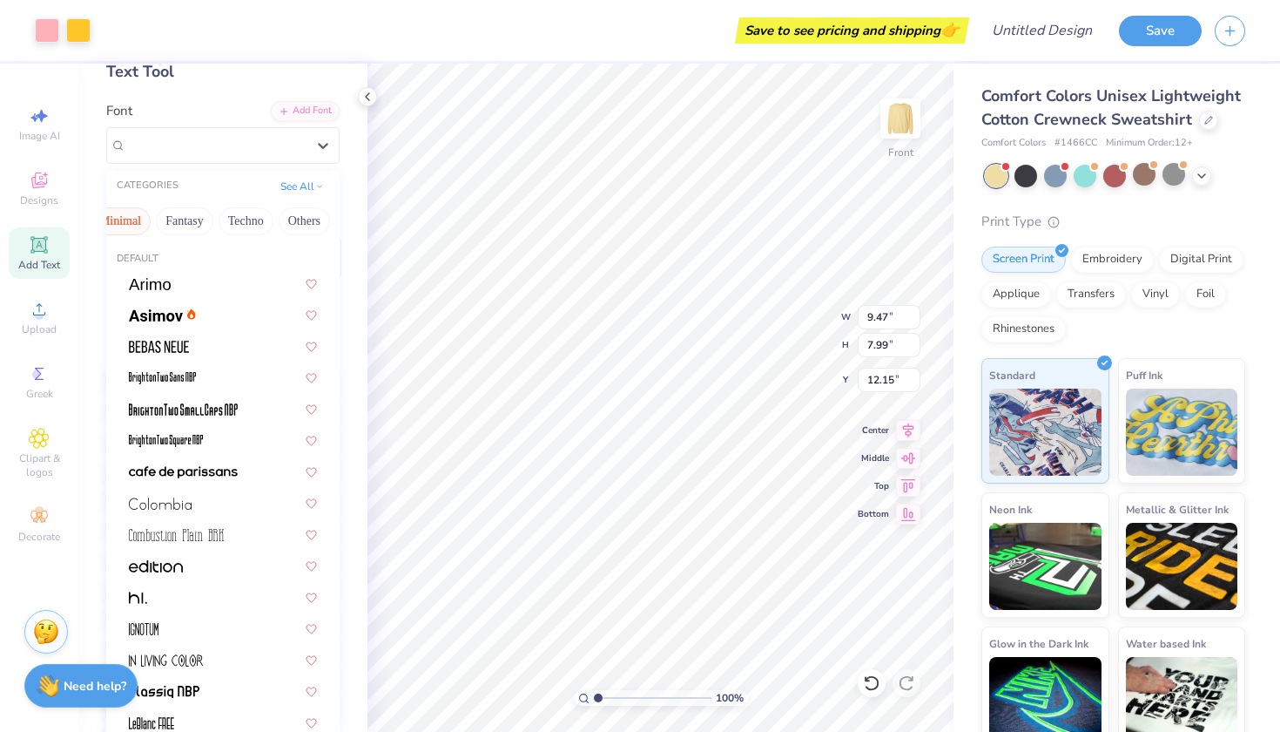
scroll to position [0, 517]
click at [297, 219] on button "Others" at bounding box center [305, 221] width 51 height 28
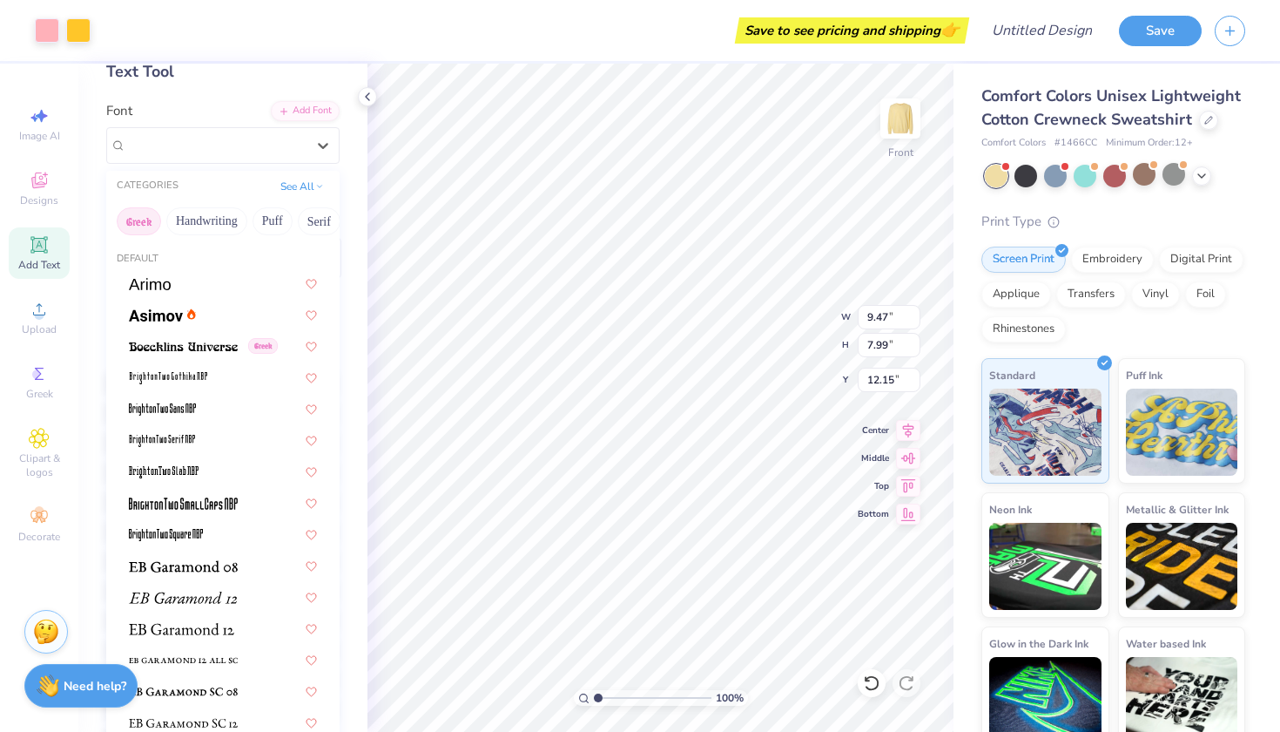
scroll to position [0, 0]
click at [134, 222] on button "Greek" at bounding box center [139, 221] width 44 height 28
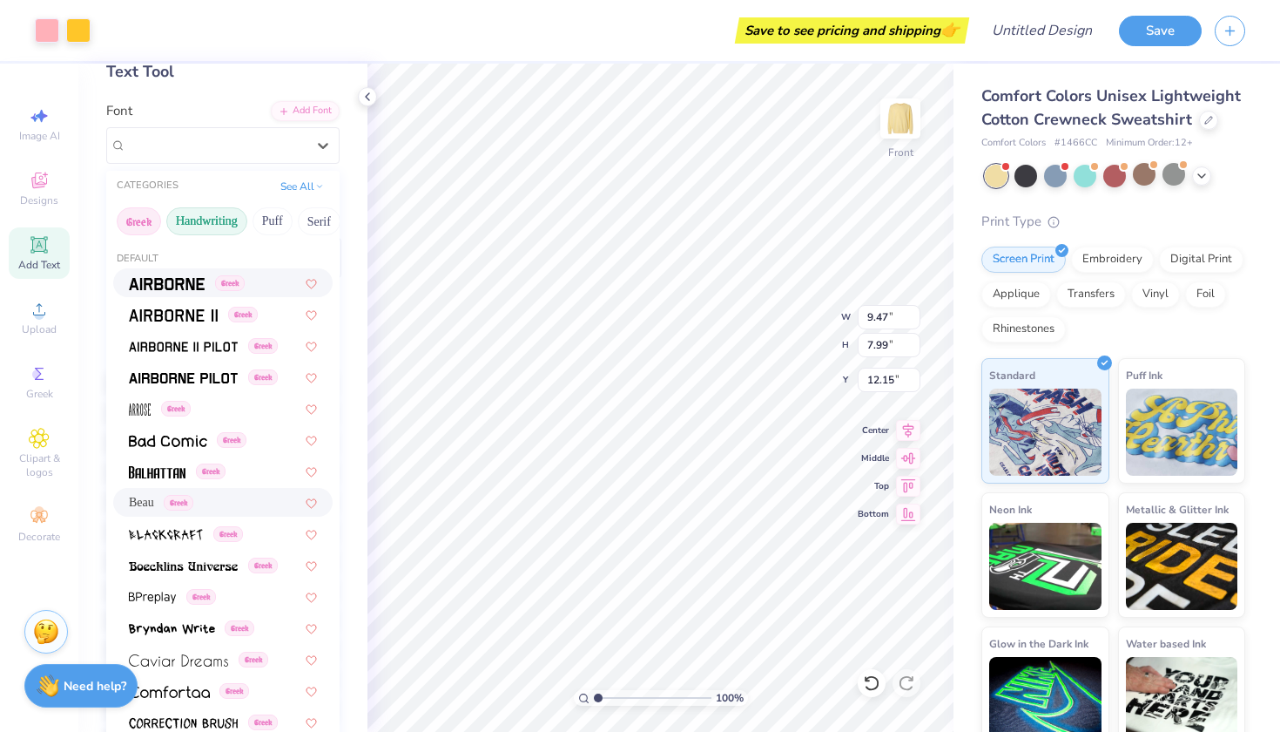
click at [228, 226] on button "Handwriting" at bounding box center [206, 221] width 81 height 28
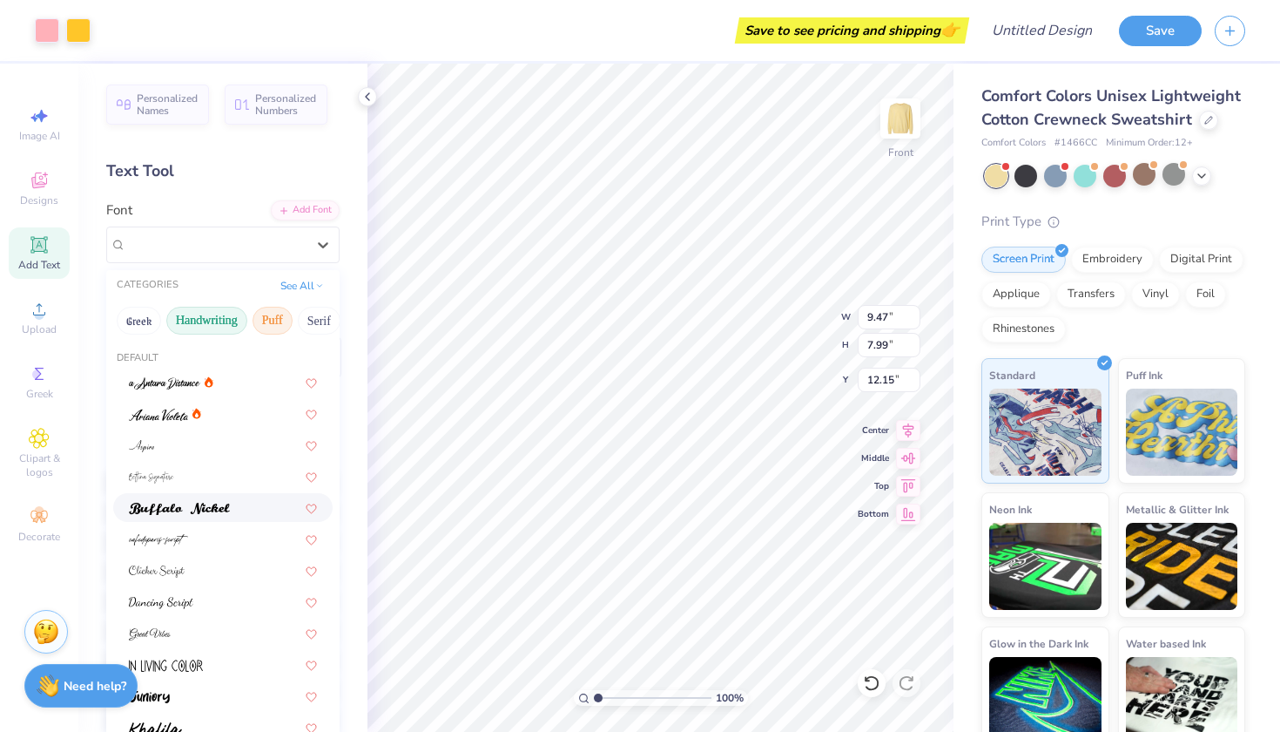
click at [283, 329] on button "Puff" at bounding box center [273, 321] width 40 height 28
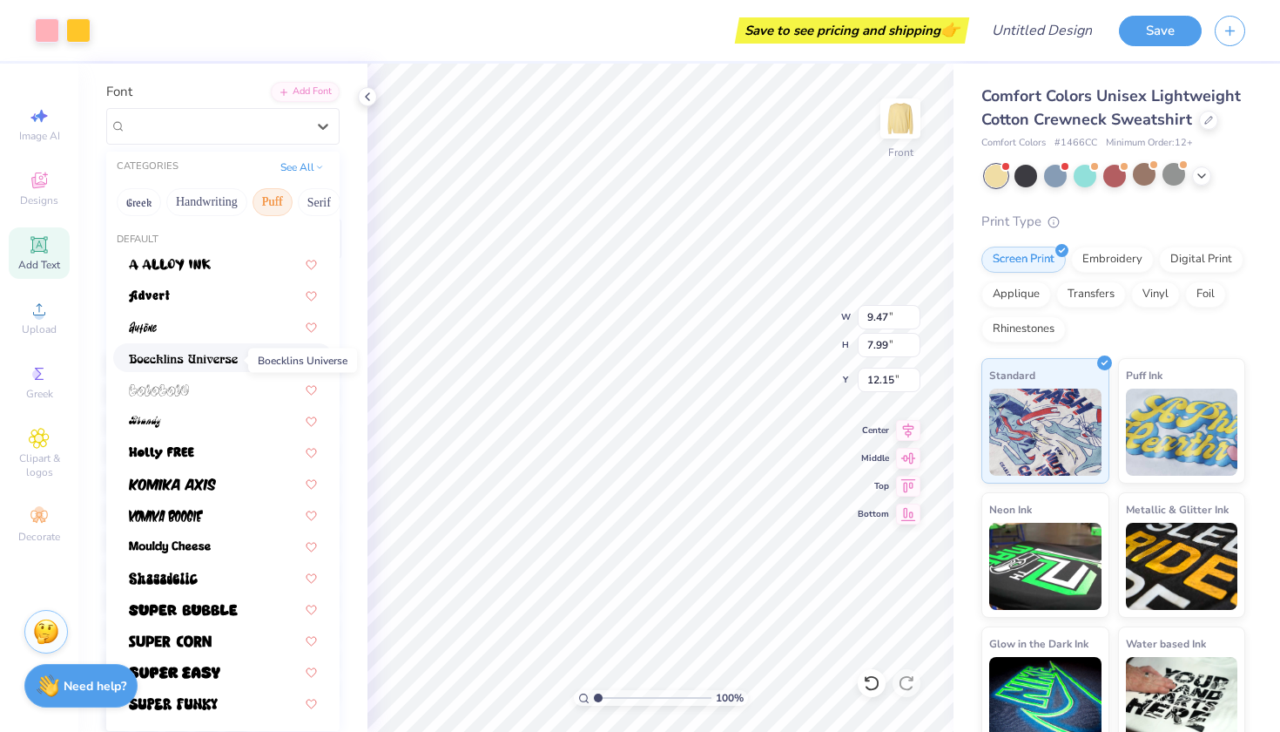
scroll to position [119, 0]
click at [220, 546] on div at bounding box center [223, 545] width 188 height 18
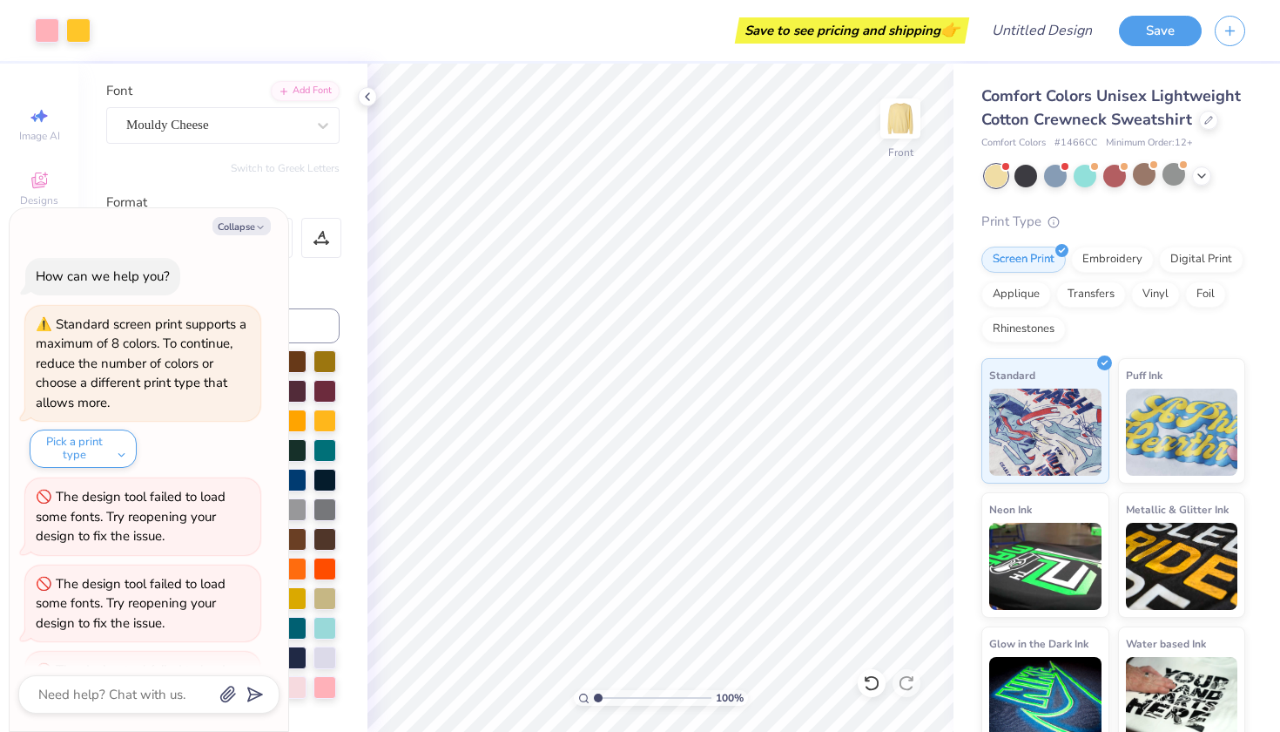
scroll to position [69, 0]
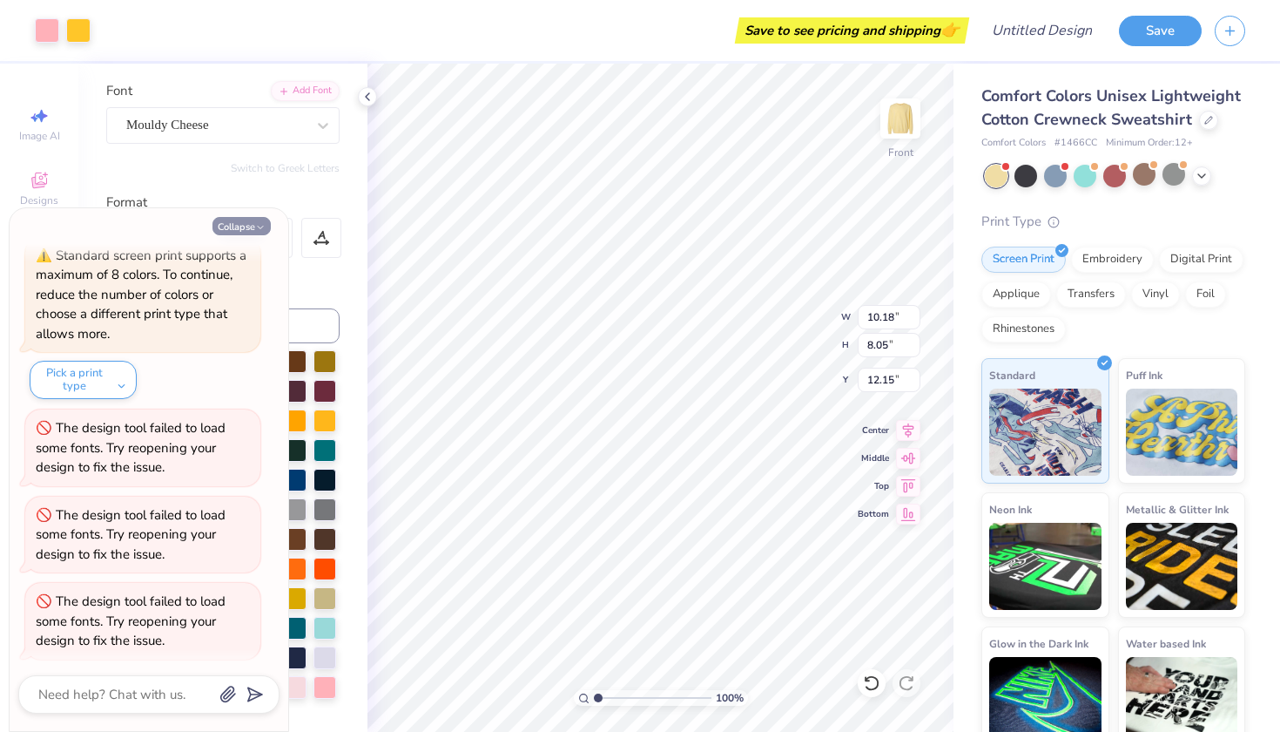
click at [219, 227] on button "Collapse" at bounding box center [241, 226] width 58 height 18
type textarea "x"
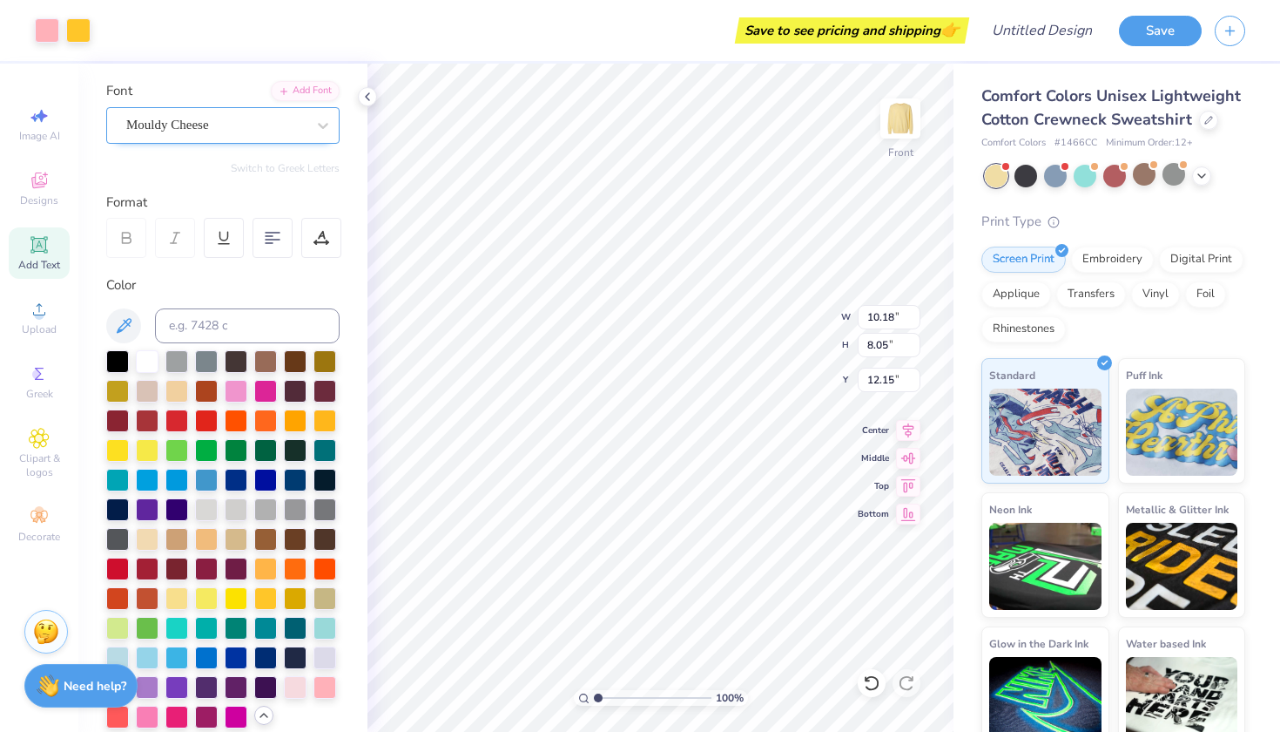
click at [233, 127] on div "Mouldy Cheese" at bounding box center [216, 124] width 183 height 27
type input "super dream"
click at [250, 140] on div "Mouldy Cheese" at bounding box center [222, 125] width 233 height 37
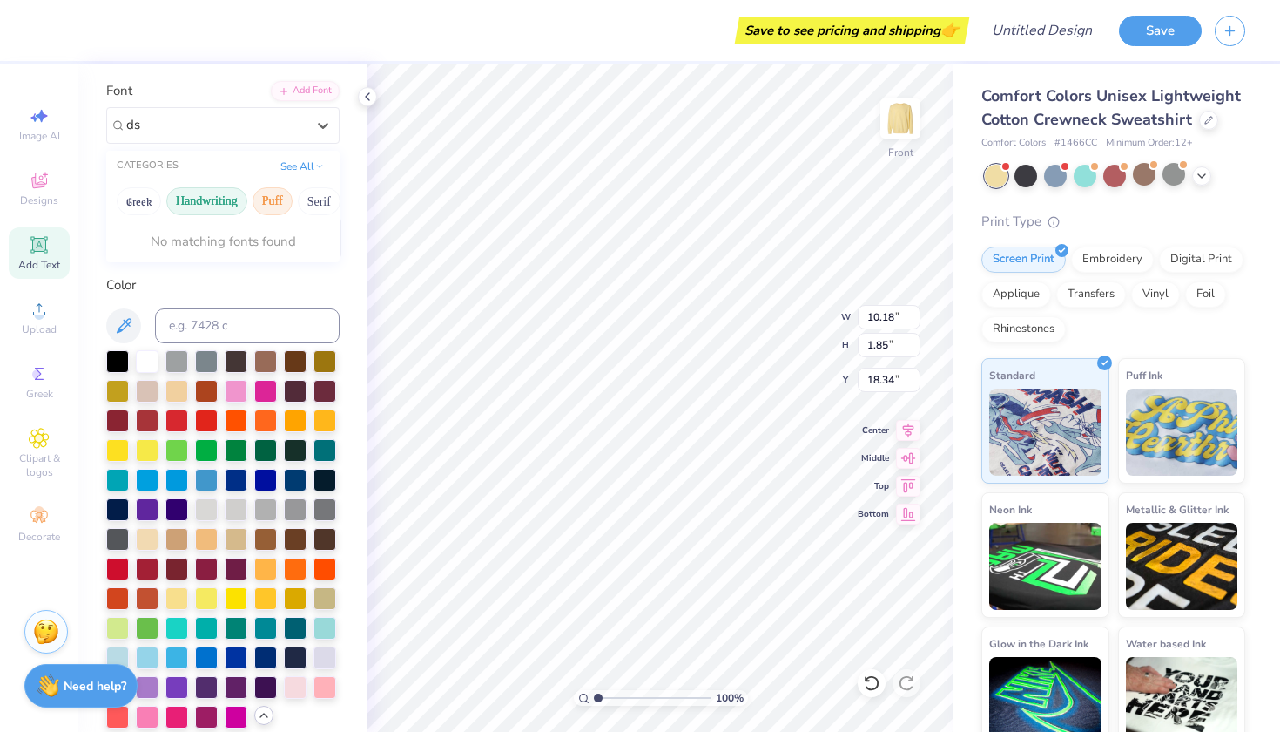
type input "d"
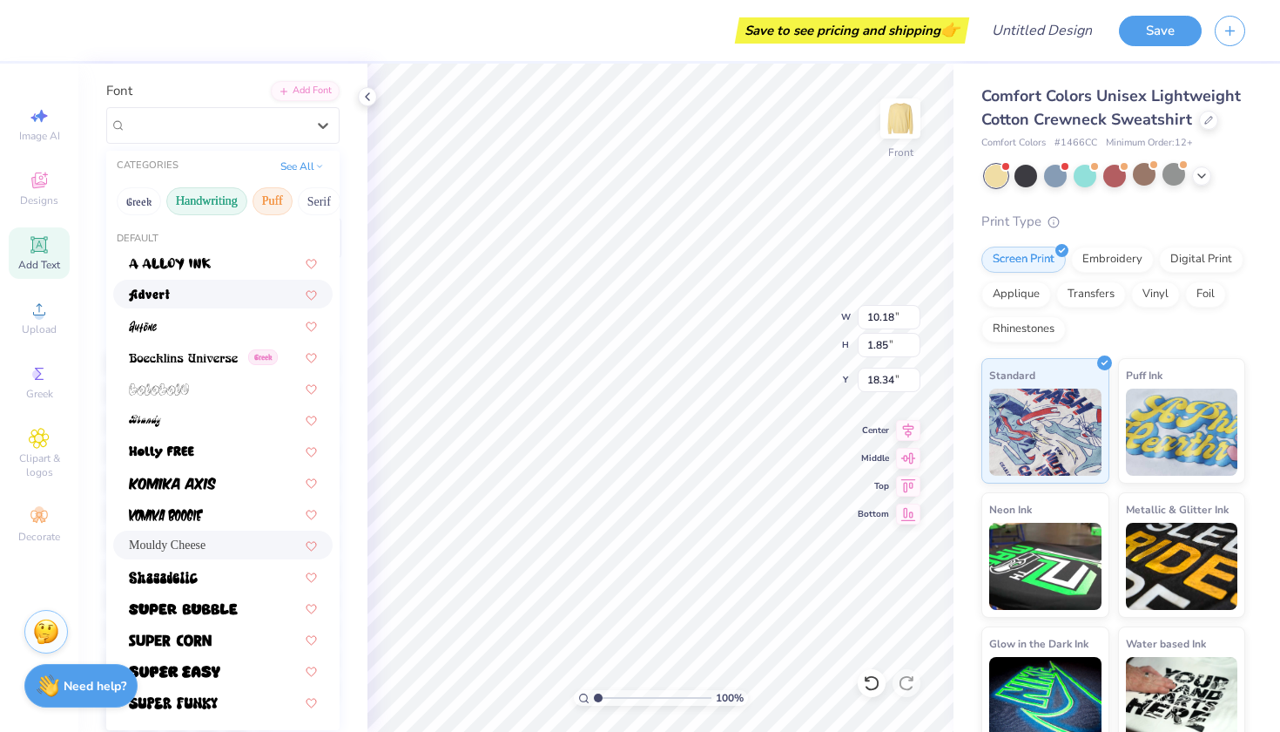
type input "s"
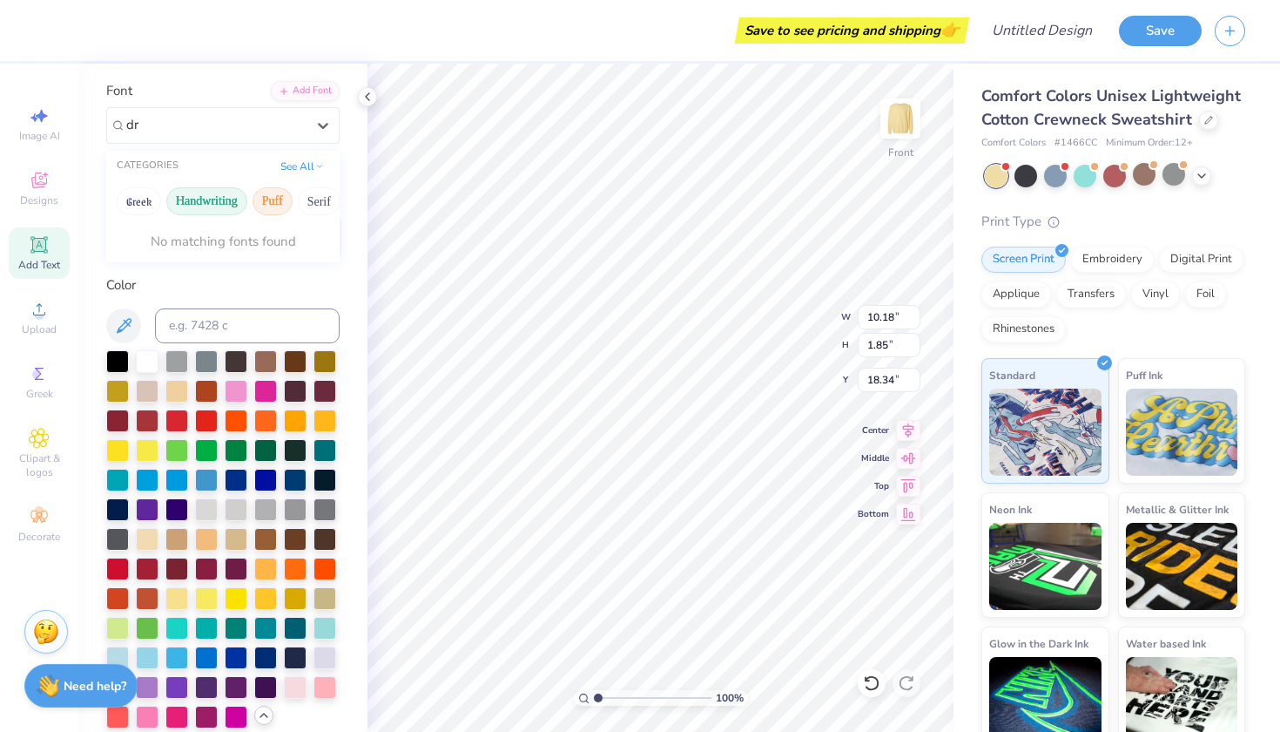
type input "d"
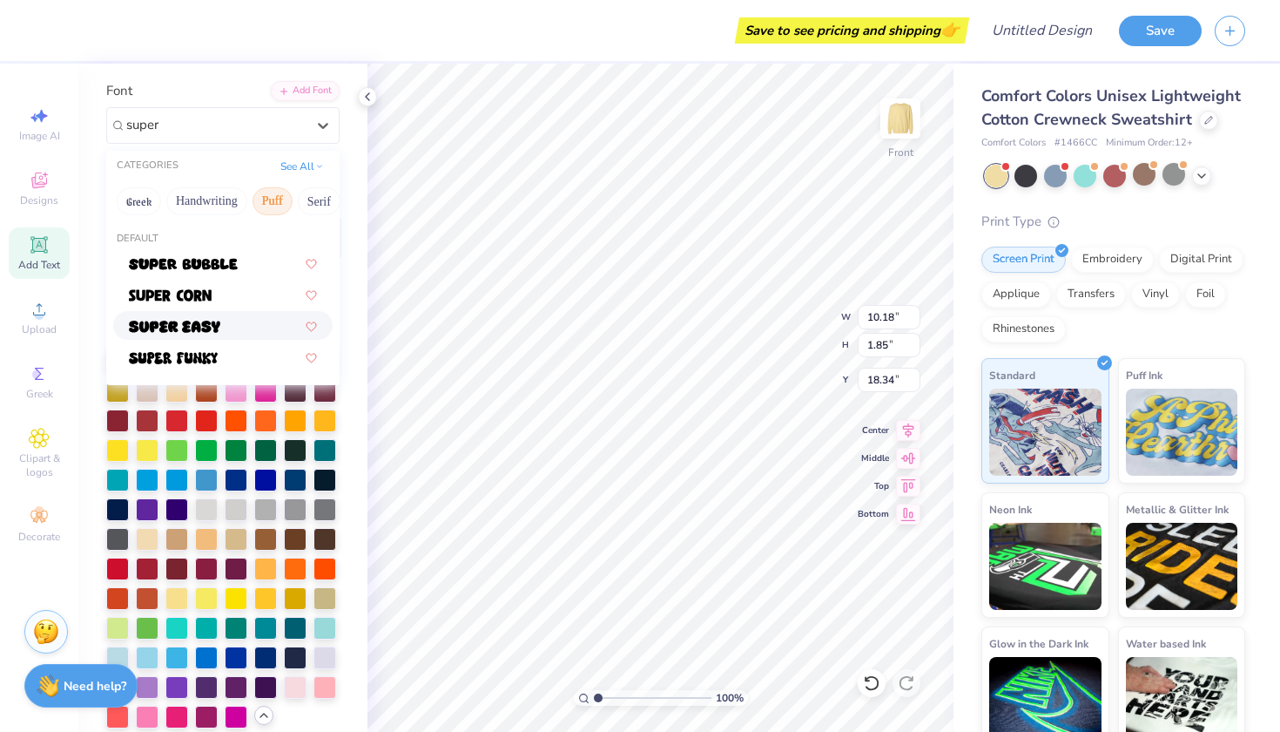
click at [208, 324] on img at bounding box center [174, 326] width 91 height 12
type input "super"
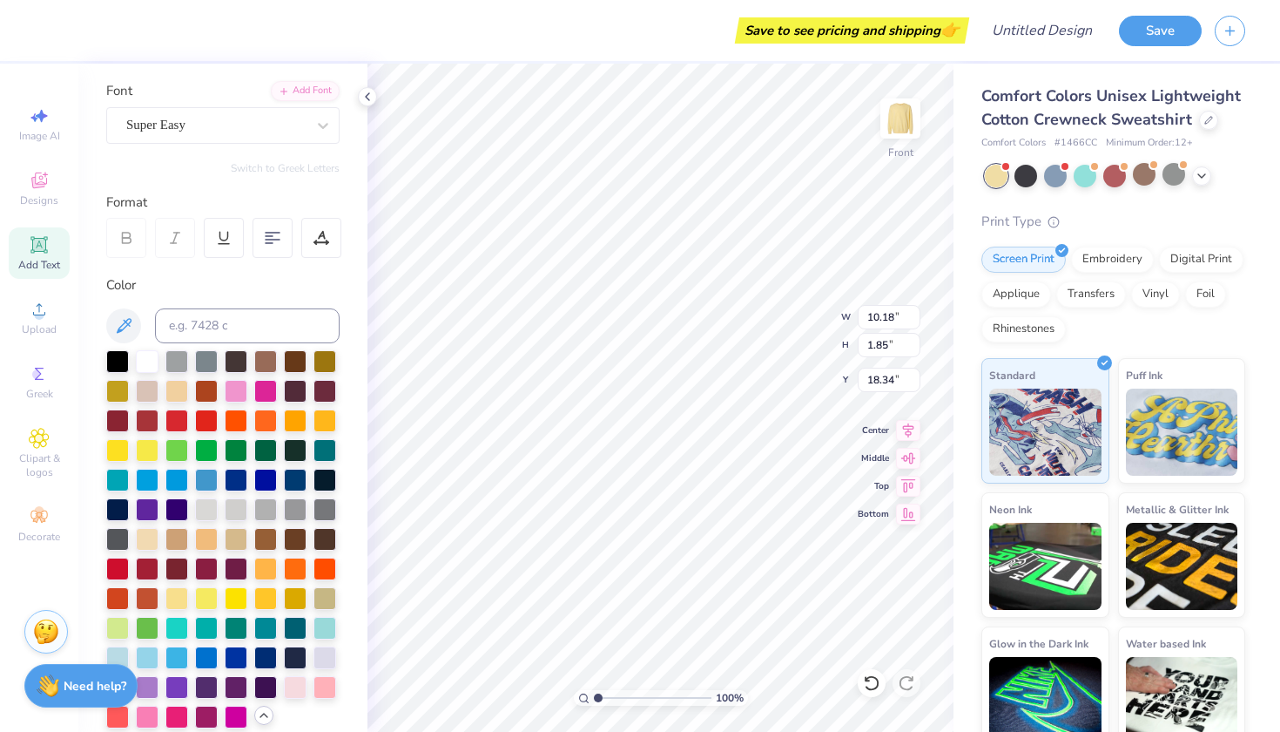
type textarea "x"
type input "11.92"
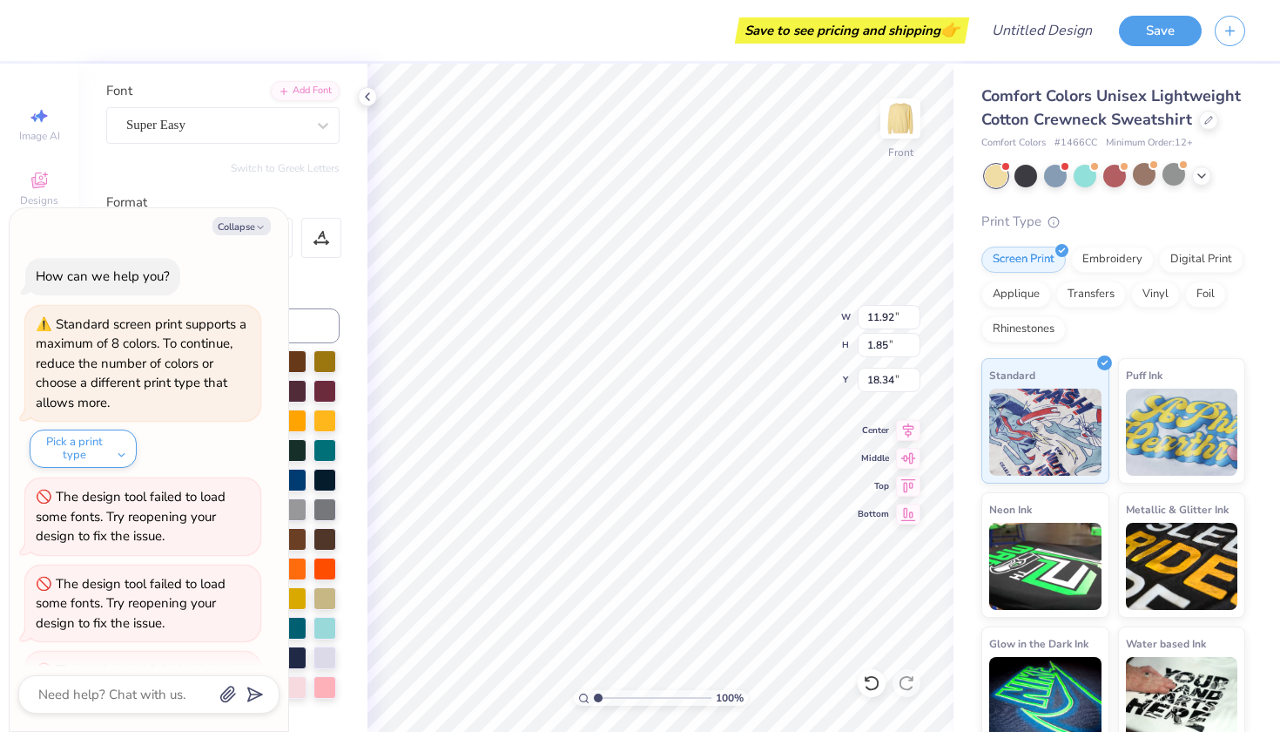
scroll to position [154, 0]
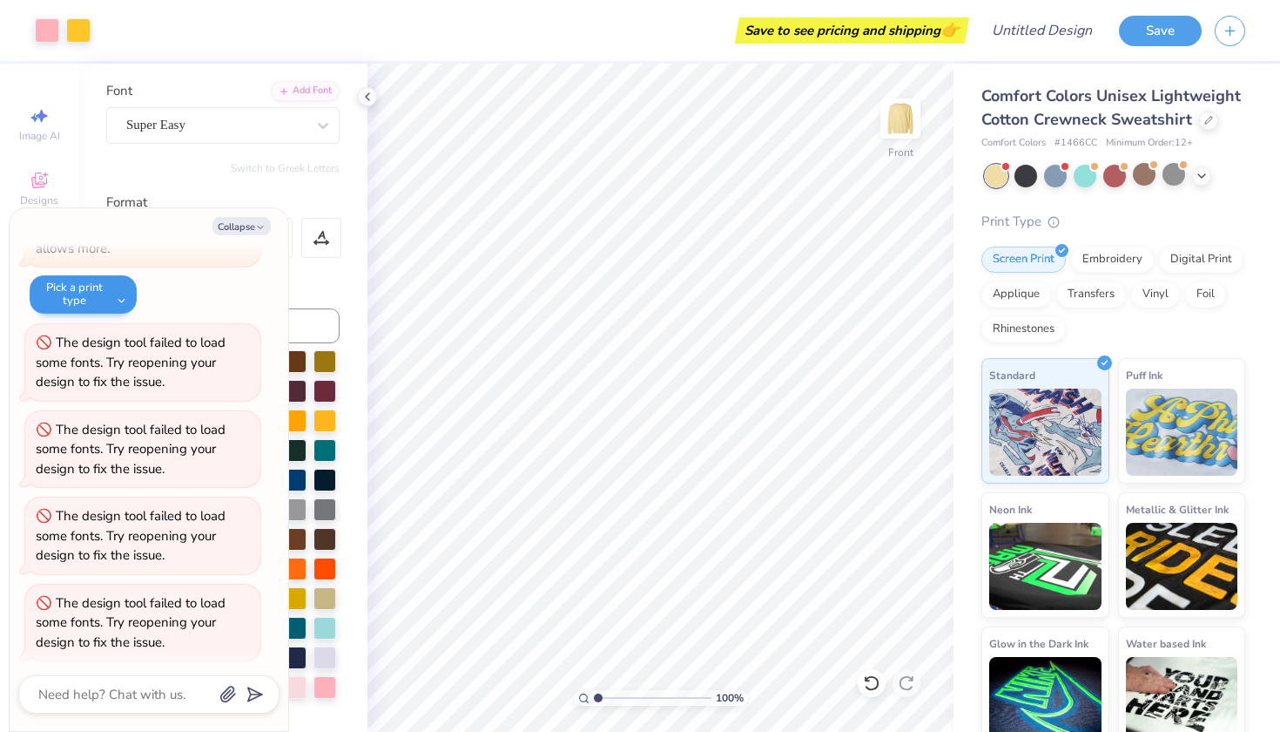
click at [100, 292] on button "Pick a print type" at bounding box center [83, 294] width 107 height 38
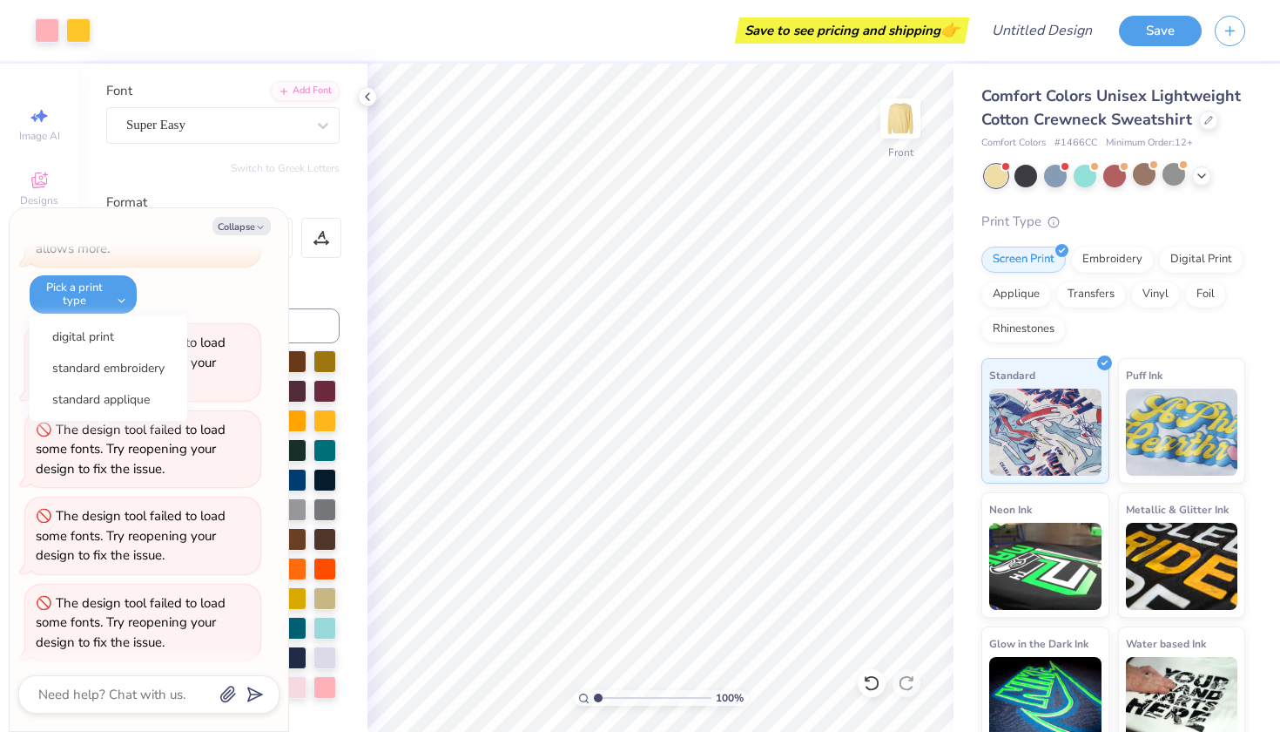
click at [212, 280] on div "Standard screen print supports a maximum of 8 colors. To continue, reduce the n…" at bounding box center [142, 233] width 235 height 163
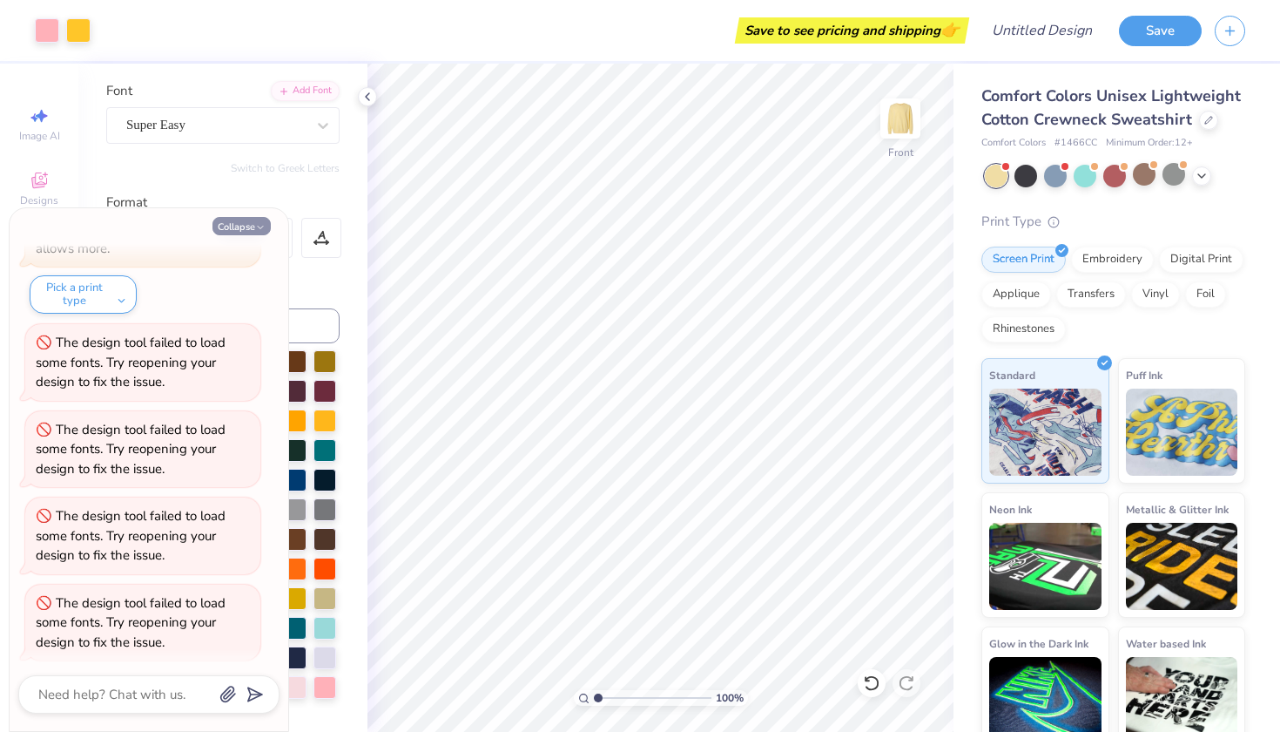
click at [269, 225] on button "Collapse" at bounding box center [241, 226] width 58 height 18
type textarea "x"
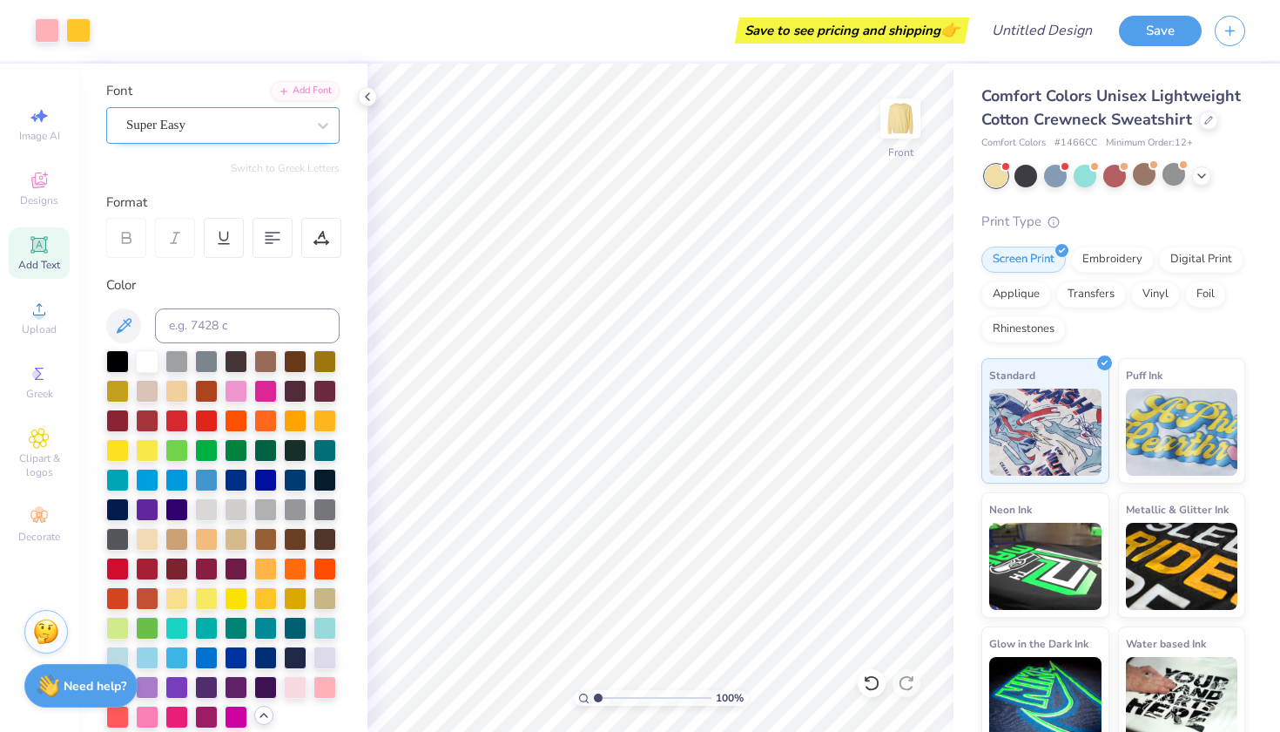
click at [286, 133] on div "Super Easy" at bounding box center [216, 124] width 183 height 27
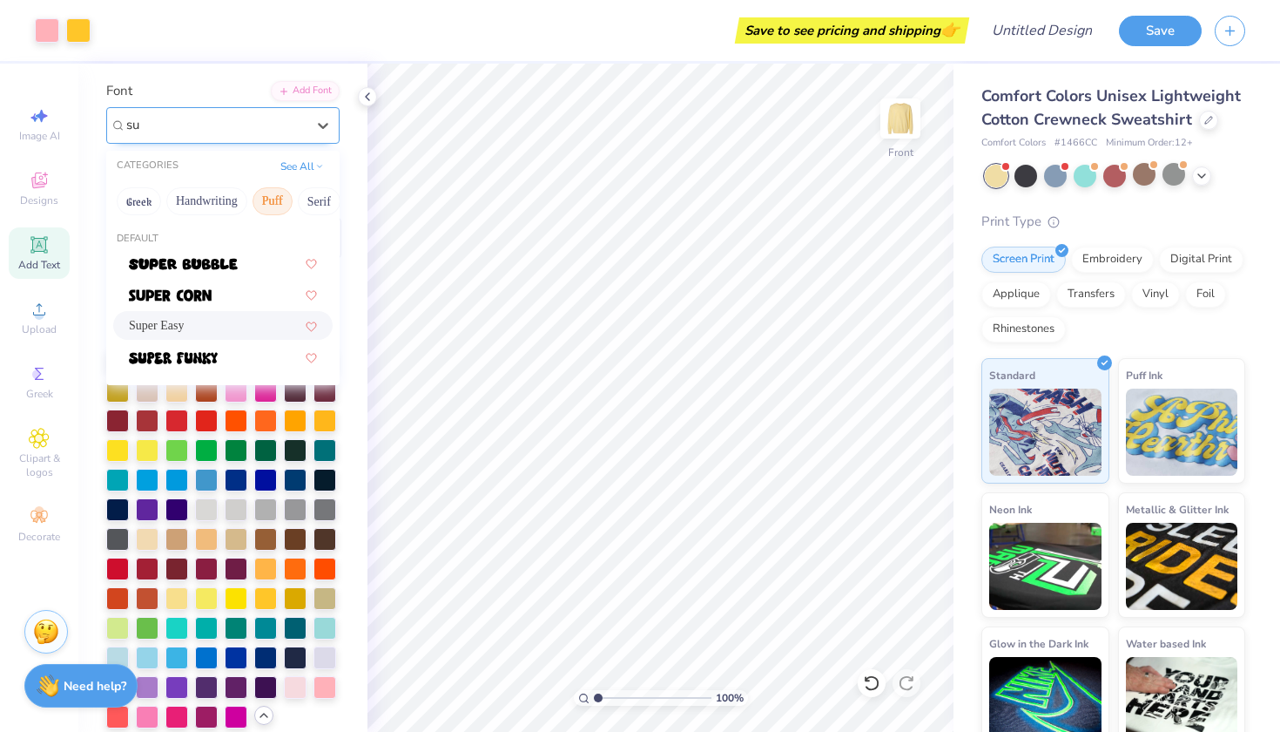
type input "s"
type input "super"
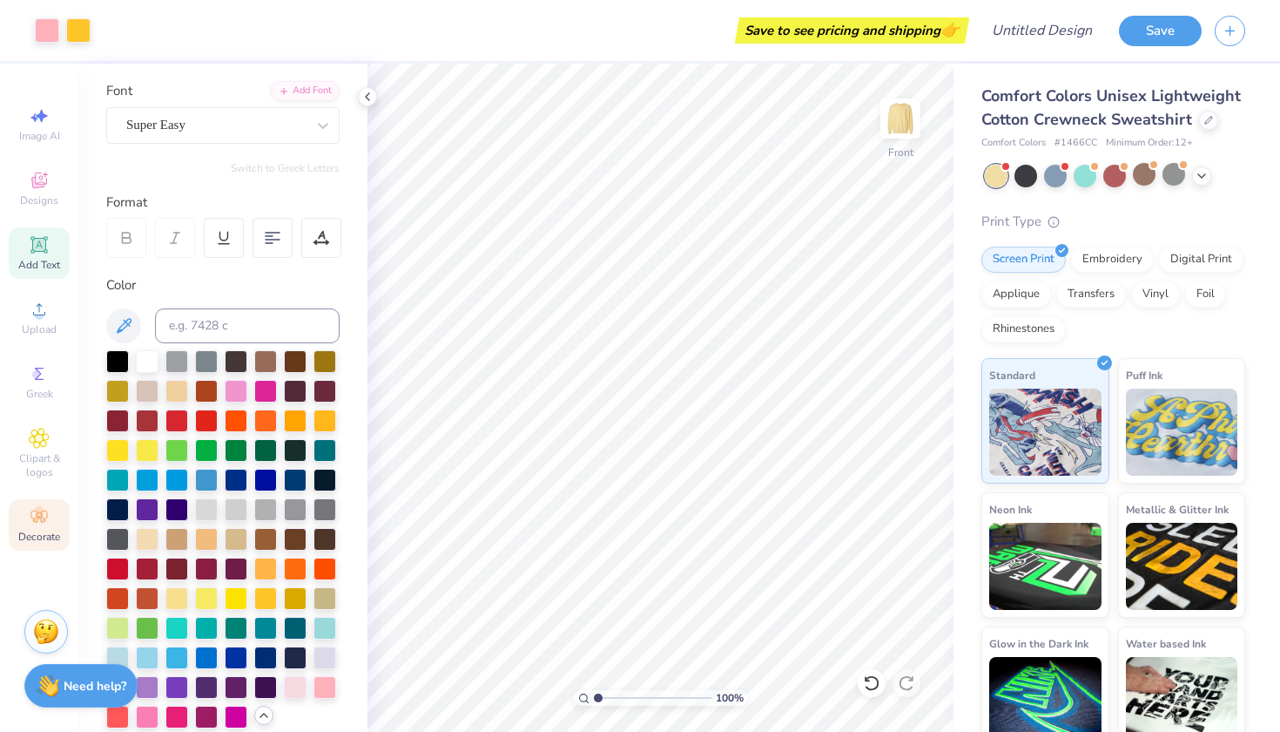
click at [32, 507] on icon at bounding box center [39, 516] width 21 height 21
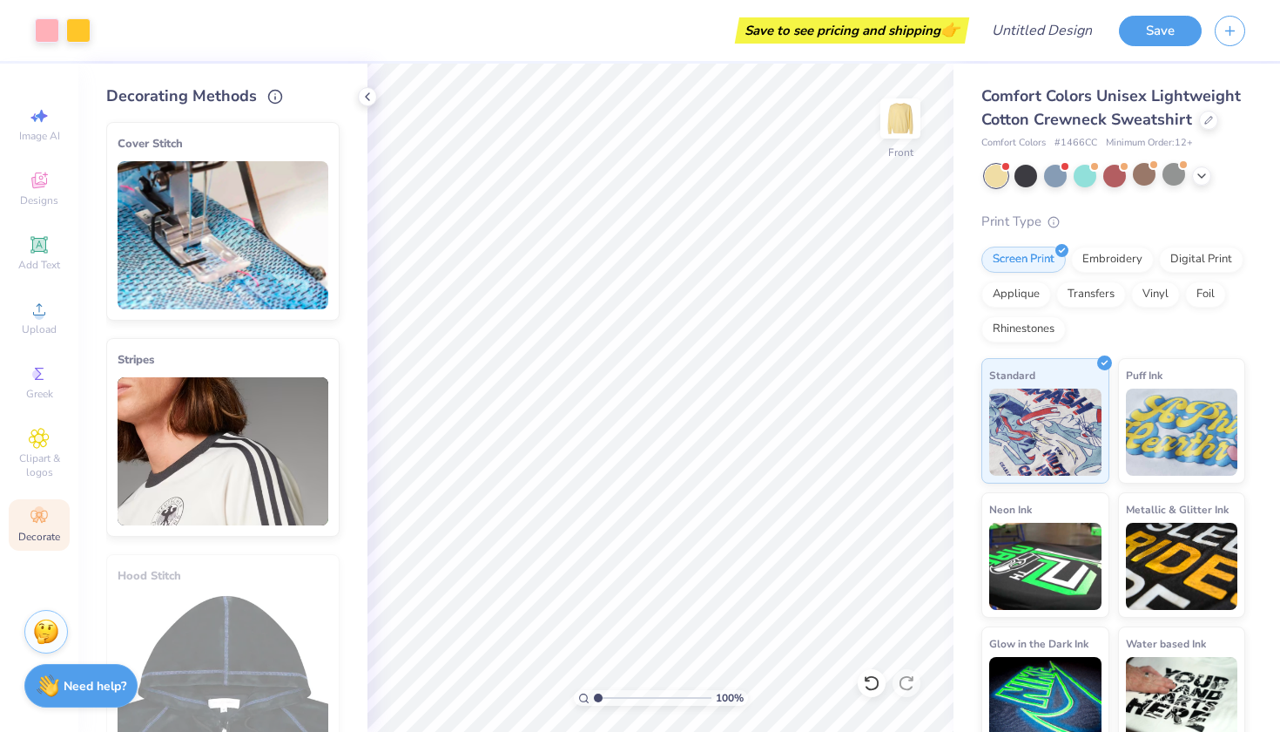
click at [230, 421] on img at bounding box center [223, 451] width 211 height 148
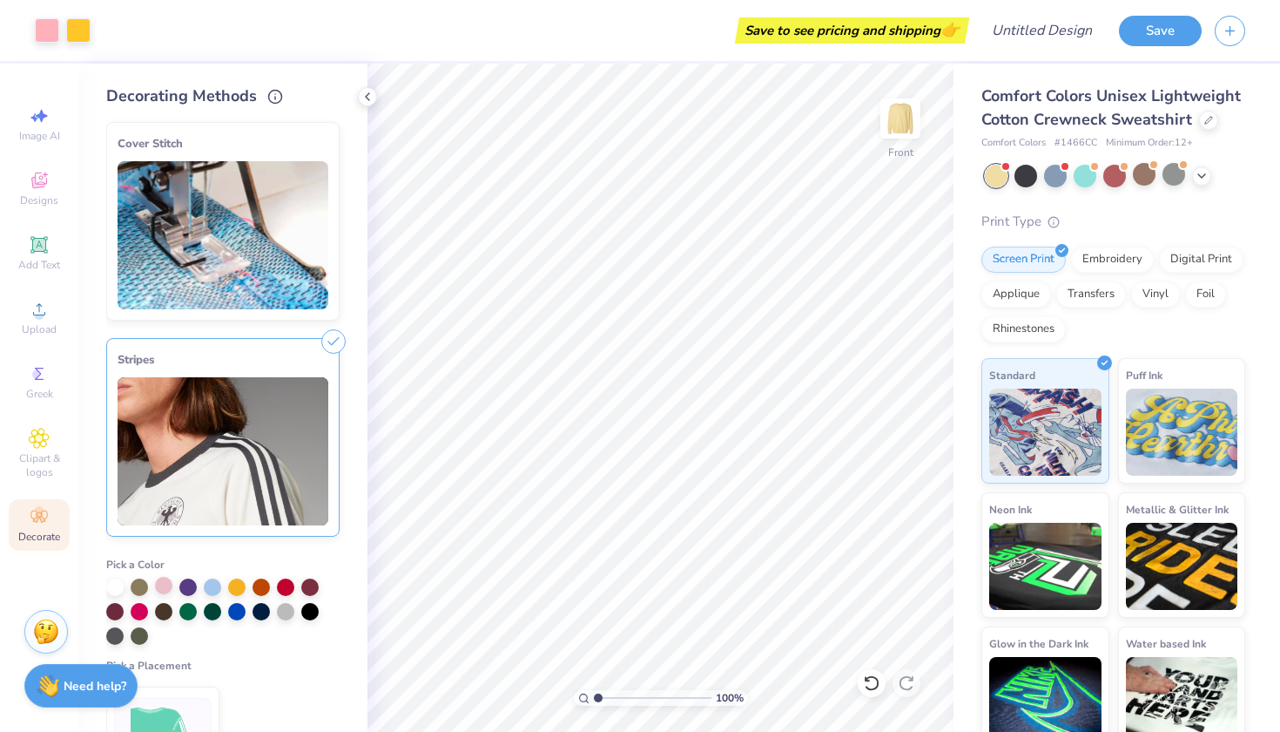
click at [169, 586] on div at bounding box center [163, 585] width 17 height 17
click at [169, 586] on div at bounding box center [163, 586] width 17 height 17
click at [242, 491] on img at bounding box center [223, 451] width 211 height 148
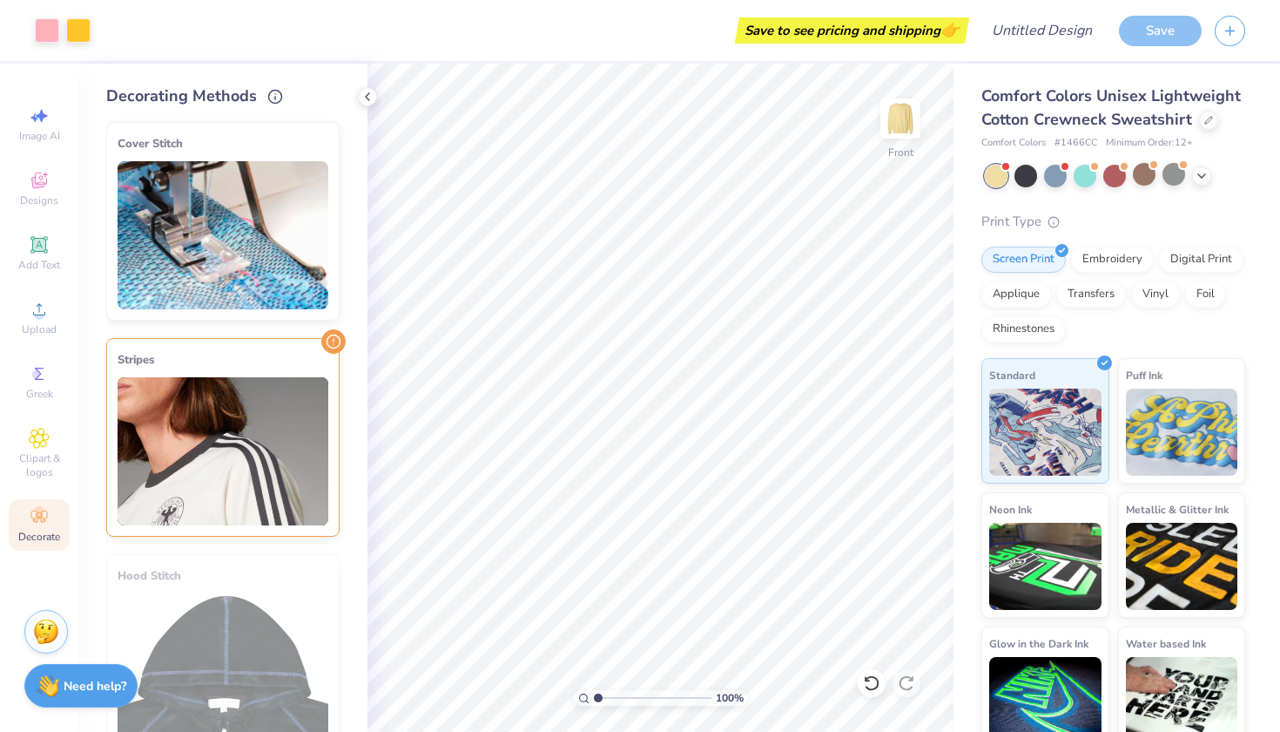
click at [242, 491] on img at bounding box center [223, 451] width 211 height 148
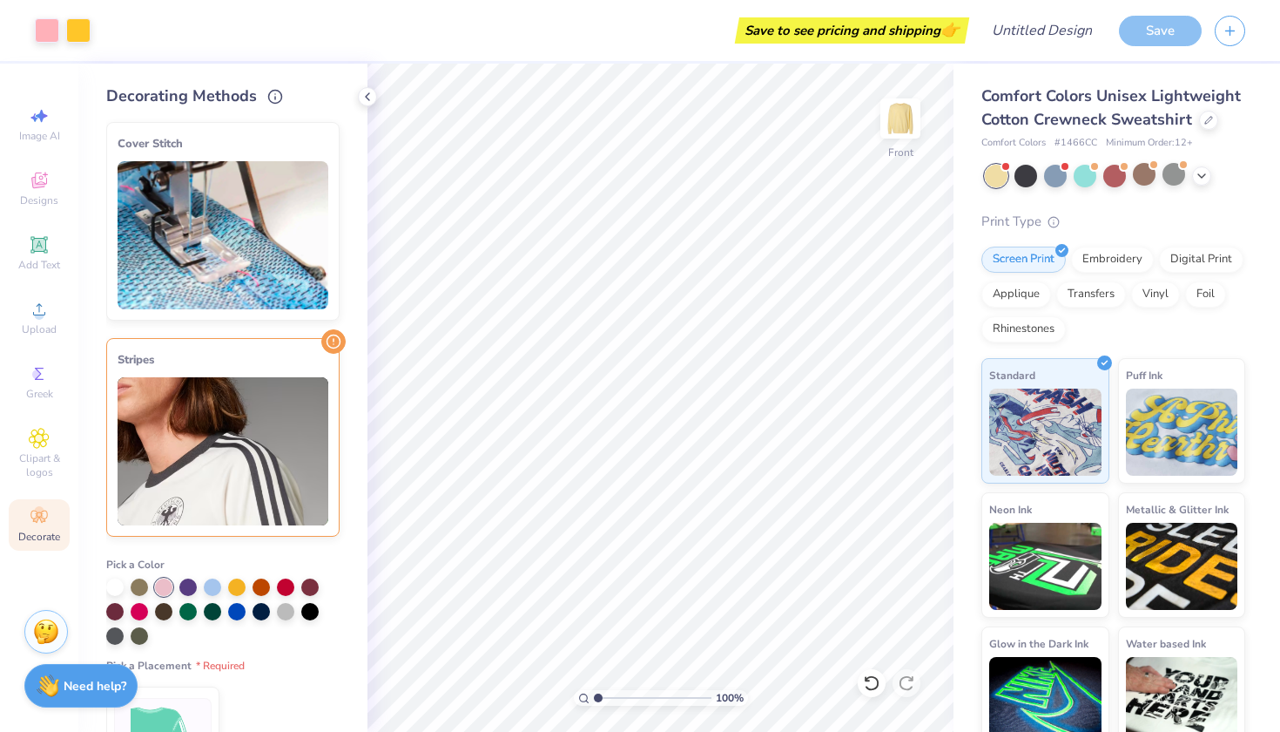
click at [365, 476] on div "Cover Stitch Pick a Color Pick a Placement Neckline, arms, shoulders & bottom H…" at bounding box center [236, 420] width 261 height 624
click at [295, 476] on img at bounding box center [223, 451] width 211 height 148
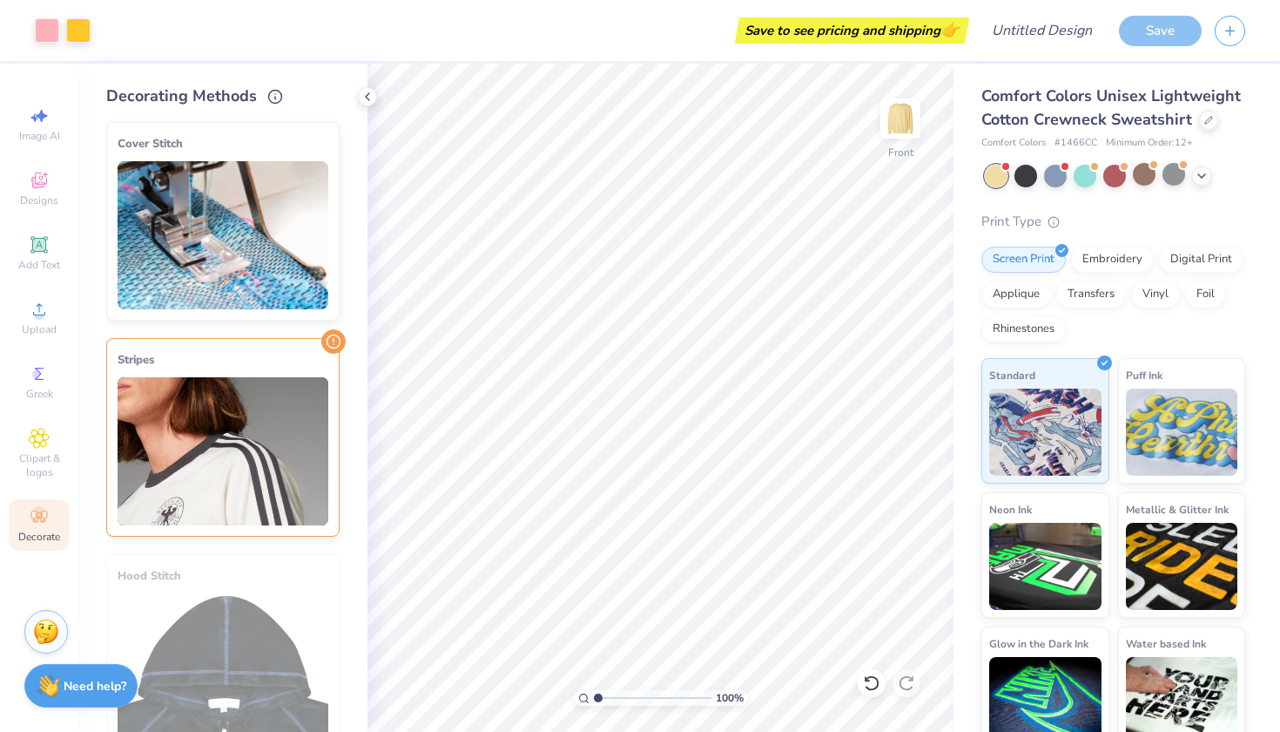
click at [348, 233] on div "Cover Stitch Pick a Color Pick a Placement Neckline, arms, shoulders & bottom H…" at bounding box center [236, 420] width 261 height 624
click at [294, 246] on img at bounding box center [223, 235] width 211 height 148
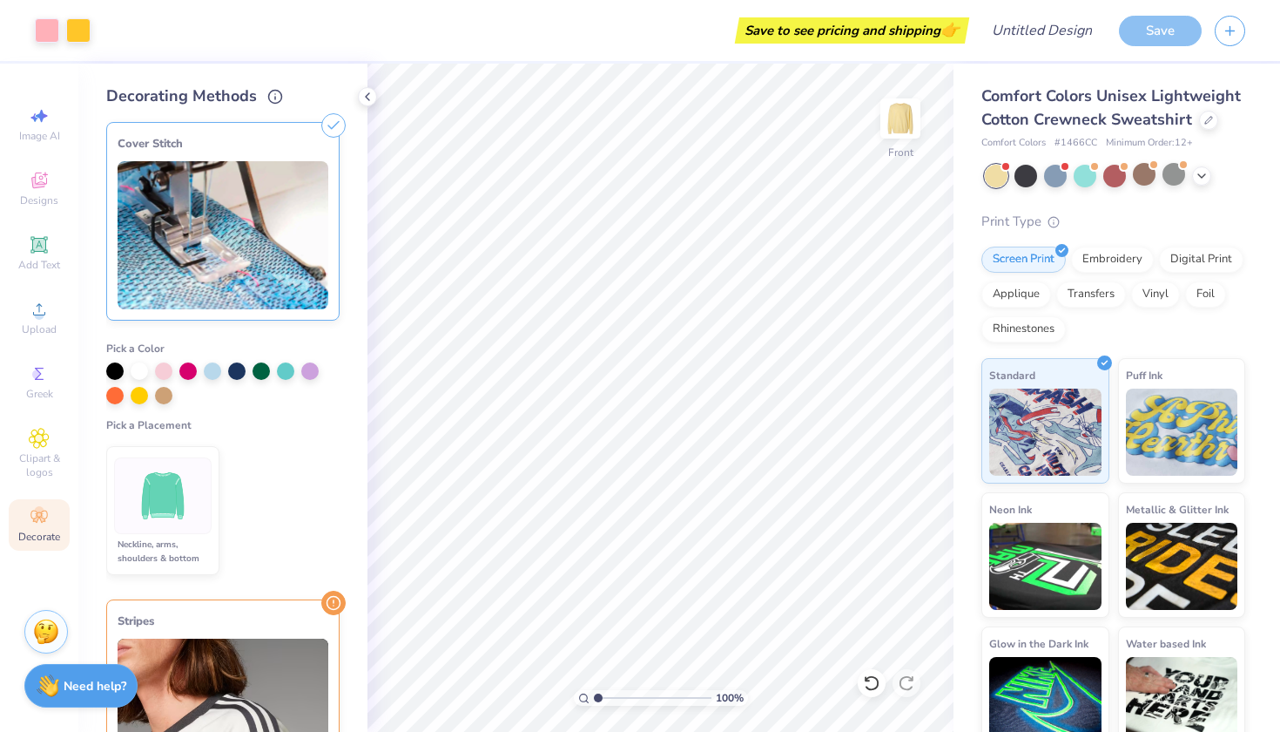
click at [288, 284] on img at bounding box center [223, 235] width 211 height 148
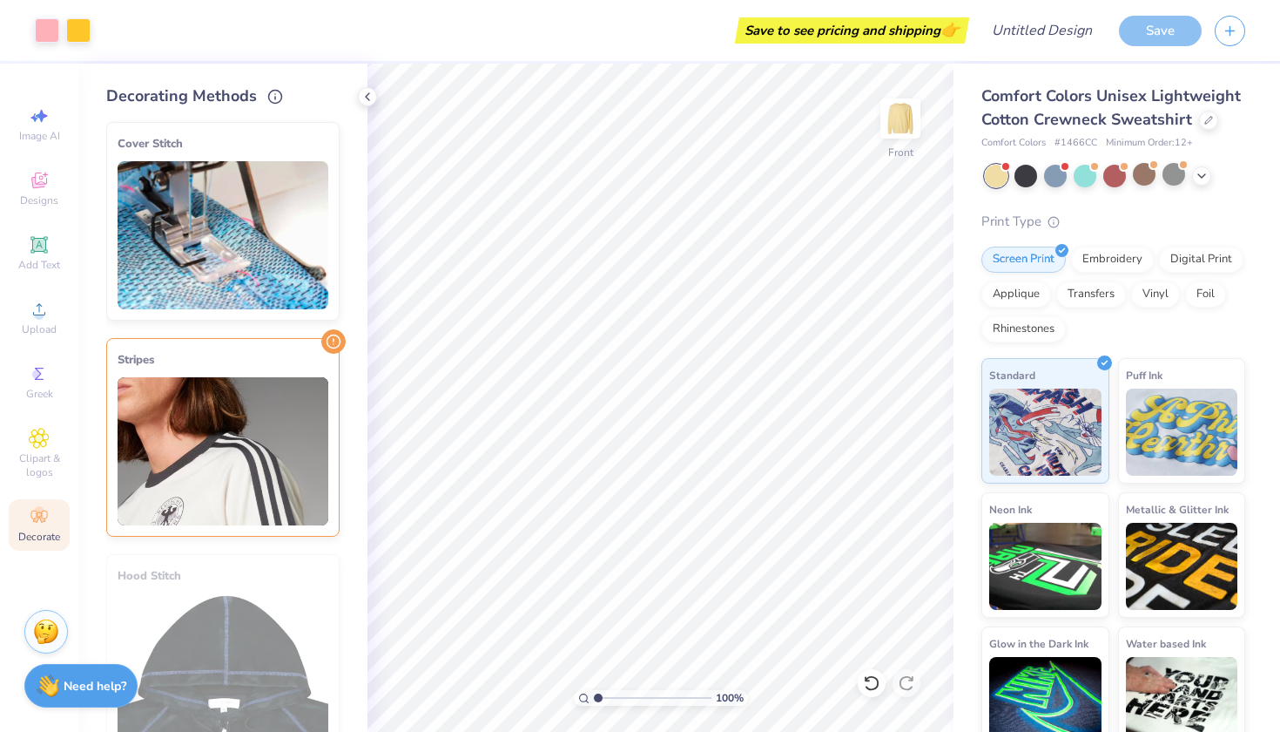
click at [277, 416] on img at bounding box center [223, 451] width 211 height 148
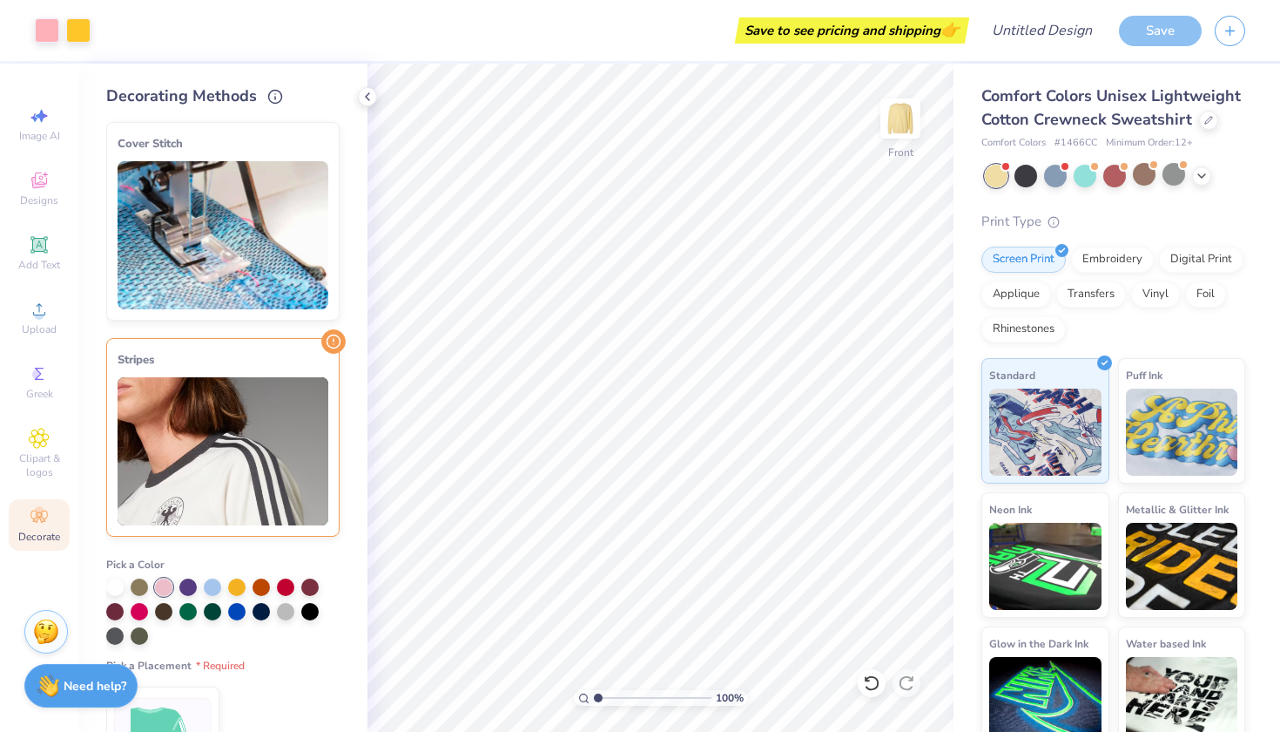
click at [277, 416] on img at bounding box center [223, 451] width 211 height 148
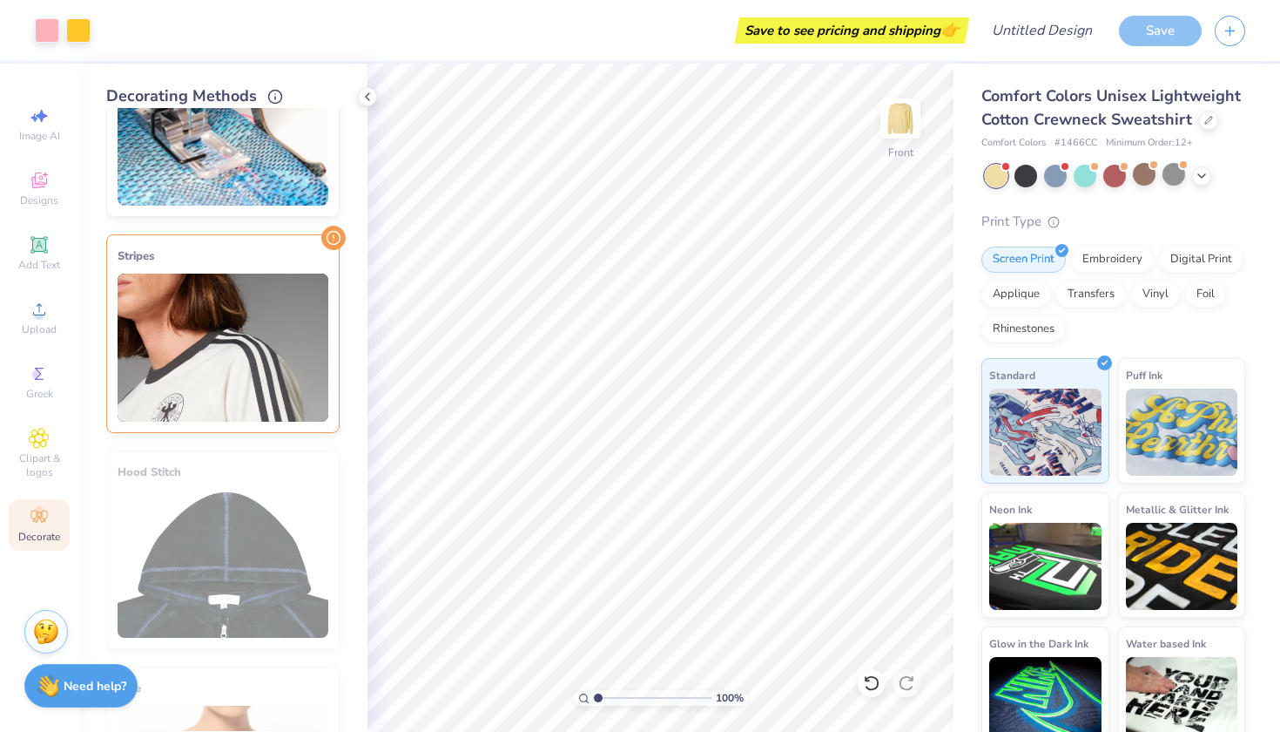
scroll to position [0, 0]
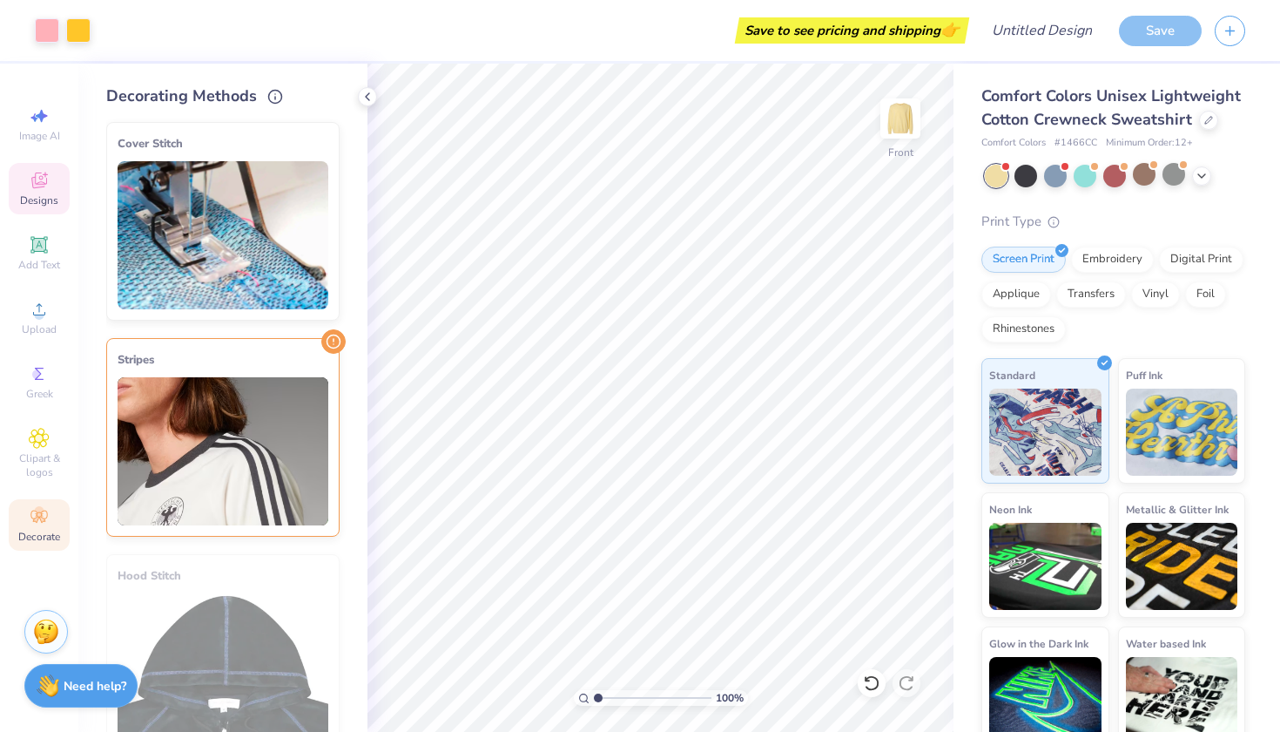
click at [51, 190] on div "Designs" at bounding box center [39, 188] width 61 height 51
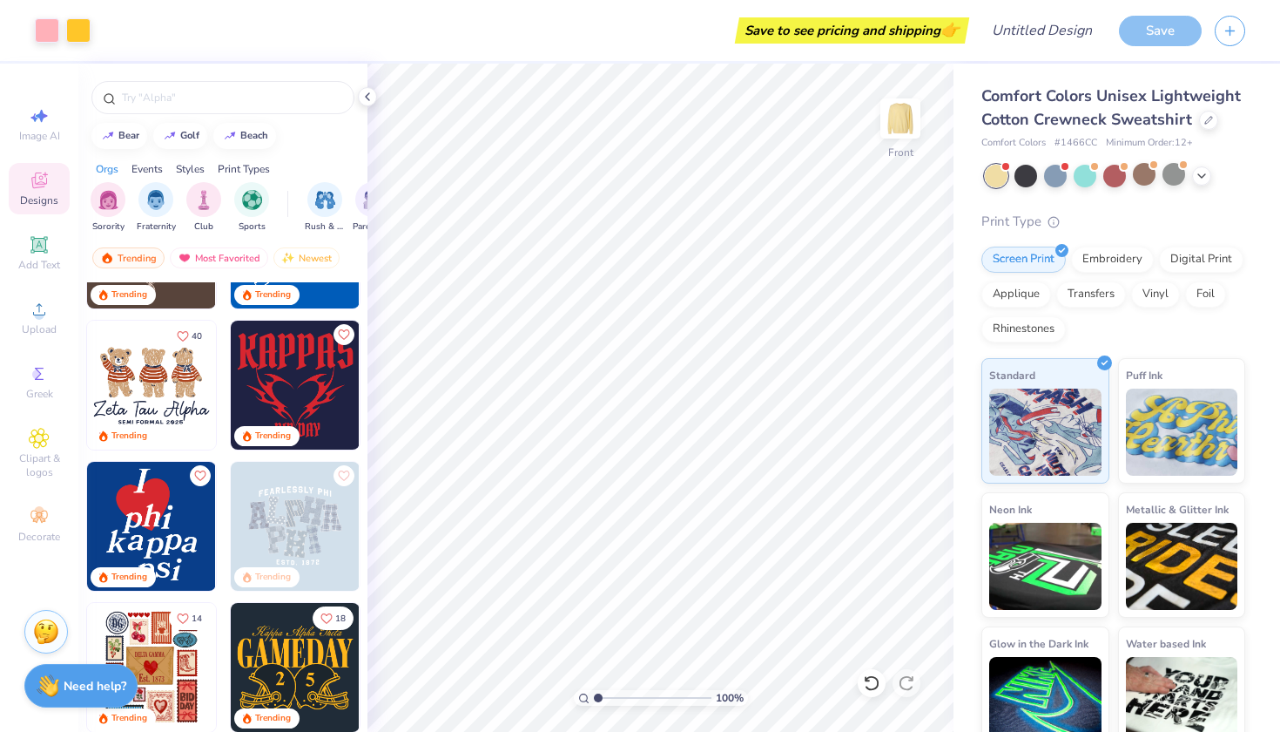
scroll to position [387, 0]
click at [212, 121] on div at bounding box center [222, 93] width 289 height 59
click at [212, 102] on input "text" at bounding box center [231, 97] width 223 height 17
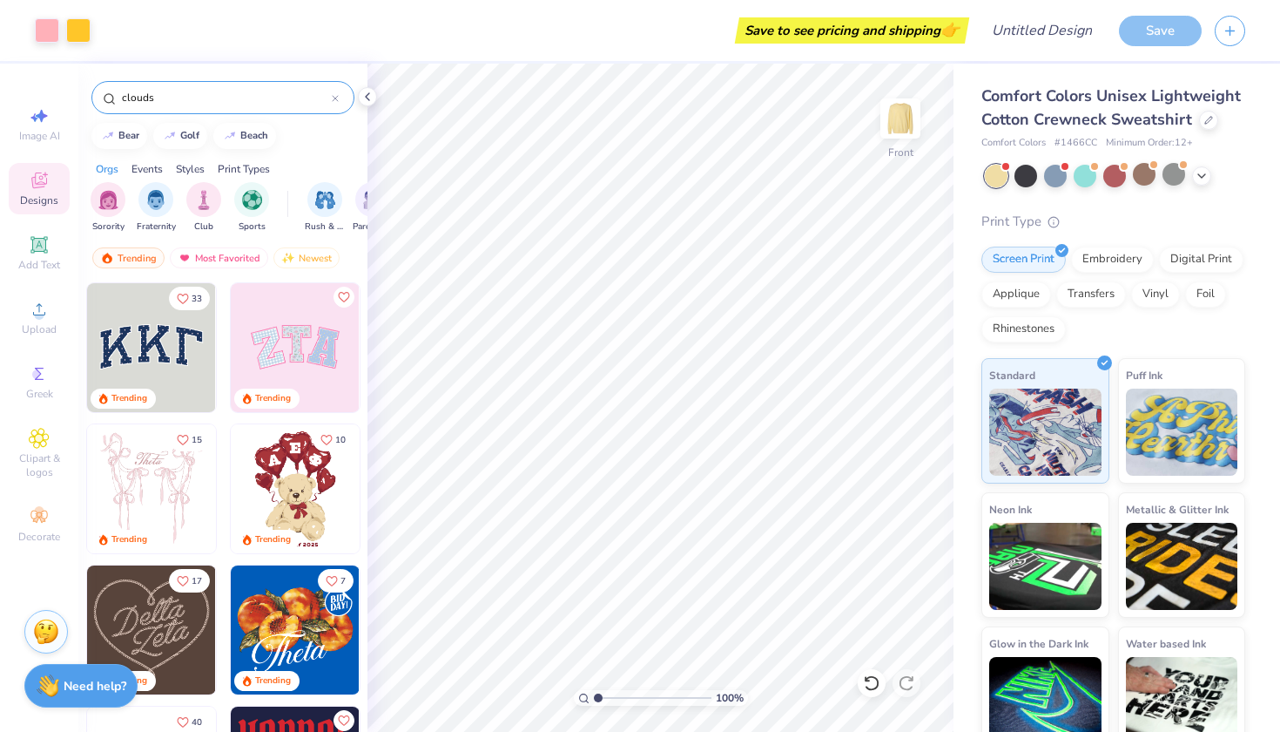
type input "clouds"
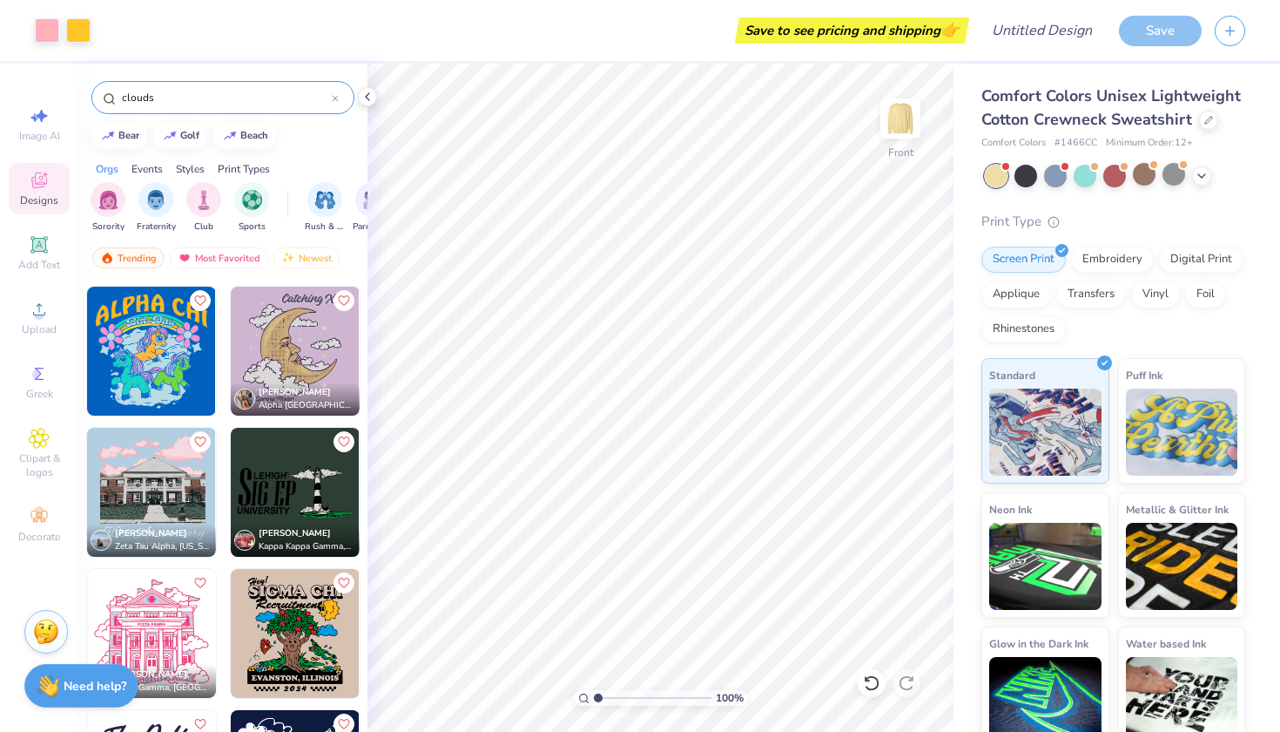
scroll to position [467, 0]
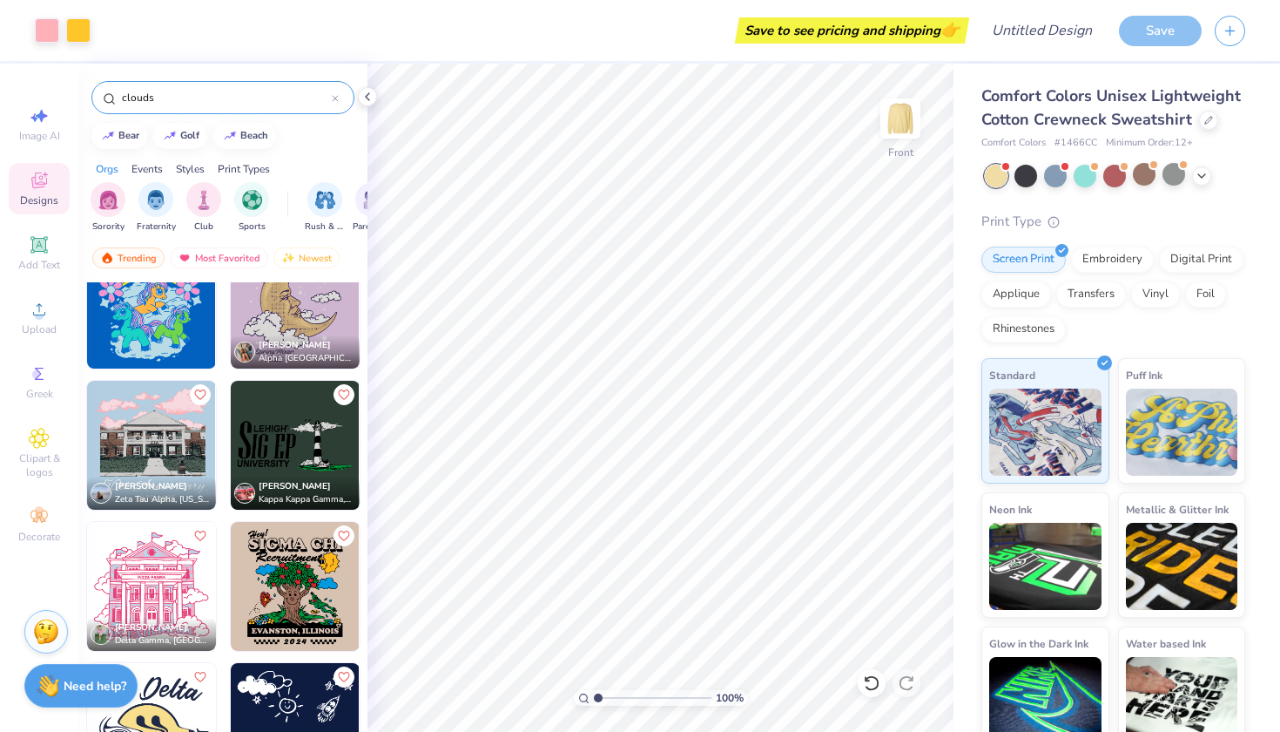
click at [151, 479] on div "[PERSON_NAME] Zeta Tau Alpha, [US_STATE] A&M University" at bounding box center [151, 492] width 129 height 33
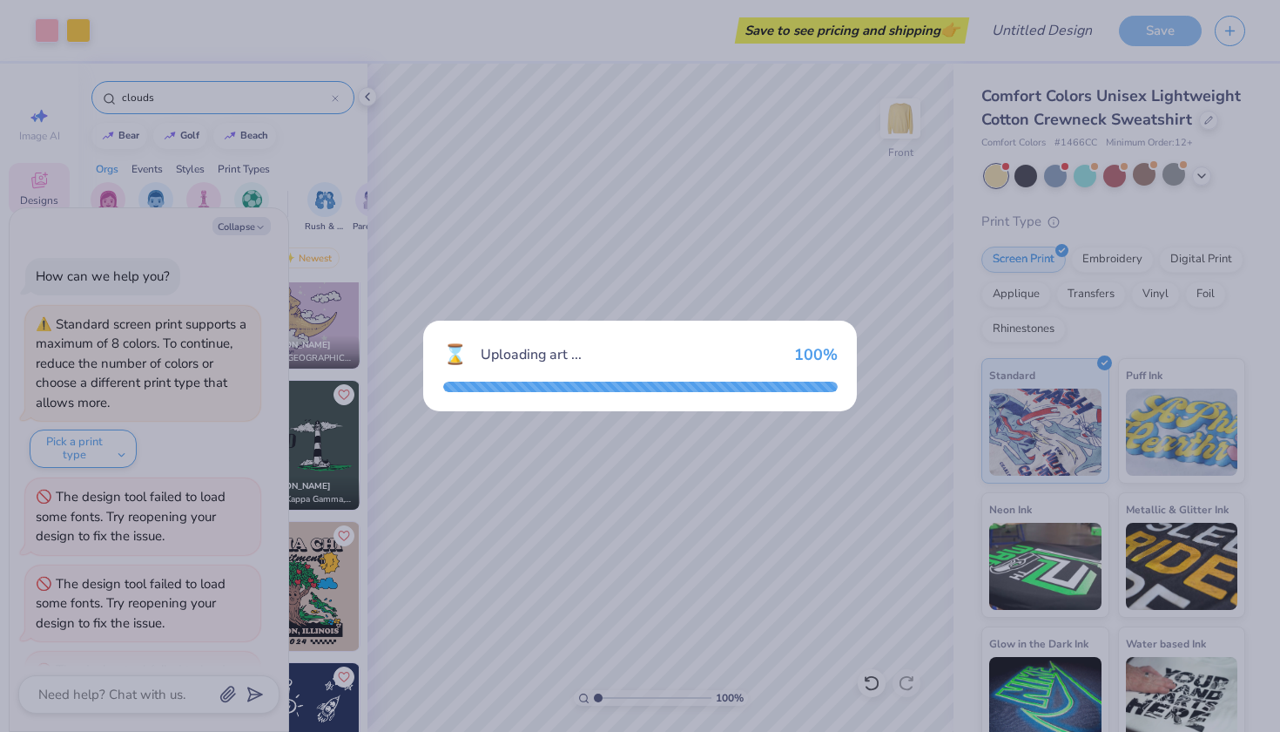
scroll to position [239, 0]
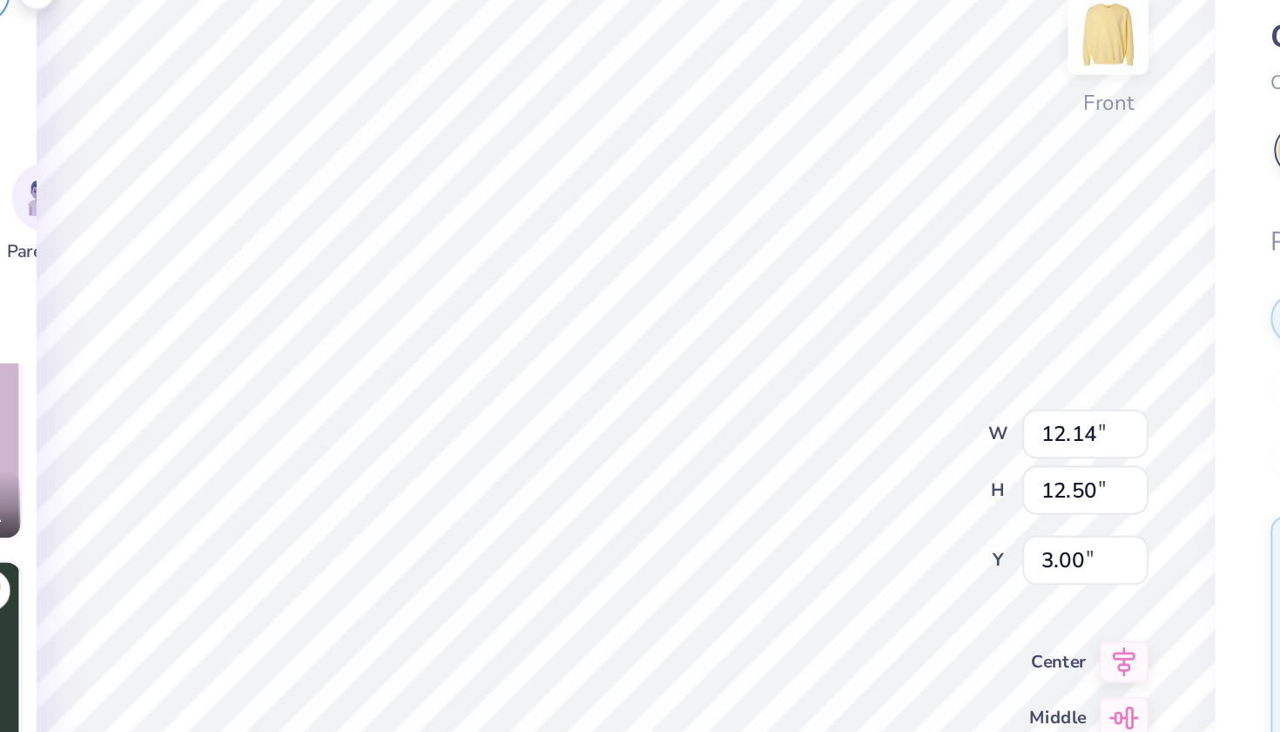
type textarea "x"
type input "1.35"
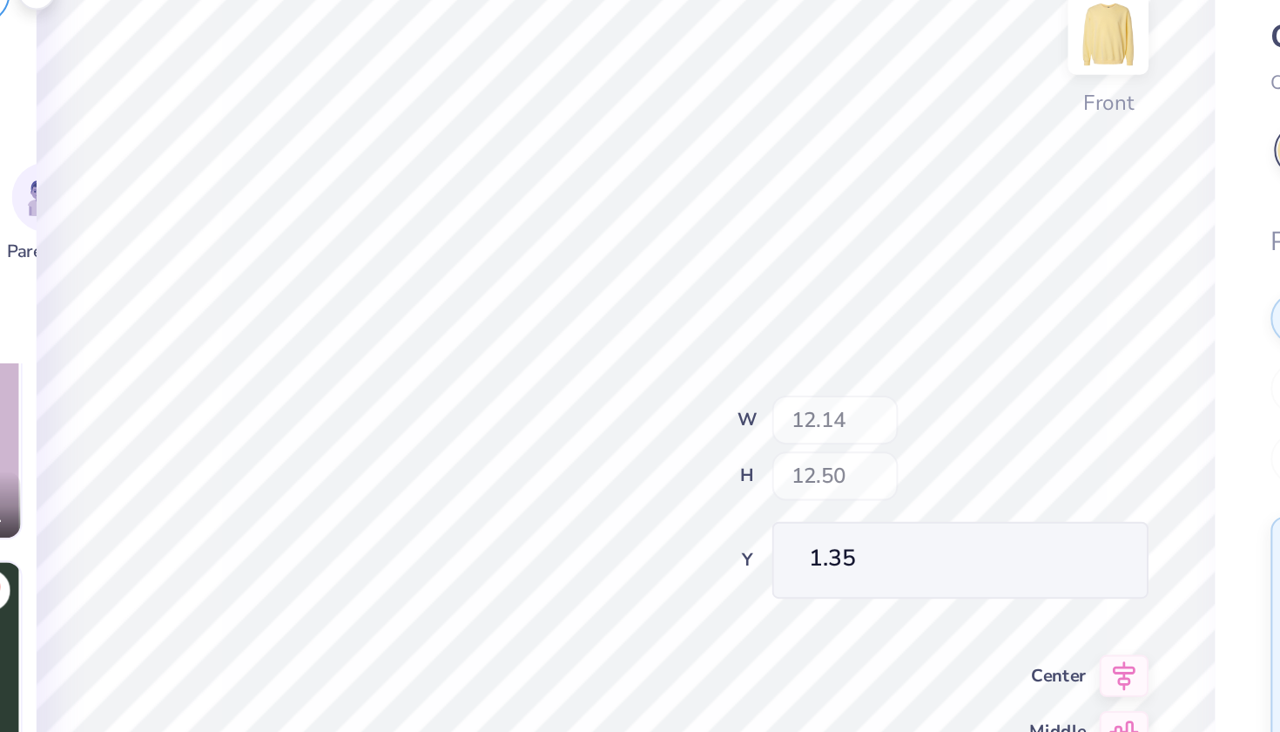
type textarea "x"
type input "11.41"
type input "1.49"
type input "11.28"
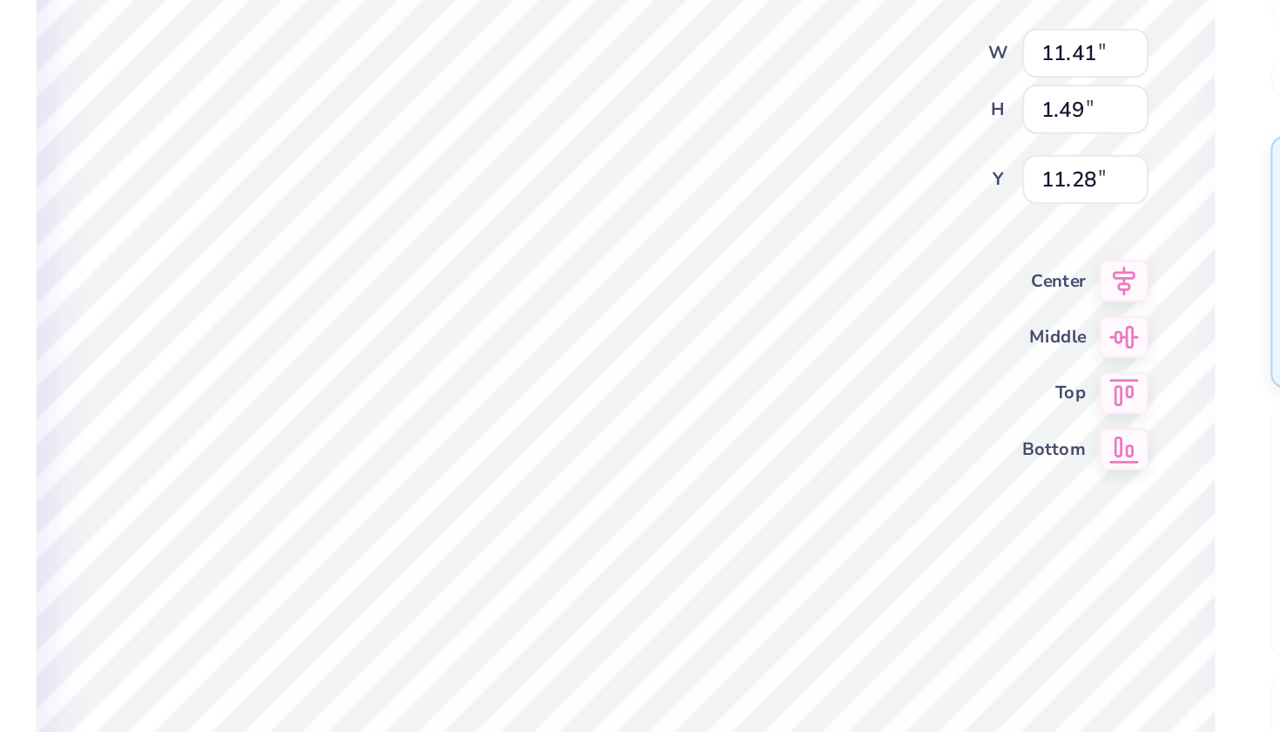
scroll to position [0, 1]
type textarea "x"
type input "4.36"
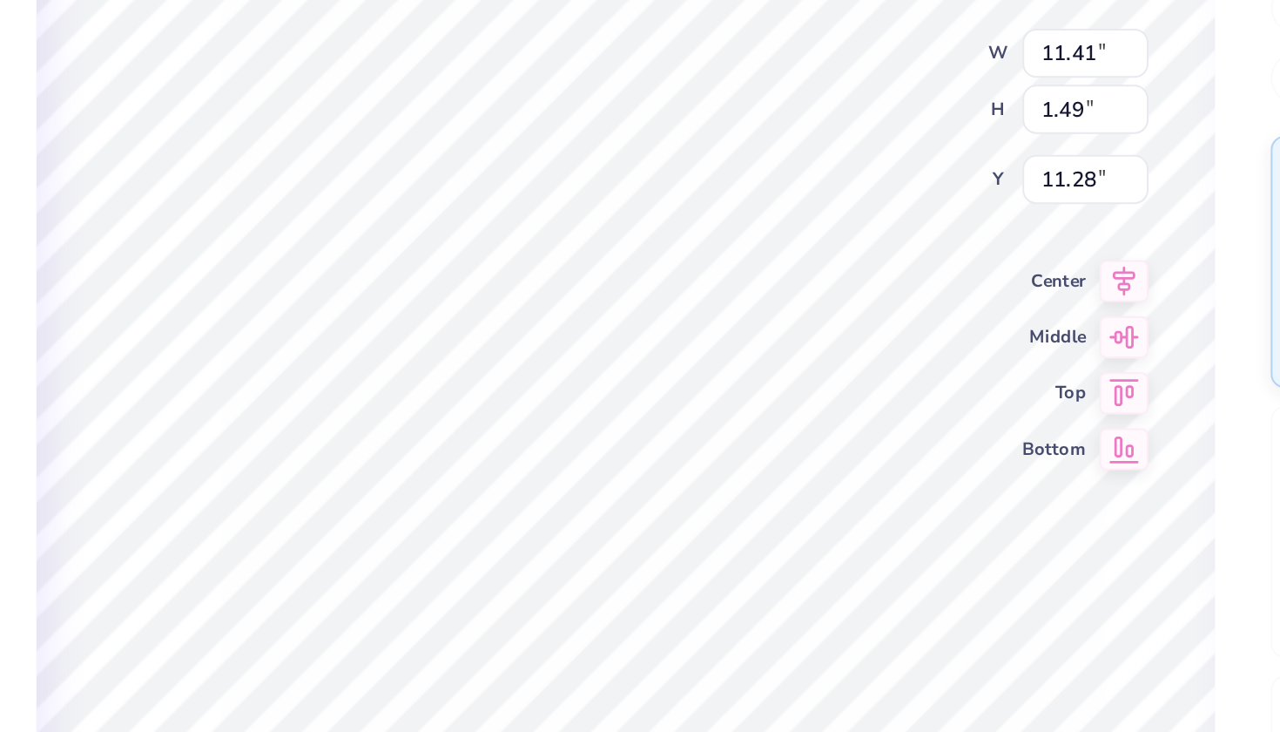
type input "0.79"
type input "13.06"
type textarea "x"
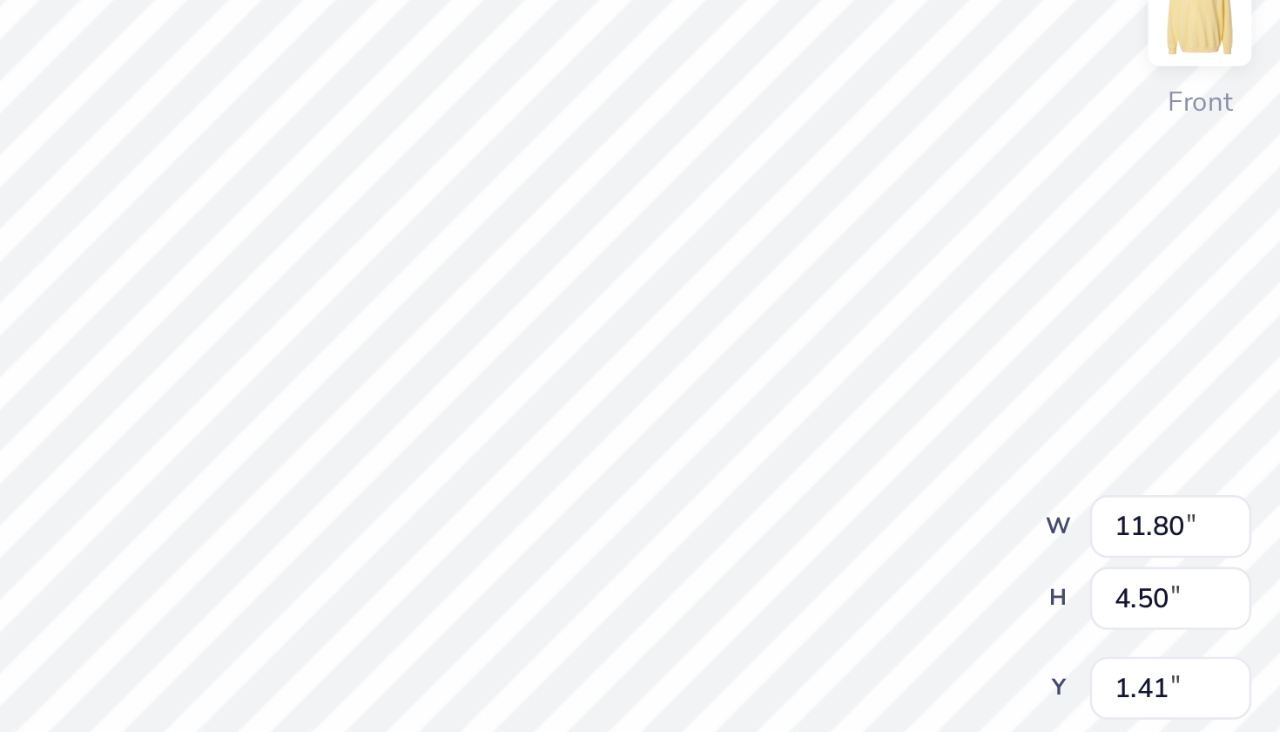
type textarea "x"
type input "1.48"
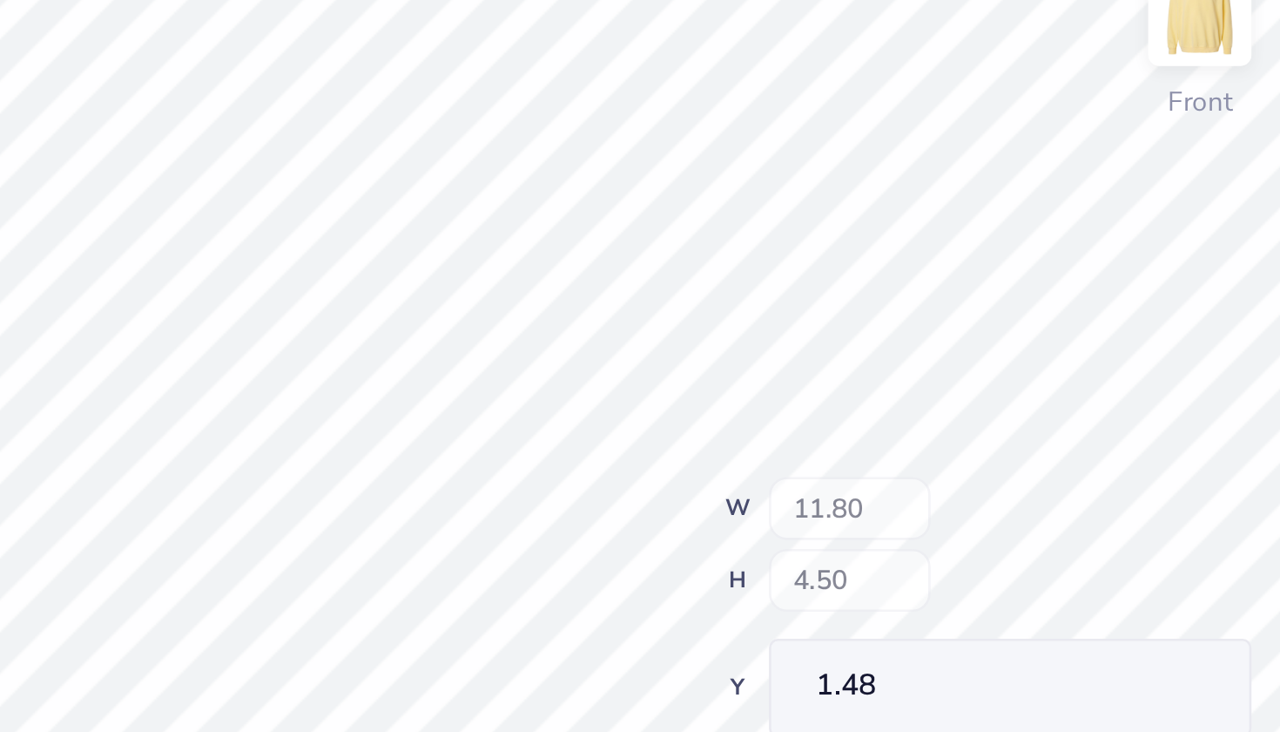
type textarea "x"
type input "4.78"
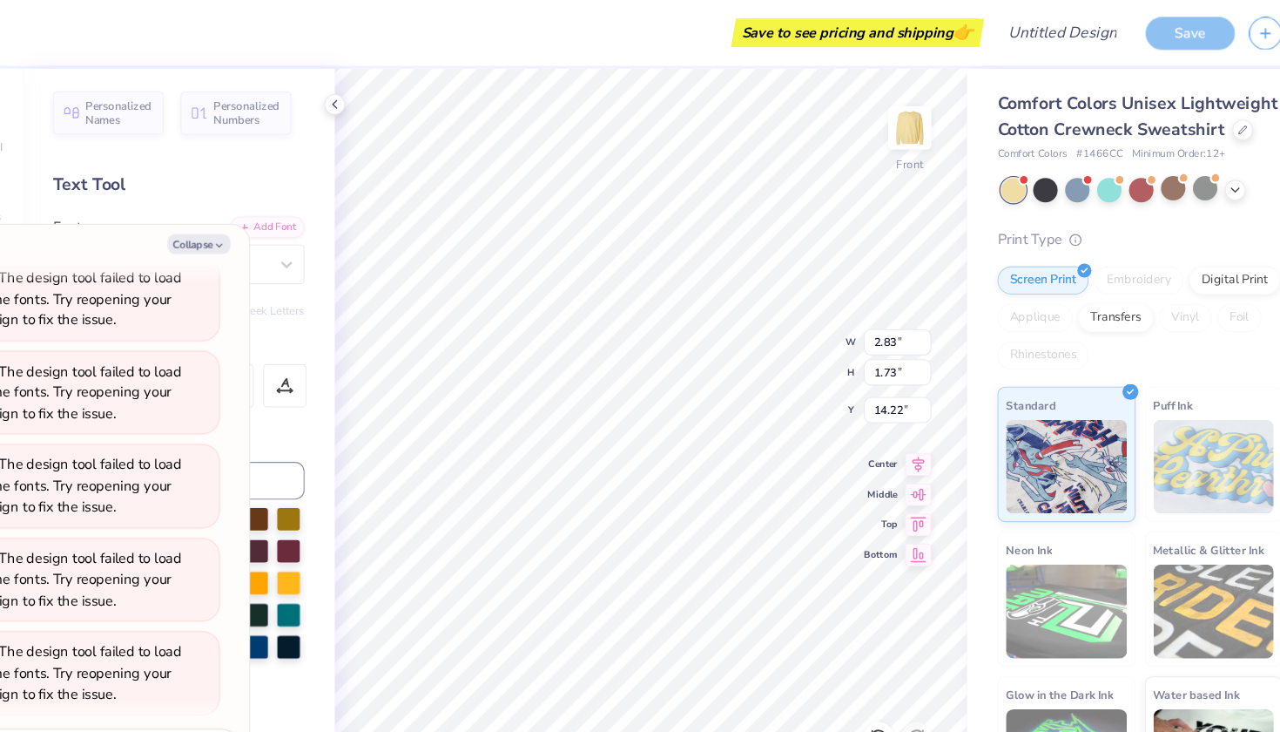
type textarea "x"
